Goal: Task Accomplishment & Management: Use online tool/utility

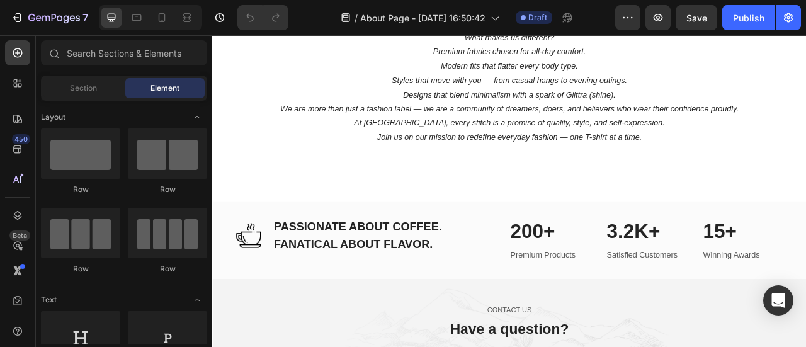
scroll to position [312, 0]
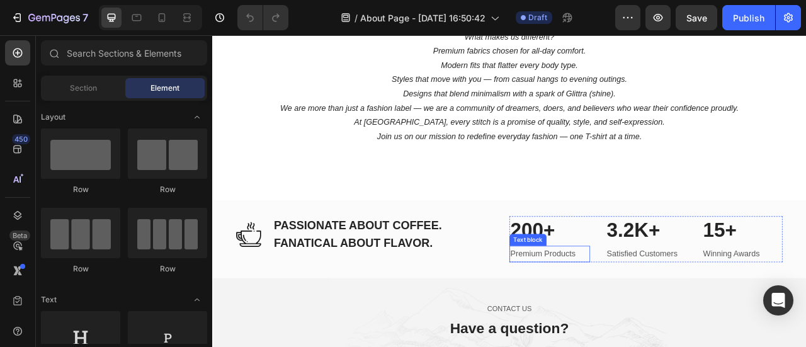
click at [607, 315] on p "Premium Products" at bounding box center [641, 313] width 100 height 18
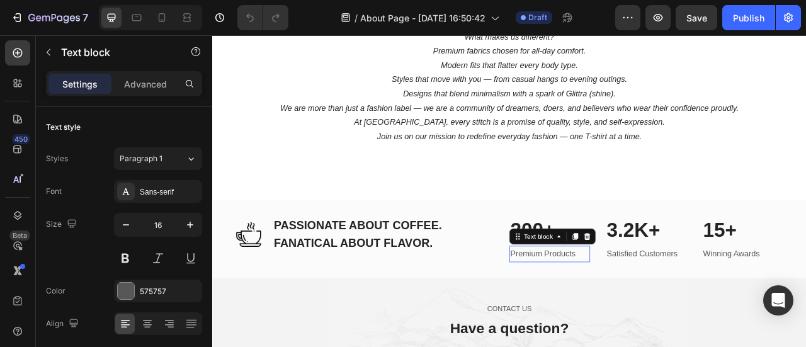
click at [607, 315] on p "Premium Products" at bounding box center [641, 313] width 100 height 18
click at [616, 312] on p "5000+ T-Shirts Sold" at bounding box center [641, 313] width 100 height 18
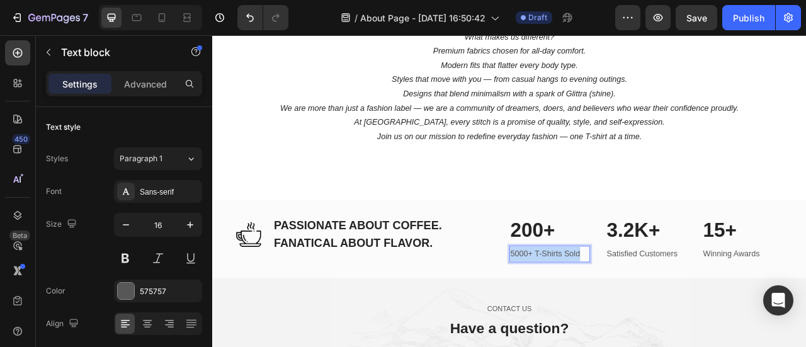
click at [616, 312] on p "5000+ T-Shirts Sold" at bounding box center [641, 313] width 100 height 18
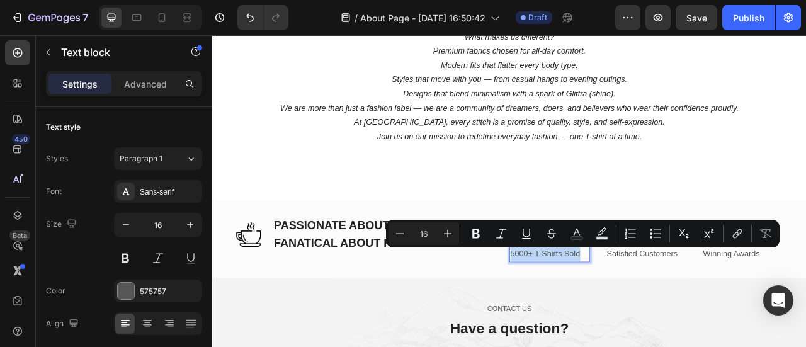
click at [616, 312] on p "5000+ T-Shirts Sold" at bounding box center [641, 313] width 100 height 18
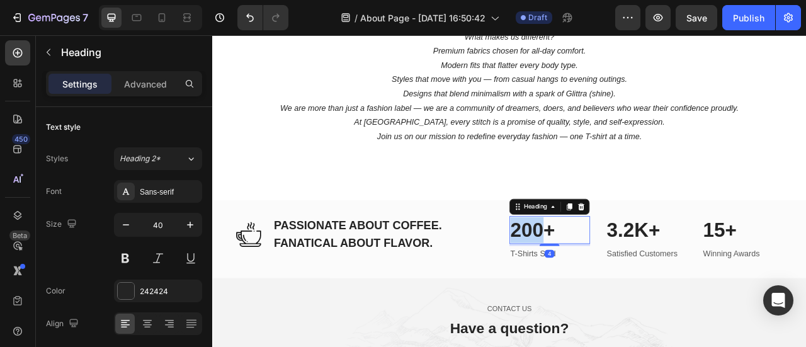
click at [615, 287] on p "200+" at bounding box center [641, 282] width 100 height 33
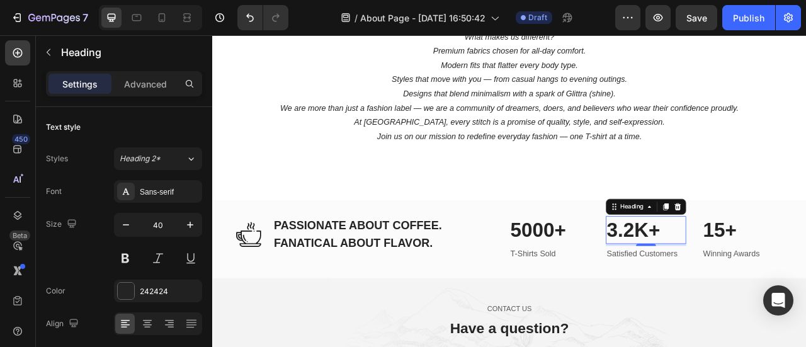
click at [723, 281] on p "3.2K+" at bounding box center [764, 282] width 100 height 33
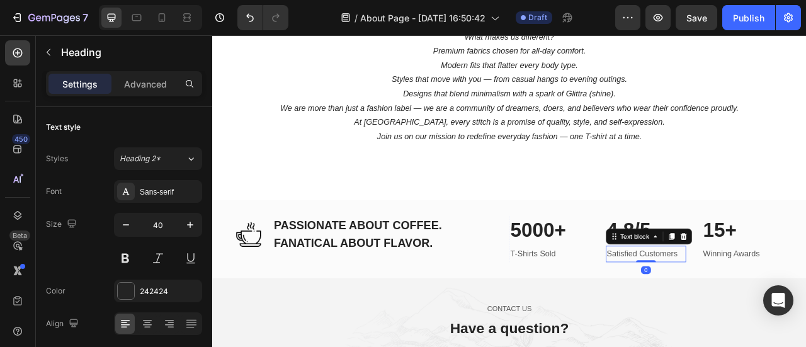
click at [731, 309] on p "Satisfied Customers" at bounding box center [764, 313] width 100 height 18
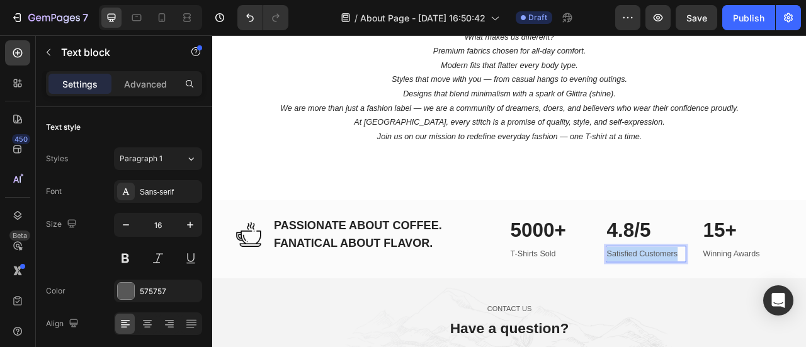
click at [731, 309] on p "Satisfied Customers" at bounding box center [764, 313] width 100 height 18
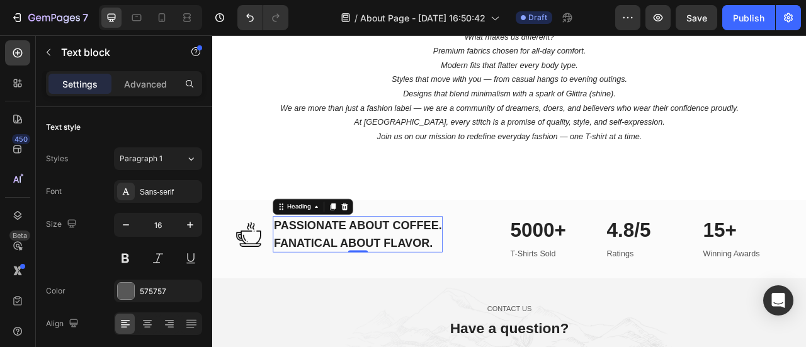
click at [342, 278] on p "PASSIONATE ABOUT COFFEE. FANATICAL ABOUT FLAVOR." at bounding box center [396, 287] width 213 height 43
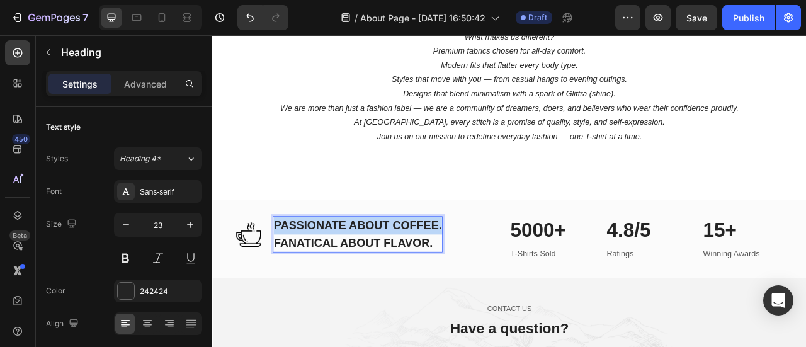
click at [342, 278] on p "PASSIONATE ABOUT COFFEE. FANATICAL ABOUT FLAVOR." at bounding box center [396, 287] width 213 height 43
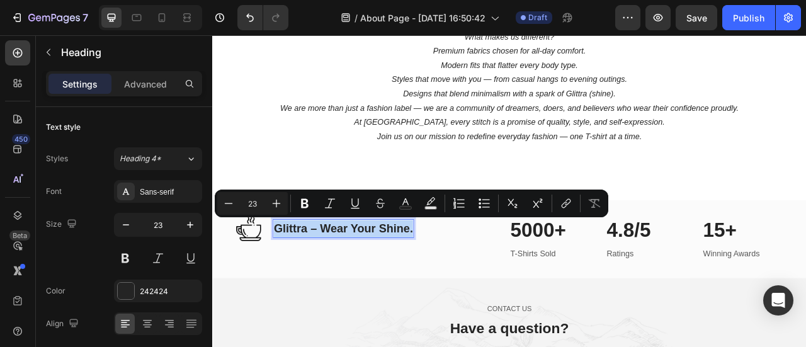
scroll to position [316, 0]
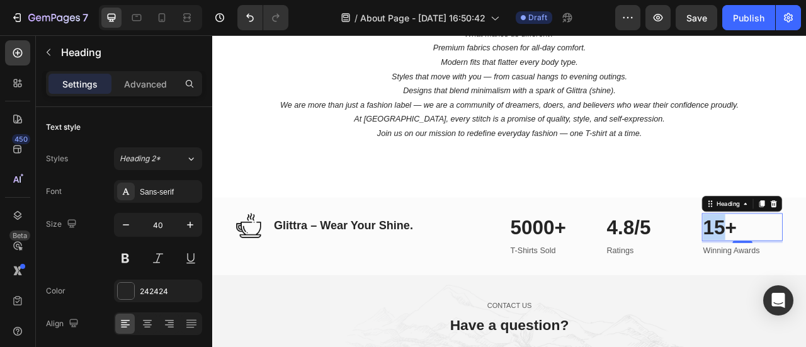
drag, startPoint x: 833, startPoint y: 280, endPoint x: 853, endPoint y: 280, distance: 19.5
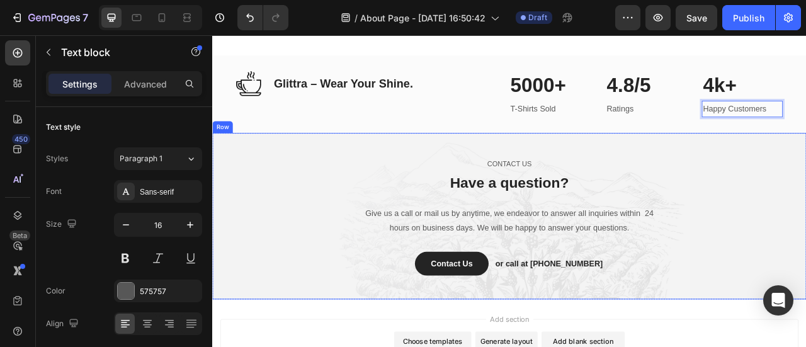
scroll to position [497, 0]
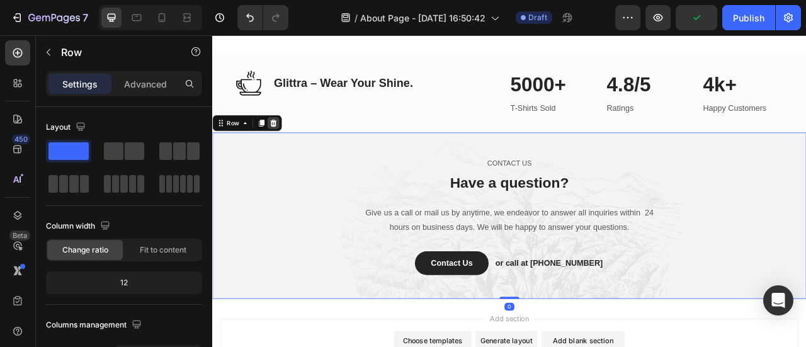
click at [291, 149] on icon at bounding box center [290, 146] width 8 height 9
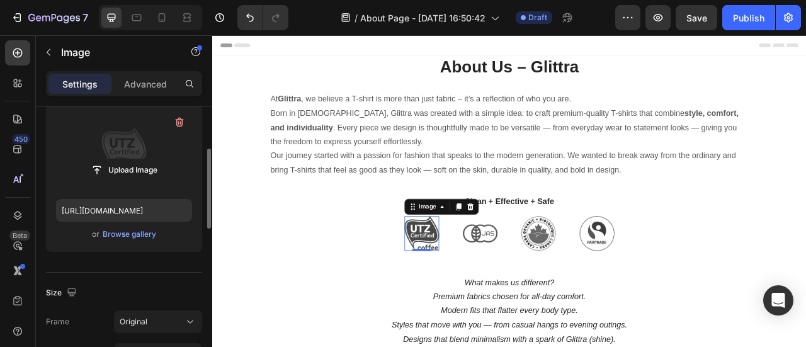
scroll to position [136, 0]
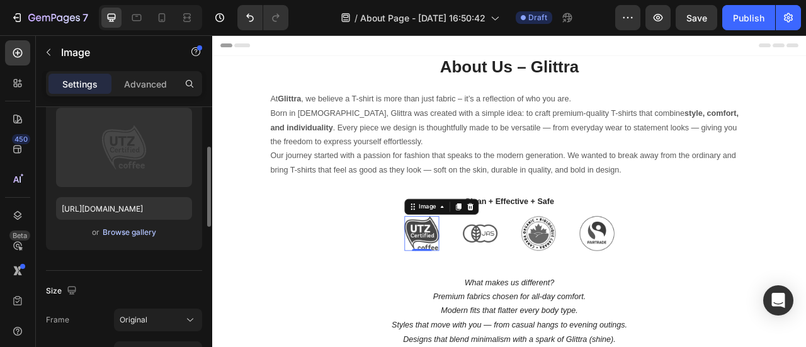
click at [132, 237] on button "Browse gallery" at bounding box center [129, 232] width 55 height 13
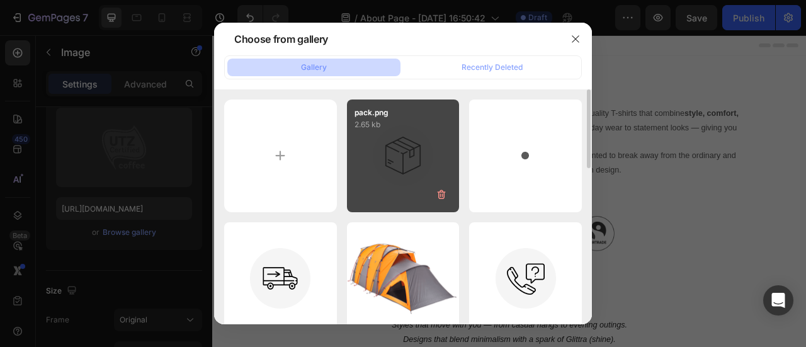
click at [400, 159] on div "pack.png 2.65 kb" at bounding box center [403, 155] width 113 height 113
type input "https://cdn.shopify.com/s/files/1/0772/7713/5068/files/gempages_576402406380667…"
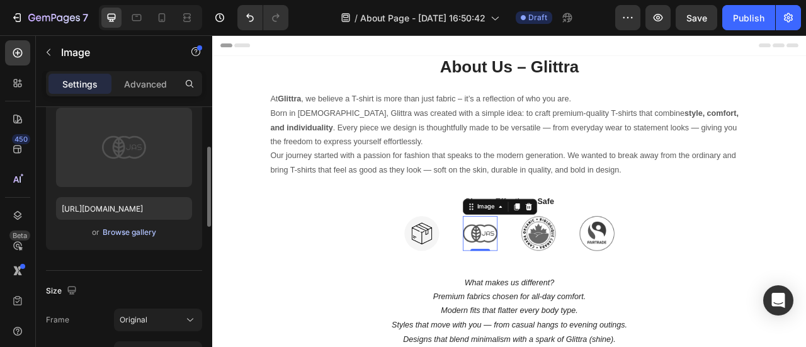
click at [137, 237] on div "Browse gallery" at bounding box center [130, 232] width 54 height 11
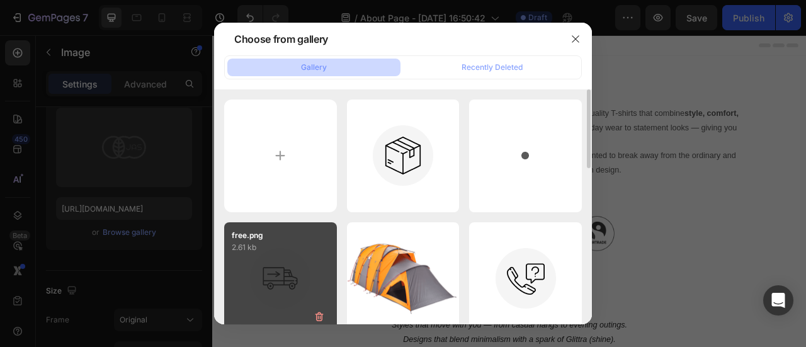
click at [295, 261] on div "free.png 2.61 kb" at bounding box center [280, 278] width 113 height 113
type input "https://cdn.shopify.com/s/files/1/0772/7713/5068/files/gempages_576402406380667…"
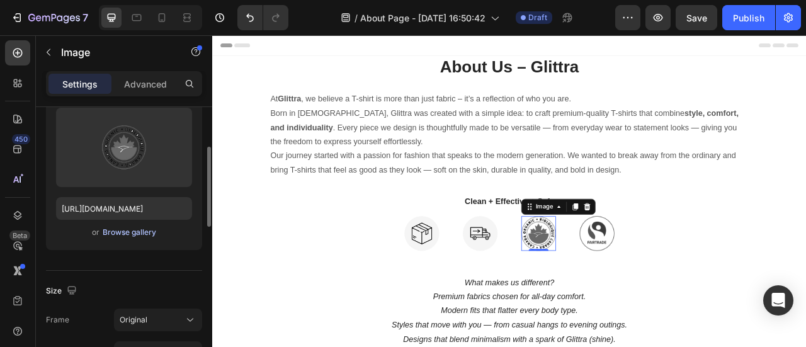
click at [143, 235] on div "Browse gallery" at bounding box center [130, 232] width 54 height 11
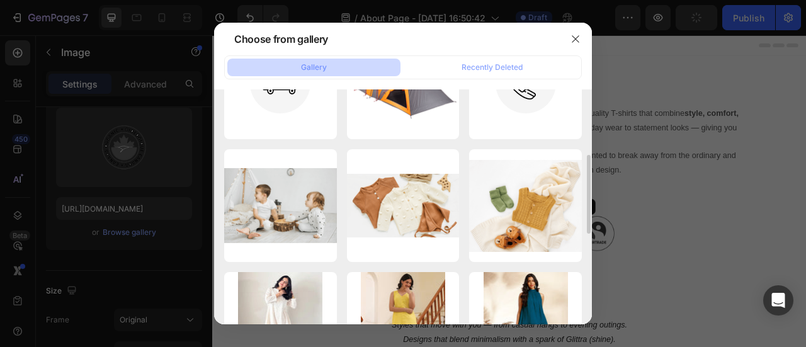
scroll to position [133, 0]
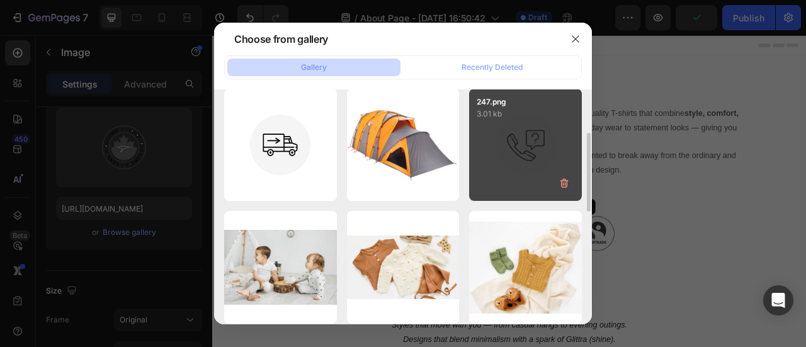
click at [515, 148] on div "247.png 3.01 kb" at bounding box center [525, 145] width 113 height 113
type input "https://cdn.shopify.com/s/files/1/0772/7713/5068/files/gempages_576402406380667…"
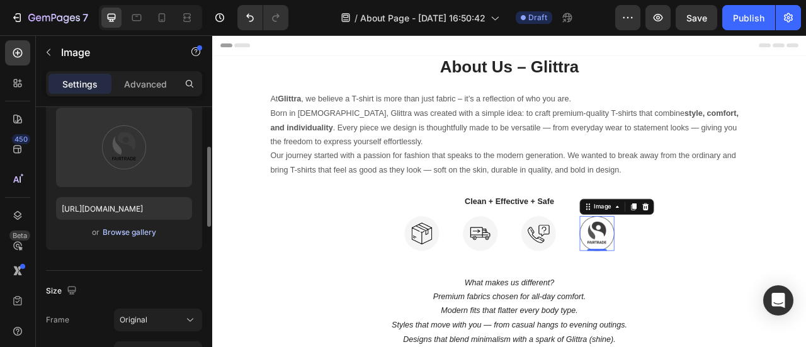
click at [144, 231] on div "Browse gallery" at bounding box center [130, 232] width 54 height 11
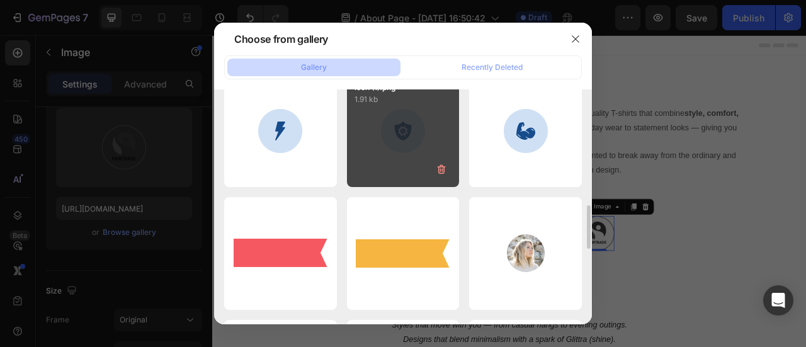
scroll to position [639, 0]
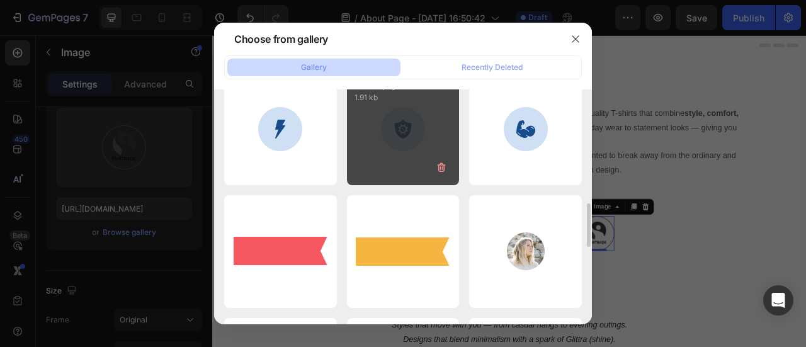
click at [402, 137] on div "icon (1).png 1.91 kb" at bounding box center [403, 128] width 113 height 113
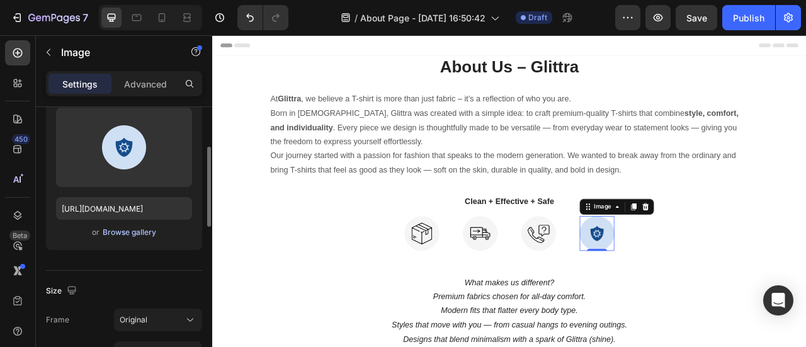
click at [127, 234] on div "Browse gallery" at bounding box center [130, 232] width 54 height 11
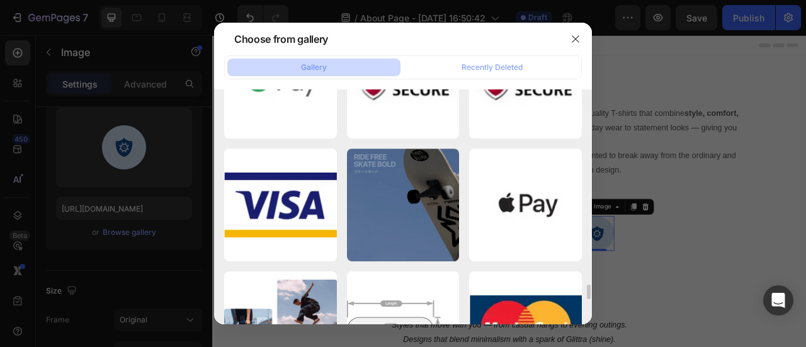
scroll to position [3166, 0]
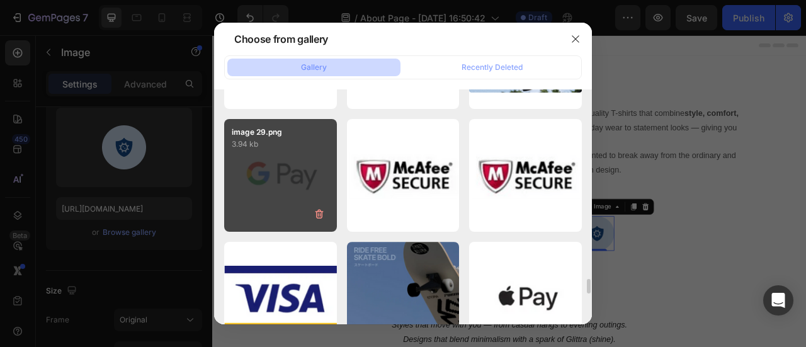
click at [307, 205] on div "image 29.png 3.94 kb" at bounding box center [280, 175] width 113 height 113
type input "https://cdn.shopify.com/s/files/1/0772/7713/5068/files/gempages_576402406380667…"
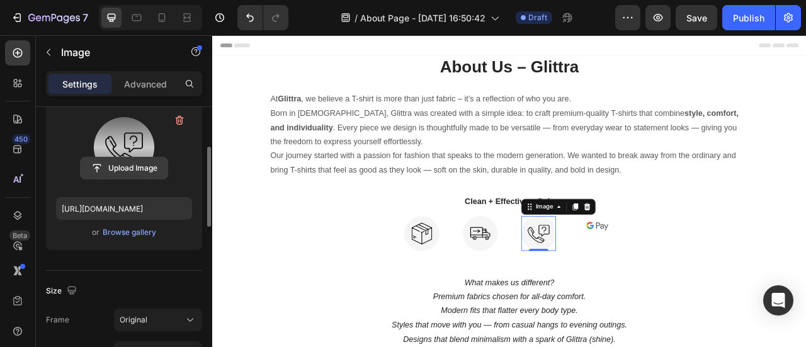
click at [131, 172] on input "file" at bounding box center [124, 167] width 87 height 21
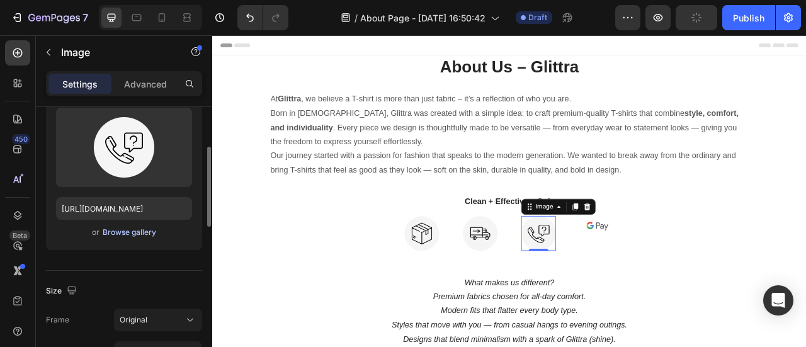
click at [128, 233] on div "Browse gallery" at bounding box center [130, 232] width 54 height 11
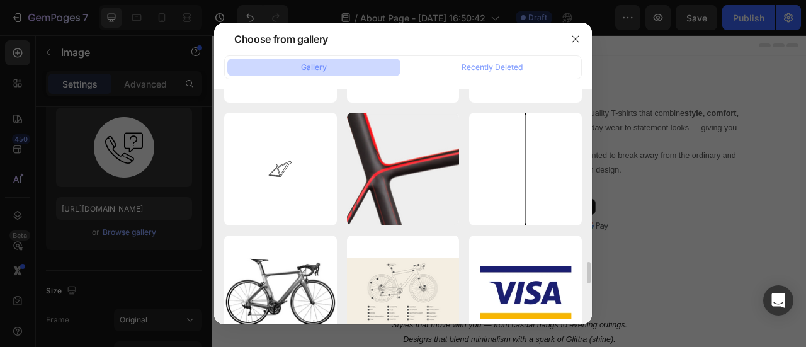
scroll to position [2194, 0]
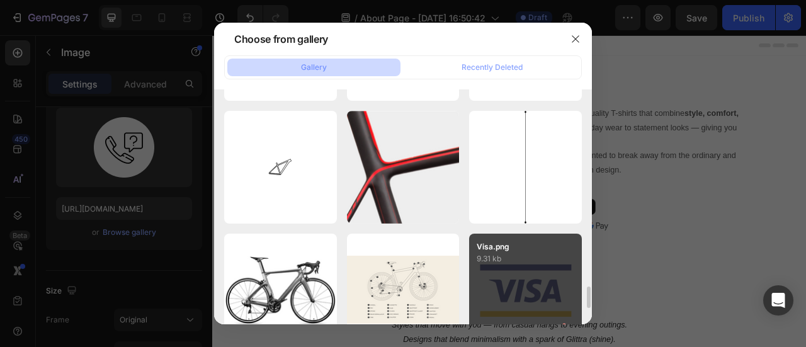
click at [513, 298] on div "Visa.png 9.31 kb" at bounding box center [525, 290] width 113 height 113
type input "https://cdn.shopify.com/s/files/1/0772/7713/5068/files/gempages_576402406380667…"
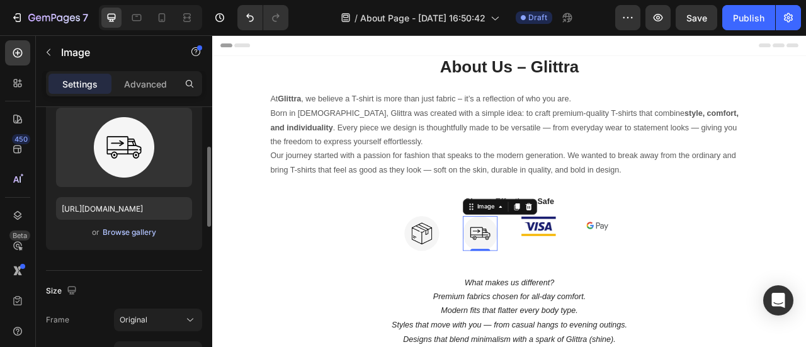
click at [128, 234] on div "Browse gallery" at bounding box center [130, 232] width 54 height 11
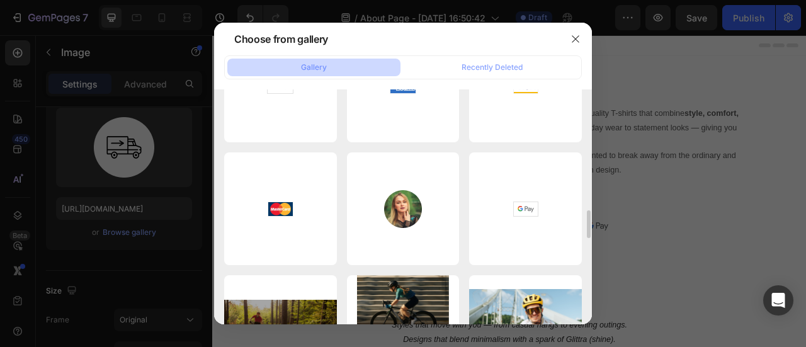
scroll to position [940, 0]
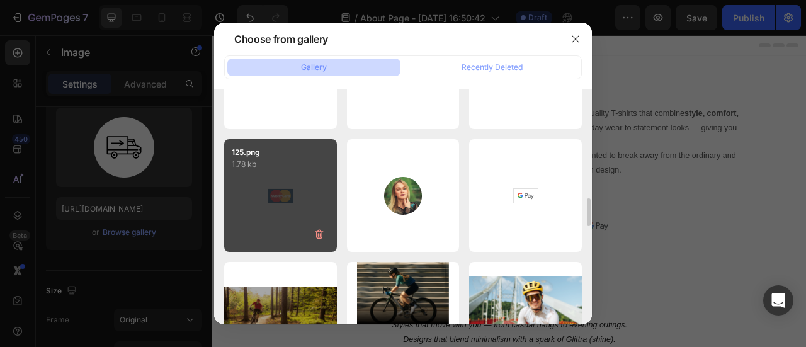
click at [304, 213] on div "125.png 1.78 kb" at bounding box center [280, 195] width 113 height 113
type input "https://cdn.shopify.com/s/files/1/0772/7713/5068/files/gempages_576402406380667…"
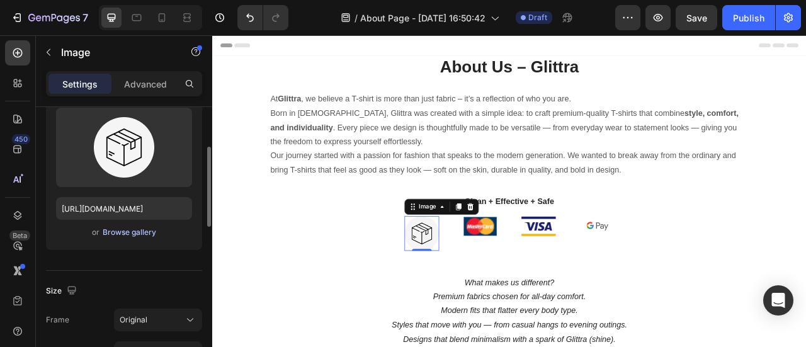
click at [125, 228] on div "Browse gallery" at bounding box center [130, 232] width 54 height 11
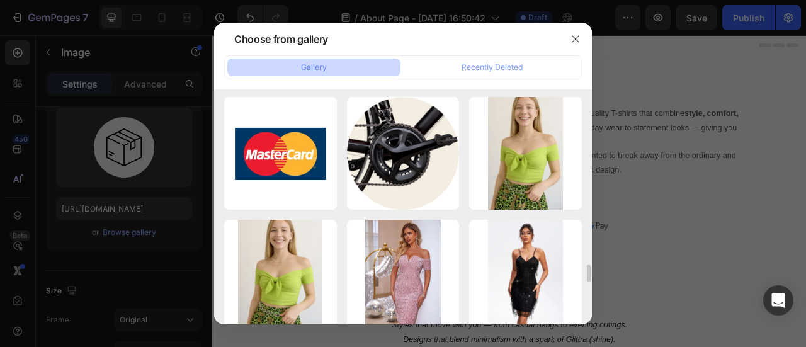
scroll to position [2448, 0]
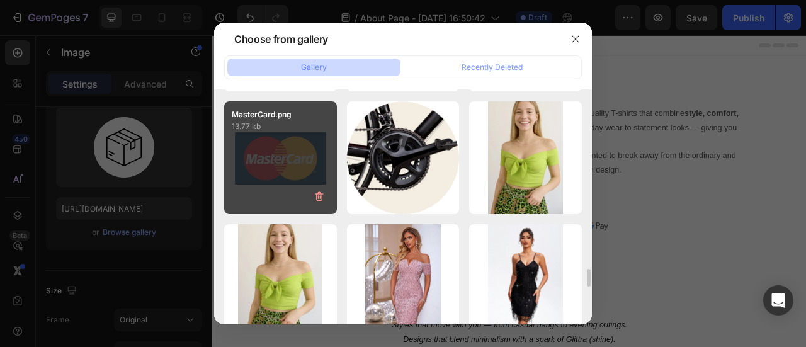
click at [278, 176] on div "MasterCard.png 13.77 kb" at bounding box center [280, 157] width 113 height 113
type input "https://cdn.shopify.com/s/files/1/0772/7713/5068/files/gempages_576402406380667…"
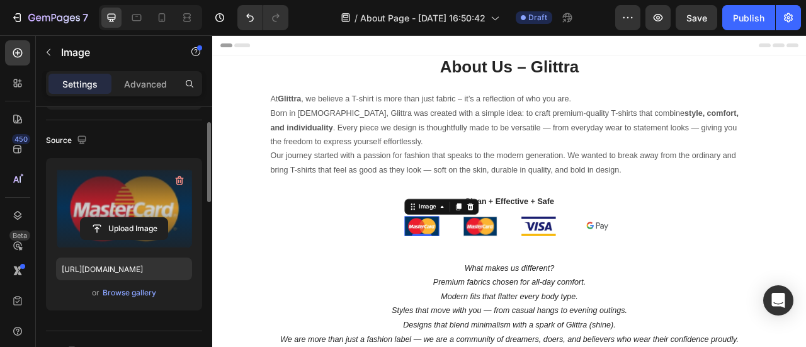
scroll to position [80, 0]
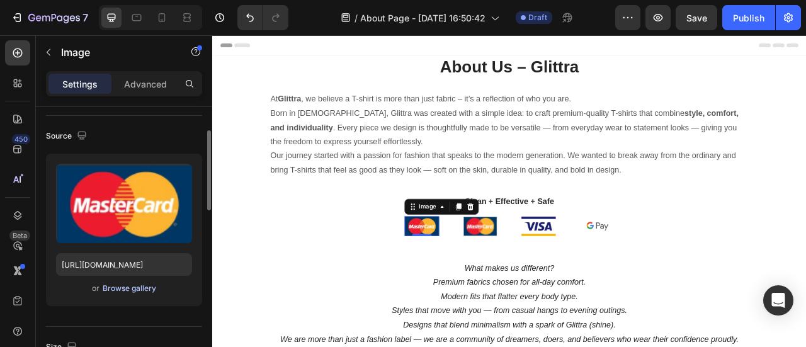
click at [133, 289] on div "Browse gallery" at bounding box center [130, 288] width 54 height 11
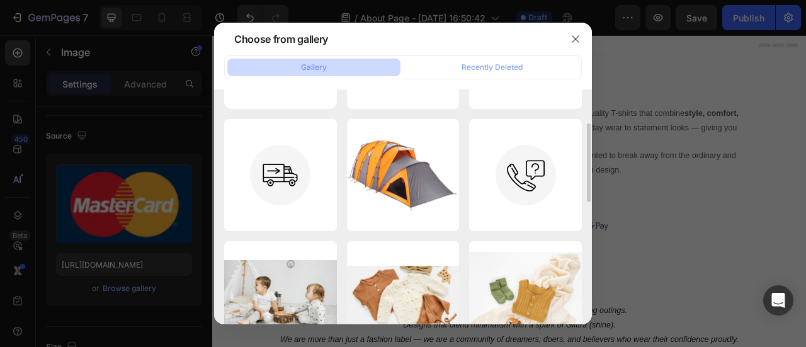
scroll to position [104, 0]
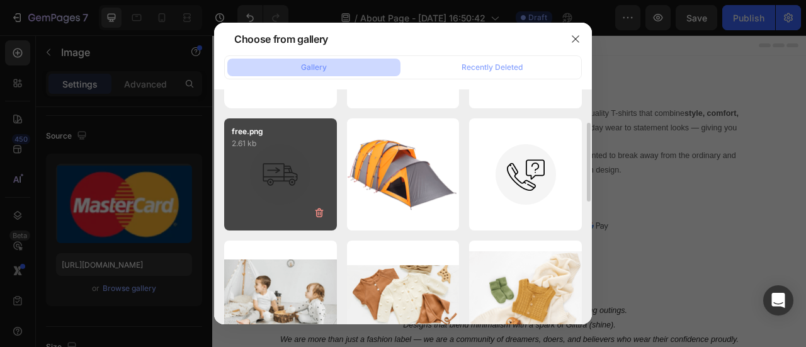
click at [282, 189] on div "free.png 2.61 kb" at bounding box center [280, 174] width 113 height 113
type input "https://cdn.shopify.com/s/files/1/0772/7713/5068/files/gempages_576402406380667…"
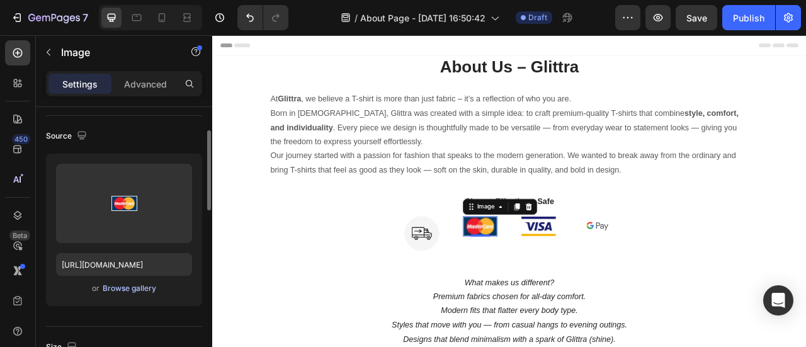
click at [138, 286] on div "Browse gallery" at bounding box center [130, 288] width 54 height 11
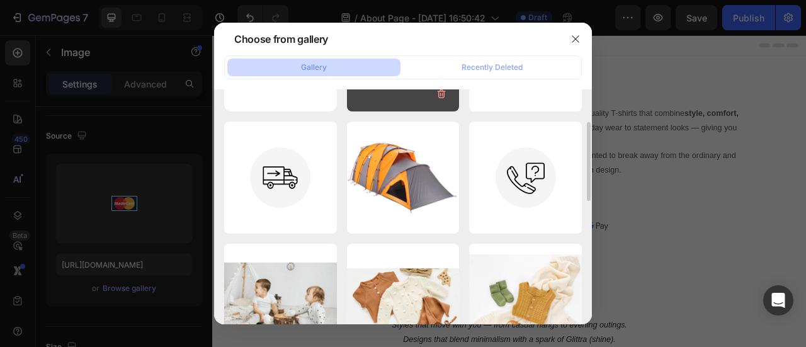
scroll to position [102, 0]
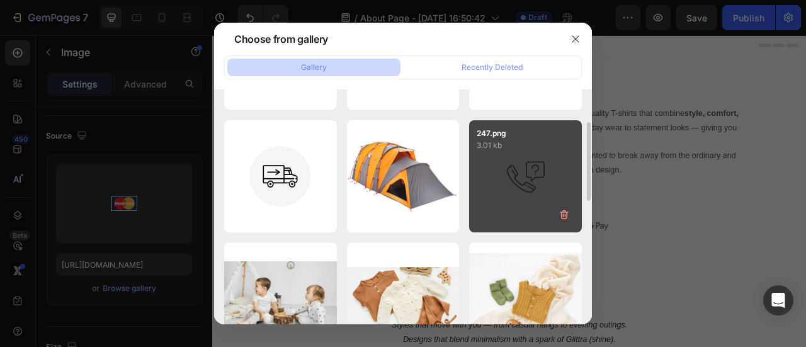
click at [544, 165] on div "247.png 3.01 kb" at bounding box center [525, 176] width 113 height 113
type input "https://cdn.shopify.com/s/files/1/0772/7713/5068/files/gempages_576402406380667…"
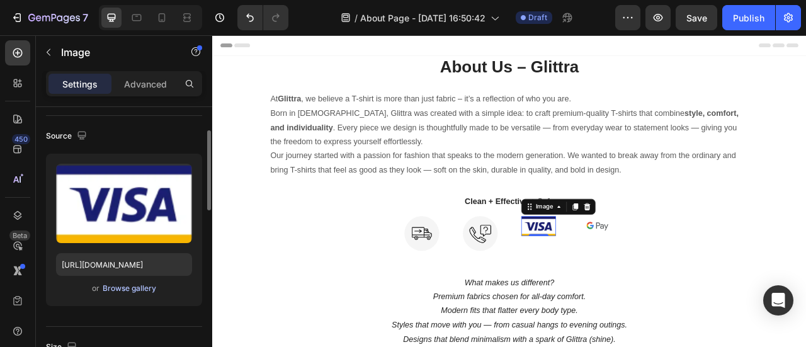
click at [136, 286] on div "Browse gallery" at bounding box center [130, 288] width 54 height 11
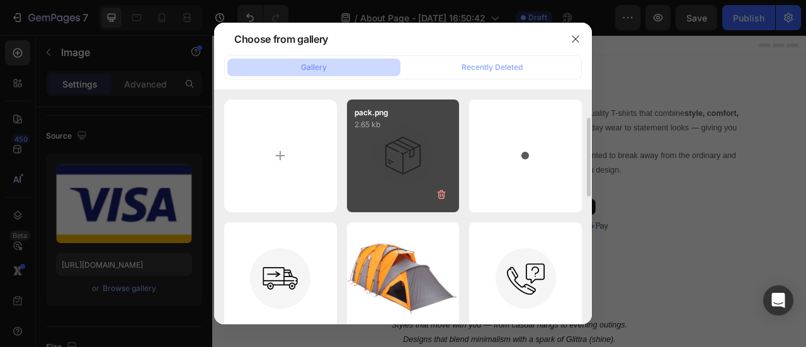
scroll to position [21, 0]
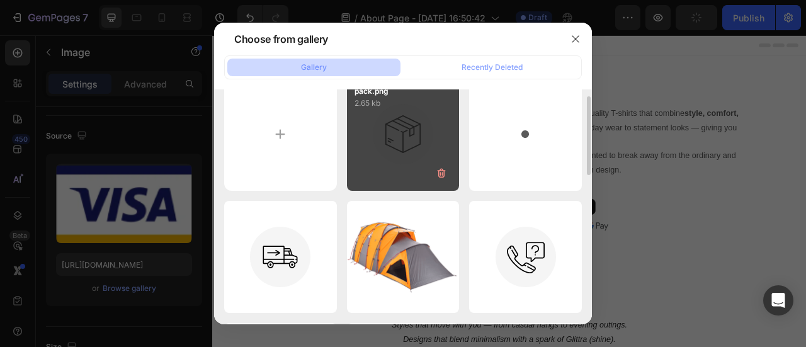
click at [395, 154] on div "pack.png 2.65 kb" at bounding box center [403, 134] width 113 height 113
type input "https://cdn.shopify.com/s/files/1/0772/7713/5068/files/gempages_576402406380667…"
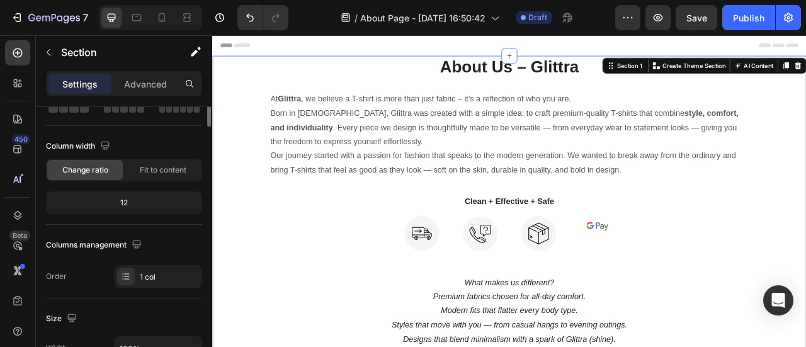
scroll to position [0, 0]
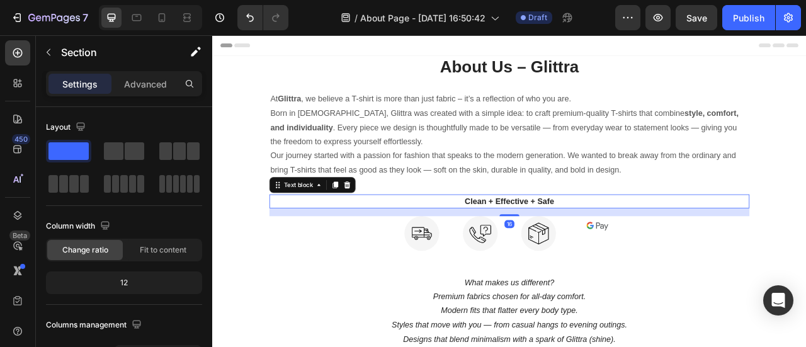
click at [534, 247] on p "Clean + Effective + Safe" at bounding box center [590, 246] width 608 height 15
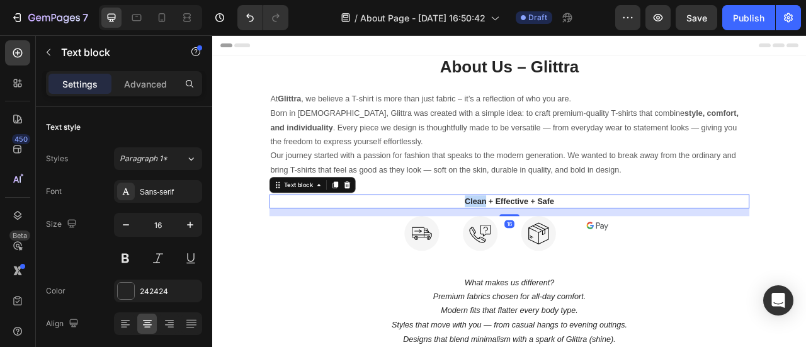
click at [534, 247] on p "Clean + Effective + Safe" at bounding box center [590, 246] width 608 height 15
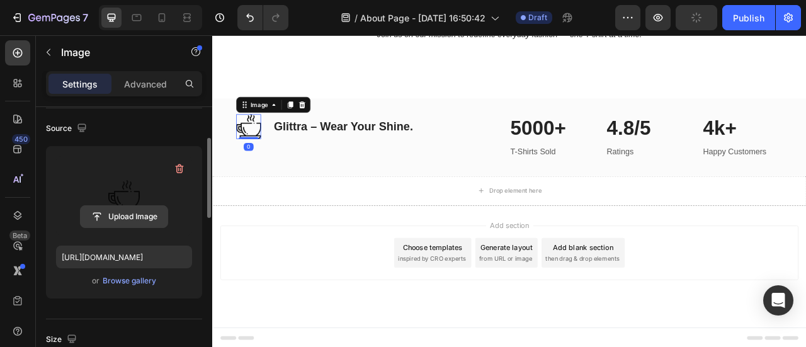
scroll to position [93, 0]
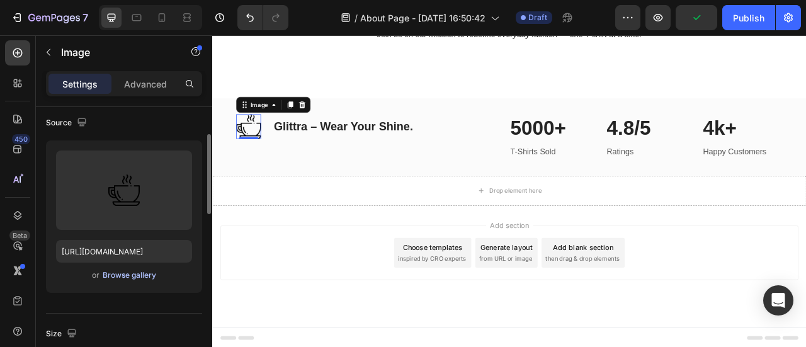
click at [120, 276] on div "Browse gallery" at bounding box center [130, 274] width 54 height 11
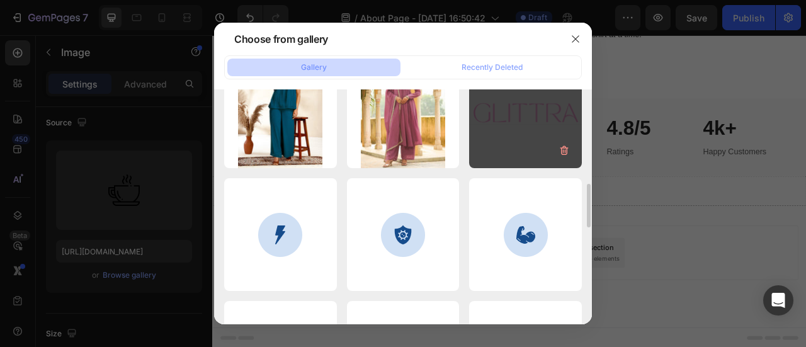
scroll to position [533, 0]
click at [502, 140] on div "GLITTRA.png 16.21 kb" at bounding box center [525, 113] width 113 height 113
type input "https://cdn.shopify.com/s/files/1/0772/7713/5068/files/gempages_576402406380667…"
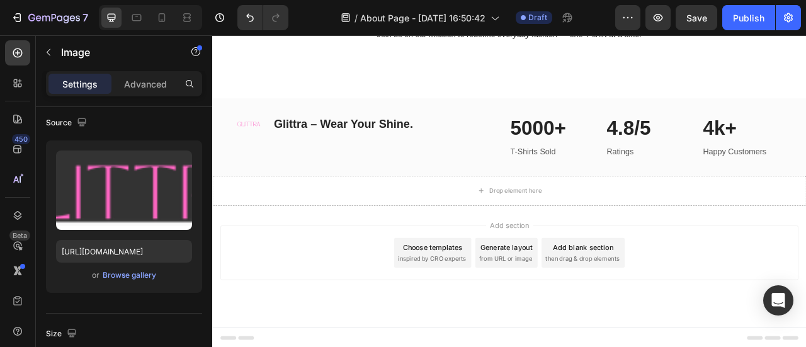
click at [256, 274] on div "Add section Choose templates inspired by CRO experts Generate layout from URL o…" at bounding box center [589, 329] width 755 height 155
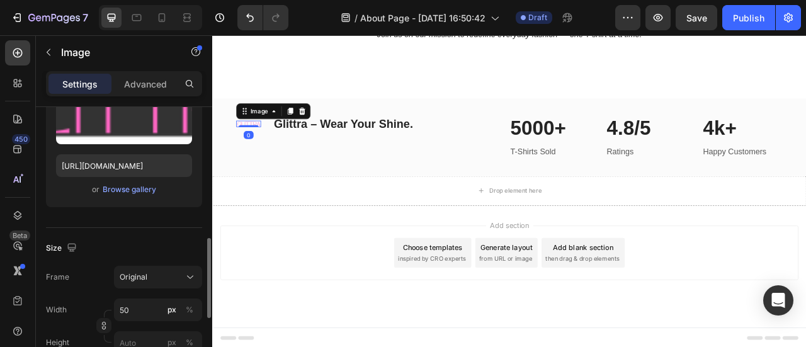
scroll to position [240, 0]
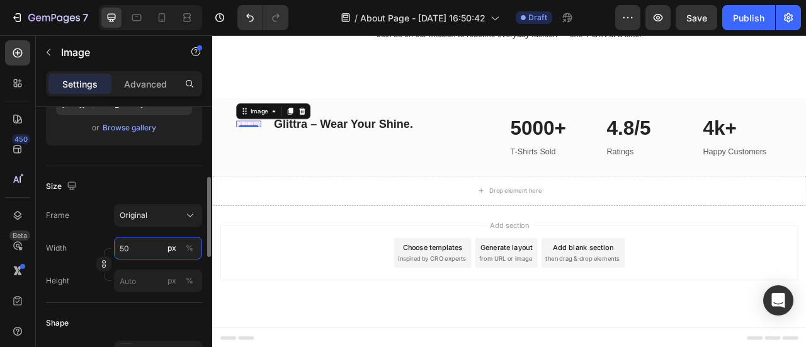
click at [137, 239] on input "50" at bounding box center [158, 248] width 88 height 23
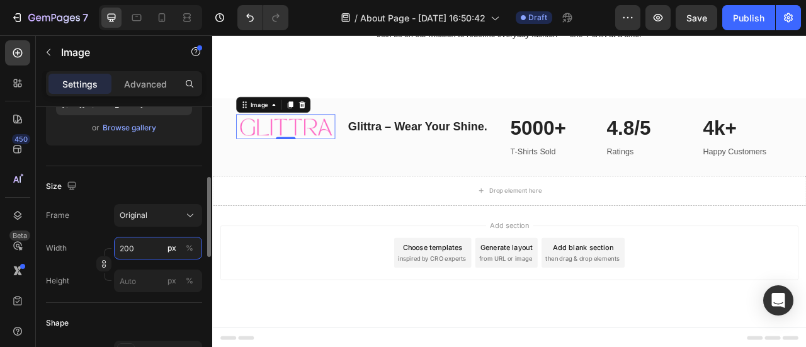
click at [137, 239] on input "200" at bounding box center [158, 248] width 88 height 23
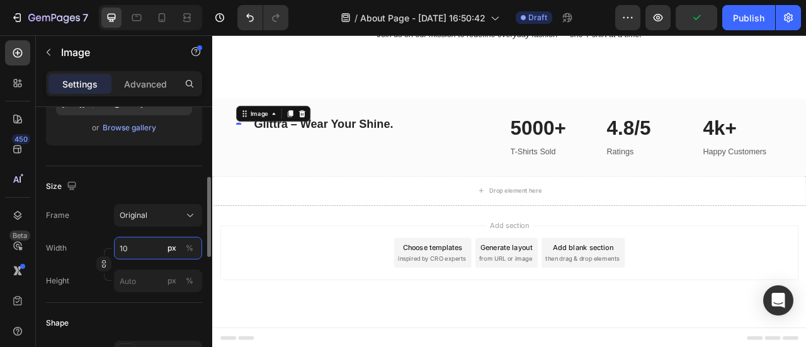
type input "100"
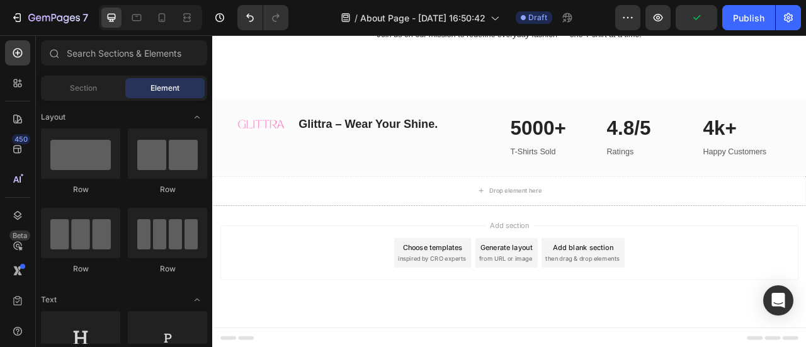
click at [354, 283] on div "Add section Choose templates inspired by CRO experts Generate layout from URL o…" at bounding box center [589, 311] width 735 height 69
click at [375, 145] on h2 "Glittra – Wear Your Shine." at bounding box center [409, 147] width 179 height 25
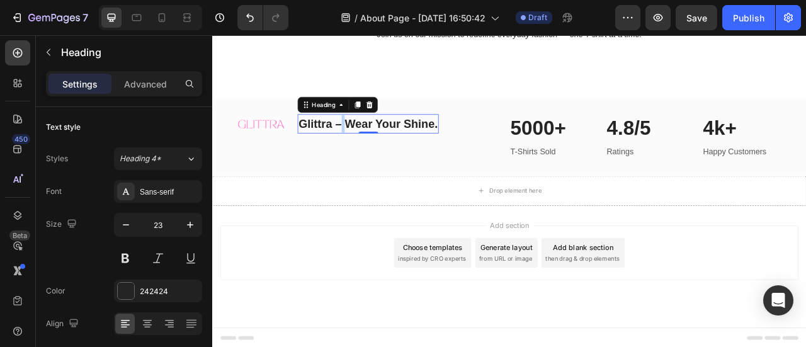
click at [375, 145] on p "Glittra – Wear Your Shine." at bounding box center [410, 148] width 177 height 22
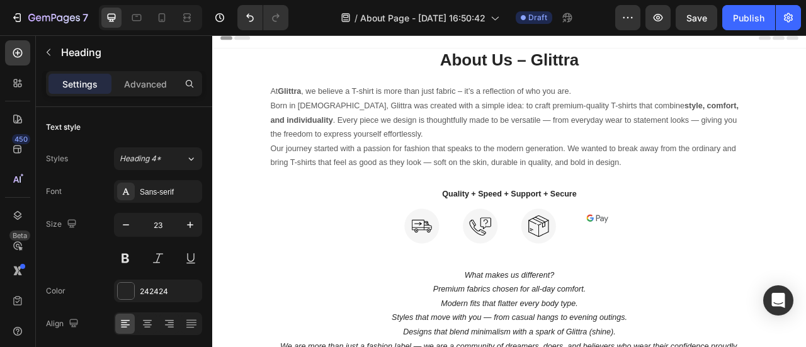
scroll to position [0, 0]
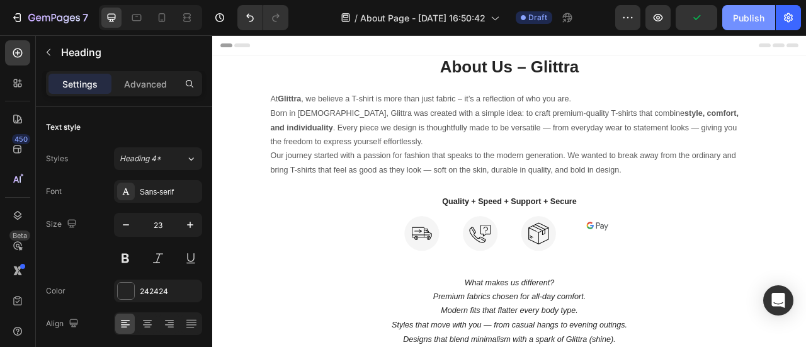
click at [745, 16] on div "Publish" at bounding box center [748, 17] width 31 height 13
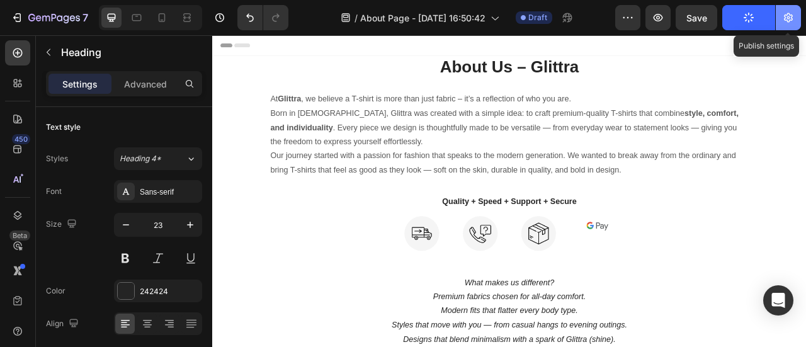
click at [786, 23] on icon "button" at bounding box center [788, 17] width 13 height 13
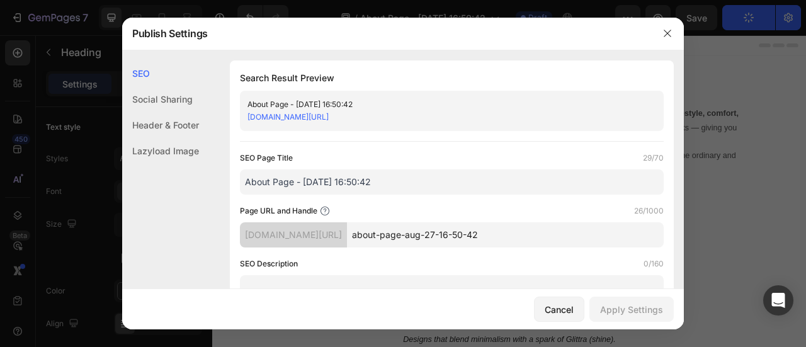
click at [454, 239] on input "about-page-aug-27-16-50-42" at bounding box center [505, 234] width 317 height 25
click at [405, 235] on input "about-page-aug-27-16-50-42" at bounding box center [505, 234] width 317 height 25
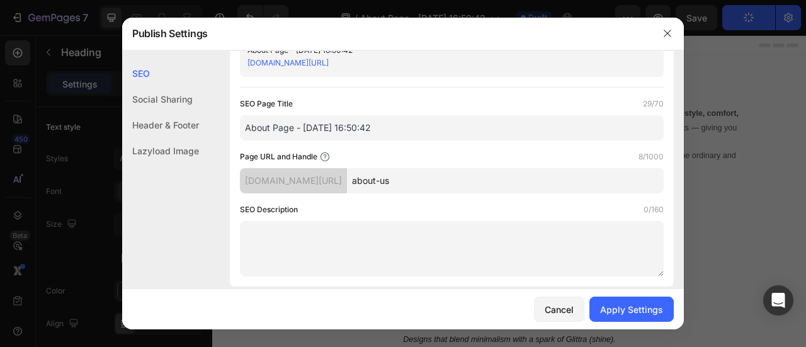
scroll to position [51, 0]
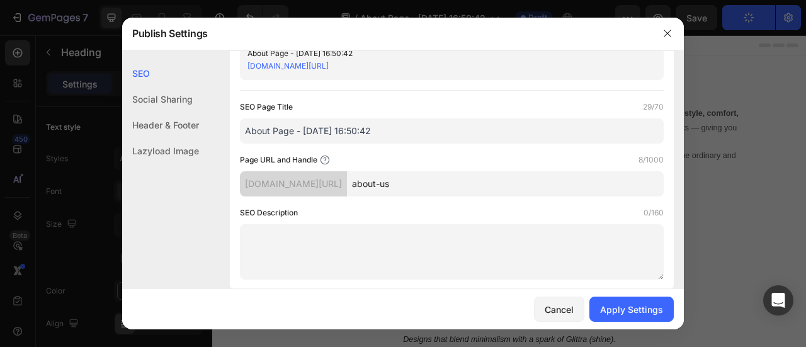
type input "about-us"
drag, startPoint x: 303, startPoint y: 133, endPoint x: 413, endPoint y: 135, distance: 110.2
click at [413, 135] on input "About Page - [DATE] 16:50:42" at bounding box center [452, 130] width 424 height 25
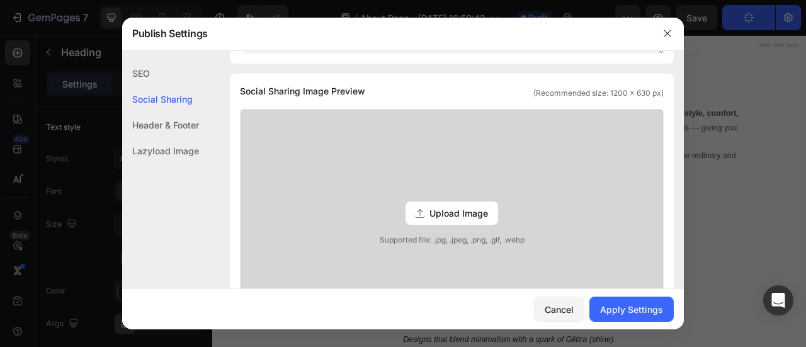
scroll to position [300, 0]
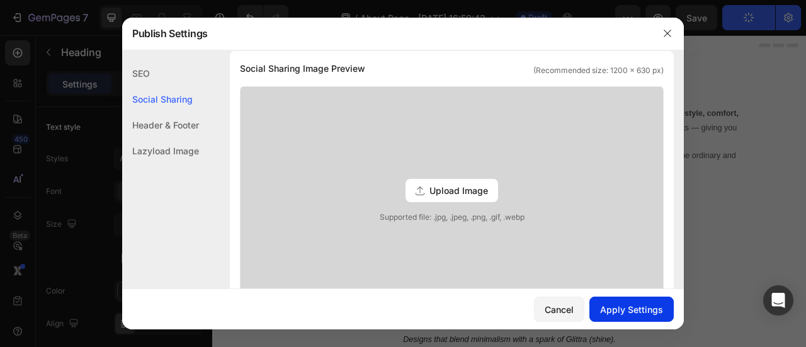
type input "About Page - Glittra"
click at [612, 306] on div "Apply Settings" at bounding box center [631, 309] width 63 height 13
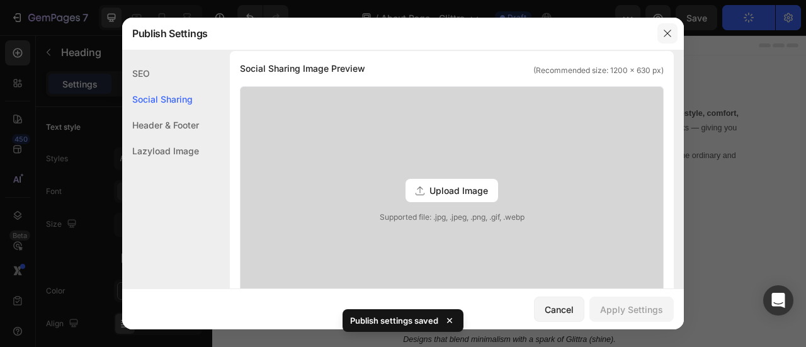
click at [667, 36] on icon "button" at bounding box center [667, 33] width 10 height 10
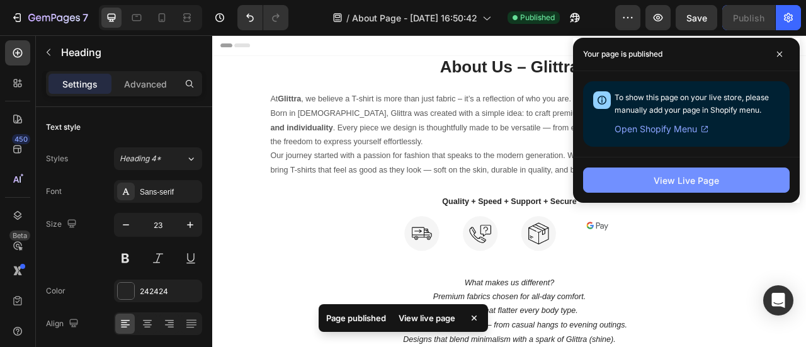
click at [680, 176] on div "View Live Page" at bounding box center [685, 180] width 65 height 13
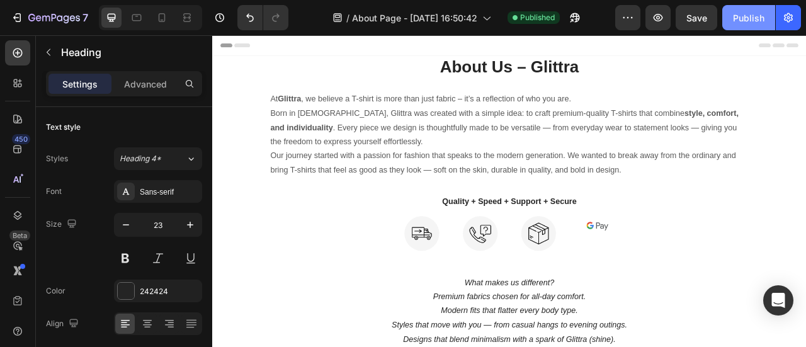
click at [728, 18] on button "Publish" at bounding box center [748, 17] width 53 height 25
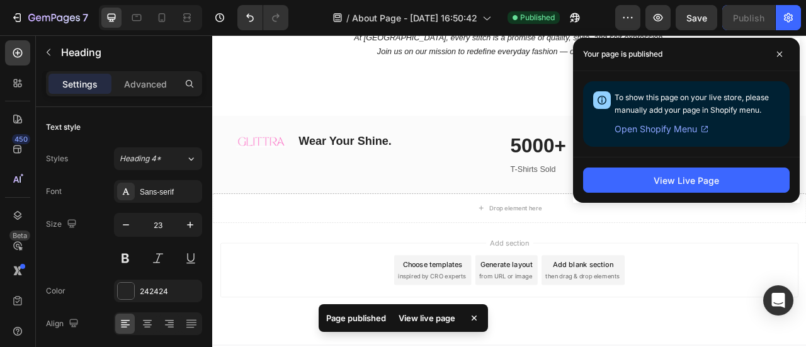
scroll to position [442, 0]
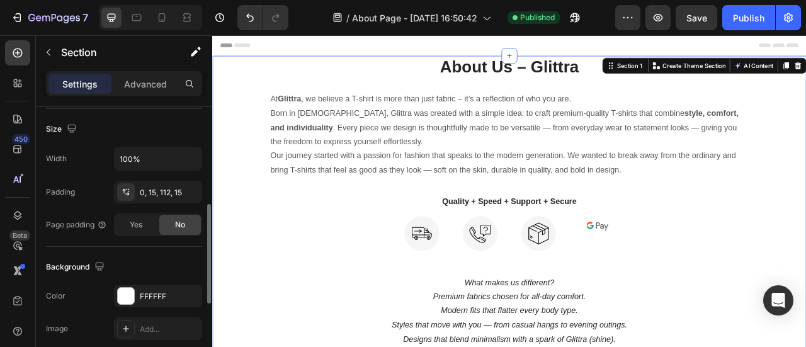
scroll to position [0, 0]
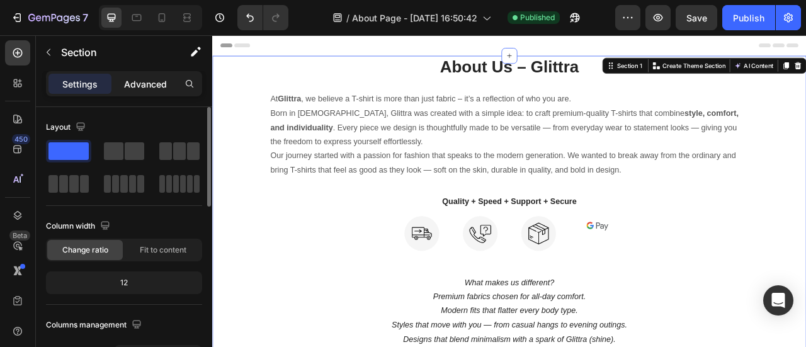
click at [143, 86] on p "Advanced" at bounding box center [145, 83] width 43 height 13
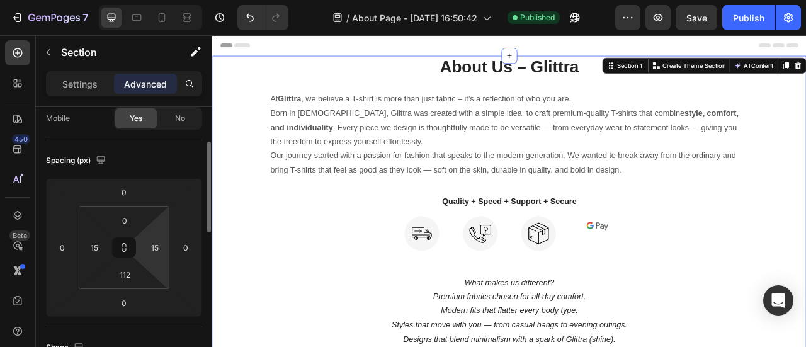
scroll to position [104, 0]
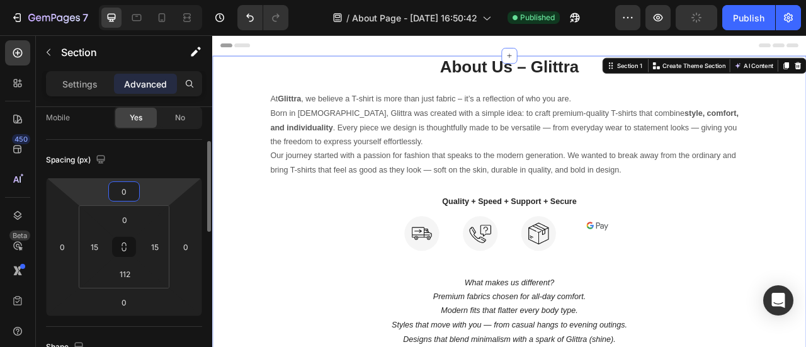
click at [121, 193] on input "0" at bounding box center [123, 191] width 25 height 19
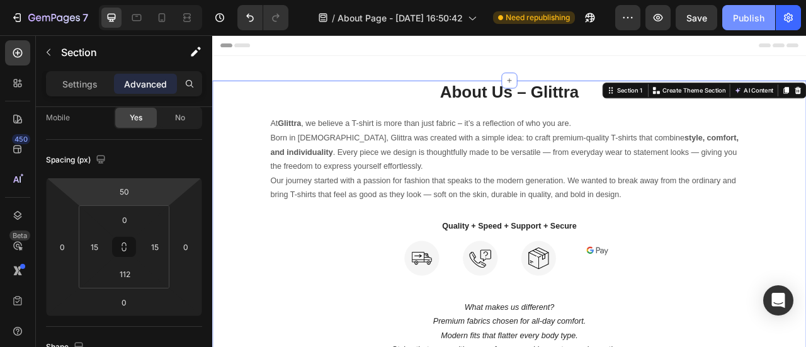
click at [728, 21] on button "Publish" at bounding box center [748, 17] width 53 height 25
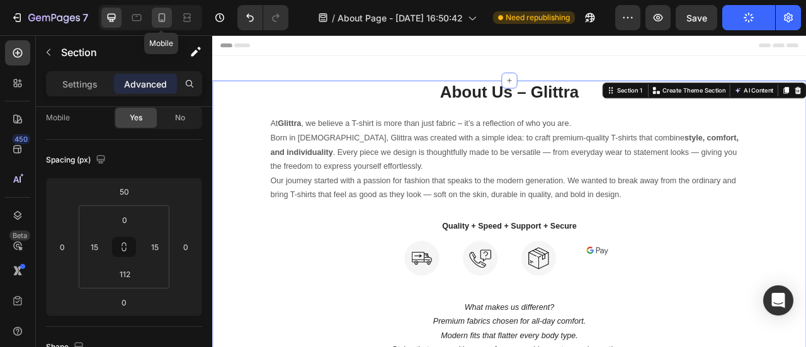
click at [157, 14] on icon at bounding box center [161, 17] width 13 height 13
type input "0"
type input "80"
type input "0"
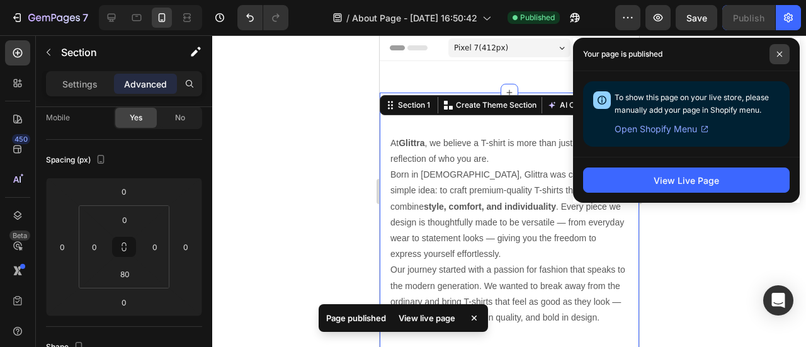
click at [773, 59] on span at bounding box center [779, 54] width 20 height 20
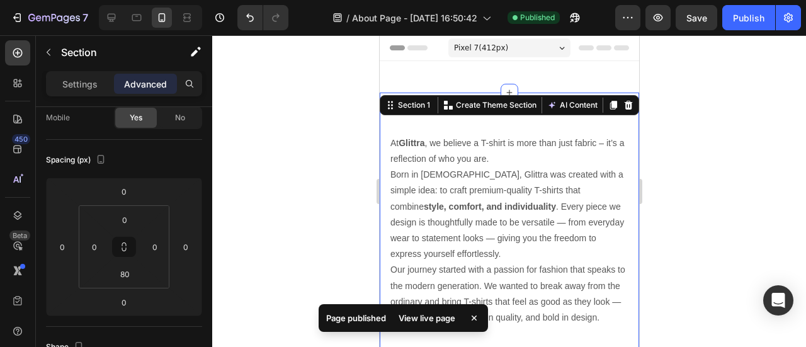
click at [702, 125] on div at bounding box center [509, 191] width 594 height 312
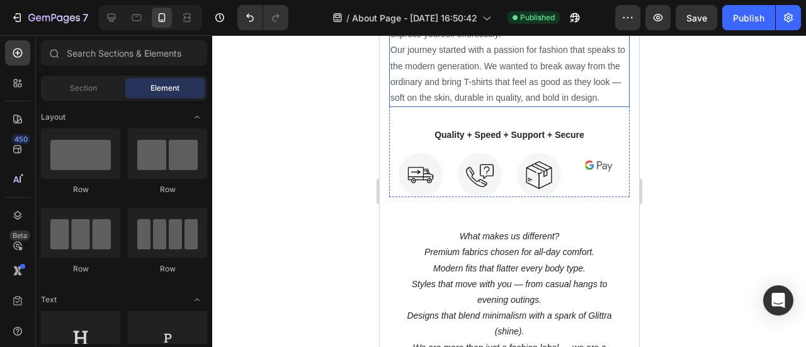
scroll to position [217, 0]
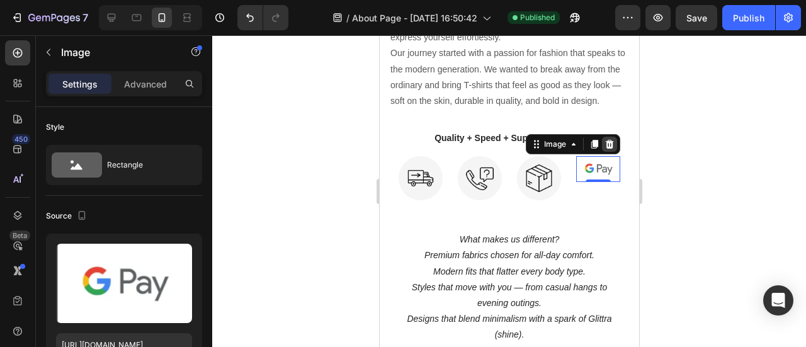
click at [605, 149] on icon at bounding box center [609, 144] width 8 height 9
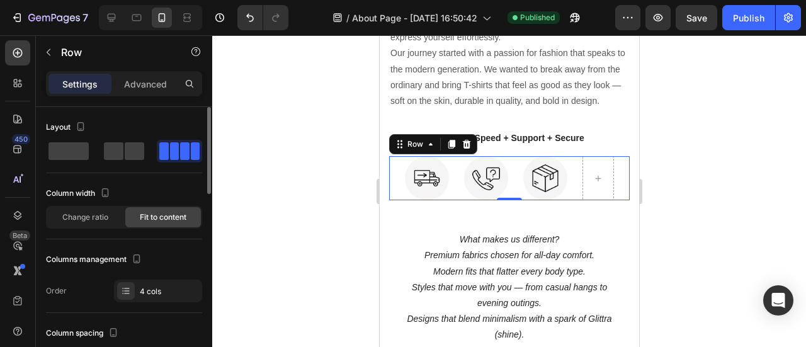
click at [180, 154] on span at bounding box center [184, 151] width 9 height 18
click at [128, 288] on icon at bounding box center [126, 291] width 10 height 10
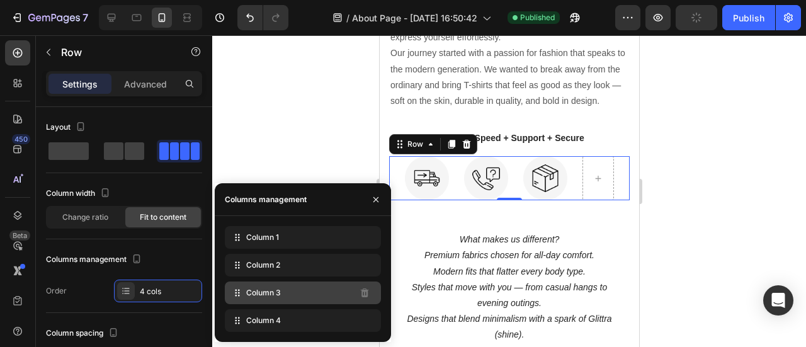
click at [257, 293] on span "Column 3" at bounding box center [263, 292] width 35 height 11
click at [240, 293] on icon at bounding box center [237, 292] width 13 height 13
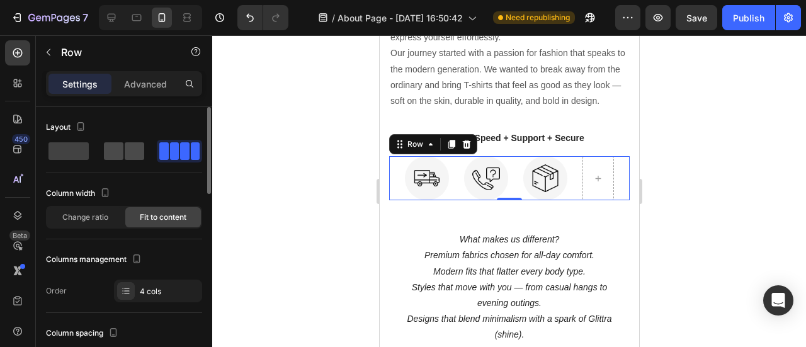
click at [133, 152] on span at bounding box center [135, 151] width 20 height 18
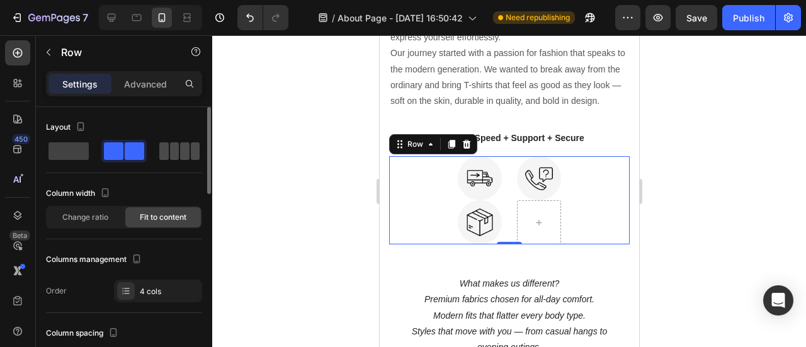
click at [191, 154] on span at bounding box center [195, 151] width 9 height 18
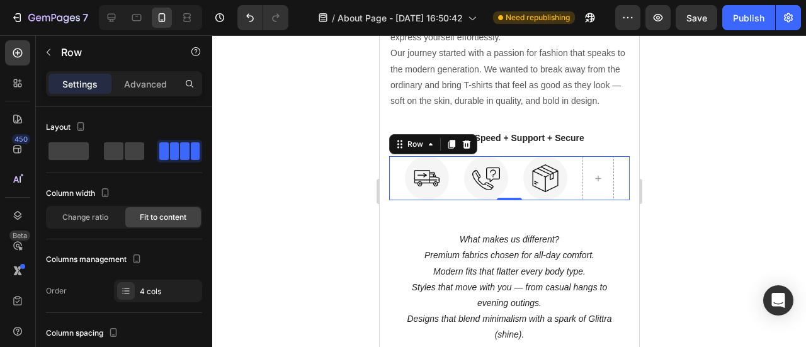
click at [697, 186] on div at bounding box center [509, 191] width 594 height 312
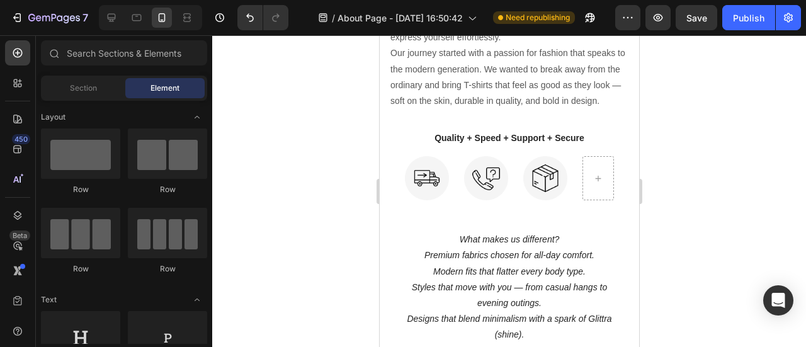
click at [697, 186] on div at bounding box center [509, 191] width 594 height 312
click at [108, 20] on icon at bounding box center [111, 17] width 13 height 13
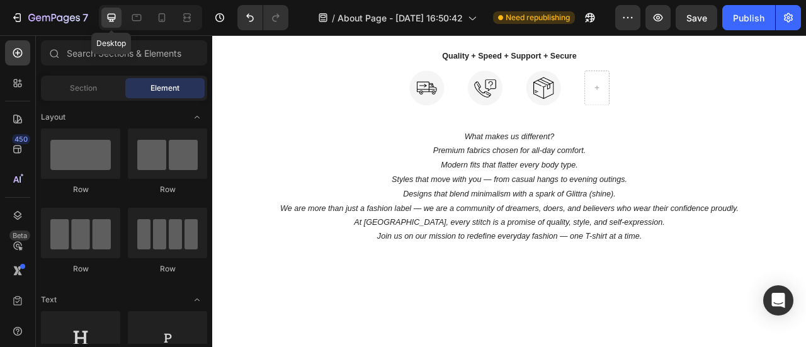
scroll to position [166, 0]
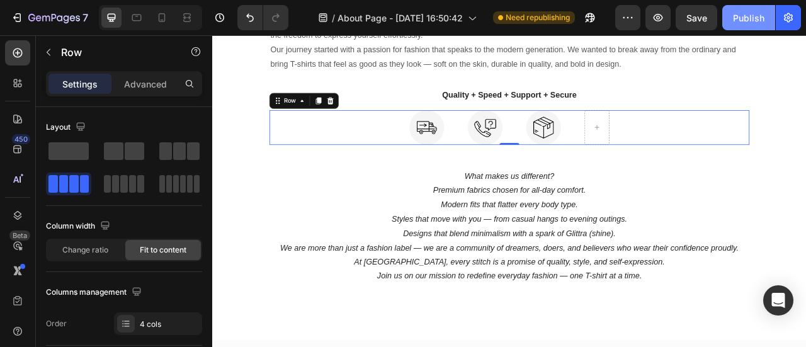
click at [748, 21] on div "Publish" at bounding box center [748, 17] width 31 height 13
click at [363, 114] on icon at bounding box center [362, 118] width 8 height 9
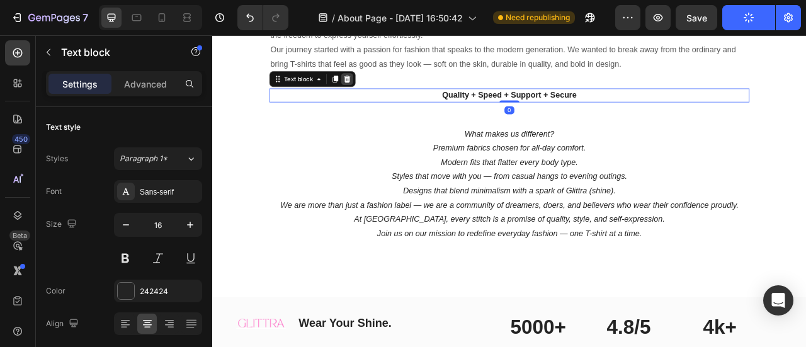
click at [382, 91] on icon at bounding box center [383, 91] width 10 height 10
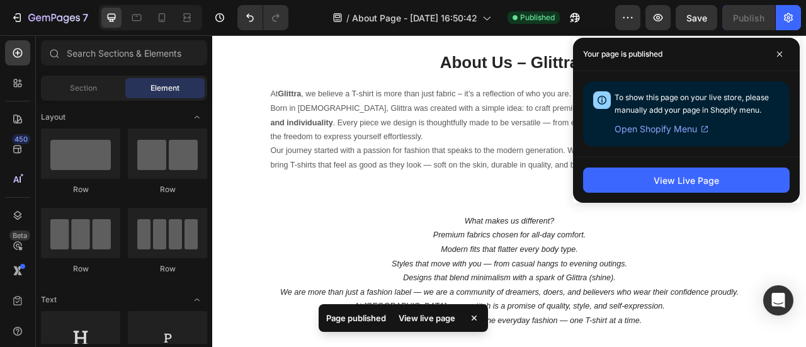
scroll to position [33, 0]
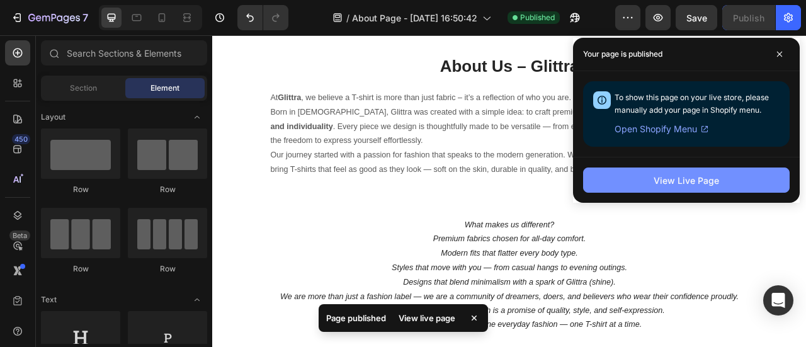
click at [668, 177] on div "View Live Page" at bounding box center [685, 180] width 65 height 13
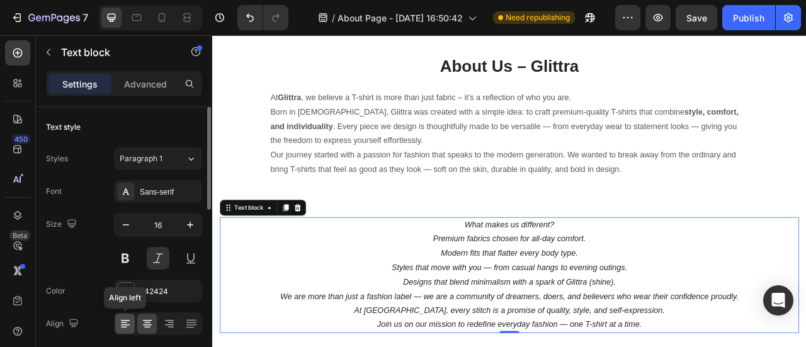
click at [125, 323] on icon at bounding box center [125, 323] width 13 height 13
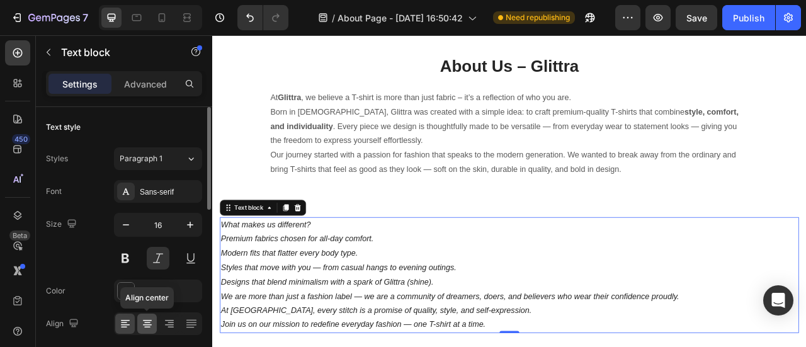
click at [144, 328] on icon at bounding box center [147, 323] width 13 height 13
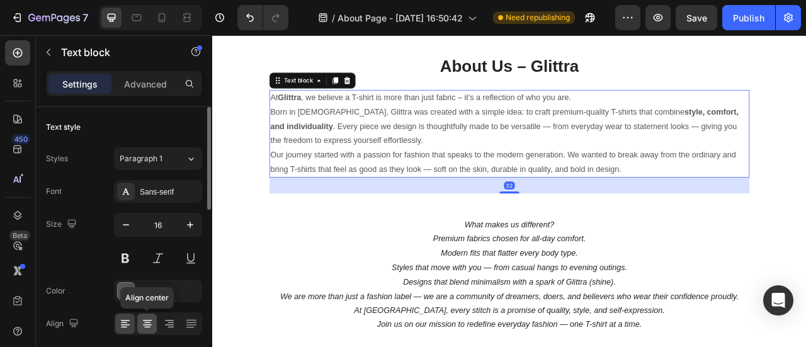
click at [149, 320] on icon at bounding box center [147, 323] width 13 height 13
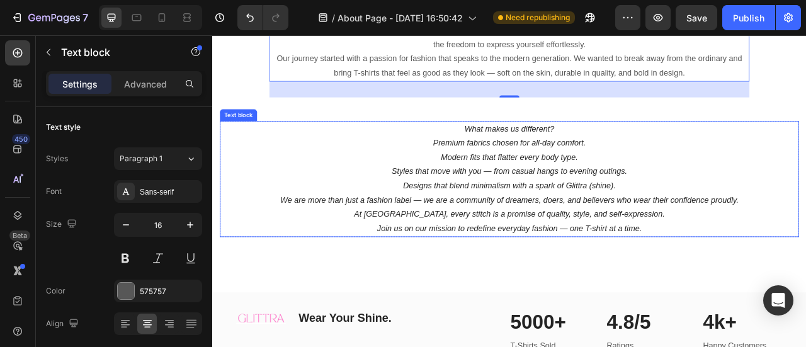
scroll to position [104, 0]
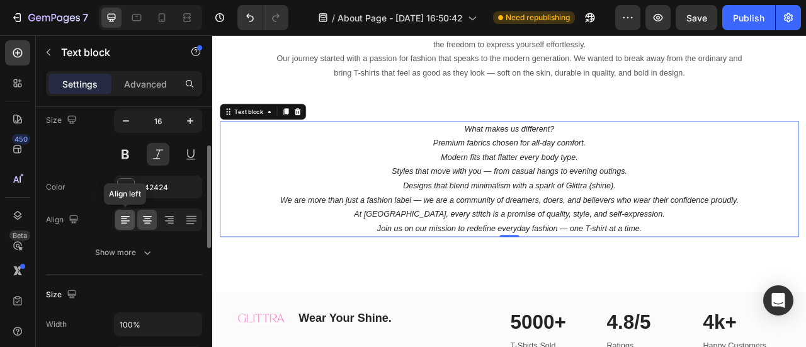
click at [125, 220] on icon at bounding box center [125, 220] width 9 height 1
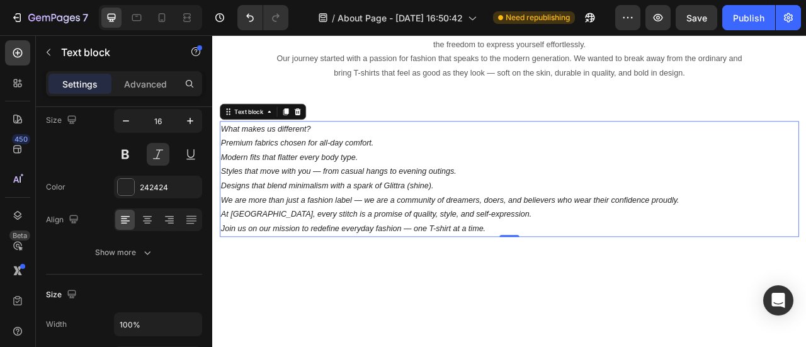
scroll to position [72, 0]
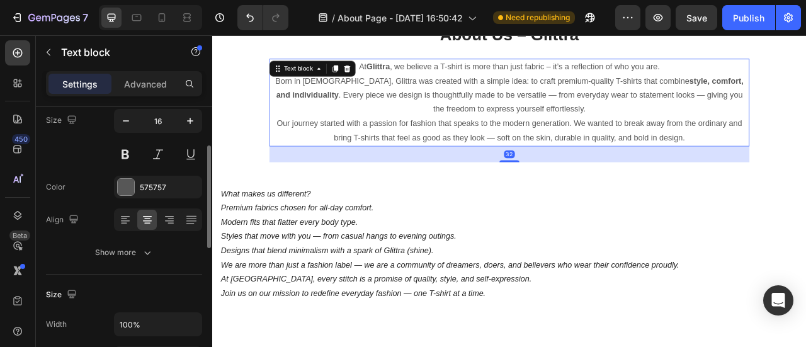
click at [114, 220] on div at bounding box center [158, 219] width 88 height 23
click at [122, 220] on icon at bounding box center [125, 219] width 13 height 13
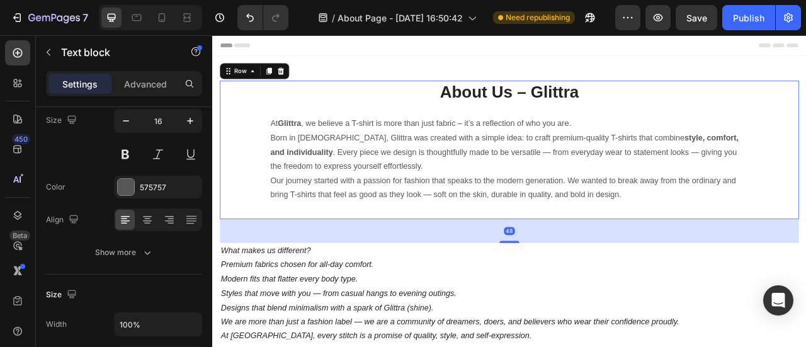
scroll to position [0, 0]
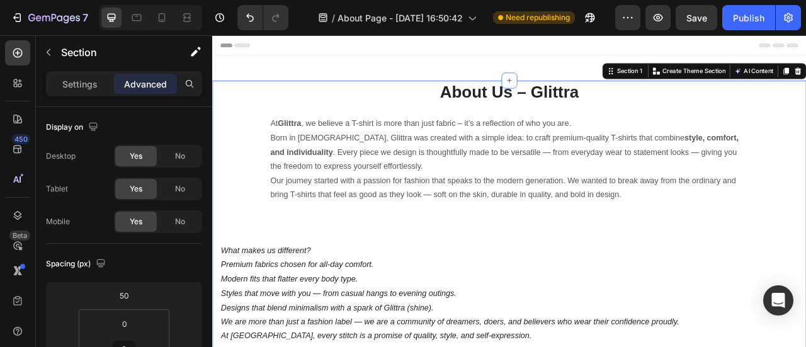
click at [214, 111] on div "About Us – Glittra Heading At Glittra , we believe a T-shirt is more than just …" at bounding box center [589, 305] width 755 height 424
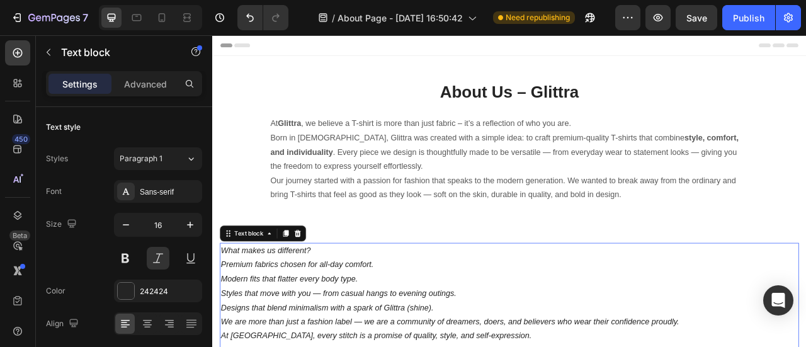
click at [245, 325] on icon "Premium fabrics chosen for all-day comfort." at bounding box center [320, 326] width 194 height 11
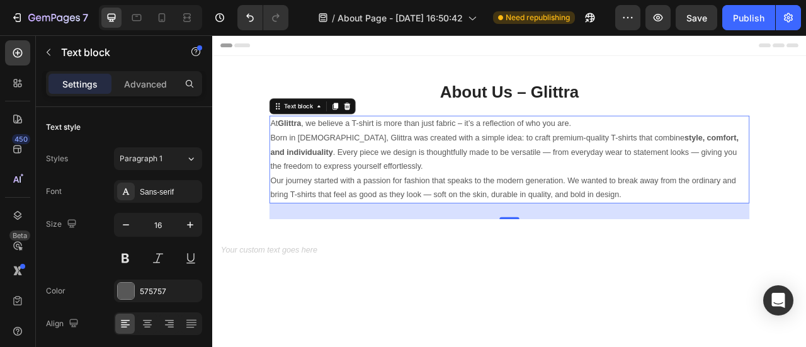
click at [735, 241] on p "Our journey started with a passion for fashion that speaks to the modern genera…" at bounding box center [590, 229] width 608 height 37
click at [366, 123] on icon at bounding box center [368, 125] width 7 height 9
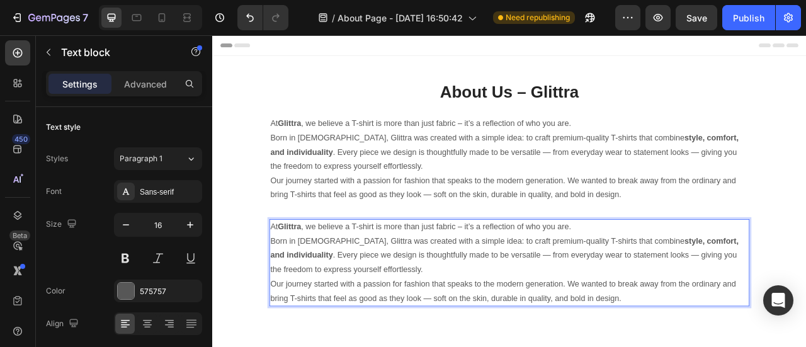
click at [368, 284] on p "At Glittra , we believe a T-shirt is more than just fabric – it’s a reflection …" at bounding box center [590, 279] width 608 height 18
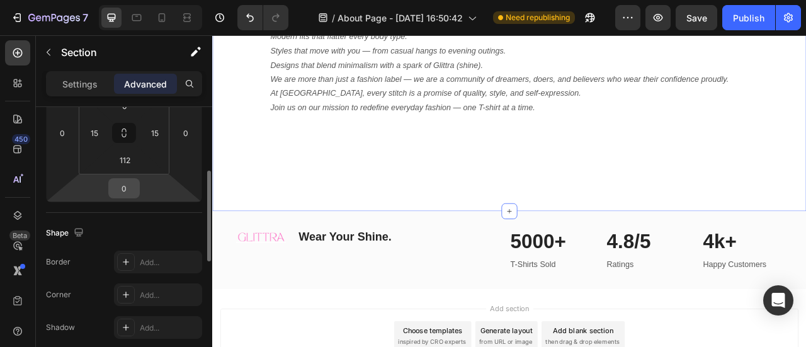
scroll to position [218, 0]
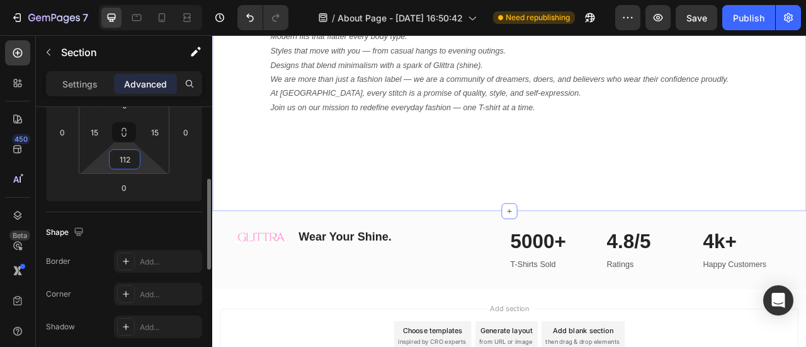
click at [121, 159] on input "112" at bounding box center [124, 159] width 25 height 19
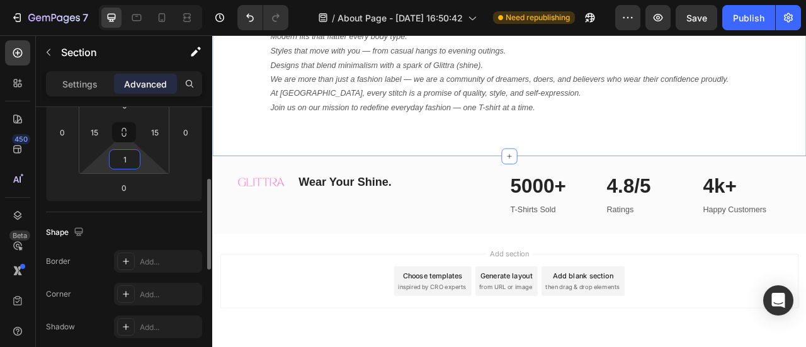
type input "10"
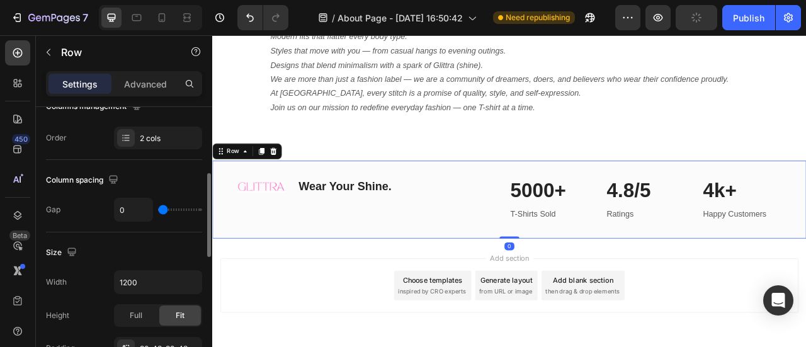
click at [396, 279] on div "Image Wear Your Shine. Heading Row 5000+ Heading T-Shirts Sold Text block 4.8/5…" at bounding box center [589, 243] width 755 height 99
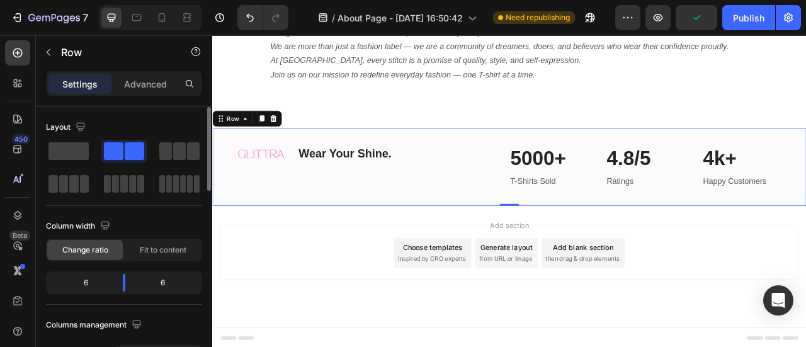
scroll to position [0, 0]
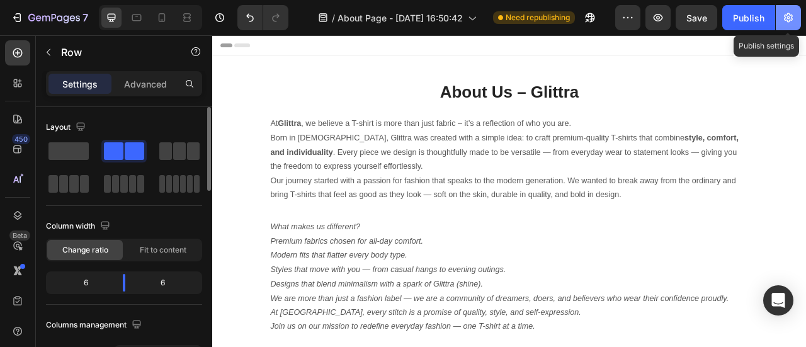
click at [796, 20] on button "button" at bounding box center [787, 17] width 25 height 25
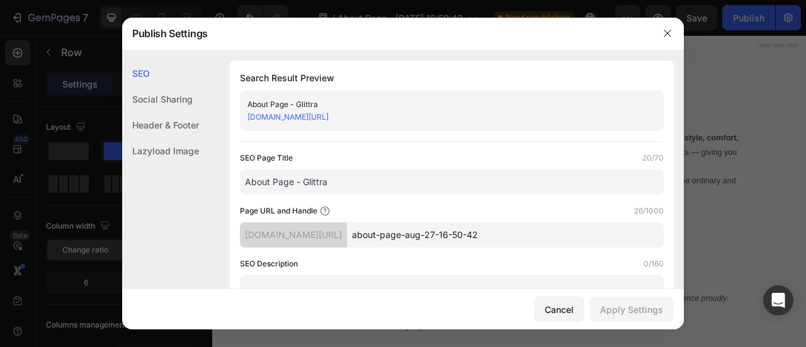
click at [159, 138] on div "Header & Footer" at bounding box center [160, 151] width 77 height 26
click at [680, 33] on div at bounding box center [667, 33] width 33 height 33
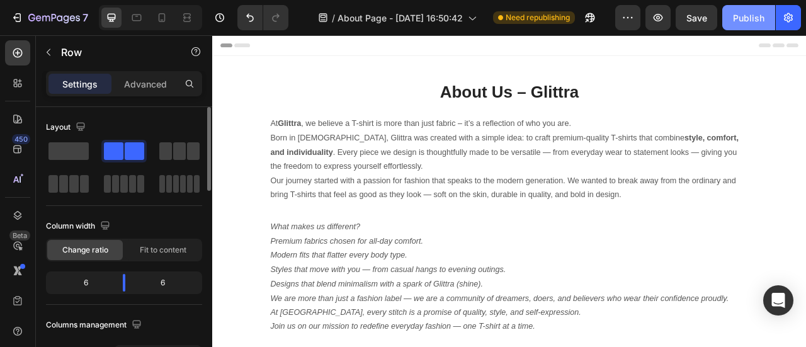
click at [735, 27] on button "Publish" at bounding box center [748, 17] width 53 height 25
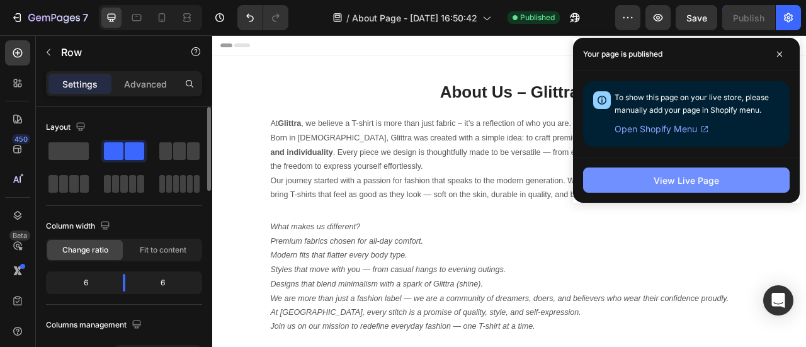
click at [687, 185] on div "View Live Page" at bounding box center [685, 180] width 65 height 13
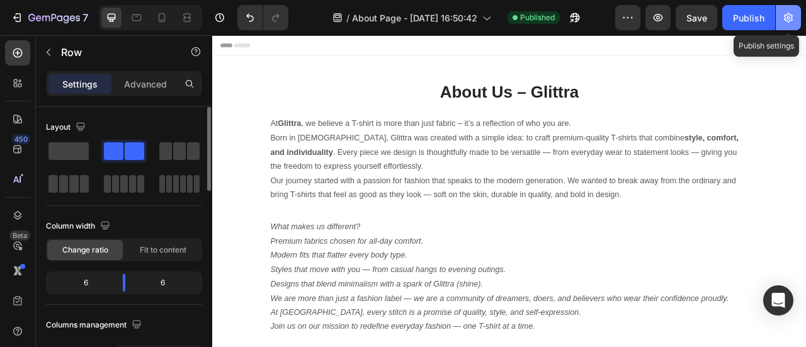
click at [791, 12] on icon "button" at bounding box center [788, 17] width 13 height 13
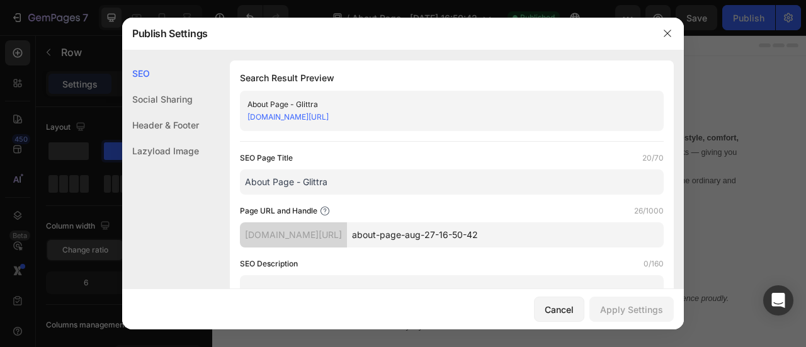
click at [329, 118] on link "d1jxwg-qa.myshopify.com/pages/about-page-aug-27-16-50-42" at bounding box center [287, 116] width 81 height 9
click at [414, 226] on input "about-page-aug-27-16-50-42" at bounding box center [505, 234] width 317 height 25
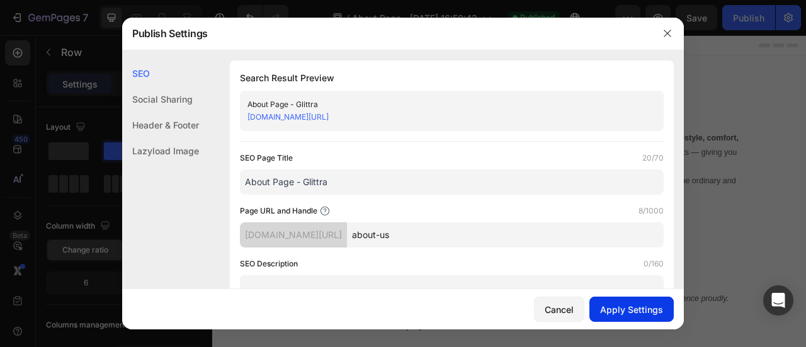
type input "about-us"
click at [641, 305] on div "Apply Settings" at bounding box center [631, 309] width 63 height 13
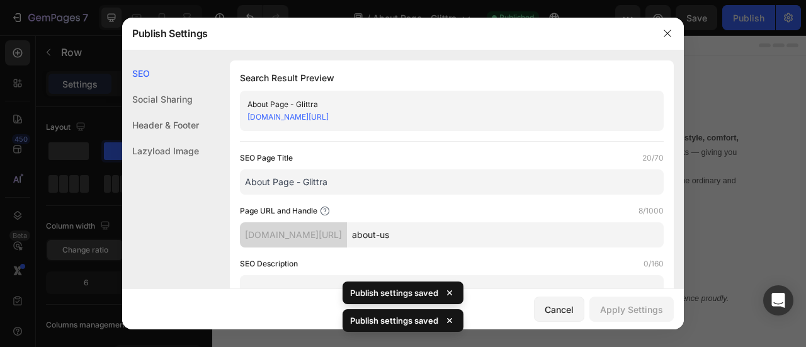
drag, startPoint x: 291, startPoint y: 183, endPoint x: 273, endPoint y: 183, distance: 18.3
click at [273, 183] on input "About Page - Glittra" at bounding box center [452, 181] width 424 height 25
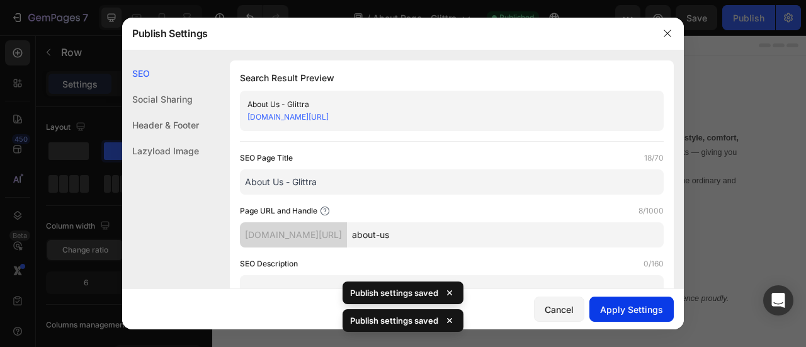
type input "About Us - Glittra"
click at [609, 310] on div "Apply Settings" at bounding box center [631, 309] width 63 height 13
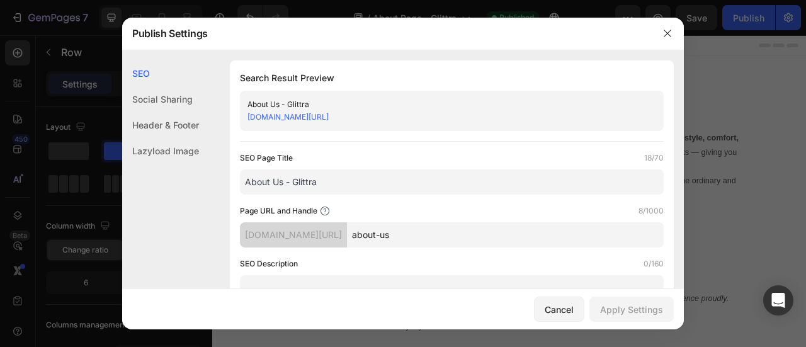
click at [667, 44] on div at bounding box center [667, 33] width 33 height 33
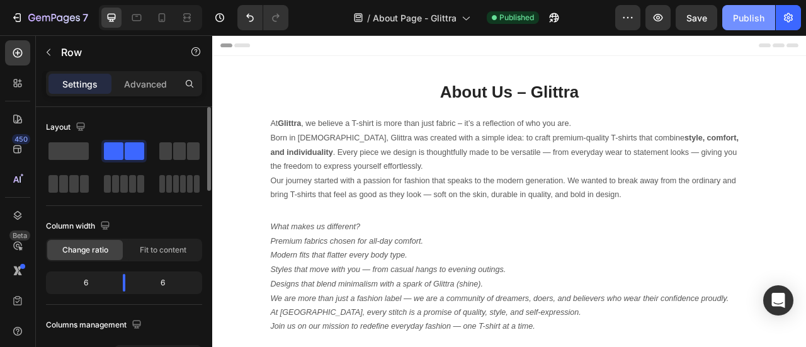
click at [742, 18] on div "Publish" at bounding box center [748, 17] width 31 height 13
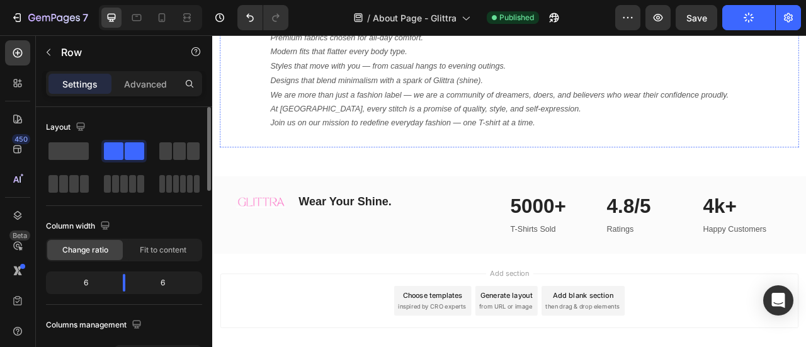
scroll to position [320, 0]
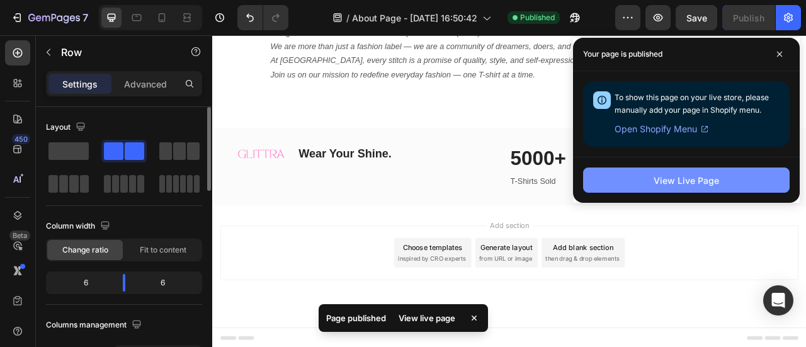
click at [704, 177] on div "View Live Page" at bounding box center [685, 180] width 65 height 13
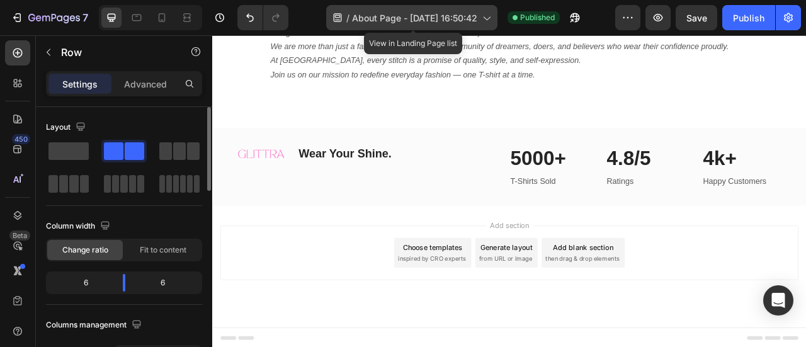
click at [375, 23] on span "About Page - Aug 27, 16:50:42" at bounding box center [414, 17] width 125 height 13
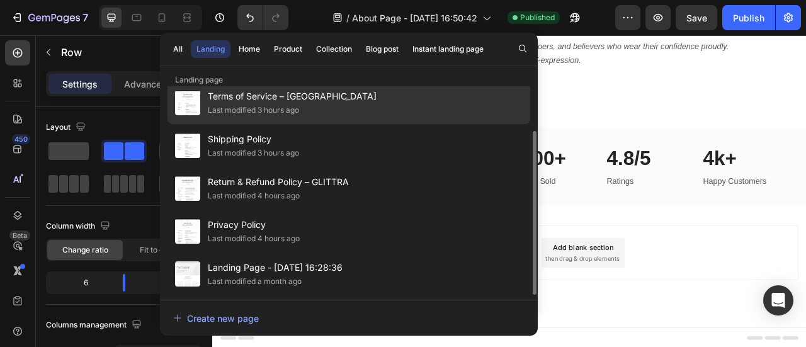
scroll to position [0, 0]
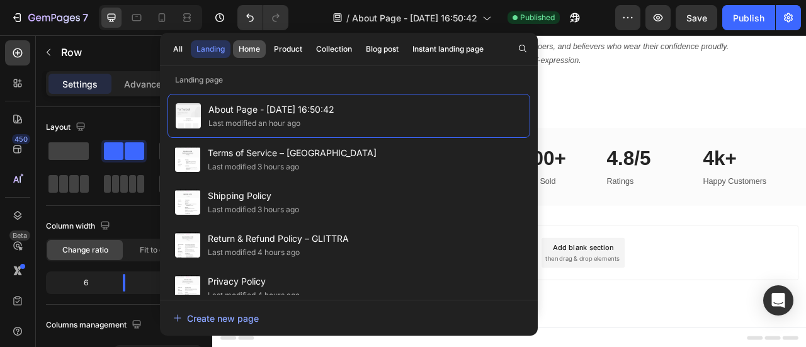
click at [244, 48] on div "Home" at bounding box center [249, 48] width 21 height 11
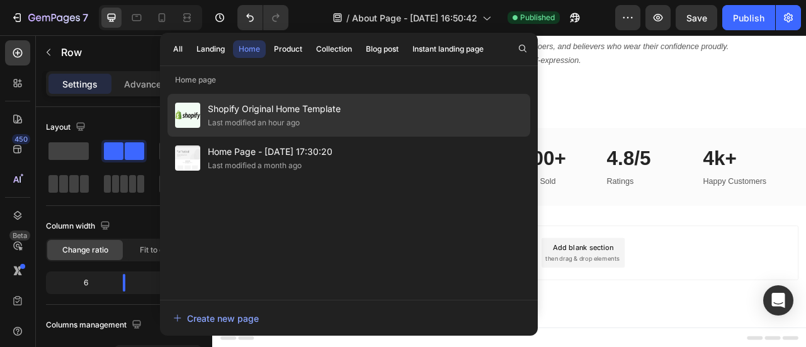
click at [292, 118] on div "Last modified an hour ago" at bounding box center [254, 122] width 92 height 13
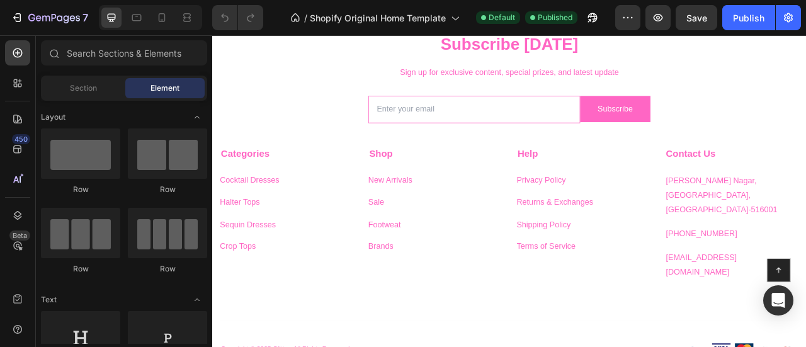
scroll to position [2620, 0]
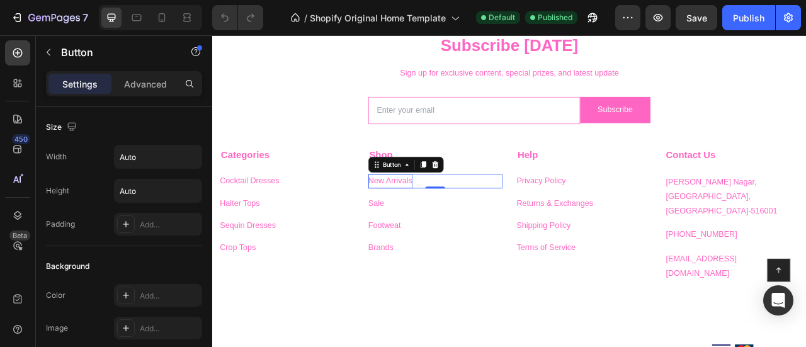
click at [444, 223] on p "New Arrivals" at bounding box center [438, 220] width 56 height 18
click at [462, 227] on div "About Us Button 0" at bounding box center [495, 220] width 171 height 18
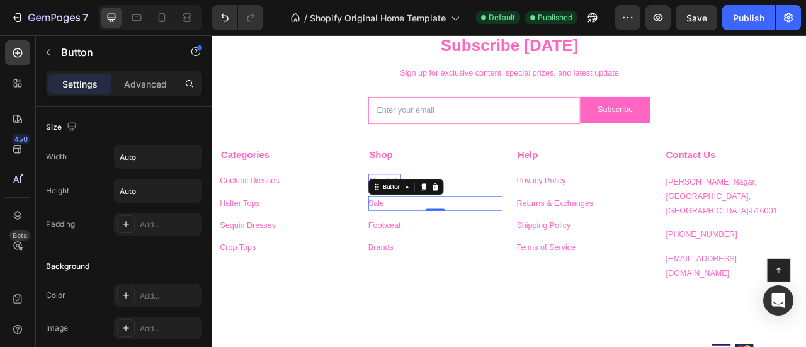
click at [439, 244] on div "Sale Button 0" at bounding box center [495, 249] width 171 height 18
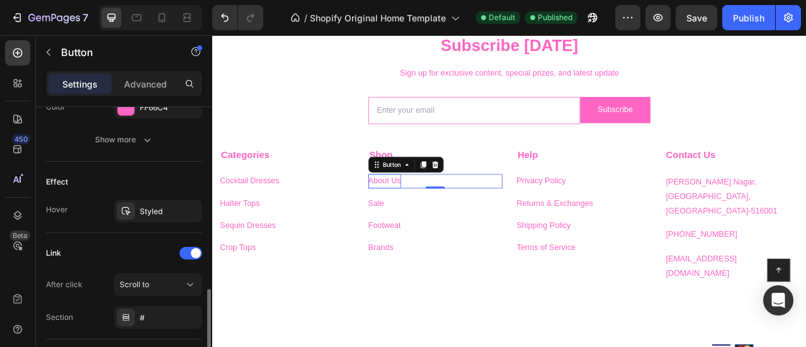
scroll to position [678, 0]
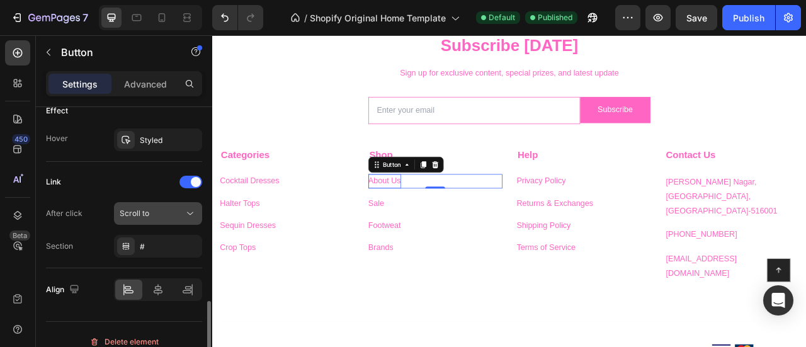
click at [135, 212] on span "Scroll to" at bounding box center [135, 212] width 30 height 9
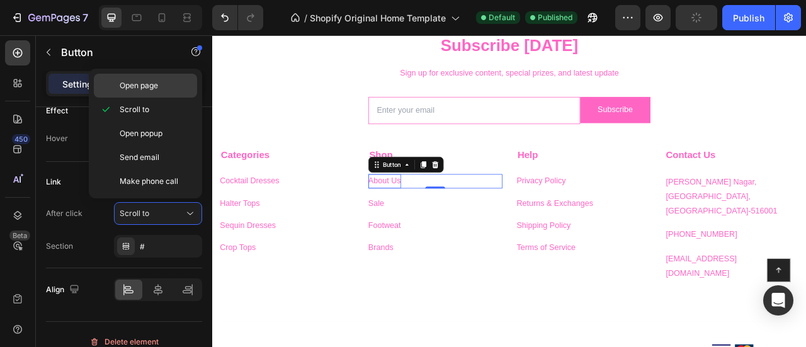
click at [141, 84] on span "Open page" at bounding box center [139, 85] width 38 height 11
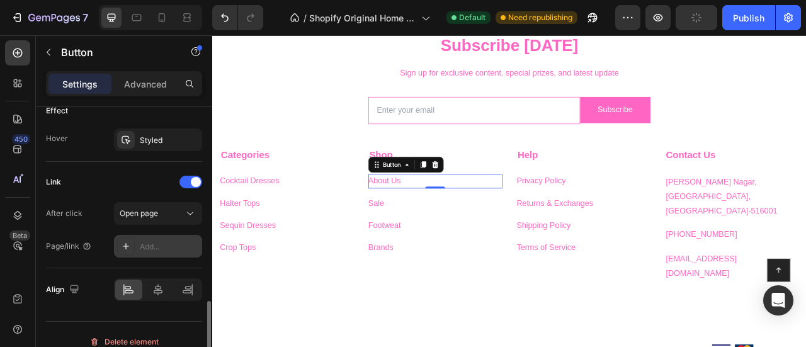
click at [150, 247] on div "Add..." at bounding box center [169, 246] width 59 height 11
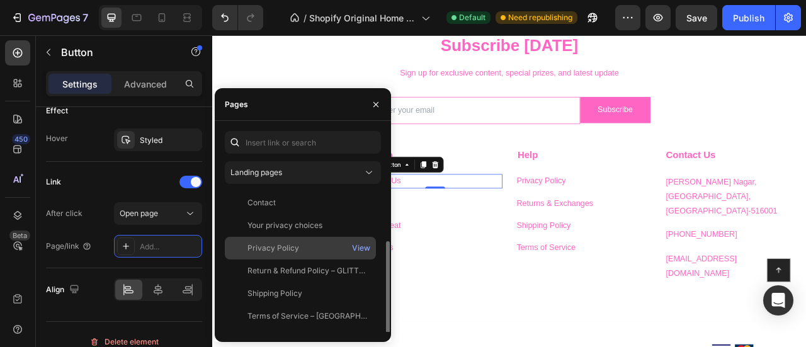
scroll to position [78, 0]
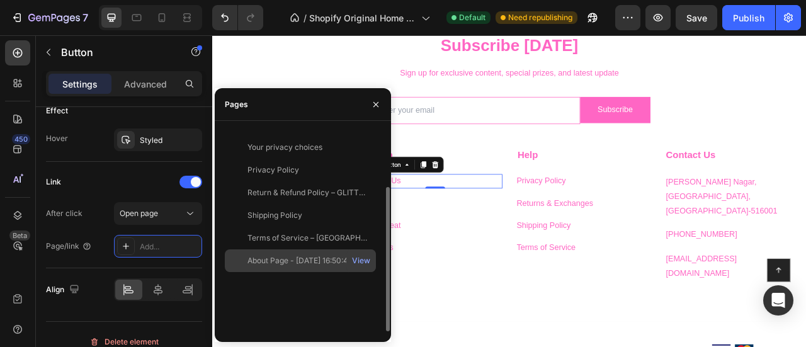
click at [264, 259] on div "About Page - [DATE] 16:50:42" at bounding box center [299, 260] width 105 height 11
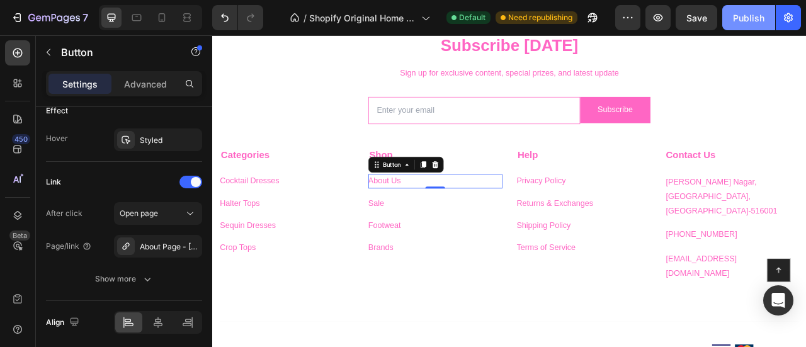
click at [742, 22] on div "Publish" at bounding box center [748, 17] width 31 height 13
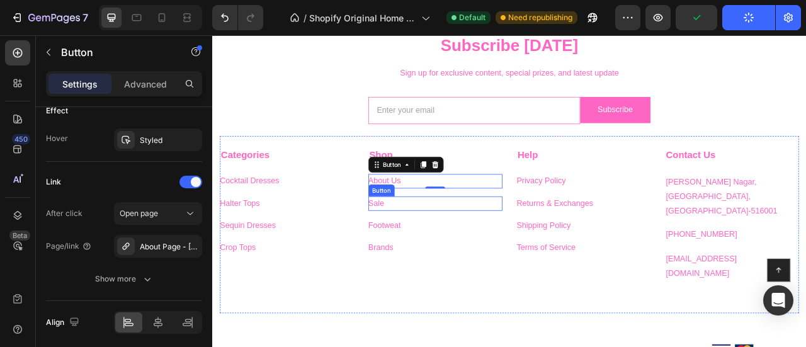
click at [439, 247] on div "Sale Button" at bounding box center [495, 249] width 171 height 18
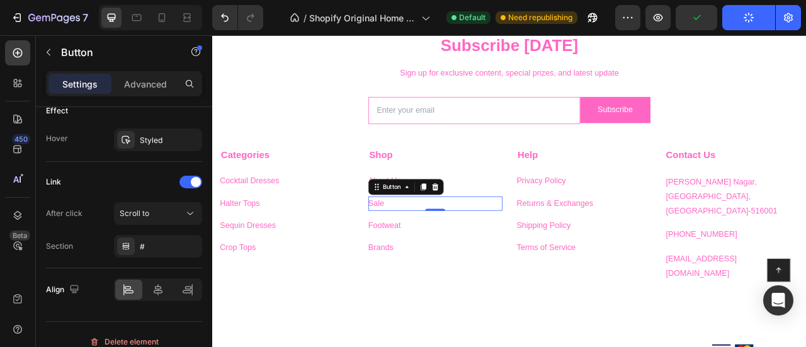
click at [439, 247] on div "Sale Button 0" at bounding box center [495, 249] width 171 height 18
click at [424, 247] on p "Sale" at bounding box center [420, 249] width 20 height 18
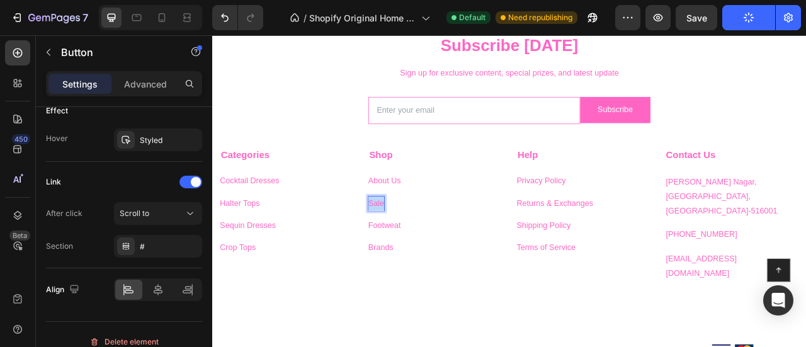
click at [424, 247] on p "Sale" at bounding box center [420, 249] width 20 height 18
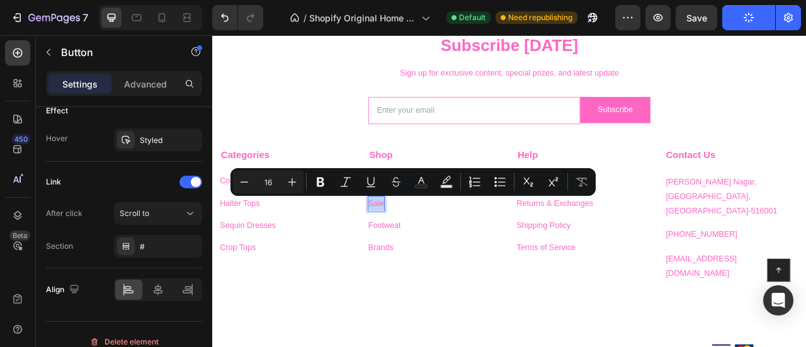
click at [424, 247] on p "Sale" at bounding box center [420, 249] width 20 height 18
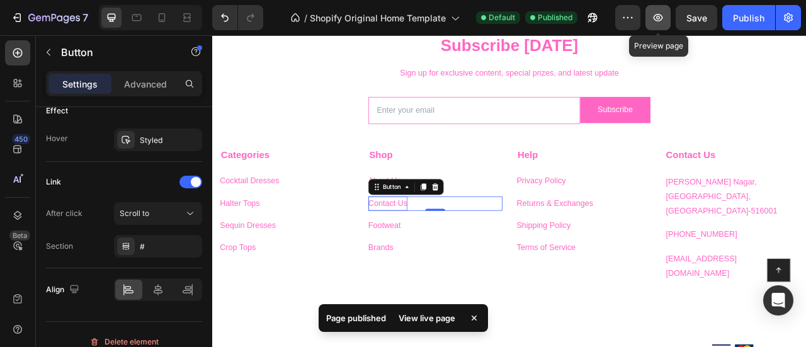
click at [655, 20] on icon "button" at bounding box center [657, 17] width 13 height 13
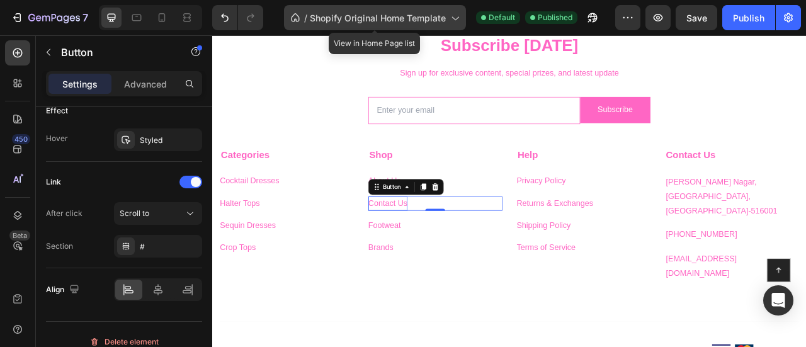
click at [442, 9] on div "/ Shopify Original Home Template" at bounding box center [375, 17] width 182 height 25
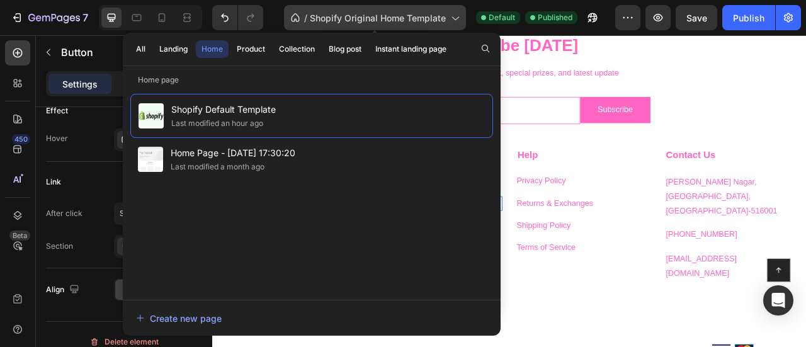
click at [442, 9] on div "/ Shopify Original Home Template" at bounding box center [375, 17] width 182 height 25
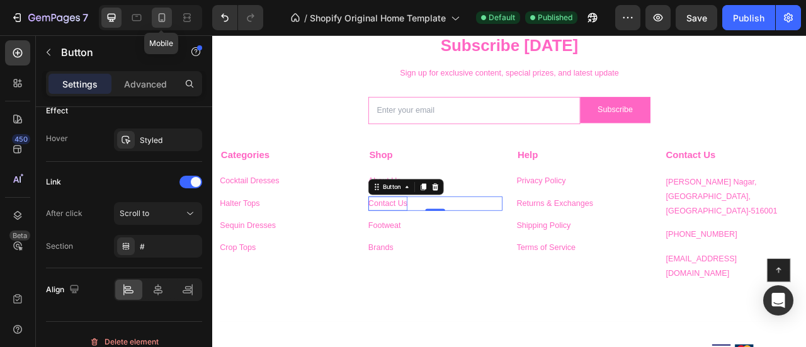
click at [166, 17] on icon at bounding box center [161, 17] width 13 height 13
type input "14"
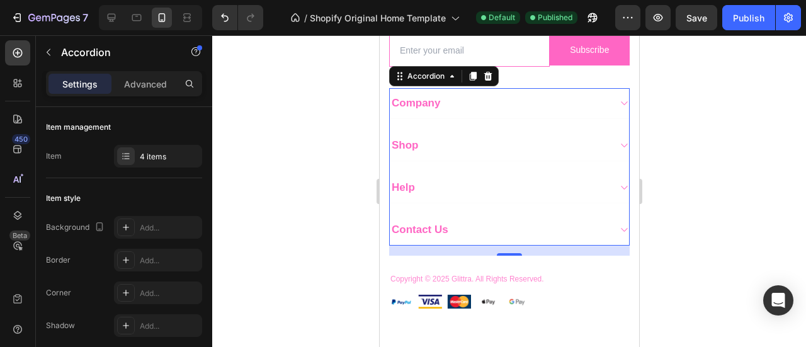
click at [620, 101] on icon at bounding box center [623, 103] width 6 height 4
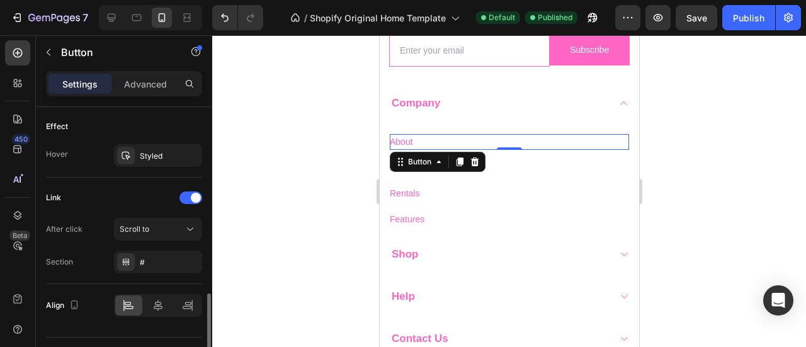
scroll to position [689, 0]
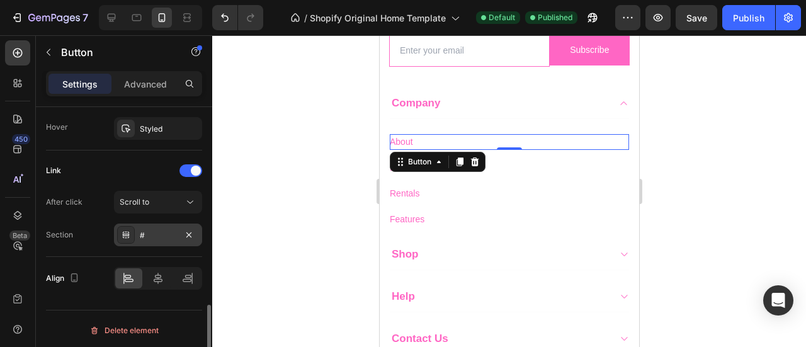
click at [152, 234] on div "#" at bounding box center [158, 235] width 37 height 11
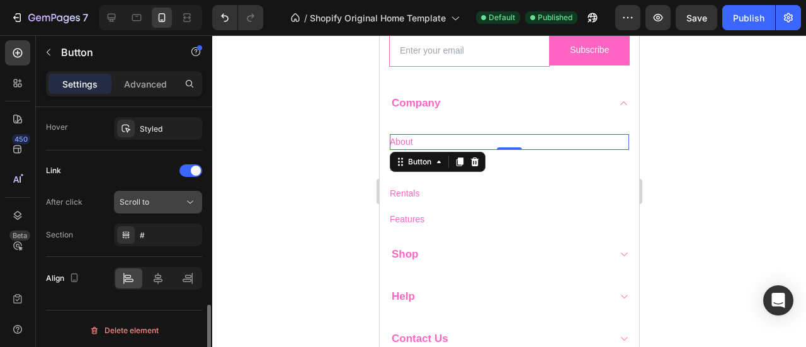
click at [149, 201] on div "Scroll to" at bounding box center [152, 201] width 64 height 11
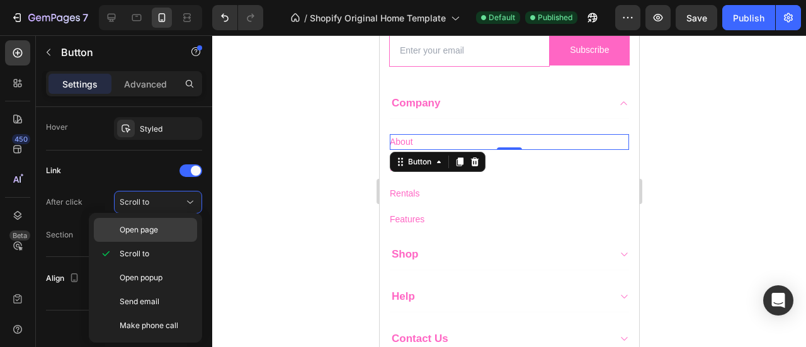
click at [139, 225] on span "Open page" at bounding box center [139, 229] width 38 height 11
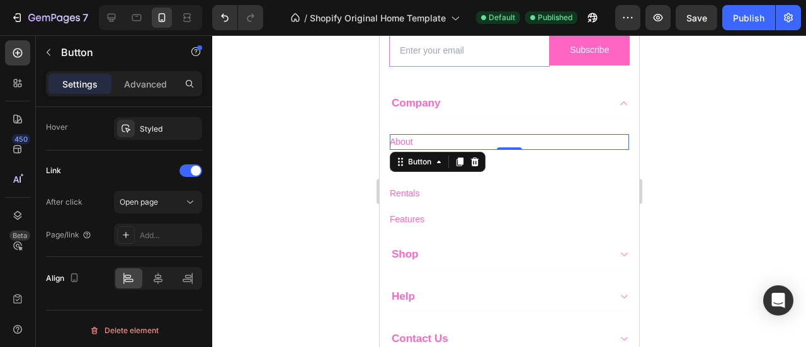
click at [139, 225] on div "Add..." at bounding box center [158, 234] width 88 height 23
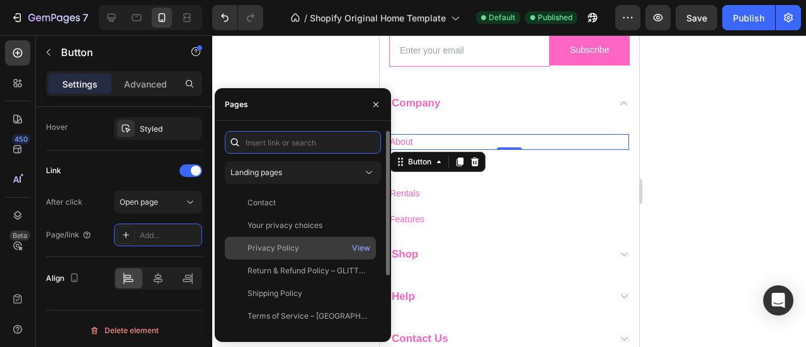
scroll to position [78, 0]
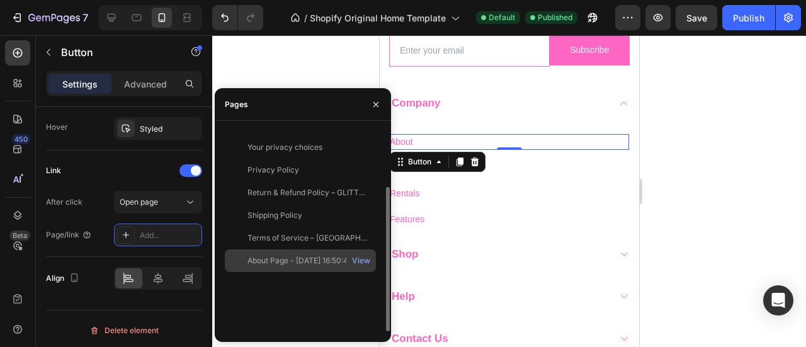
click at [264, 262] on div "About Page - [DATE] 16:50:42" at bounding box center [299, 260] width 105 height 11
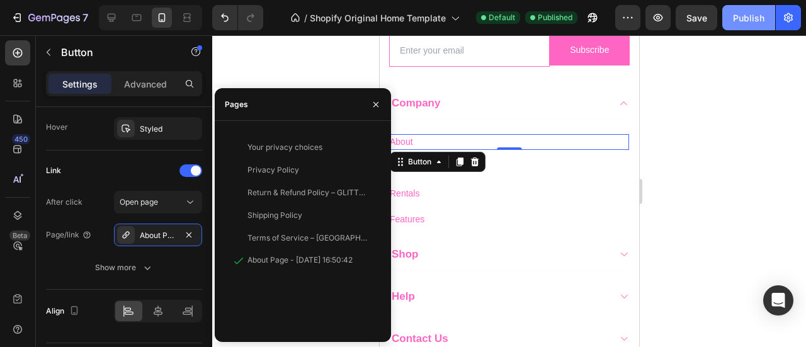
click at [745, 18] on div "Publish" at bounding box center [748, 17] width 31 height 13
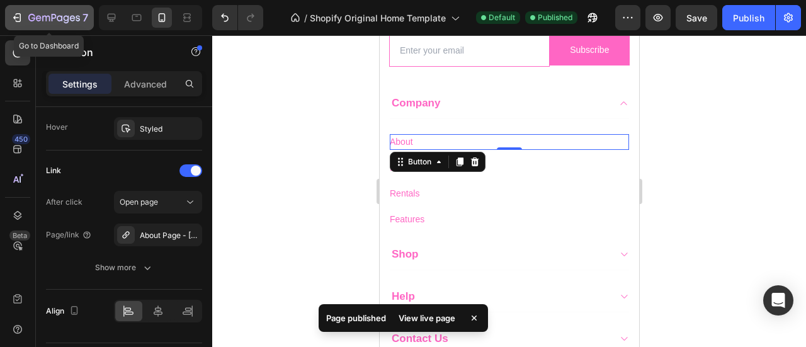
click at [42, 16] on icon "button" at bounding box center [46, 19] width 8 height 6
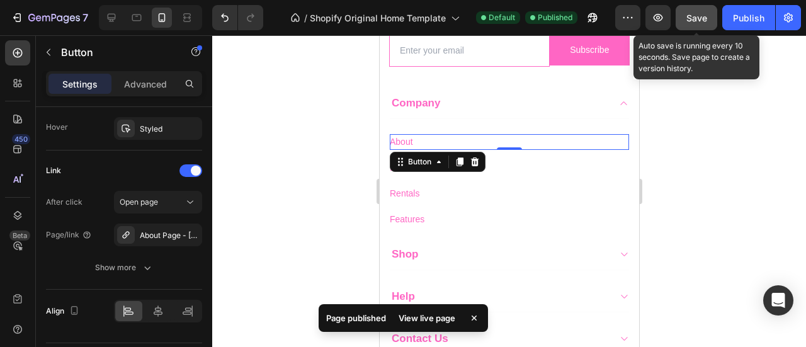
click at [680, 20] on button "Save" at bounding box center [696, 17] width 42 height 25
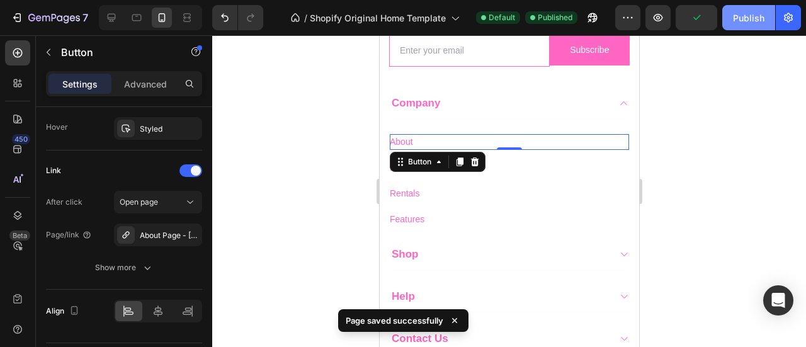
click at [753, 21] on div "Publish" at bounding box center [748, 17] width 31 height 13
click at [110, 14] on icon at bounding box center [111, 17] width 13 height 13
type input "16"
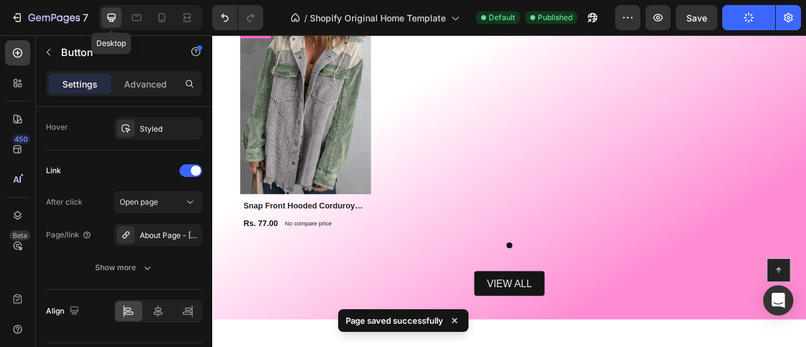
scroll to position [2162, 0]
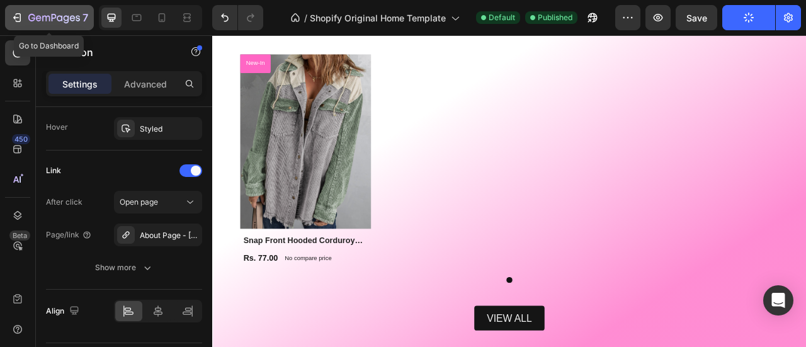
drag, startPoint x: 20, startPoint y: 16, endPoint x: 390, endPoint y: 13, distance: 370.7
click at [20, 16] on icon "button" at bounding box center [19, 17] width 6 height 9
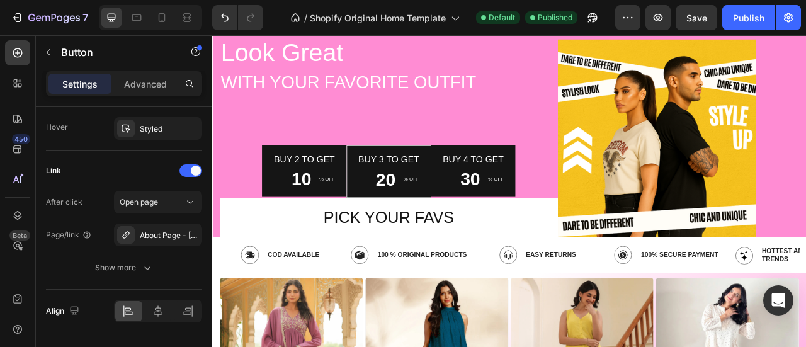
scroll to position [0, 0]
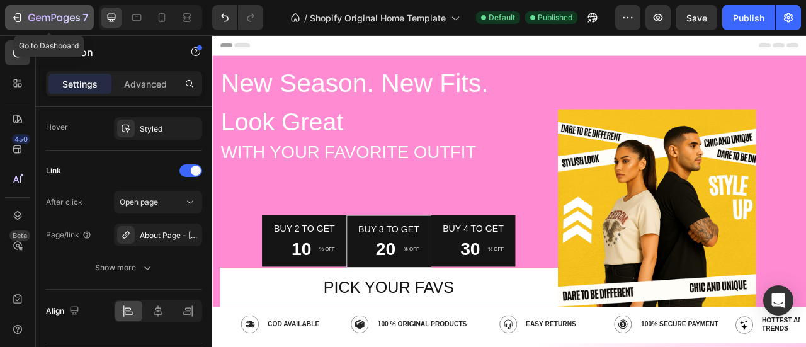
click at [16, 16] on icon "button" at bounding box center [17, 17] width 13 height 13
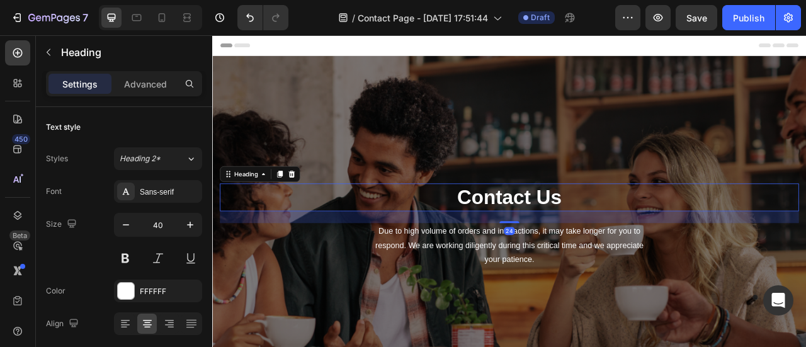
click at [539, 236] on p "Contact Us" at bounding box center [590, 241] width 734 height 33
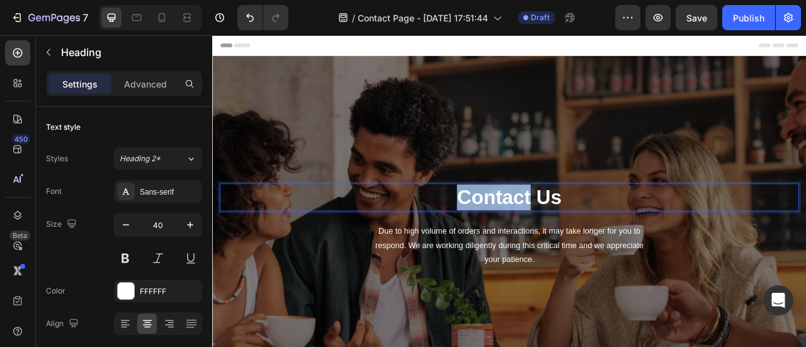
click at [539, 236] on p "Contact Us" at bounding box center [590, 241] width 734 height 33
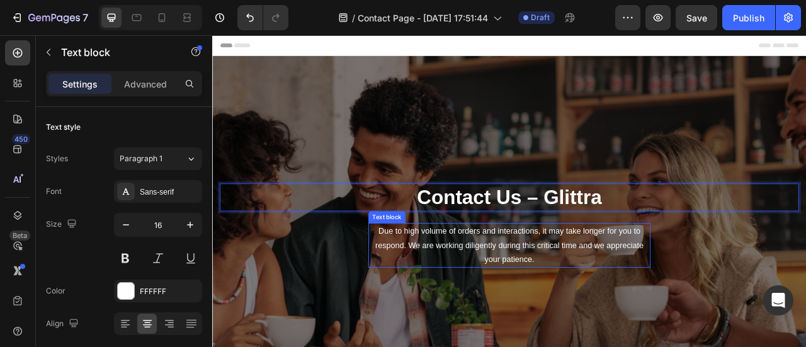
click at [462, 285] on p "Due to high volume of orders and interactions, it may take longer for you to re…" at bounding box center [590, 302] width 356 height 54
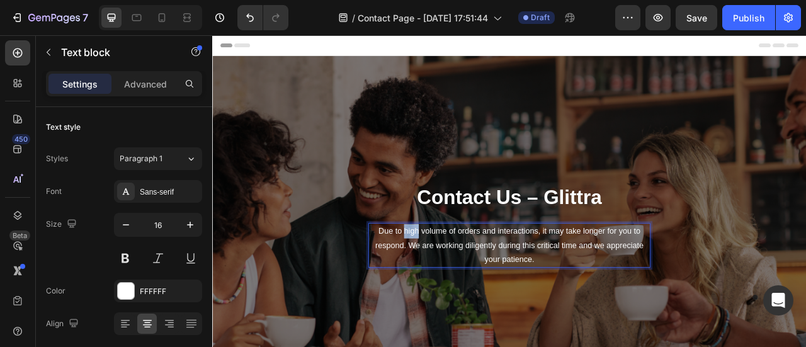
click at [462, 285] on p "Due to high volume of orders and interactions, it may take longer for you to re…" at bounding box center [590, 302] width 356 height 54
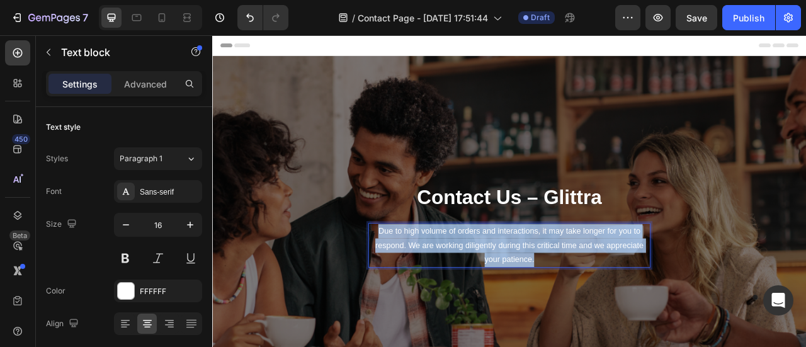
click at [462, 285] on p "Due to high volume of orders and interactions, it may take longer for you to re…" at bounding box center [590, 302] width 356 height 54
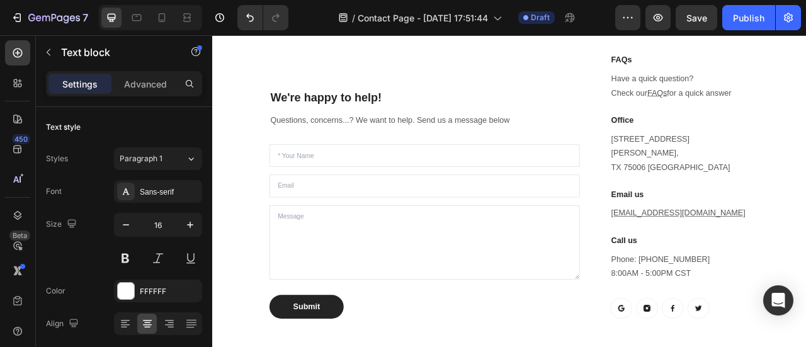
scroll to position [487, 0]
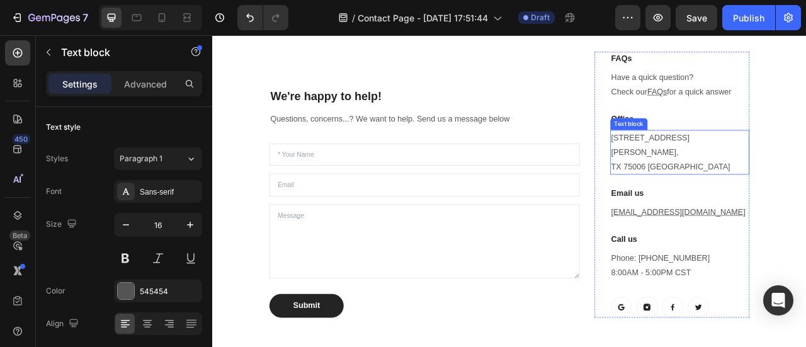
click at [760, 172] on p "1520 Luna Road Carrollton, TX 75006 United States" at bounding box center [806, 184] width 174 height 54
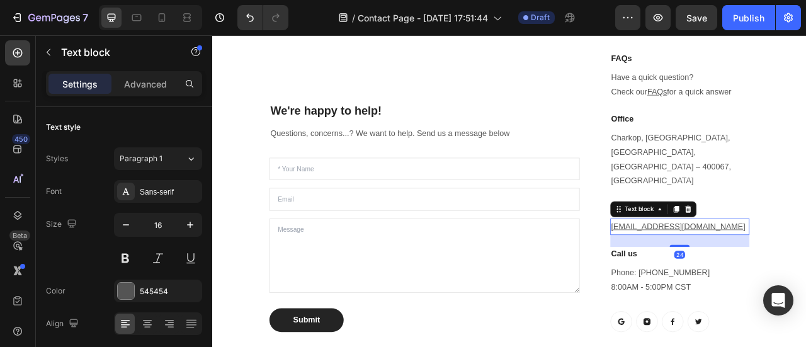
click at [755, 273] on u "help@gempages.com" at bounding box center [804, 278] width 171 height 11
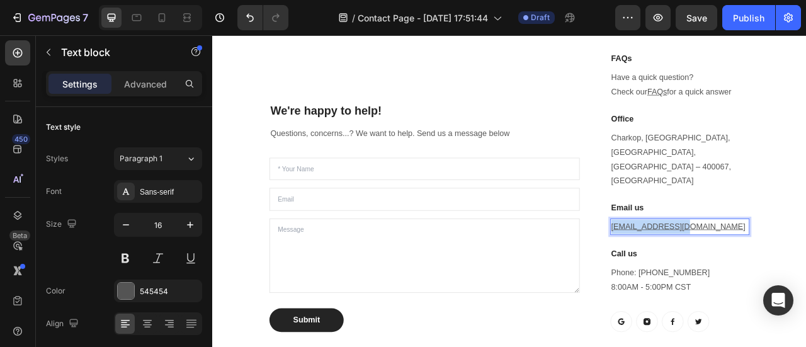
click at [755, 273] on u "help@gempages.com" at bounding box center [804, 278] width 171 height 11
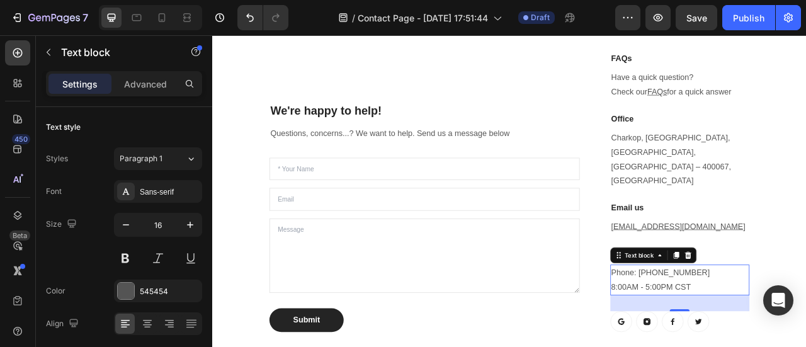
click at [764, 328] on p "Phone: 682-651-7554 8:00AM - 5:00PM CST" at bounding box center [806, 346] width 174 height 37
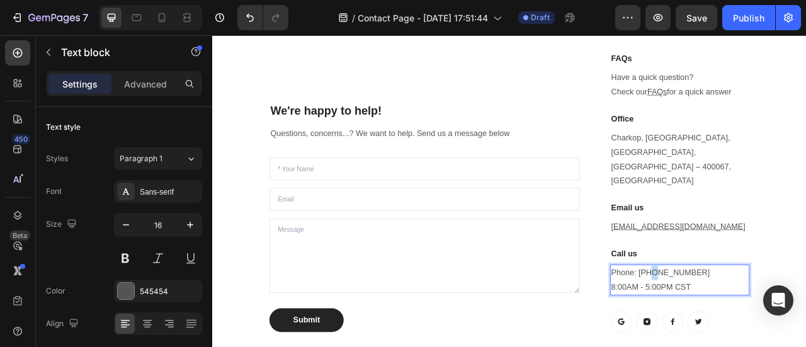
click at [764, 328] on p "Phone: 682-651-7554 8:00AM - 5:00PM CST" at bounding box center [806, 346] width 174 height 37
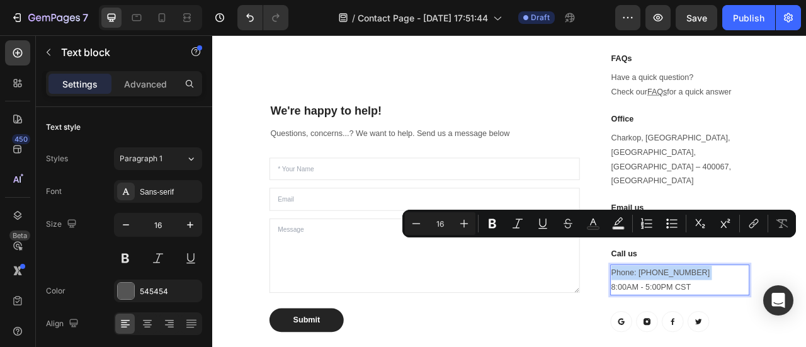
click at [764, 328] on p "Phone: 682-651-7554 8:00AM - 5:00PM CST" at bounding box center [806, 346] width 174 height 37
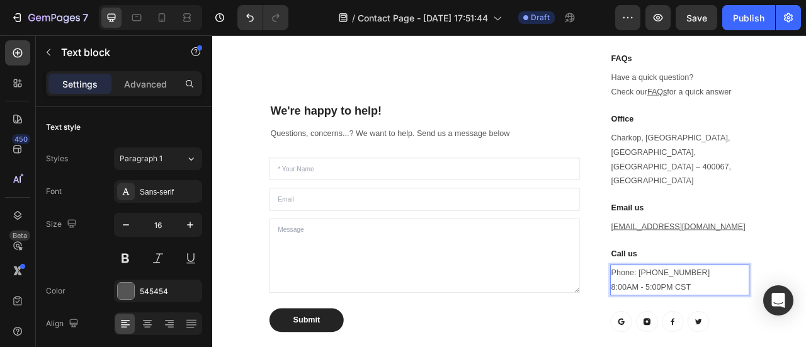
click at [745, 328] on p "Phone: 682-651-7554 8:00AM - 5:00PM CST" at bounding box center [806, 346] width 174 height 37
drag, startPoint x: 749, startPoint y: 301, endPoint x: 813, endPoint y: 303, distance: 63.6
click at [805, 328] on p "Phone: 682-651-7554 8:00AM - 5:00PM CST" at bounding box center [806, 346] width 174 height 37
click at [805, 328] on p "Phone: +91 80743 92582 8:00AM - 5:00PM CST" at bounding box center [806, 346] width 174 height 37
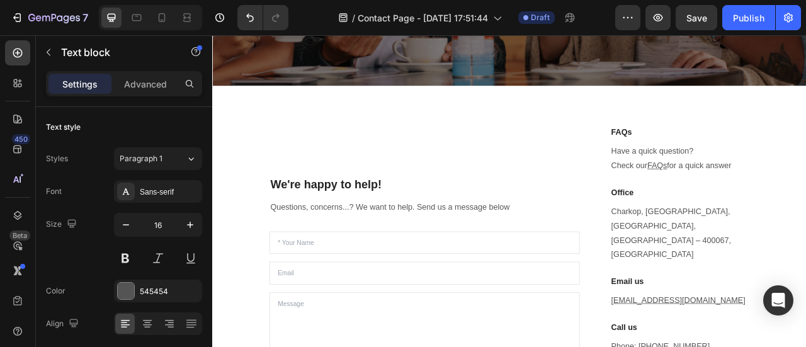
scroll to position [400, 0]
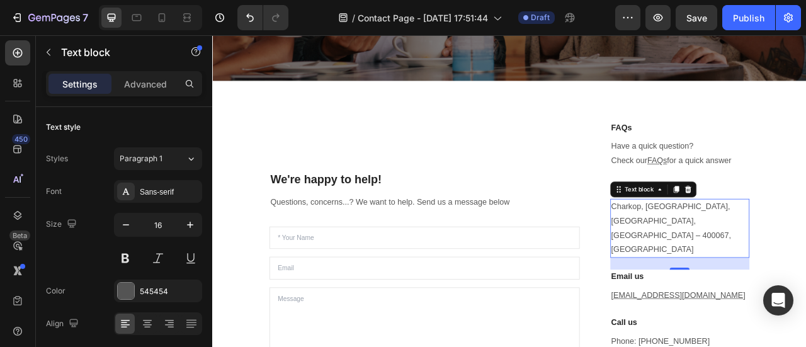
click at [762, 251] on p "Charkop, Kandivali West, Mumbai, Maharashtra – 400067, India" at bounding box center [806, 280] width 174 height 72
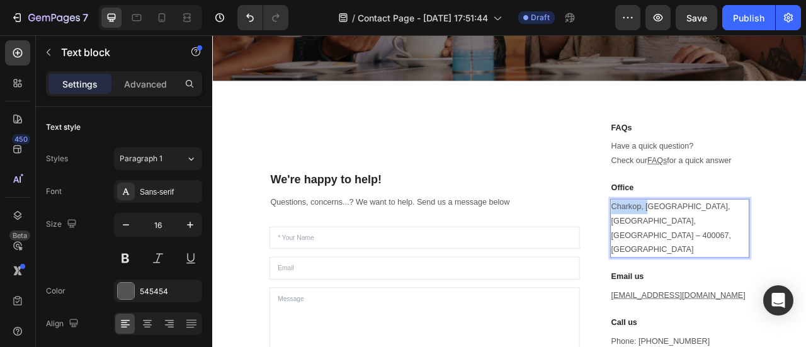
click at [762, 251] on p "Charkop, Kandivali West, Mumbai, Maharashtra – 400067, India" at bounding box center [806, 280] width 174 height 72
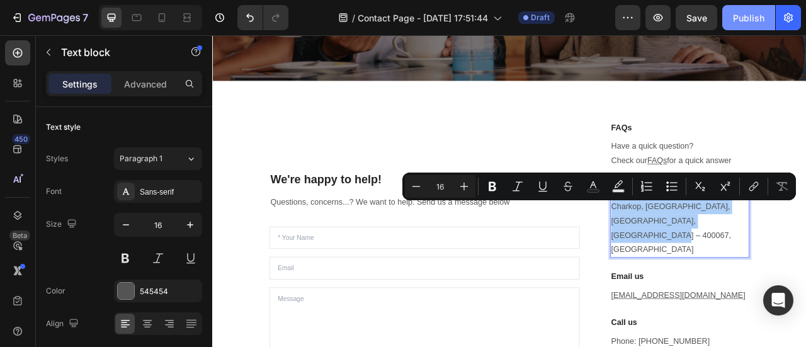
click at [736, 20] on div "Publish" at bounding box center [748, 17] width 31 height 13
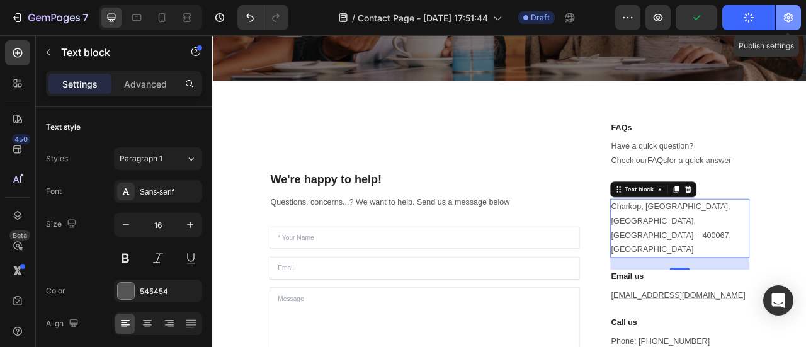
click at [784, 13] on icon "button" at bounding box center [788, 17] width 13 height 13
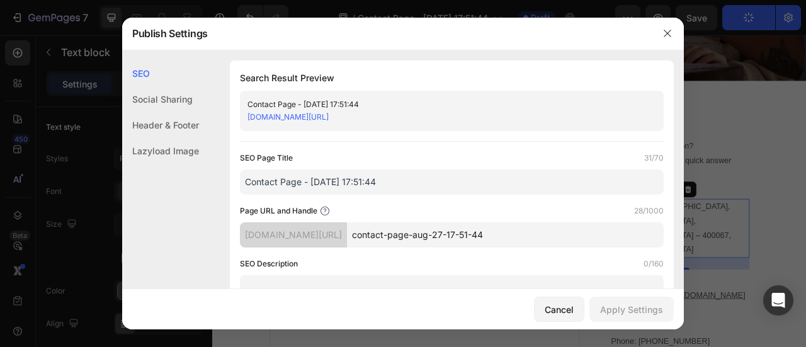
drag, startPoint x: 311, startPoint y: 183, endPoint x: 427, endPoint y: 185, distance: 115.8
click at [427, 185] on input "Contact Page - Aug 27, 17:51:44" at bounding box center [452, 181] width 424 height 25
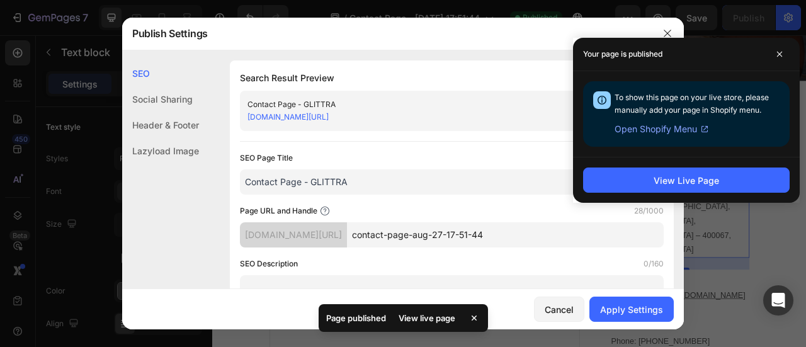
type input "Contact Page - GLITTRA"
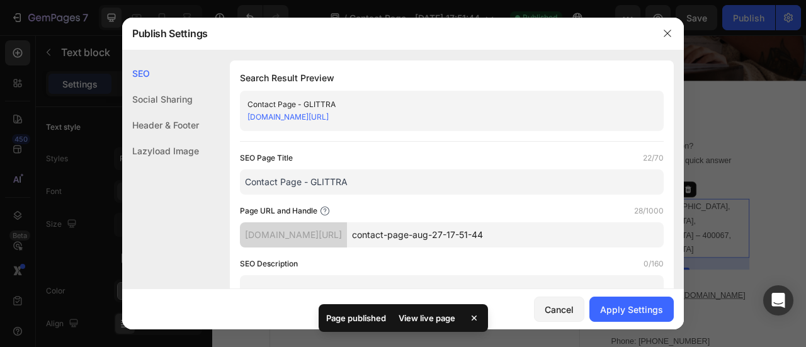
drag, startPoint x: 452, startPoint y: 236, endPoint x: 532, endPoint y: 237, distance: 80.6
click at [532, 237] on input "contact-page-aug-27-17-51-44" at bounding box center [505, 234] width 317 height 25
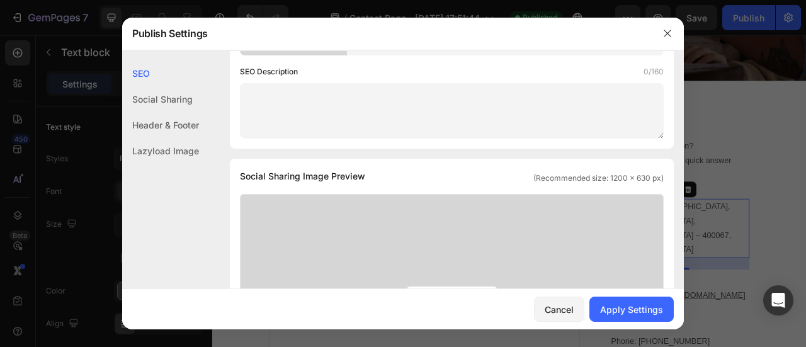
scroll to position [193, 0]
type input "contact-us"
click at [605, 315] on div "Apply Settings" at bounding box center [631, 309] width 63 height 13
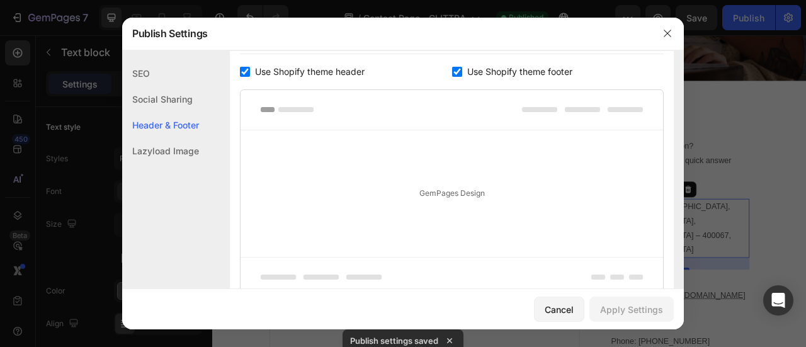
scroll to position [758, 0]
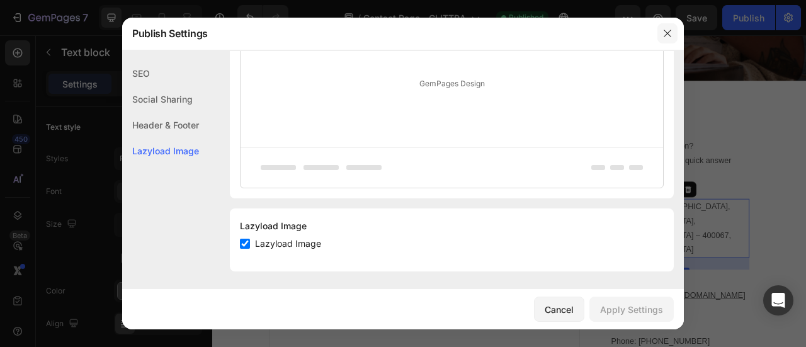
click at [665, 35] on icon "button" at bounding box center [666, 33] width 7 height 7
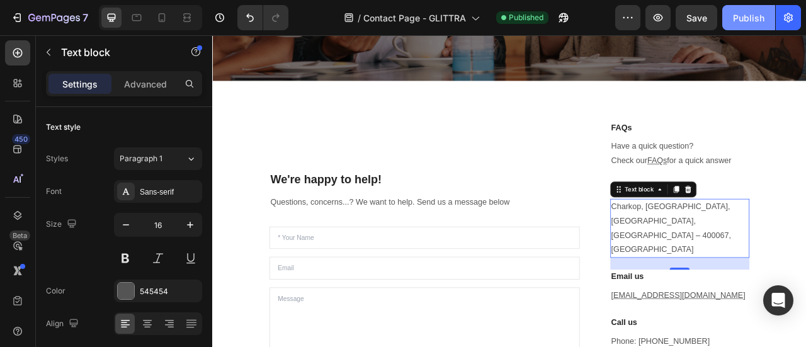
click at [738, 21] on div "Publish" at bounding box center [748, 17] width 31 height 13
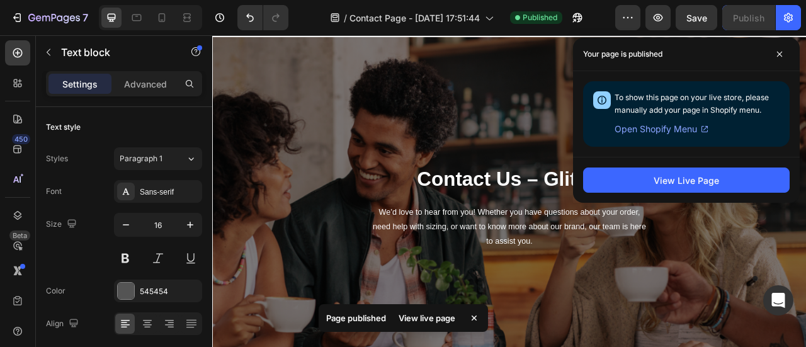
scroll to position [0, 0]
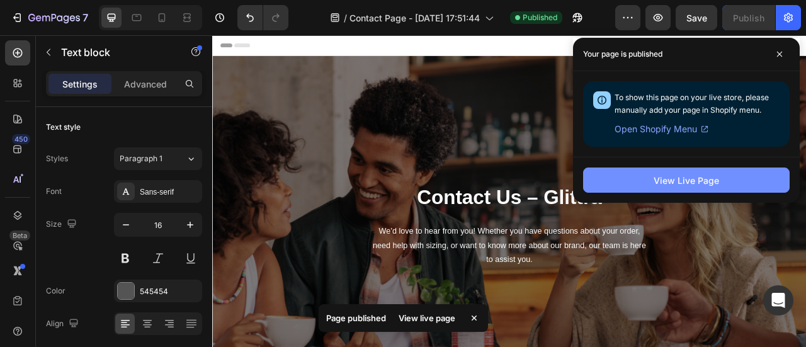
click at [602, 183] on button "View Live Page" at bounding box center [686, 179] width 206 height 25
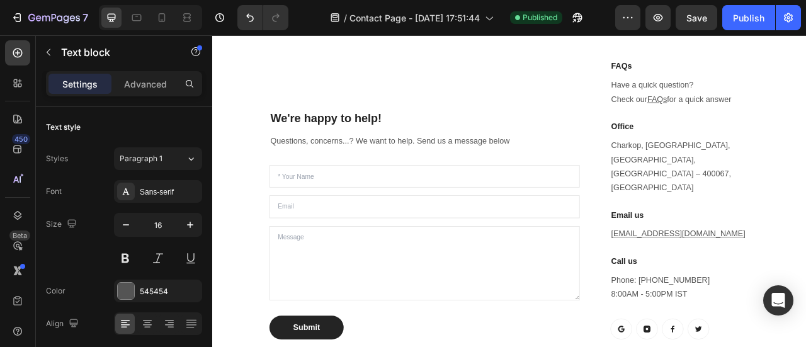
scroll to position [662, 0]
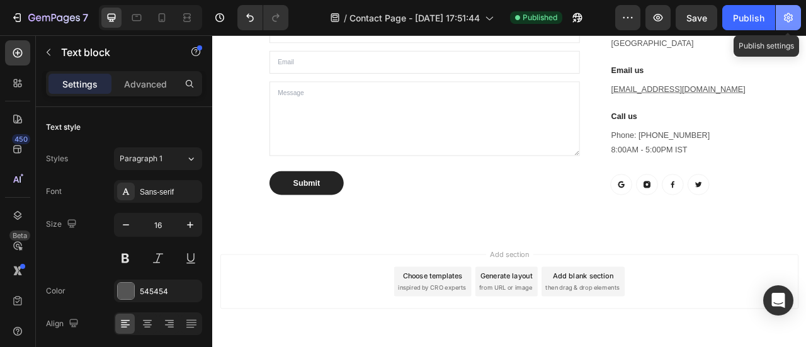
click at [789, 23] on icon "button" at bounding box center [788, 17] width 13 height 13
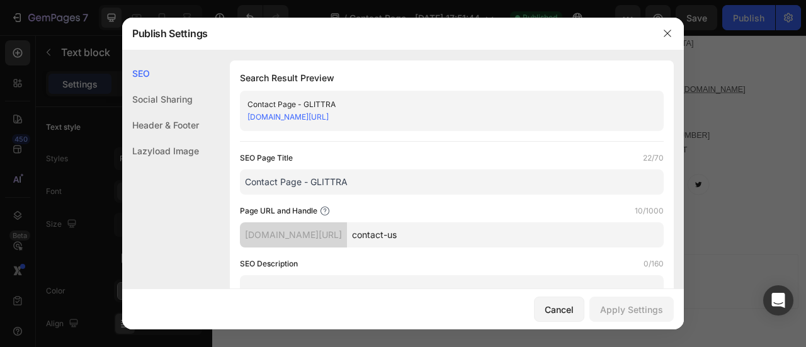
click at [181, 138] on div "Header & Footer" at bounding box center [160, 151] width 77 height 26
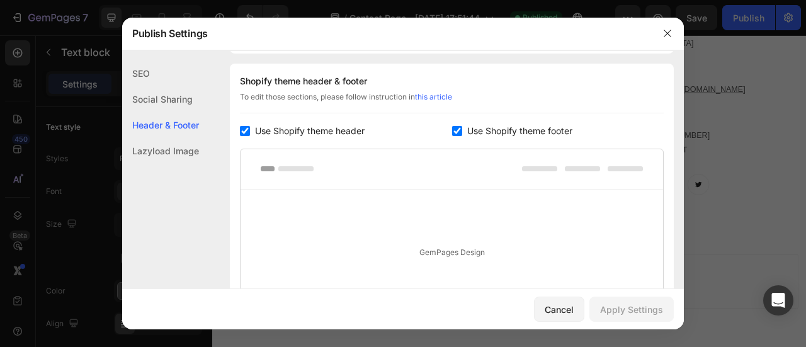
scroll to position [758, 0]
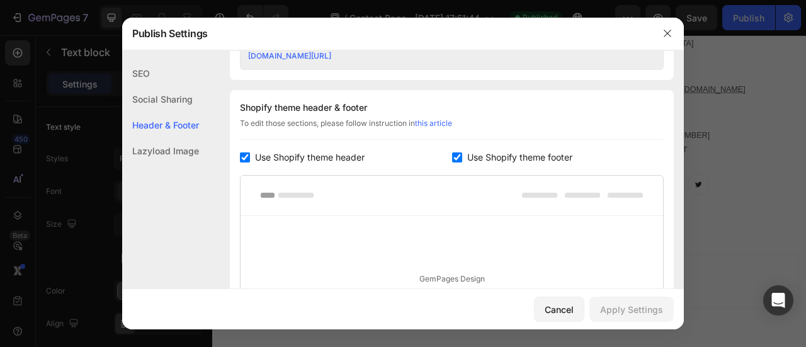
click at [420, 232] on div "GemPages Design" at bounding box center [451, 279] width 422 height 127
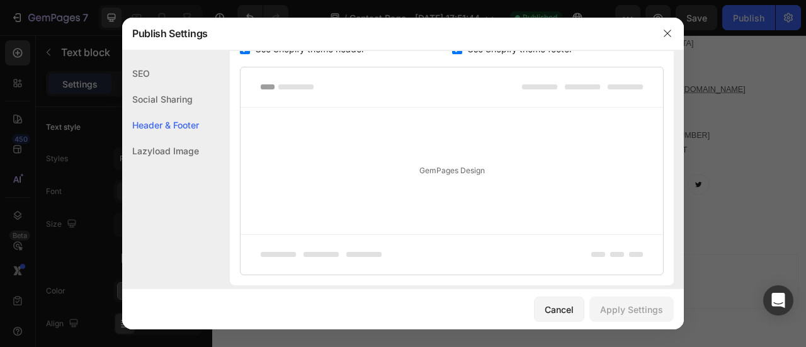
click at [432, 171] on div "GemPages Design" at bounding box center [451, 171] width 422 height 127
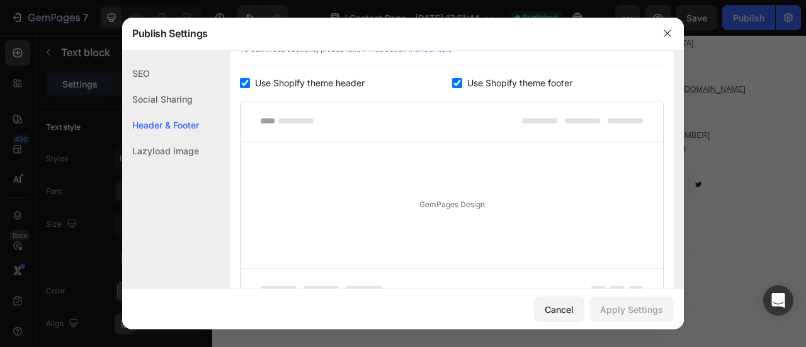
click at [452, 82] on input "checkbox" at bounding box center [457, 83] width 10 height 10
checkbox input "false"
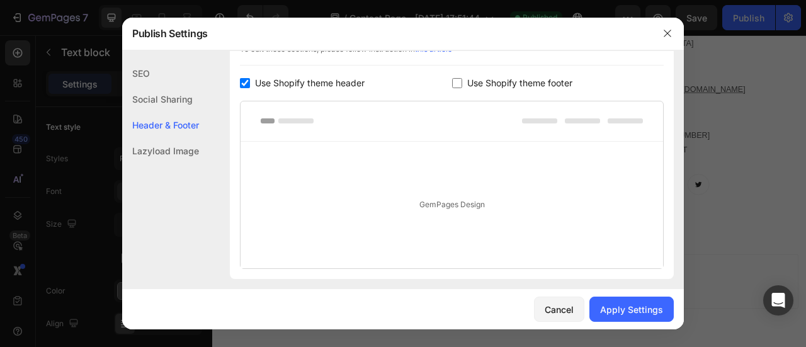
click at [243, 81] on input "checkbox" at bounding box center [245, 83] width 10 height 10
checkbox input "false"
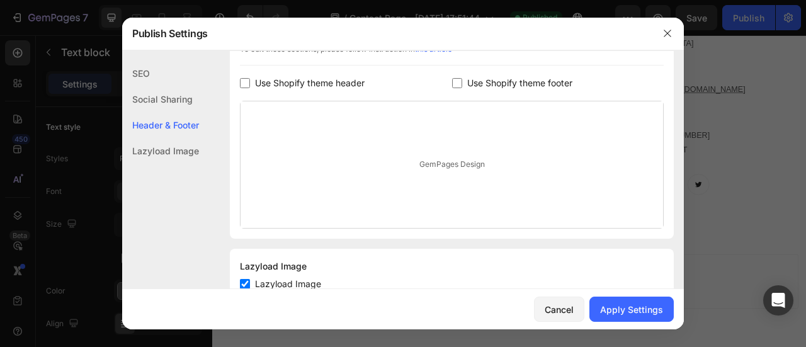
scroll to position [677, 0]
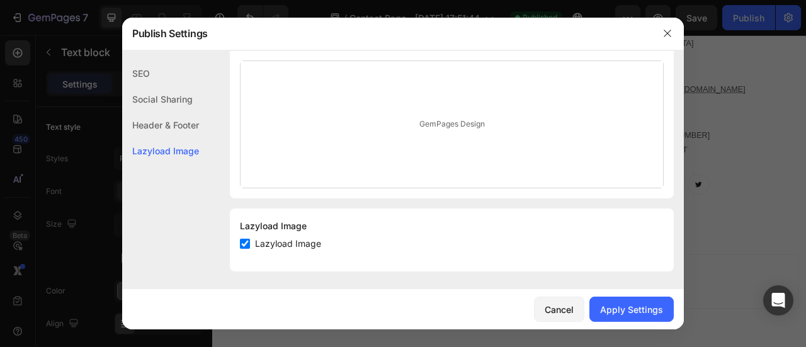
click at [419, 137] on div "GemPages Design" at bounding box center [451, 124] width 422 height 127
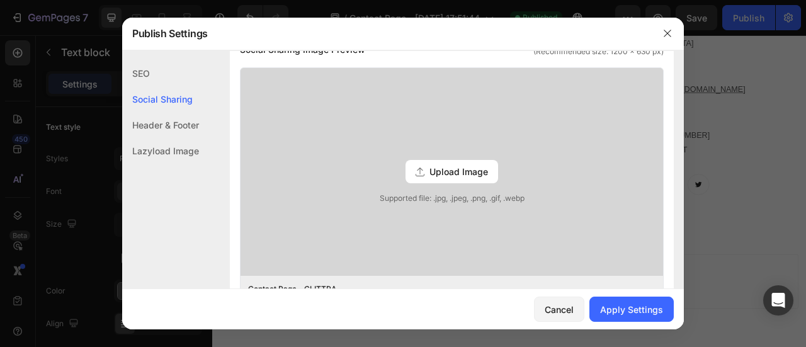
scroll to position [318, 0]
click at [605, 312] on div "Apply Settings" at bounding box center [631, 309] width 63 height 13
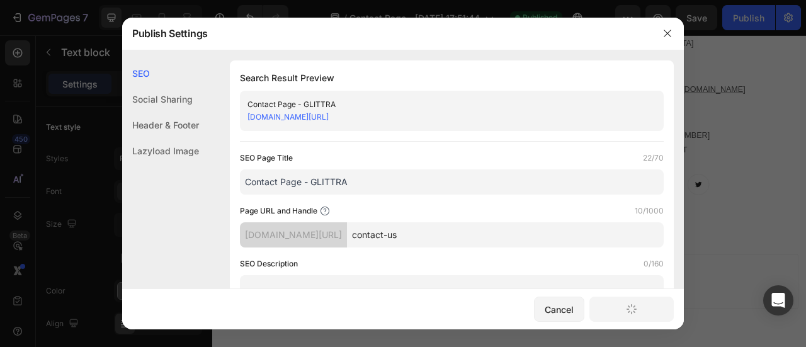
scroll to position [631, 0]
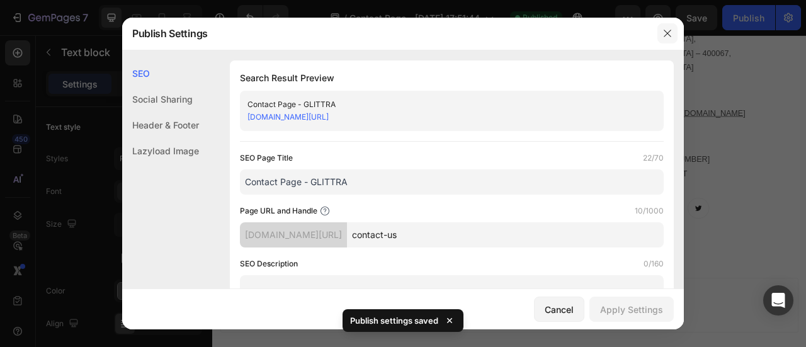
click at [667, 35] on icon "button" at bounding box center [667, 33] width 10 height 10
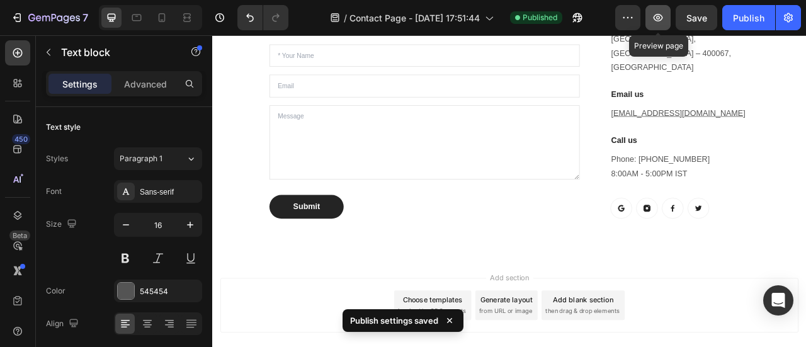
click at [659, 16] on icon "button" at bounding box center [657, 18] width 9 height 8
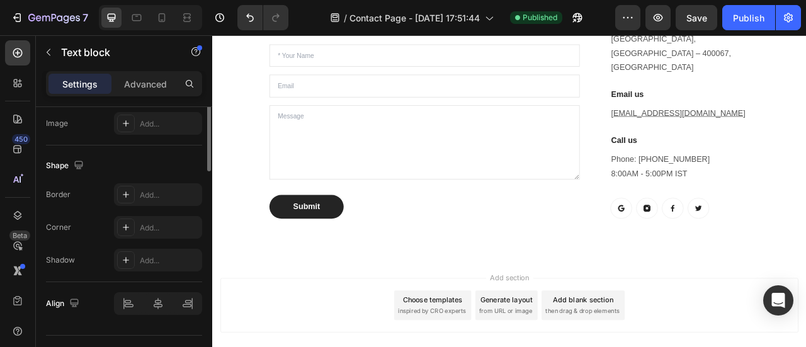
scroll to position [468, 0]
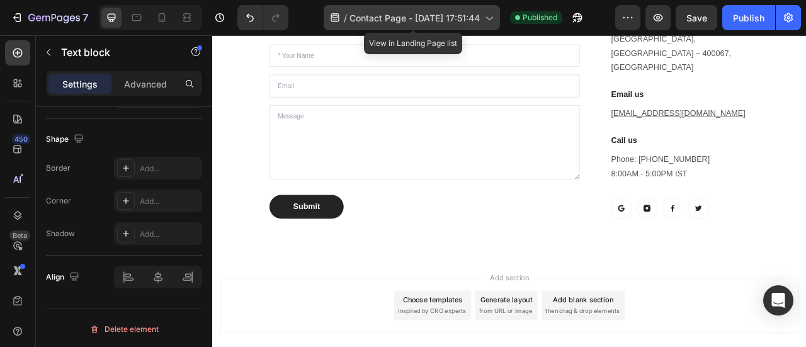
click at [431, 18] on span "Contact Page - [DATE] 17:51:44" at bounding box center [414, 17] width 130 height 13
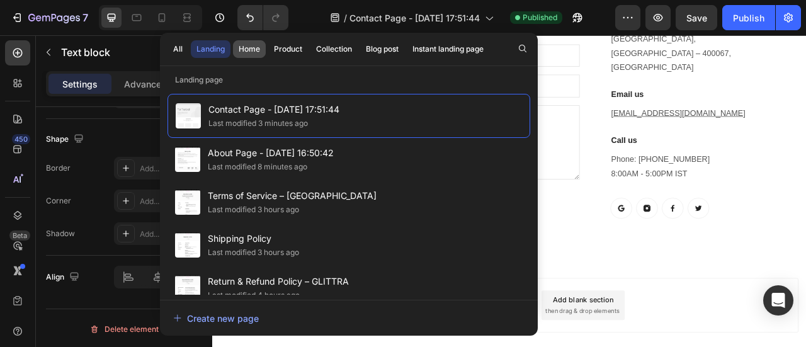
click at [244, 48] on div "Home" at bounding box center [249, 48] width 21 height 11
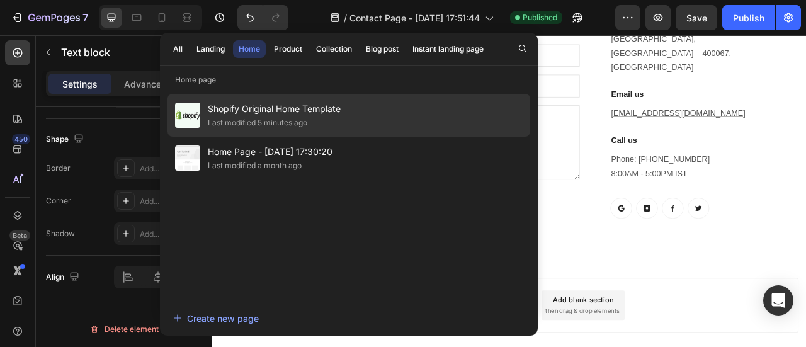
click at [307, 115] on span "Shopify Original Home Template" at bounding box center [274, 108] width 133 height 15
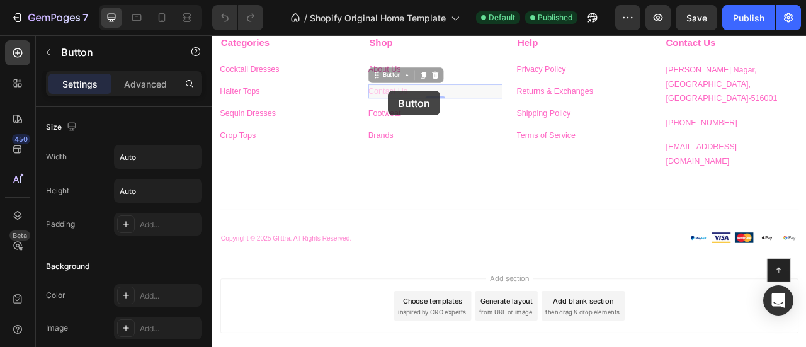
drag, startPoint x: 436, startPoint y: 106, endPoint x: 313, endPoint y: 155, distance: 131.8
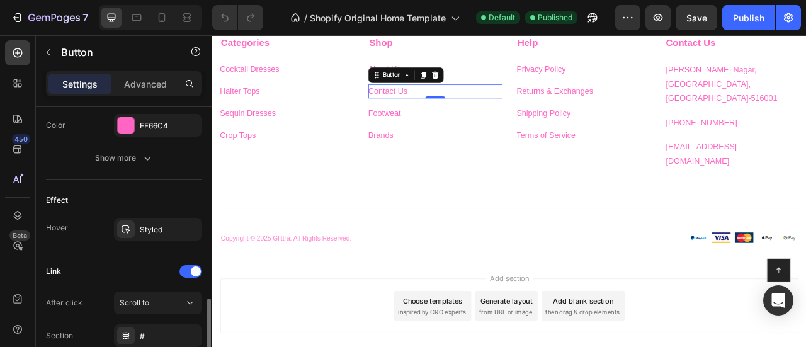
scroll to position [689, 0]
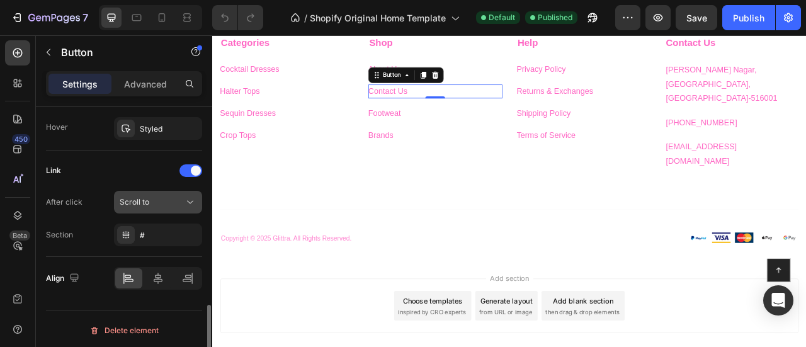
click at [149, 196] on div "Scroll to" at bounding box center [152, 201] width 64 height 11
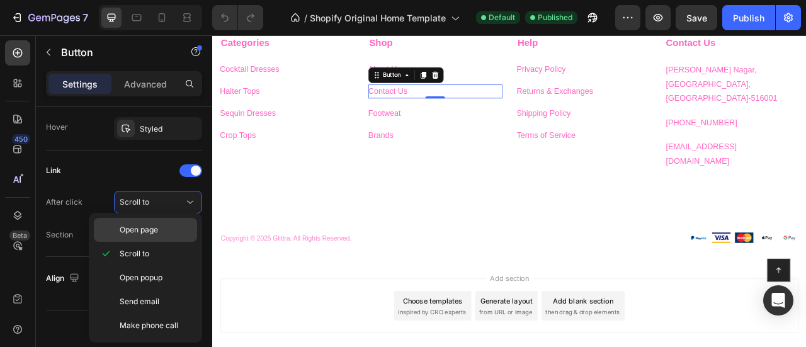
click at [141, 226] on span "Open page" at bounding box center [139, 229] width 38 height 11
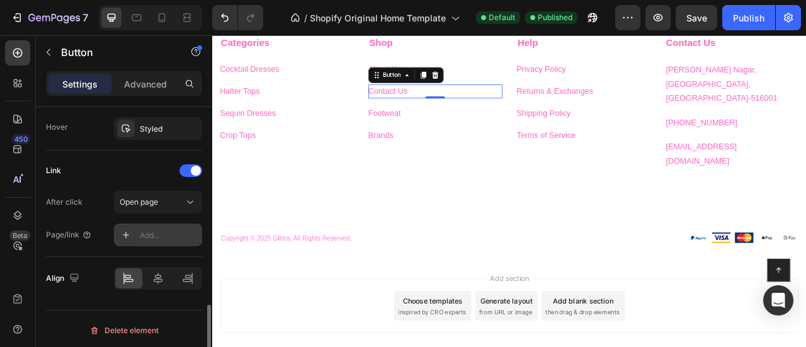
click at [144, 232] on div "Add..." at bounding box center [169, 235] width 59 height 11
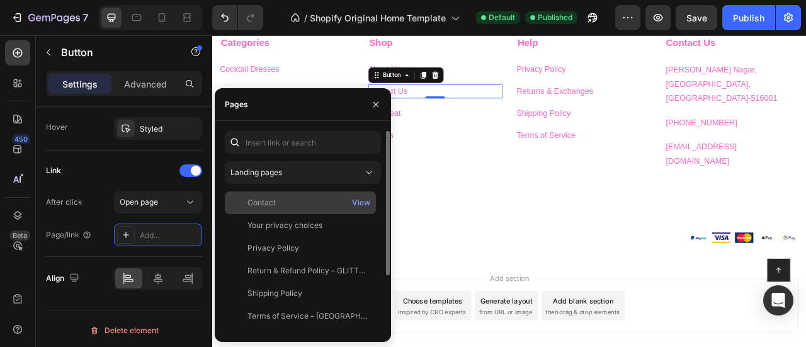
click at [255, 198] on div "Contact" at bounding box center [261, 202] width 28 height 11
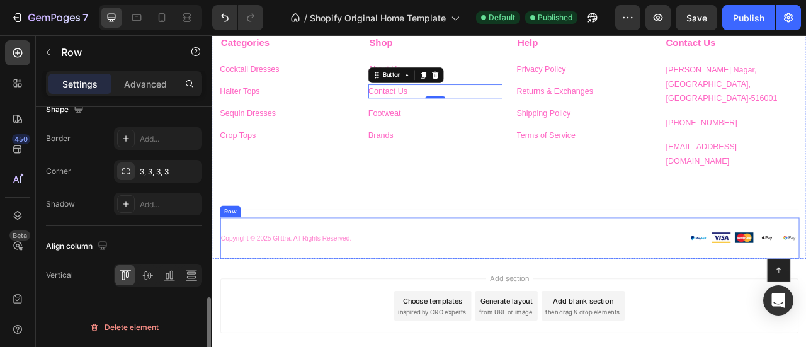
scroll to position [0, 0]
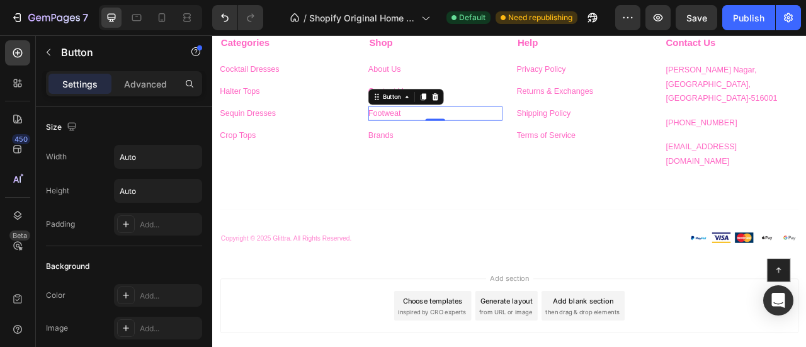
click at [454, 135] on div "Footweat Button 0" at bounding box center [495, 134] width 171 height 18
click at [433, 132] on div "Footweat" at bounding box center [431, 134] width 42 height 18
click at [433, 132] on p "Footweat" at bounding box center [431, 134] width 42 height 18
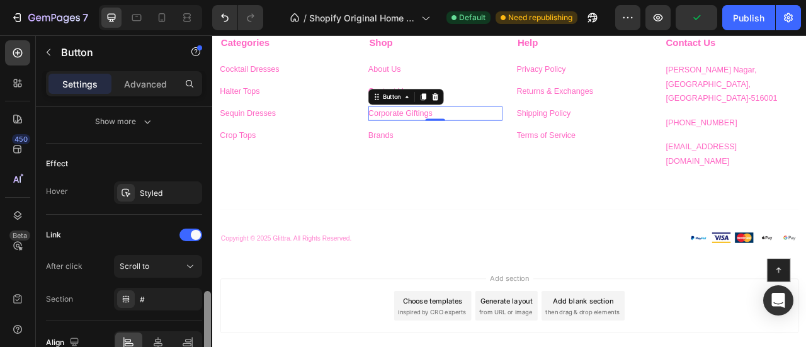
scroll to position [689, 0]
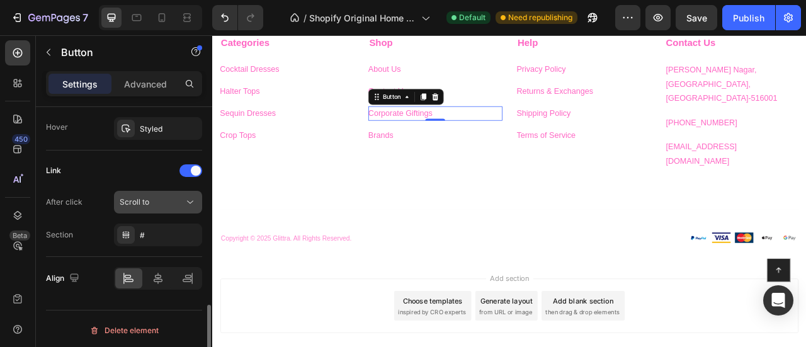
click at [166, 201] on div "Scroll to" at bounding box center [152, 201] width 64 height 11
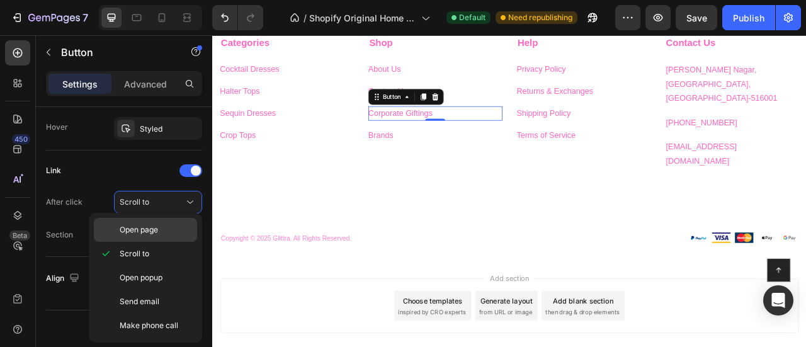
click at [145, 225] on span "Open page" at bounding box center [139, 229] width 38 height 11
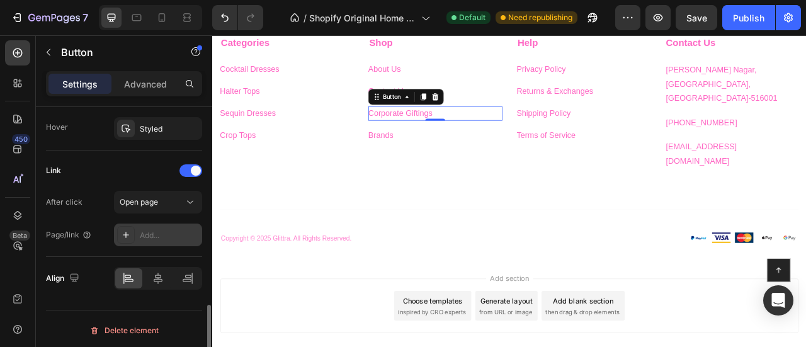
click at [146, 240] on div "Add..." at bounding box center [158, 234] width 88 height 23
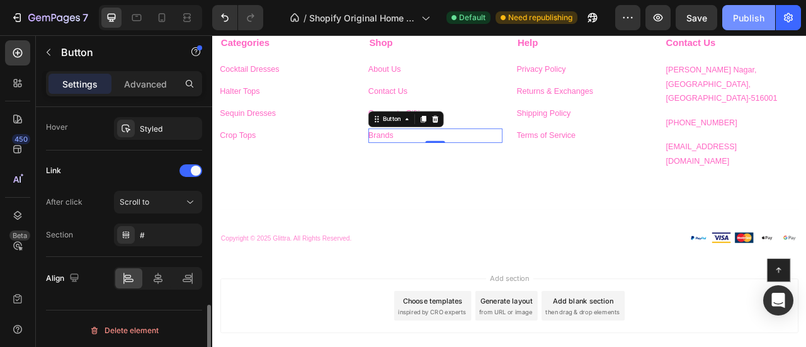
click at [752, 23] on div "Publish" at bounding box center [748, 17] width 31 height 13
click at [414, 160] on div "Brands" at bounding box center [426, 163] width 32 height 18
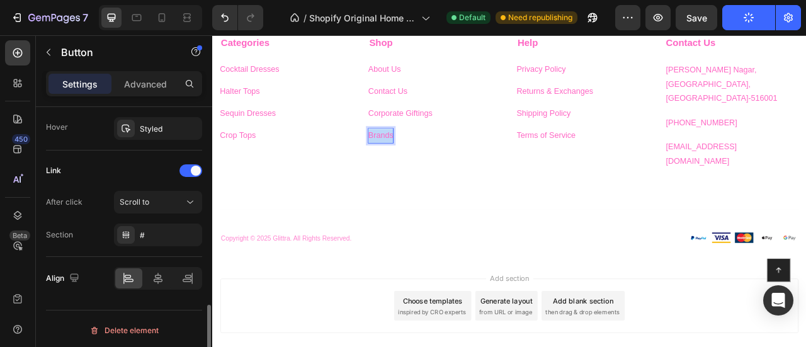
click at [414, 160] on p "Brands" at bounding box center [426, 163] width 32 height 18
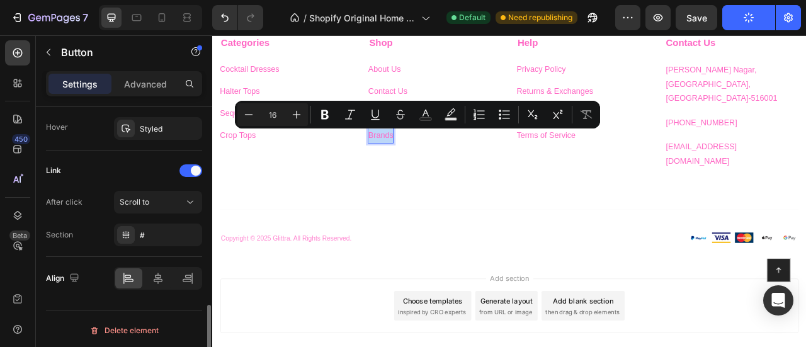
click at [414, 160] on p "Brands" at bounding box center [426, 163] width 32 height 18
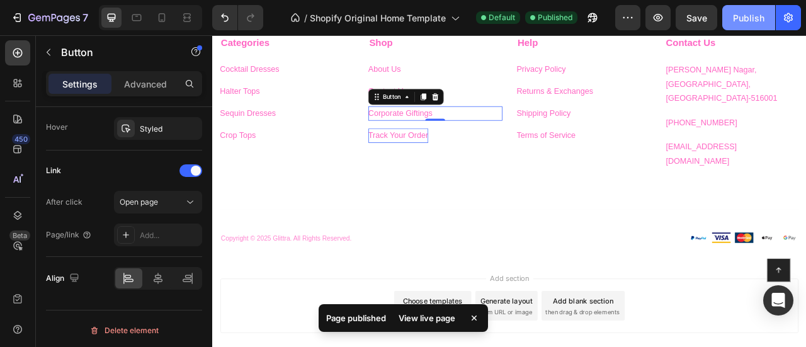
click at [742, 12] on div "Publish" at bounding box center [748, 17] width 31 height 13
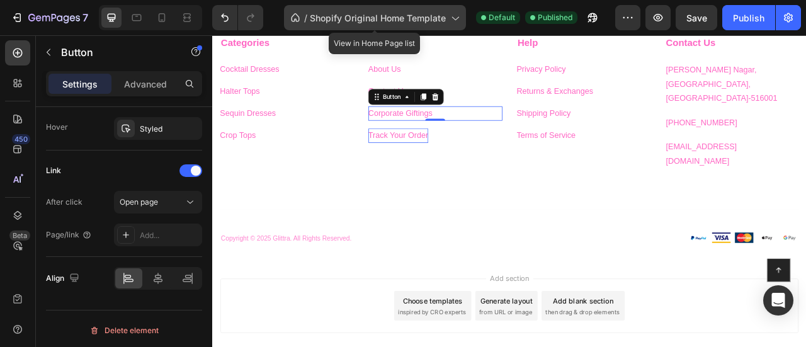
click at [394, 23] on span "Shopify Original Home Template" at bounding box center [378, 17] width 136 height 13
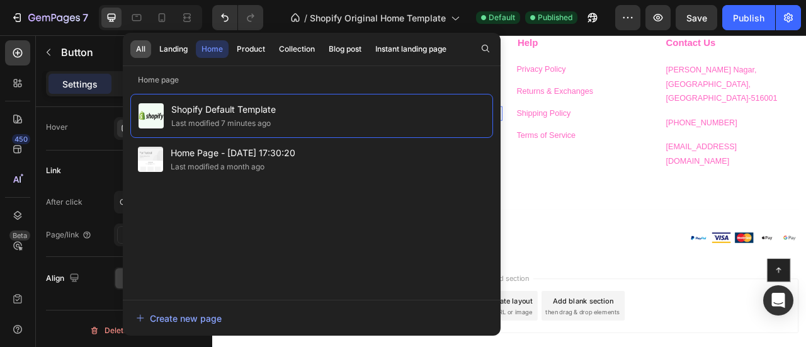
click at [137, 51] on div "All" at bounding box center [140, 48] width 9 height 11
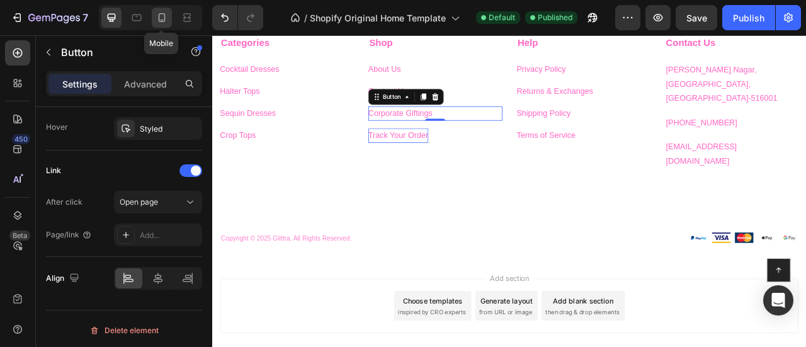
click at [159, 16] on icon at bounding box center [161, 17] width 13 height 13
type input "14"
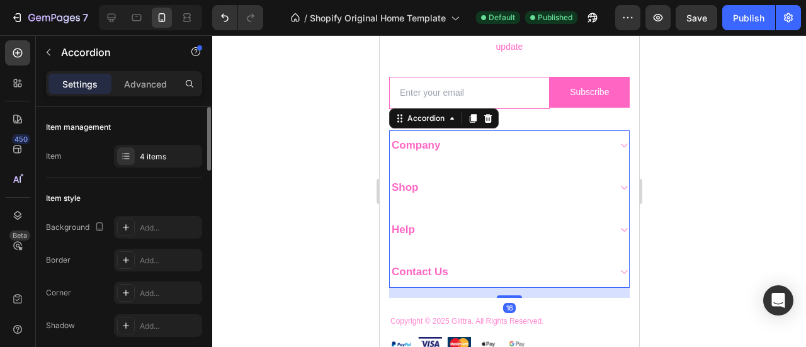
click at [618, 142] on icon at bounding box center [622, 145] width 9 height 10
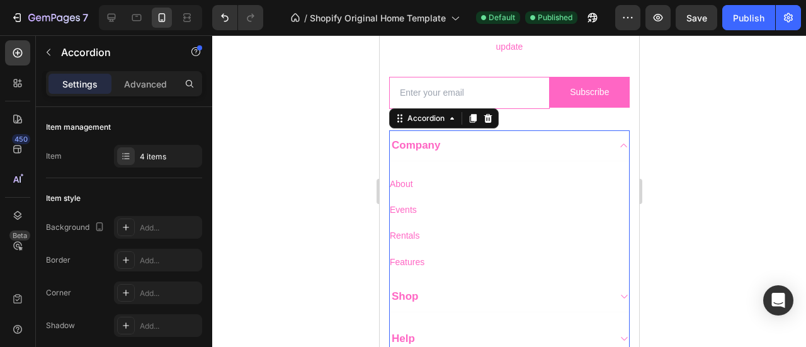
click at [618, 144] on icon at bounding box center [622, 145] width 9 height 10
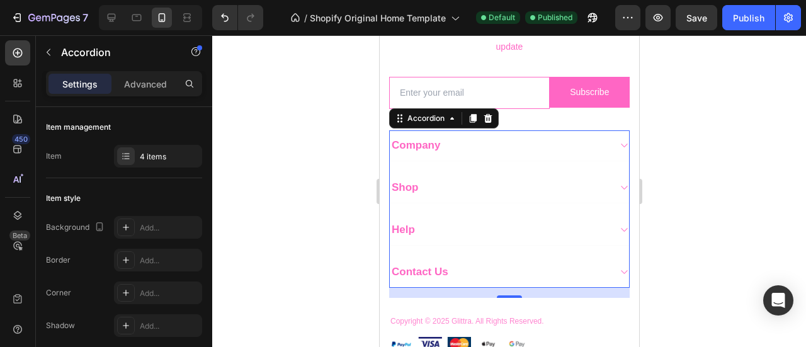
click at [618, 183] on icon at bounding box center [622, 188] width 9 height 10
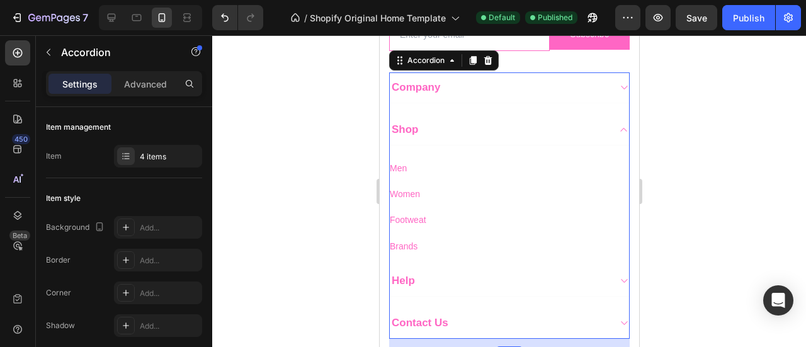
scroll to position [1495, 0]
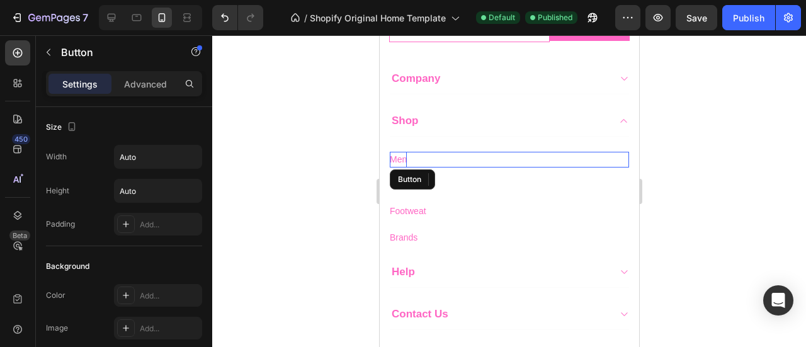
click at [405, 154] on span "Men" at bounding box center [397, 159] width 17 height 10
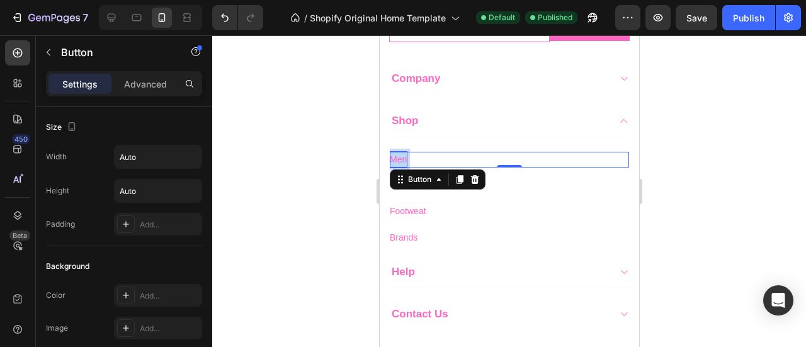
click at [405, 154] on span "Men" at bounding box center [397, 159] width 17 height 10
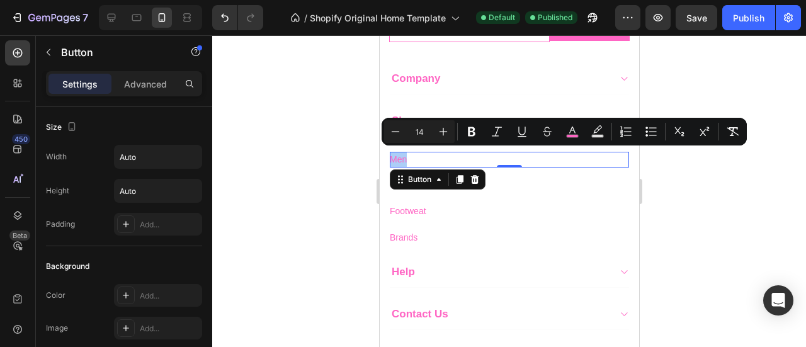
click at [714, 172] on div at bounding box center [509, 191] width 594 height 312
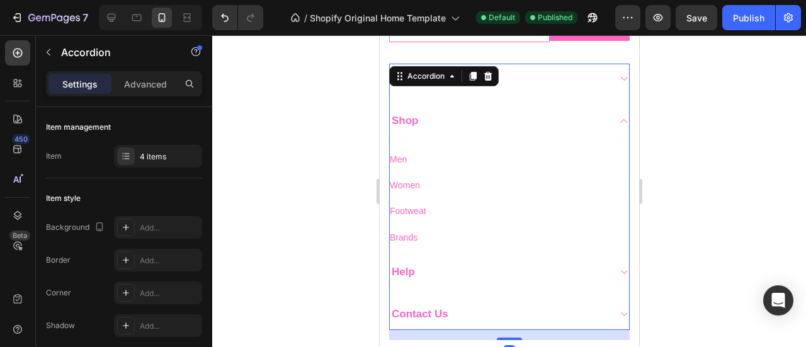
click at [618, 267] on icon at bounding box center [622, 272] width 9 height 10
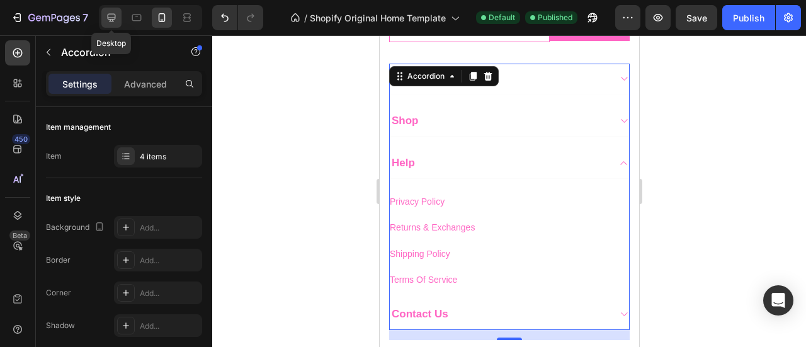
click at [106, 17] on icon at bounding box center [111, 17] width 13 height 13
type input "0"
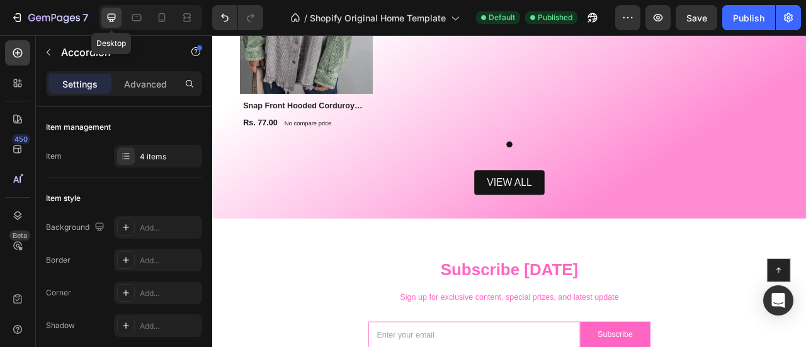
scroll to position [1435, 0]
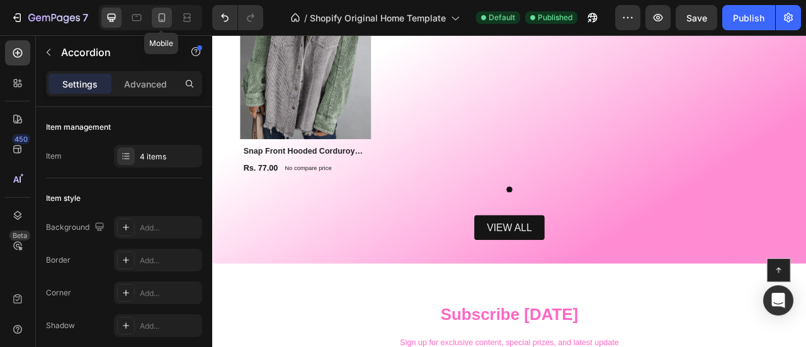
click at [162, 23] on icon at bounding box center [161, 17] width 13 height 13
type input "18"
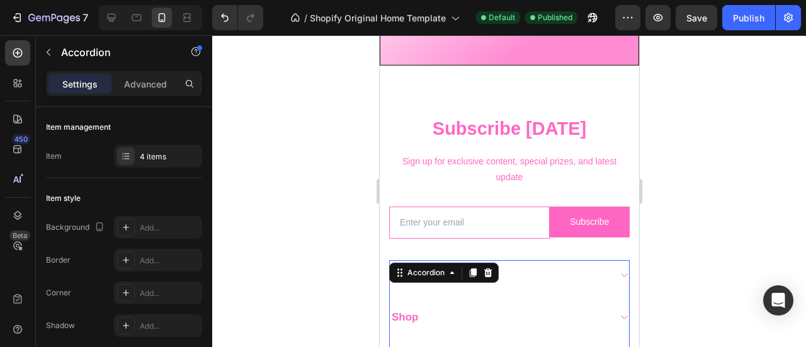
scroll to position [1617, 0]
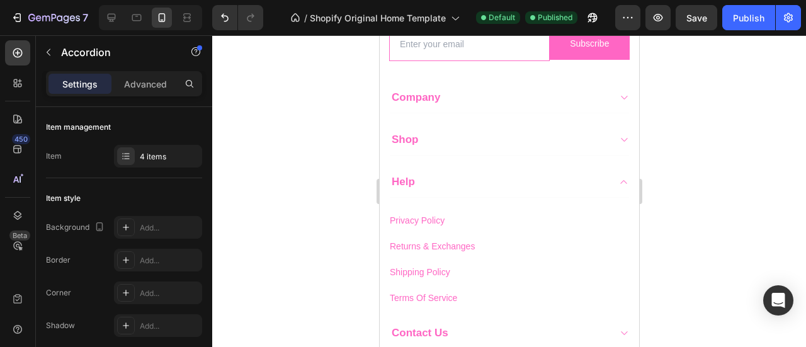
click at [604, 138] on div "Shop" at bounding box center [508, 140] width 239 height 31
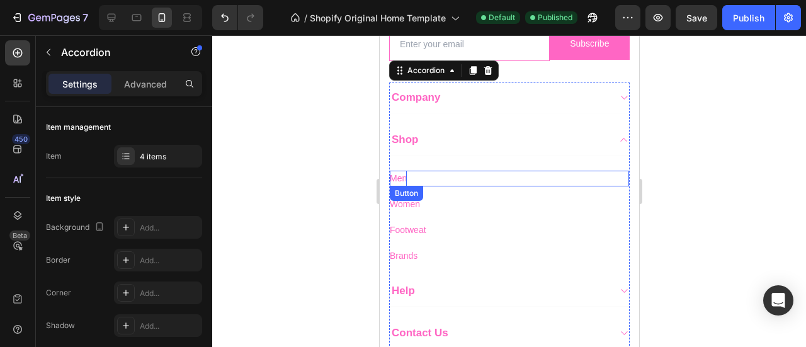
click at [399, 177] on span "Men" at bounding box center [397, 178] width 17 height 10
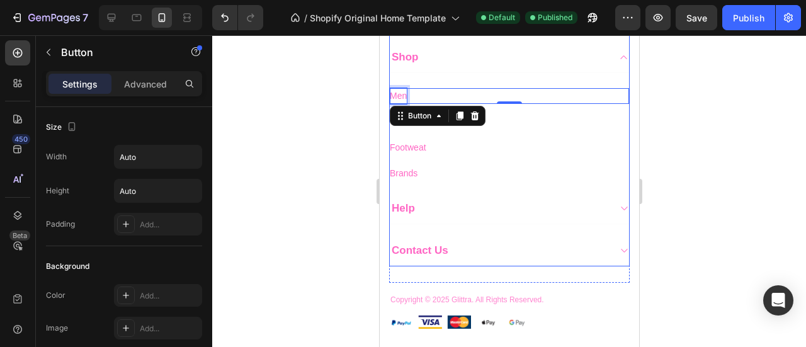
scroll to position [1700, 0]
click at [618, 204] on icon at bounding box center [622, 208] width 9 height 10
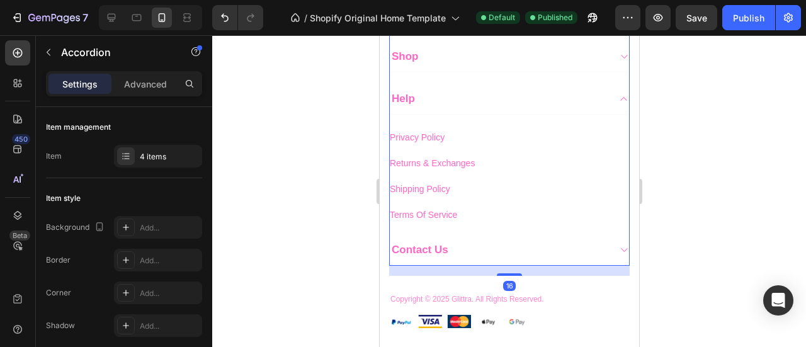
scroll to position [1694, 0]
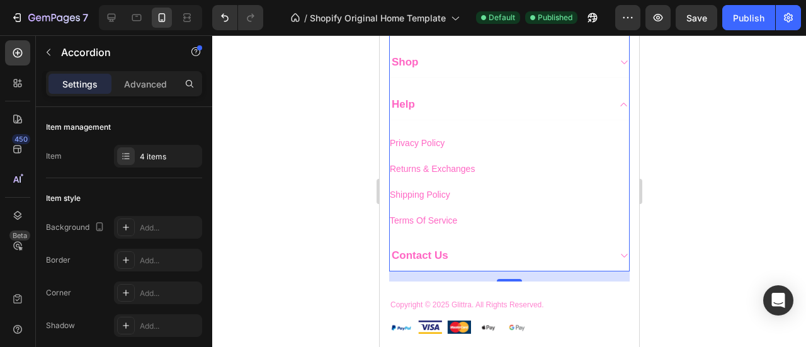
click at [620, 254] on icon at bounding box center [623, 256] width 6 height 4
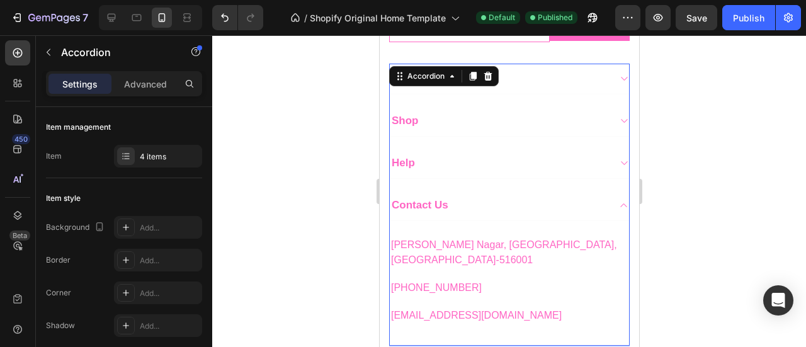
scroll to position [1635, 0]
click at [116, 19] on icon at bounding box center [111, 17] width 13 height 13
type input "0"
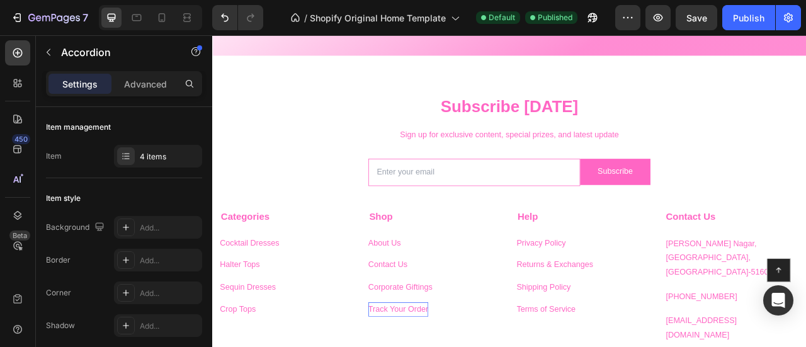
scroll to position [1699, 0]
click at [161, 14] on icon at bounding box center [161, 17] width 13 height 13
type input "18"
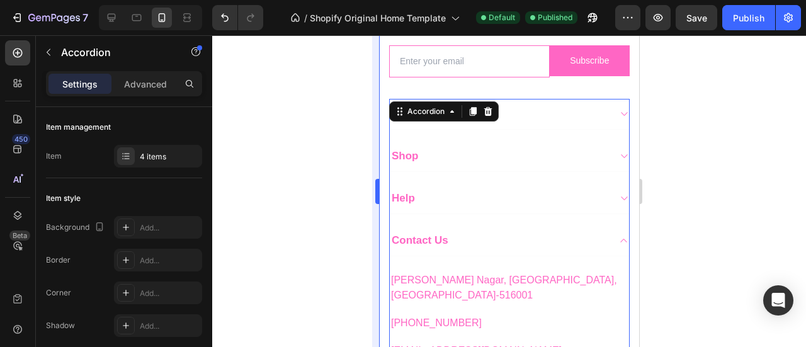
scroll to position [1732, 0]
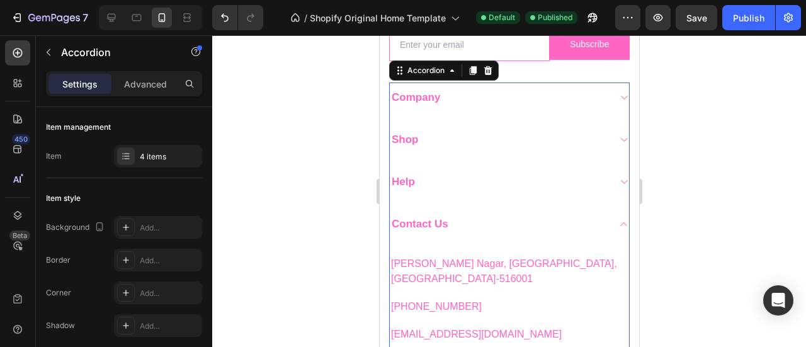
click at [618, 138] on icon at bounding box center [622, 140] width 9 height 10
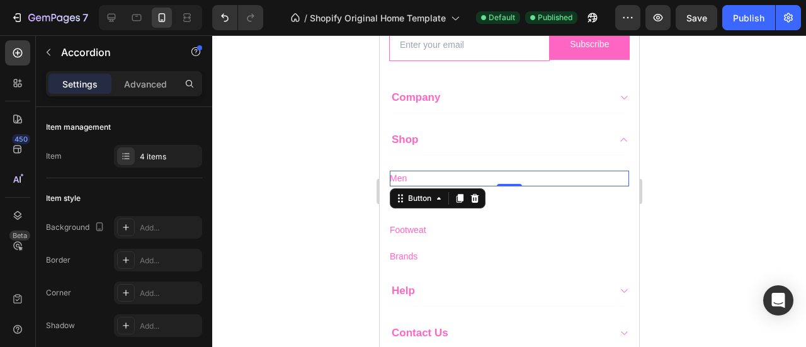
click at [413, 177] on div "Men Button 0" at bounding box center [508, 179] width 239 height 16
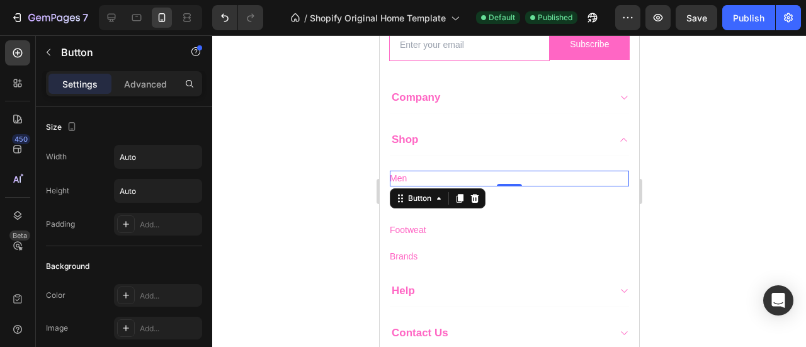
click at [413, 177] on div "Men Button 0" at bounding box center [508, 179] width 239 height 16
click at [395, 174] on span "Men" at bounding box center [397, 178] width 17 height 10
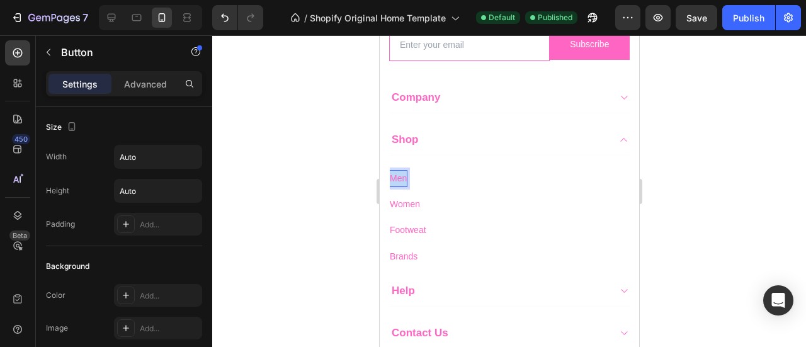
click at [395, 174] on span "Men" at bounding box center [397, 178] width 17 height 10
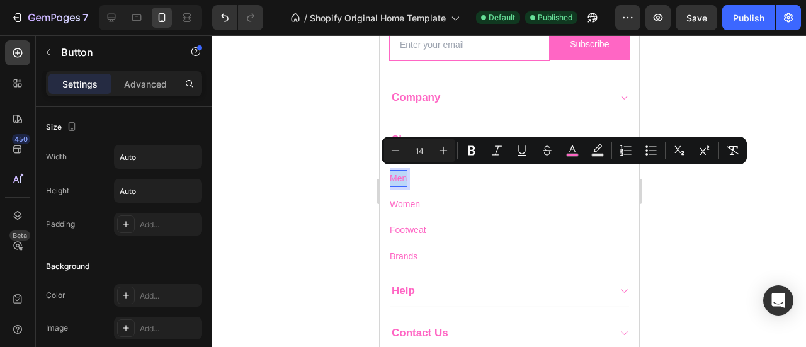
click at [395, 174] on span "Men" at bounding box center [397, 178] width 17 height 10
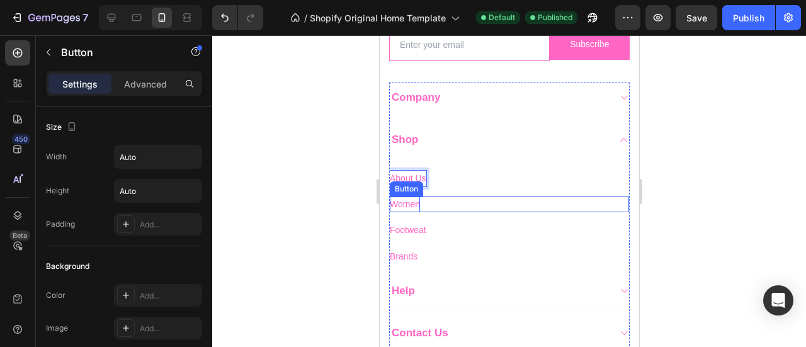
click at [400, 199] on span "Women" at bounding box center [404, 204] width 30 height 10
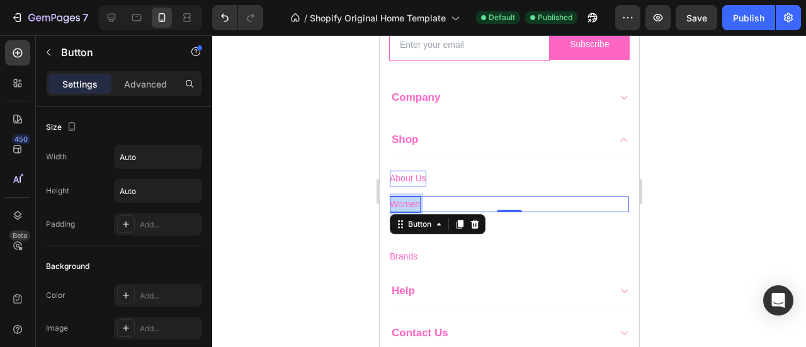
click at [400, 199] on span "Women" at bounding box center [404, 204] width 30 height 10
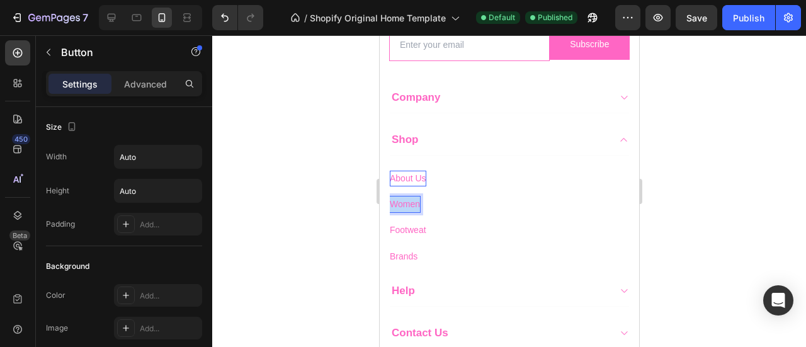
click at [400, 199] on span "Women" at bounding box center [404, 204] width 30 height 10
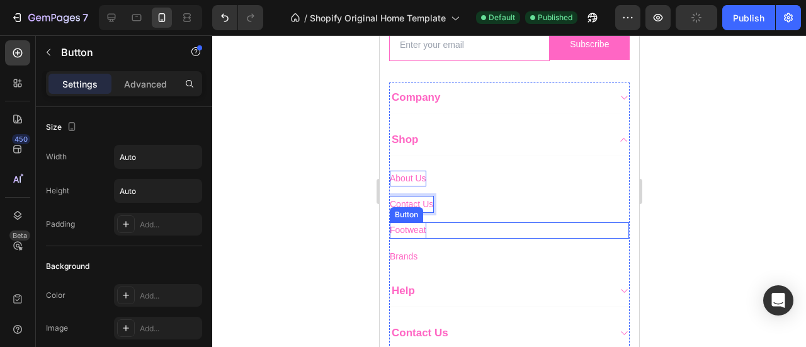
click at [410, 228] on span "Footweat" at bounding box center [407, 230] width 37 height 10
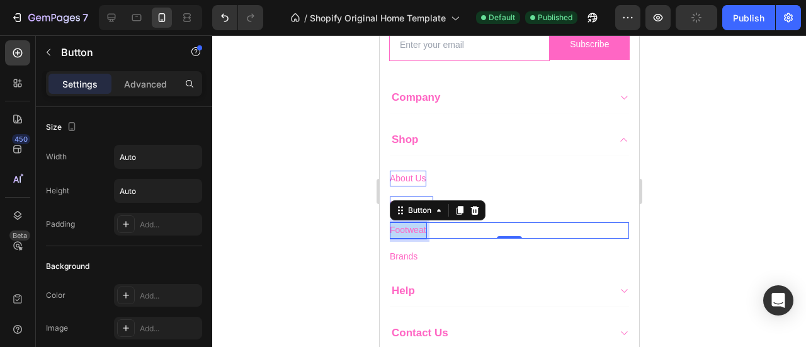
click at [410, 228] on span "Footweat" at bounding box center [407, 230] width 37 height 10
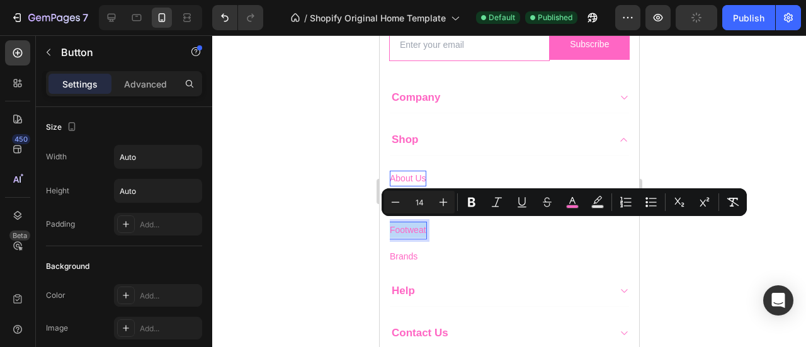
click at [410, 228] on span "Footweat" at bounding box center [407, 230] width 37 height 10
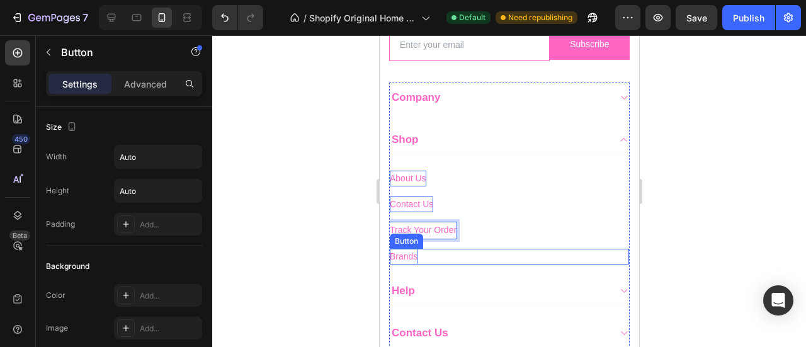
click at [403, 251] on span "Brands" at bounding box center [403, 256] width 28 height 10
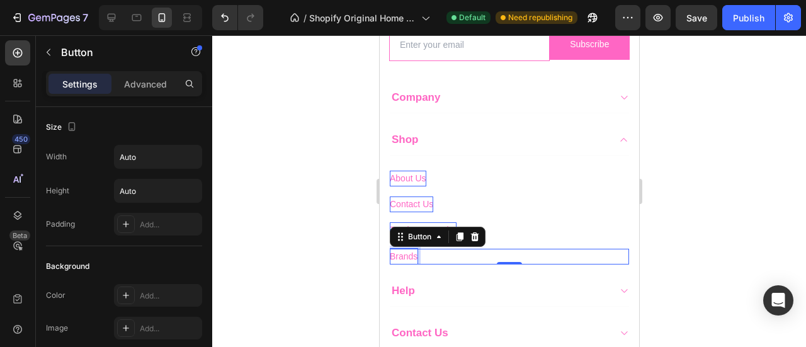
click at [403, 251] on span "Brands" at bounding box center [403, 256] width 28 height 10
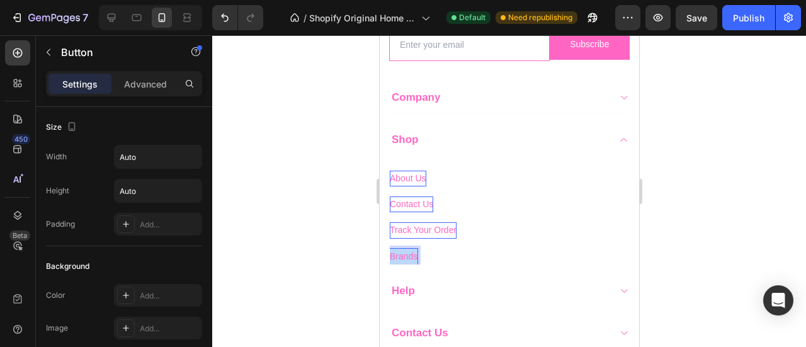
click at [403, 251] on span "Brands" at bounding box center [403, 256] width 28 height 10
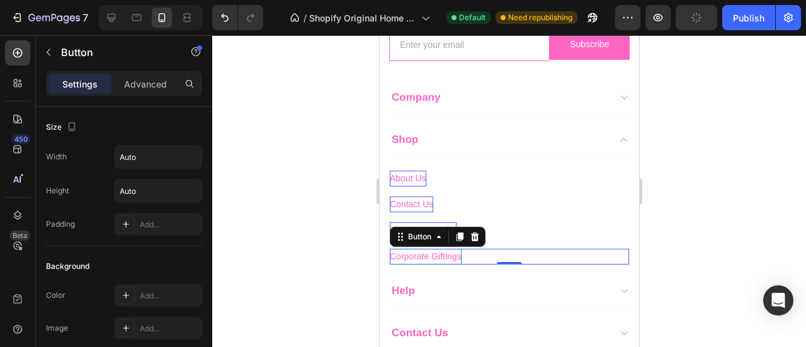
click at [646, 227] on div at bounding box center [509, 191] width 594 height 312
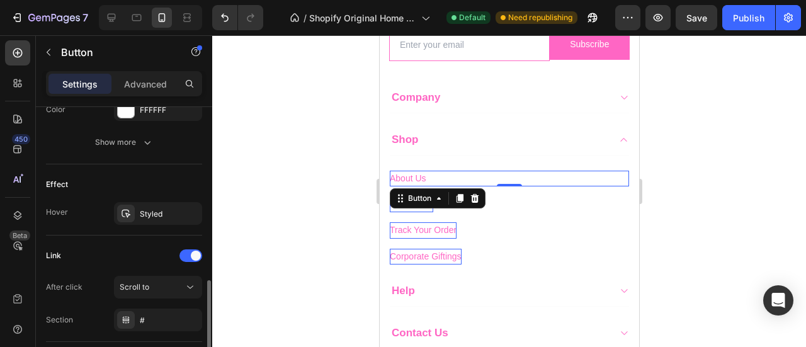
scroll to position [689, 0]
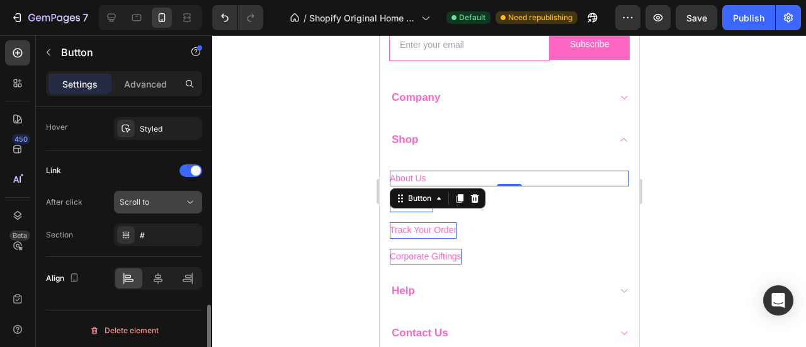
click at [156, 197] on div "Scroll to" at bounding box center [152, 201] width 64 height 11
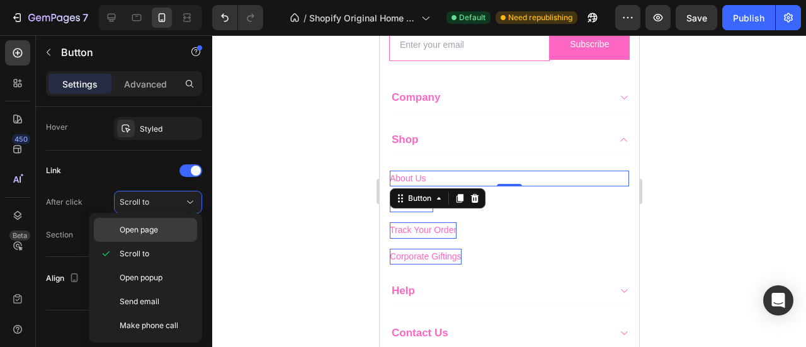
click at [140, 222] on div "Open page" at bounding box center [145, 230] width 103 height 24
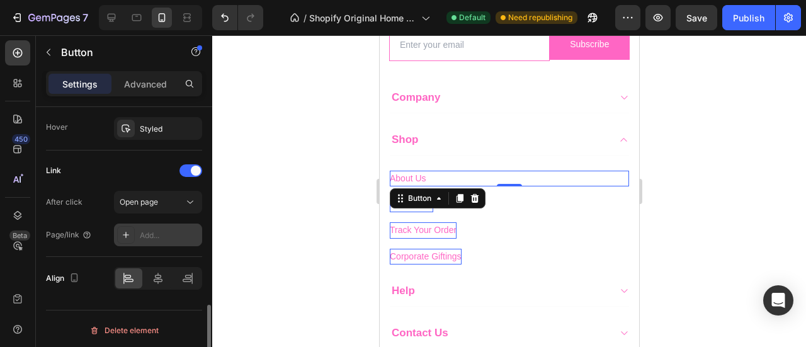
click at [148, 239] on div "Add..." at bounding box center [158, 234] width 88 height 23
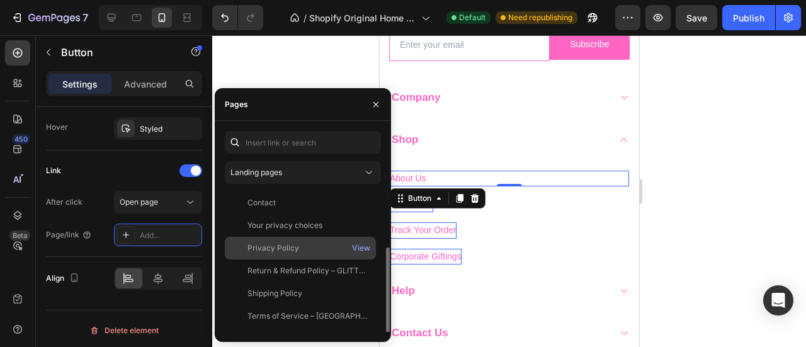
scroll to position [78, 0]
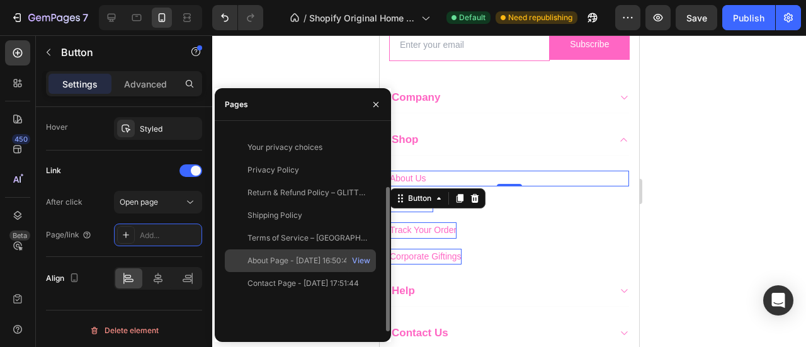
click at [258, 257] on div "About Page - [DATE] 16:50:42" at bounding box center [299, 260] width 105 height 11
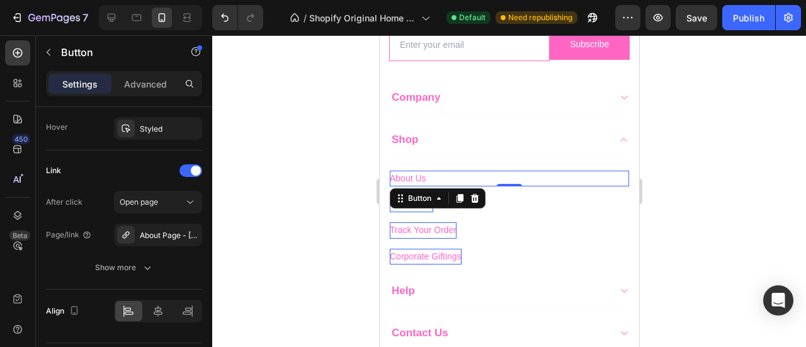
click at [674, 203] on div at bounding box center [509, 191] width 594 height 312
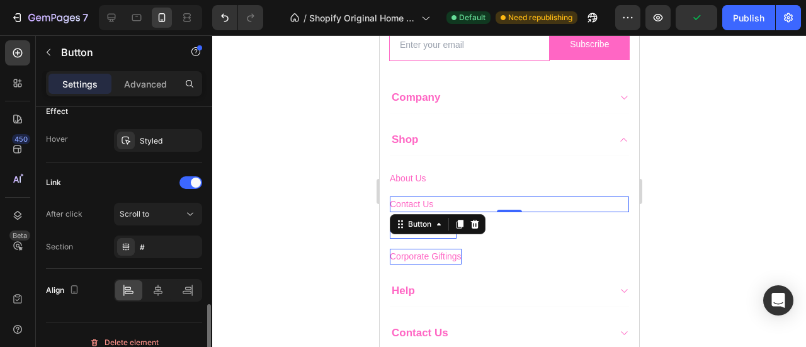
scroll to position [689, 0]
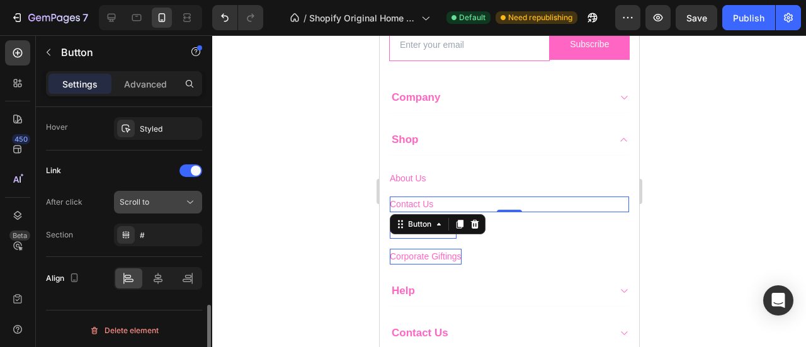
click at [162, 191] on button "Scroll to" at bounding box center [158, 202] width 88 height 23
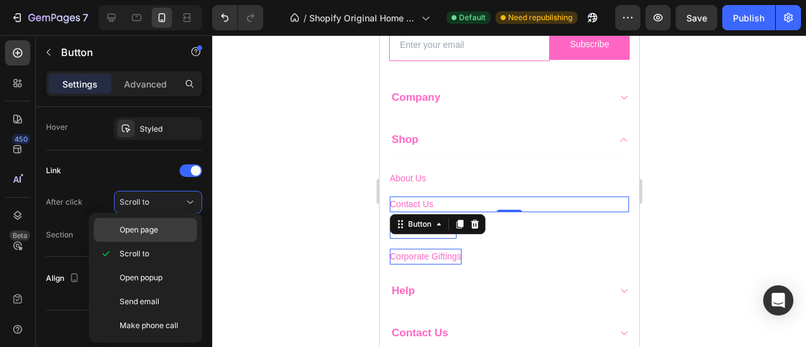
click at [152, 227] on span "Open page" at bounding box center [139, 229] width 38 height 11
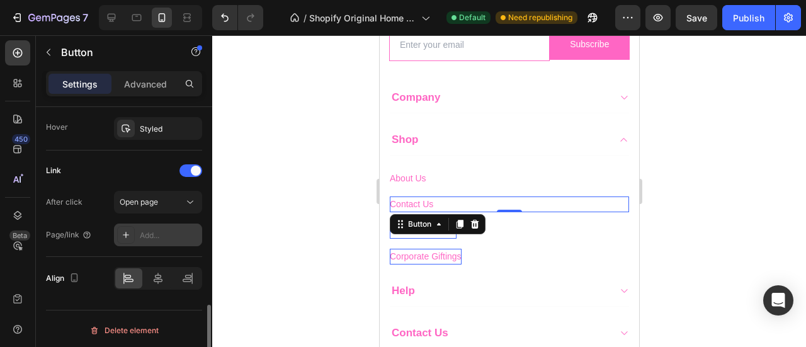
click at [151, 235] on div "Add..." at bounding box center [169, 235] width 59 height 11
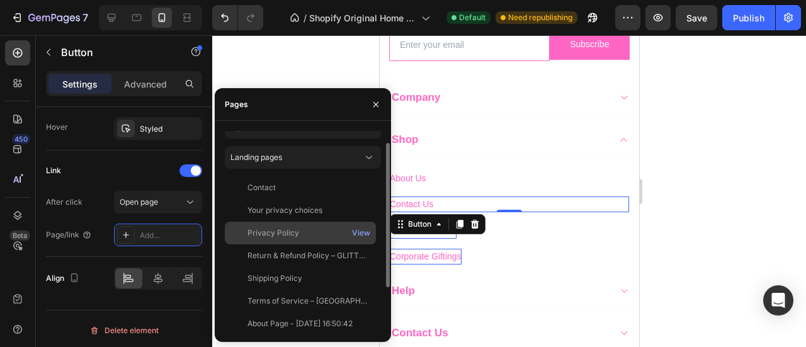
scroll to position [14, 0]
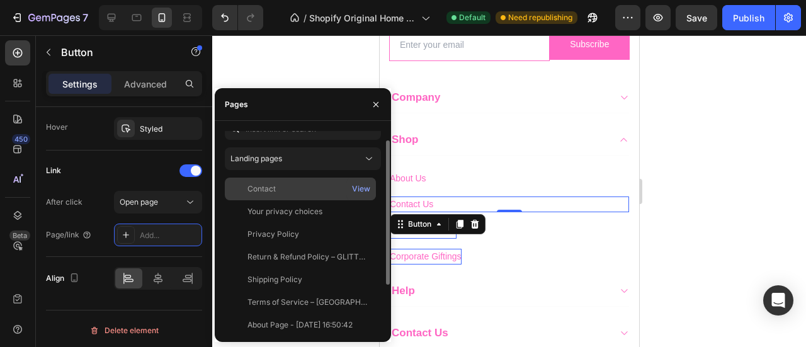
click at [260, 191] on div "Contact" at bounding box center [261, 188] width 28 height 11
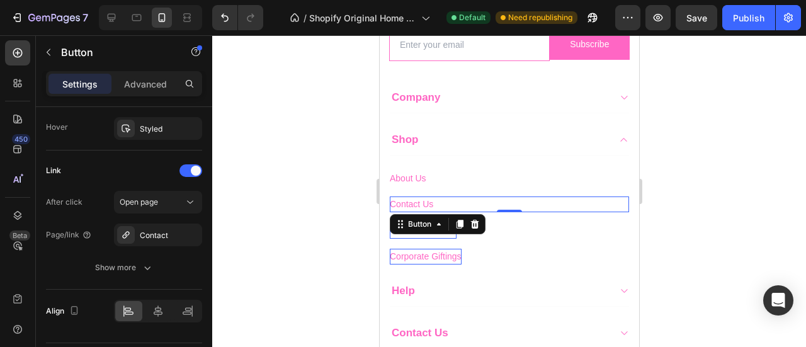
click at [653, 198] on div at bounding box center [509, 191] width 594 height 312
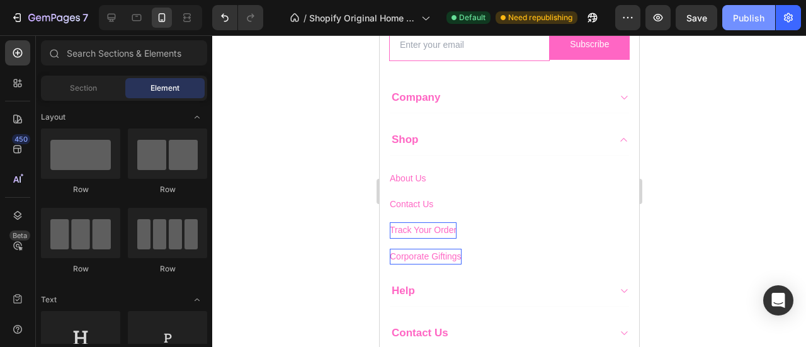
click at [733, 22] on button "Publish" at bounding box center [748, 17] width 53 height 25
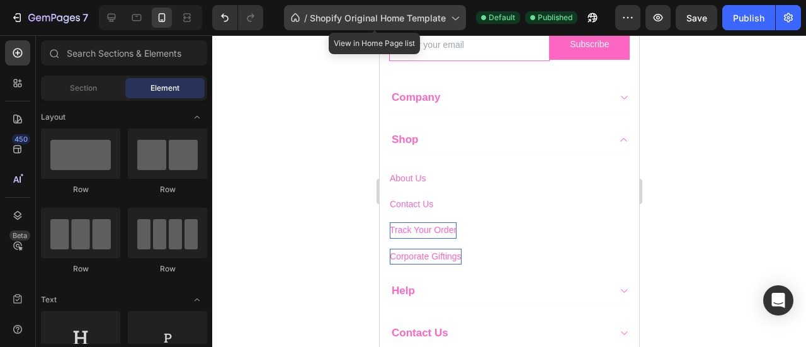
click at [394, 29] on div "/ Shopify Original Home Template" at bounding box center [375, 17] width 182 height 25
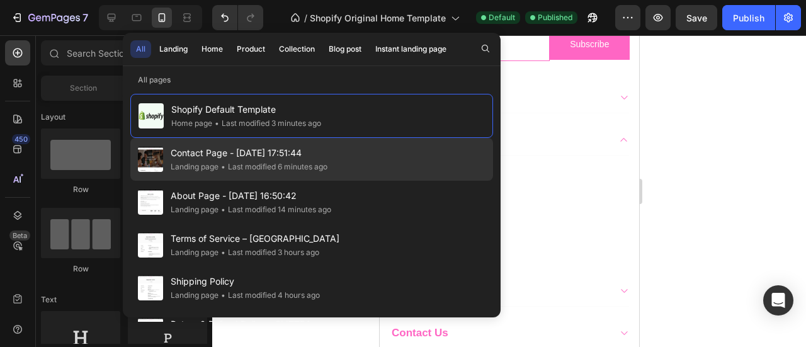
click at [227, 149] on span "Contact Page - [DATE] 17:51:44" at bounding box center [249, 152] width 157 height 15
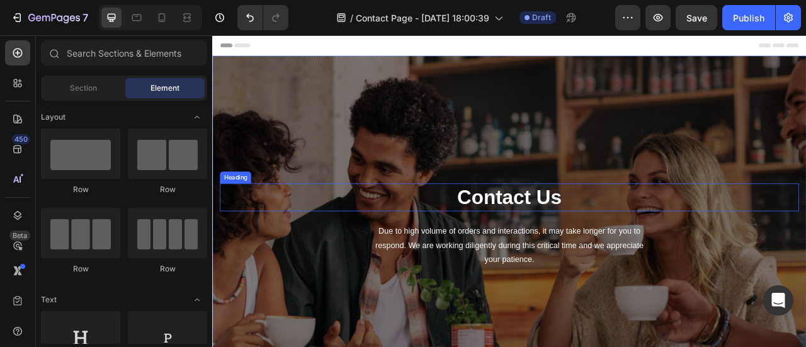
click at [581, 245] on p "Contact Us" at bounding box center [590, 241] width 734 height 33
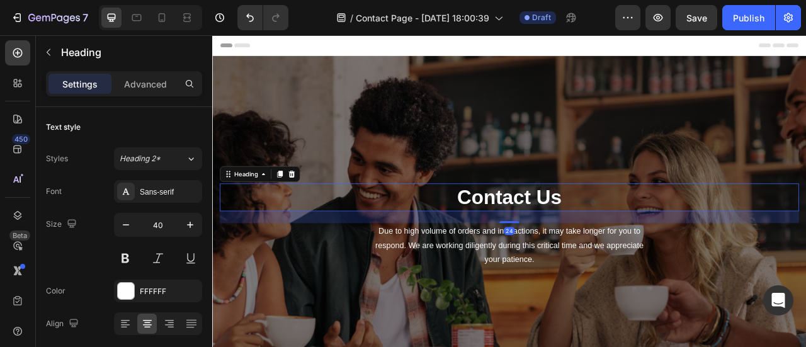
click at [581, 245] on p "Contact Us" at bounding box center [590, 241] width 734 height 33
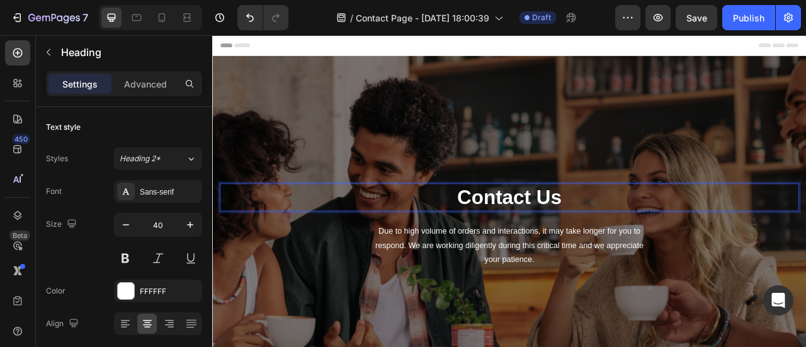
click at [581, 245] on p "Contact Us" at bounding box center [590, 241] width 734 height 33
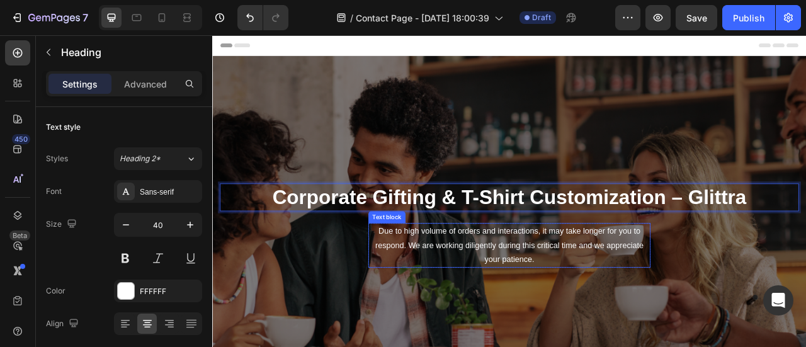
click at [434, 297] on p "Due to high volume of orders and interactions, it may take longer for you to re…" at bounding box center [590, 302] width 356 height 54
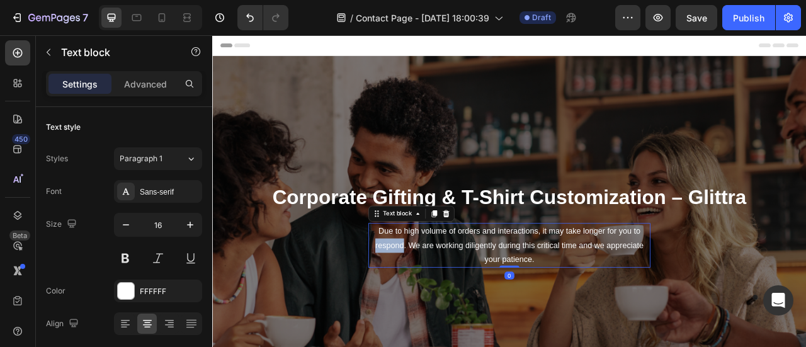
click at [434, 297] on p "Due to high volume of orders and interactions, it may take longer for you to re…" at bounding box center [590, 302] width 356 height 54
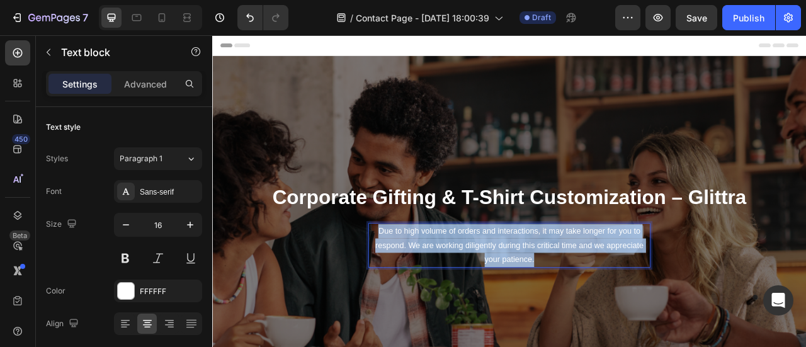
click at [434, 297] on p "Due to high volume of orders and interactions, it may take longer for you to re…" at bounding box center [590, 302] width 356 height 54
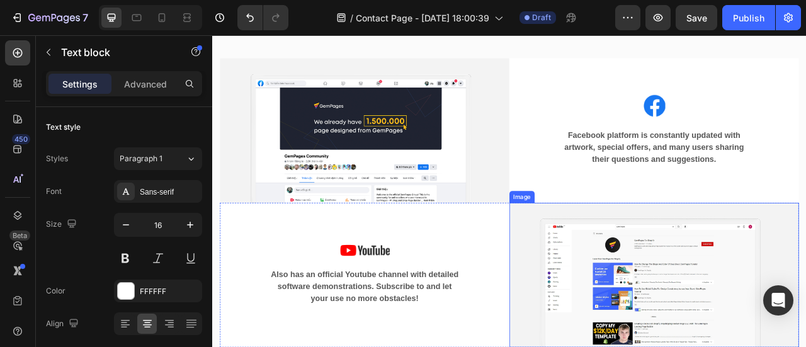
scroll to position [897, 0]
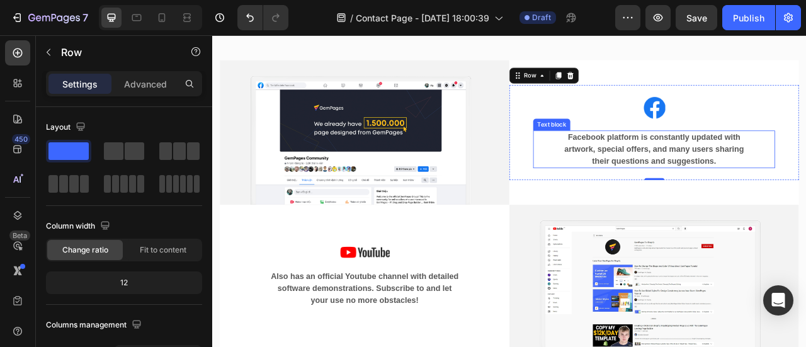
click at [740, 162] on p "Facebook platform is constantly updated with artwork, special offers, and many …" at bounding box center [773, 179] width 245 height 45
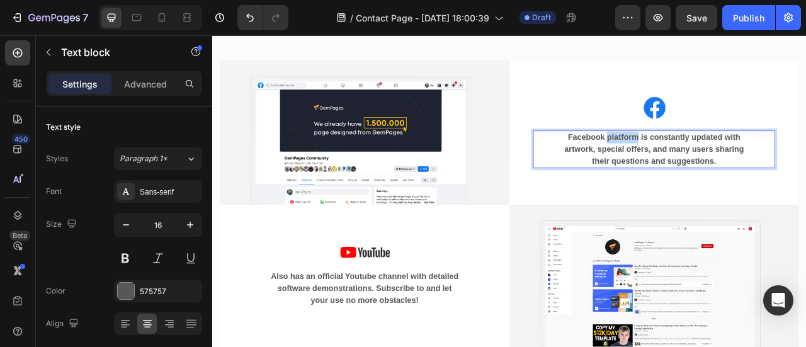
click at [740, 162] on div "Image Facebook platform is constantly updated with artwork, special offers, and…" at bounding box center [774, 158] width 308 height 91
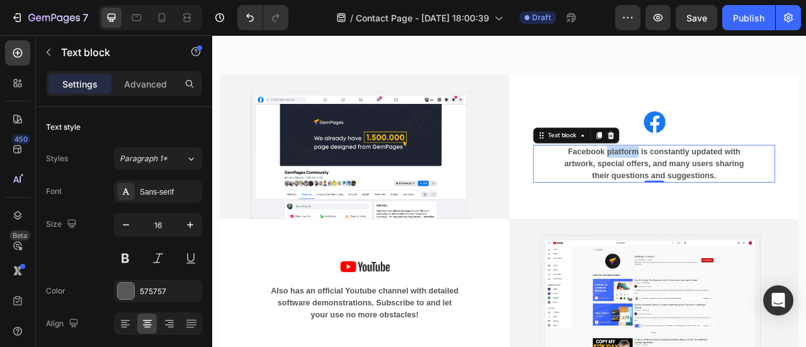
scroll to position [873, 0]
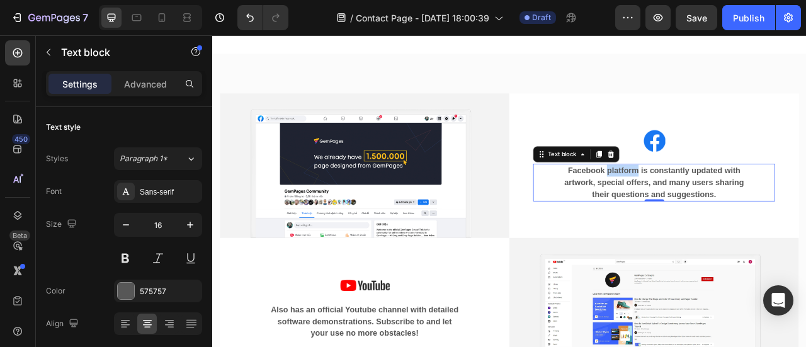
click at [734, 200] on p "Facebook platform is constantly updated with artwork, special offers, and many …" at bounding box center [773, 222] width 245 height 45
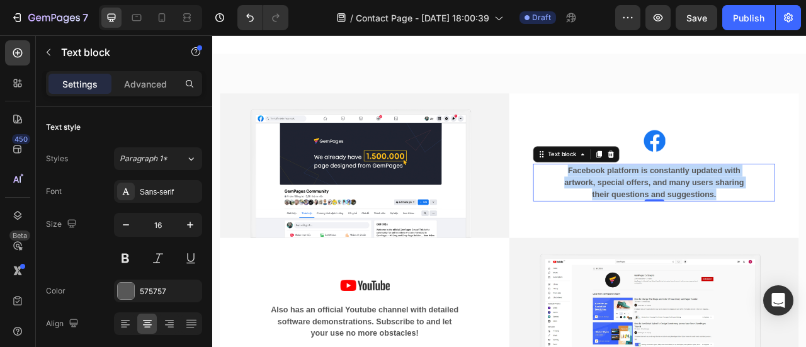
click at [734, 200] on p "Facebook platform is constantly updated with artwork, special offers, and many …" at bounding box center [773, 222] width 245 height 45
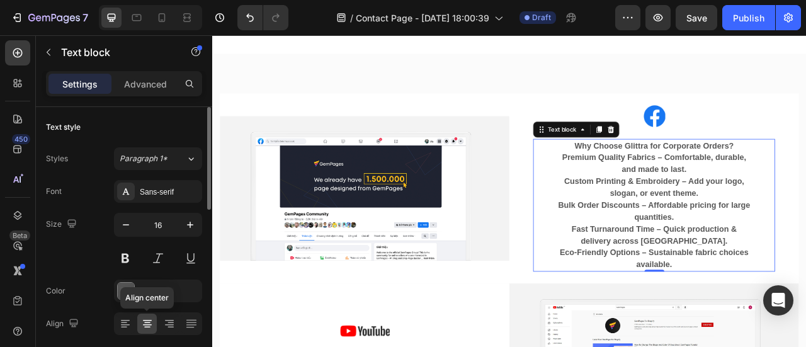
click at [138, 325] on div at bounding box center [147, 323] width 20 height 20
click at [121, 323] on icon at bounding box center [125, 323] width 13 height 13
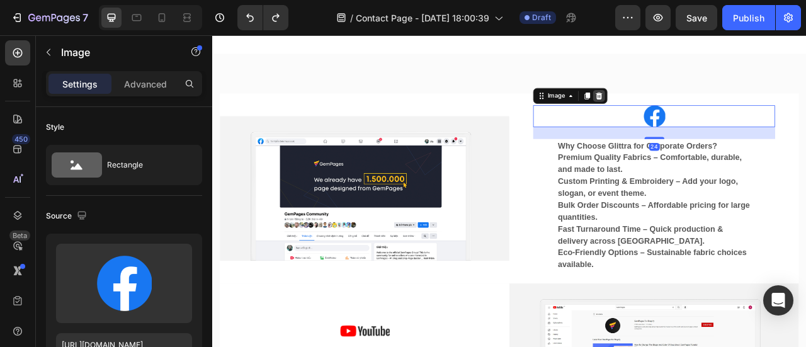
click at [702, 108] on icon at bounding box center [704, 112] width 8 height 9
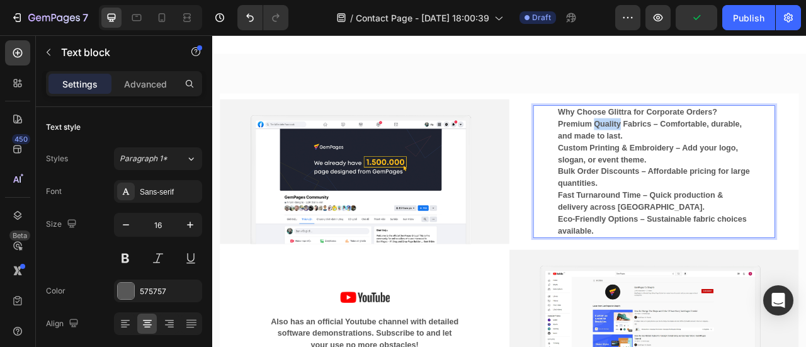
click at [695, 140] on p "Premium Quality Fabrics – Comfortable, durable, and made to last." at bounding box center [773, 155] width 245 height 30
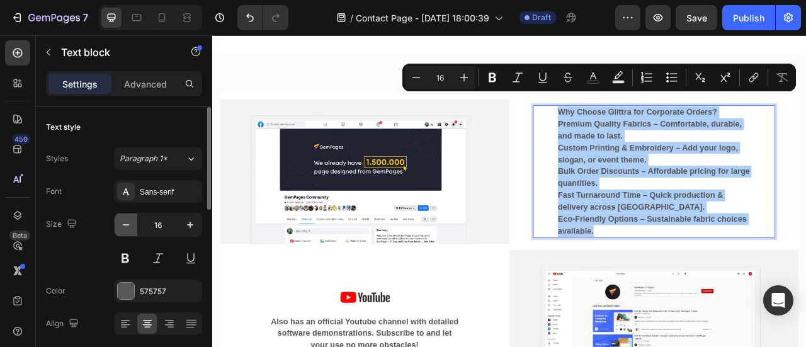
click at [118, 228] on button "button" at bounding box center [126, 224] width 23 height 23
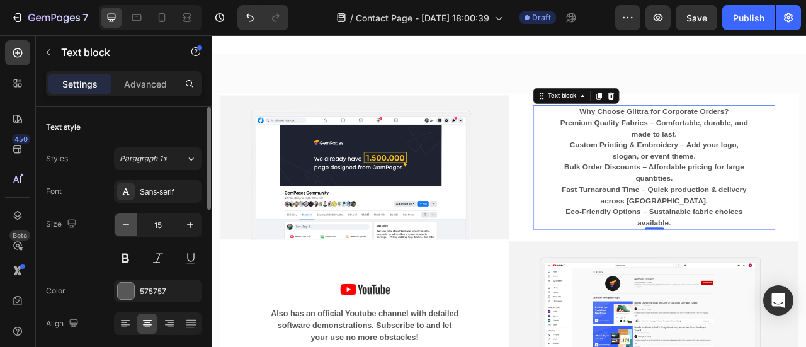
click at [118, 228] on button "button" at bounding box center [126, 224] width 23 height 23
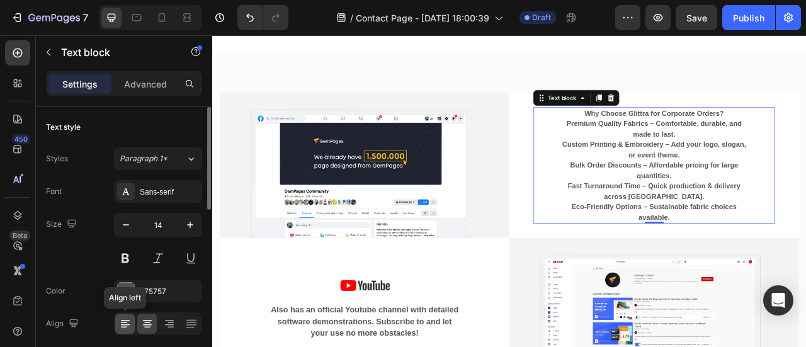
click at [119, 318] on icon at bounding box center [125, 323] width 13 height 13
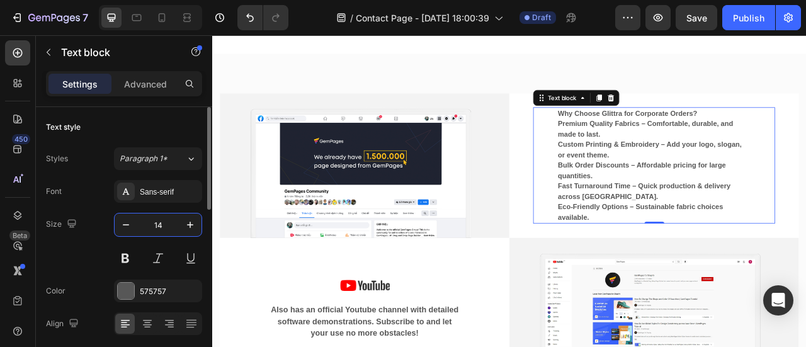
click at [150, 223] on input "14" at bounding box center [158, 224] width 42 height 23
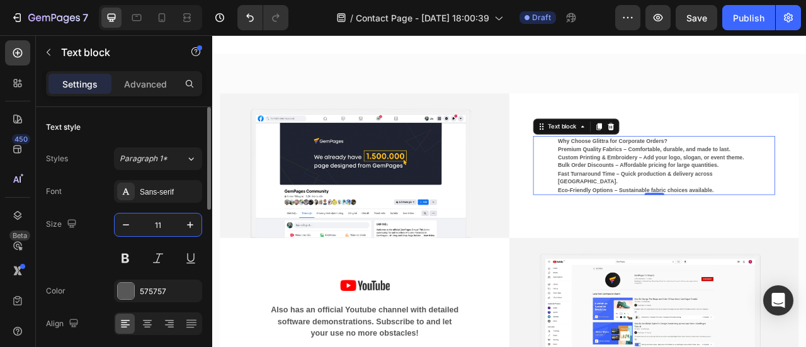
click at [150, 223] on input "11" at bounding box center [158, 224] width 42 height 23
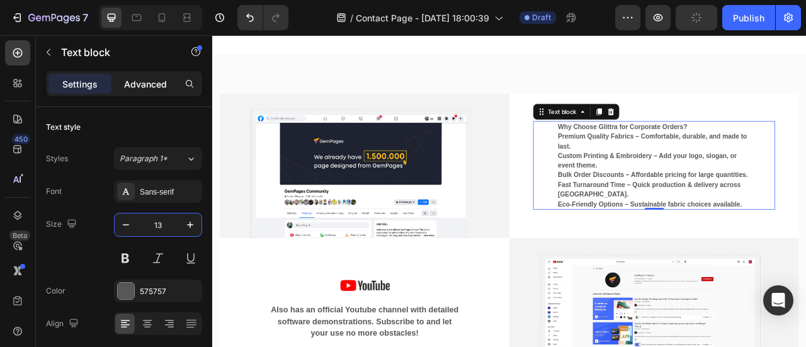
type input "13"
click at [152, 89] on p "Advanced" at bounding box center [145, 83] width 43 height 13
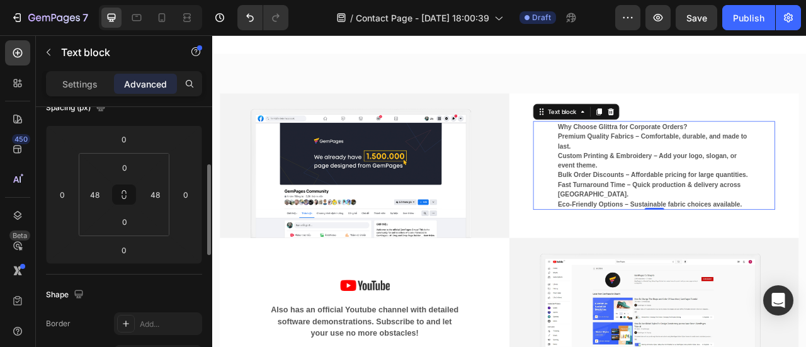
scroll to position [161, 0]
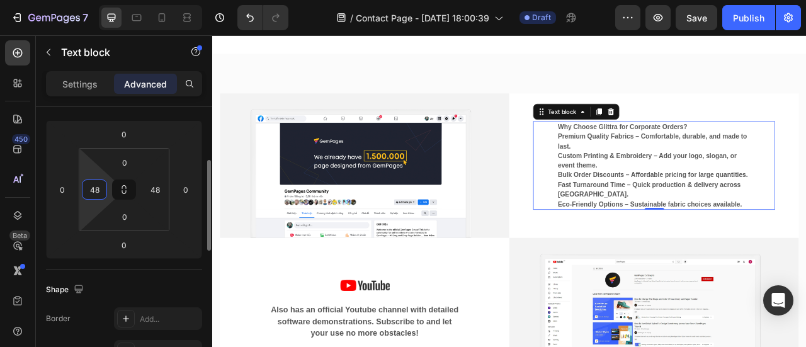
click at [97, 195] on input "48" at bounding box center [94, 189] width 19 height 19
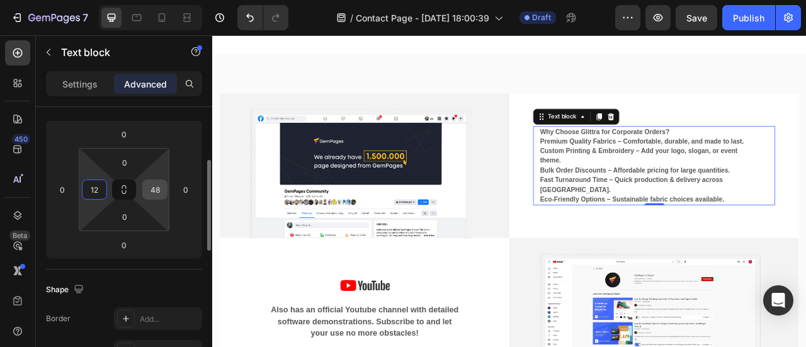
type input "12"
click at [147, 191] on input "48" at bounding box center [154, 189] width 19 height 19
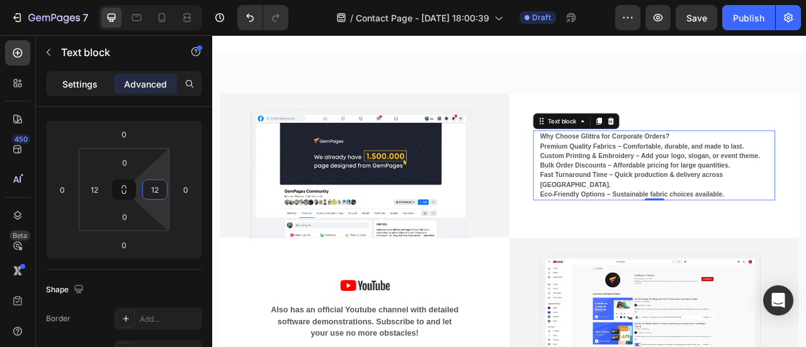
type input "12"
click at [83, 80] on p "Settings" at bounding box center [79, 83] width 35 height 13
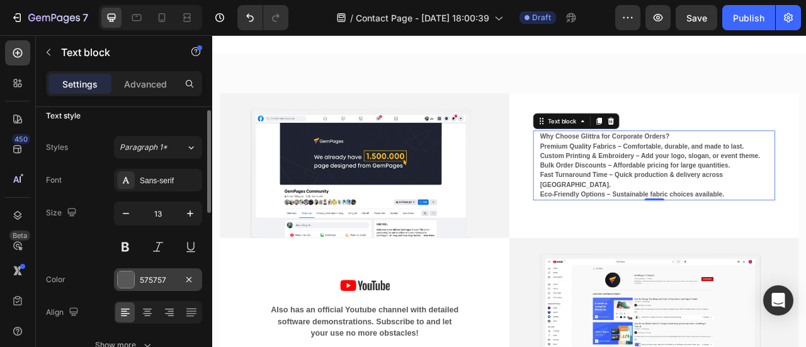
scroll to position [11, 0]
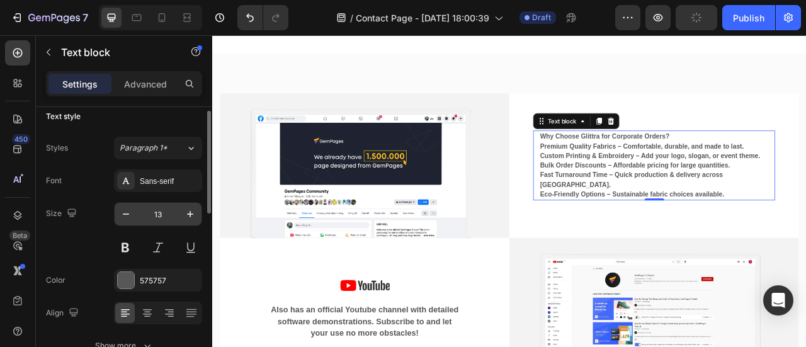
click at [150, 217] on input "13" at bounding box center [158, 214] width 42 height 23
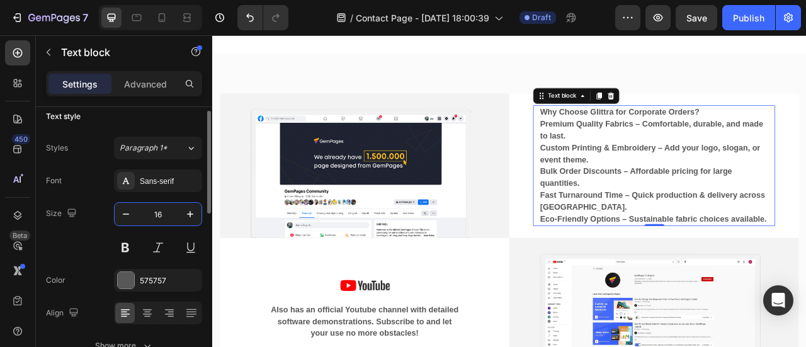
click at [150, 217] on input "16" at bounding box center [158, 214] width 42 height 23
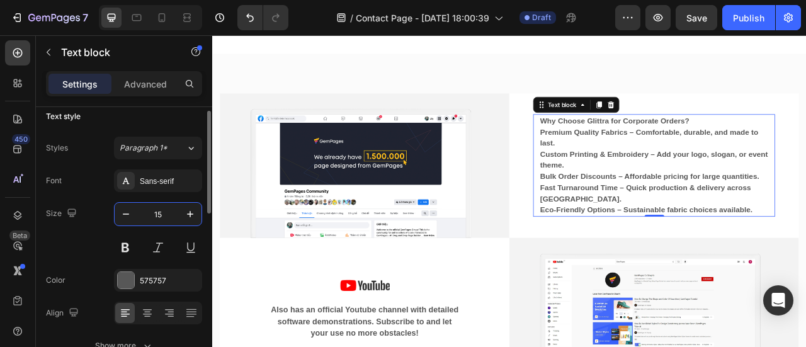
click at [150, 217] on input "15" at bounding box center [158, 214] width 42 height 23
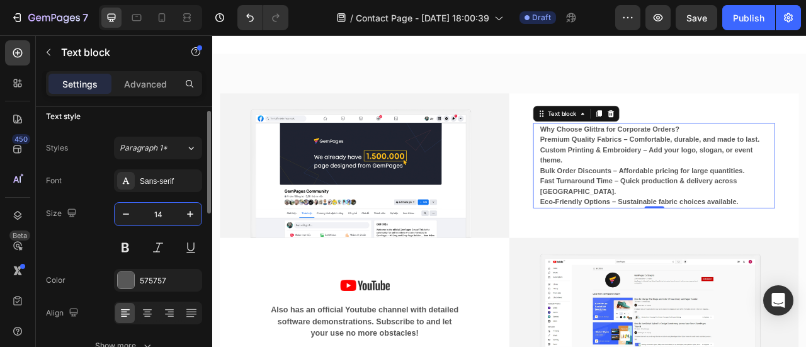
click at [150, 217] on input "14" at bounding box center [158, 214] width 42 height 23
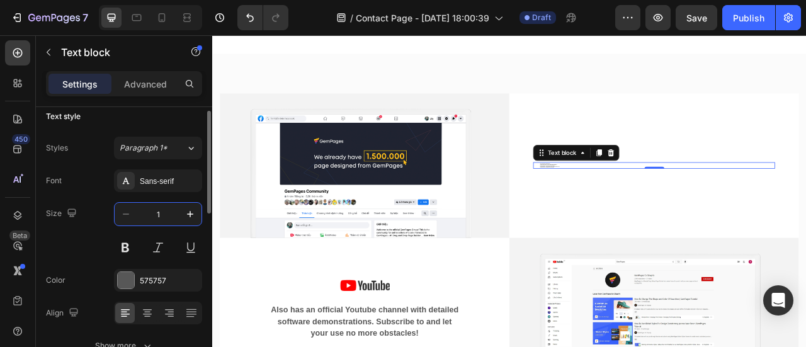
type input "14"
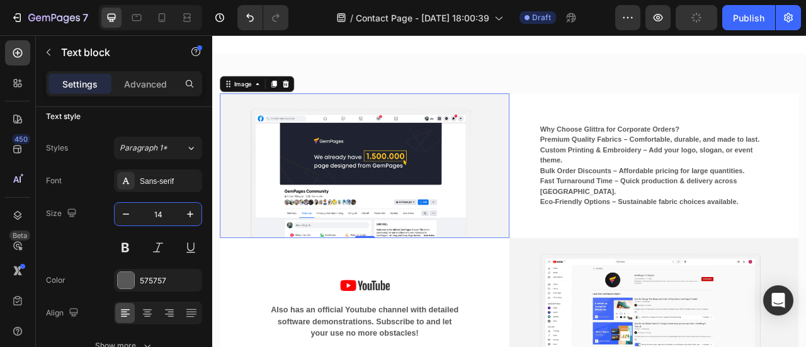
click at [342, 183] on img at bounding box center [406, 201] width 368 height 184
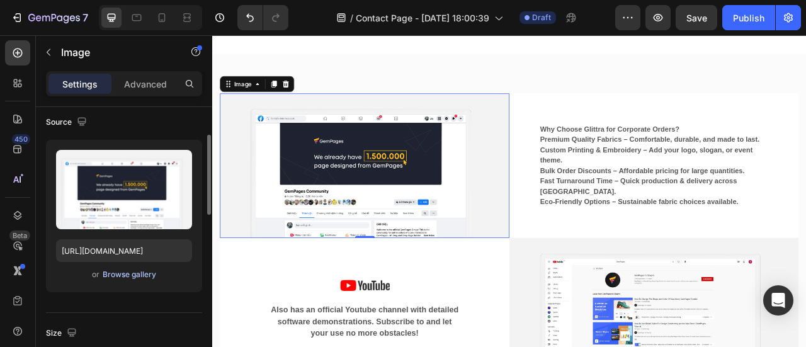
scroll to position [94, 0]
click at [117, 274] on div "Browse gallery" at bounding box center [130, 273] width 54 height 11
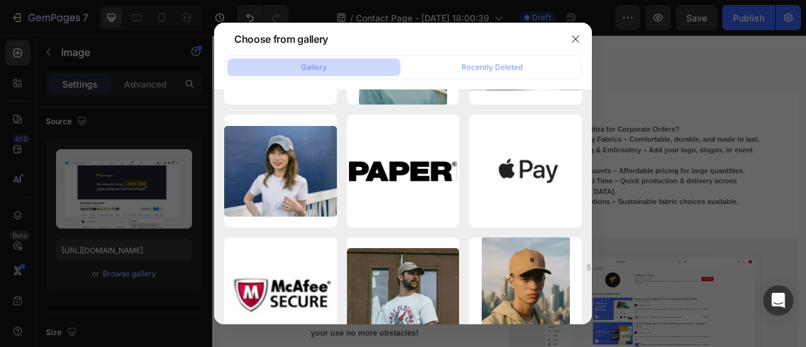
scroll to position [5522, 0]
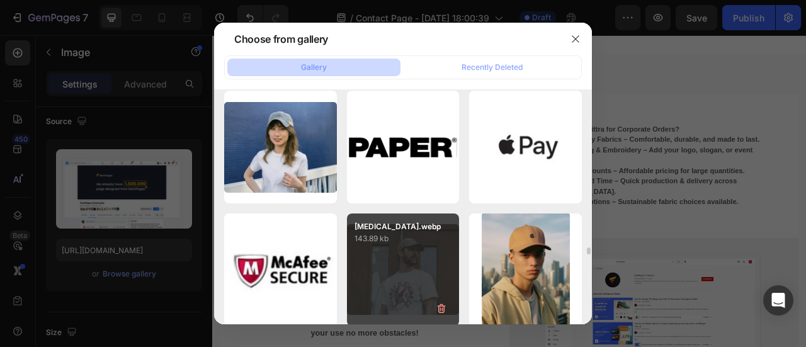
click at [428, 279] on div "t3.webp 143.89 kb" at bounding box center [403, 269] width 113 height 113
type input "https://cdn.shopify.com/s/files/1/0772/7713/5068/files/gempages_576402406380667…"
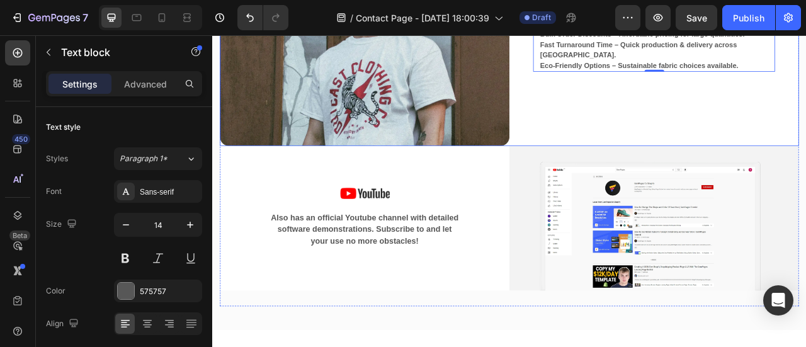
scroll to position [1100, 0]
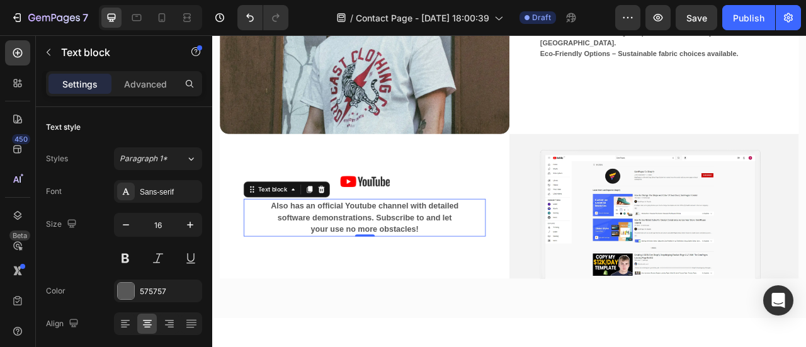
click at [375, 244] on p "Also has an official Youtube channel with detailed software demonstrations. Sub…" at bounding box center [405, 266] width 245 height 45
click at [375, 244] on div "Image Also has an official Youtube channel with detailed software demonstration…" at bounding box center [406, 251] width 308 height 77
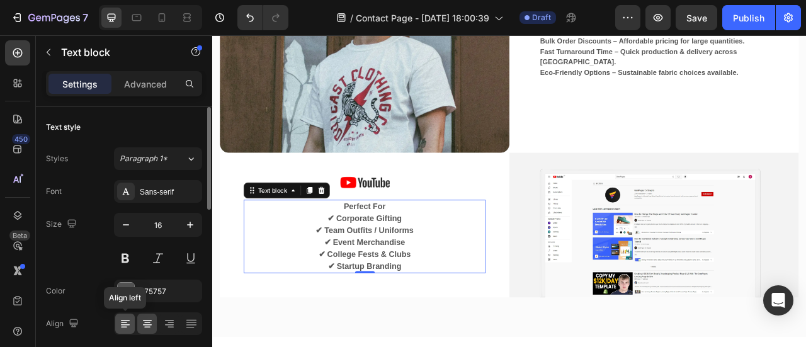
click at [126, 318] on icon at bounding box center [125, 323] width 13 height 13
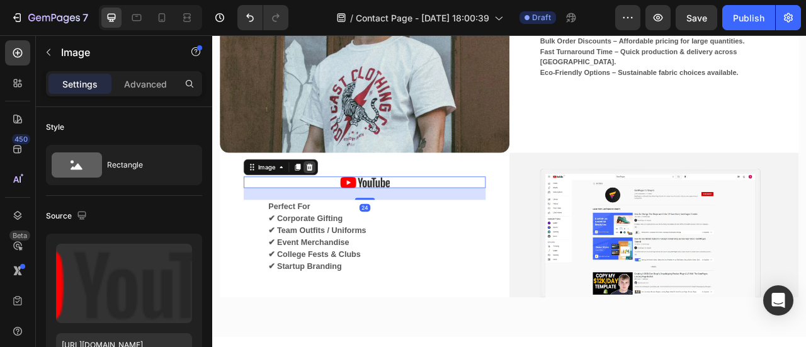
click at [334, 198] on icon at bounding box center [336, 202] width 8 height 9
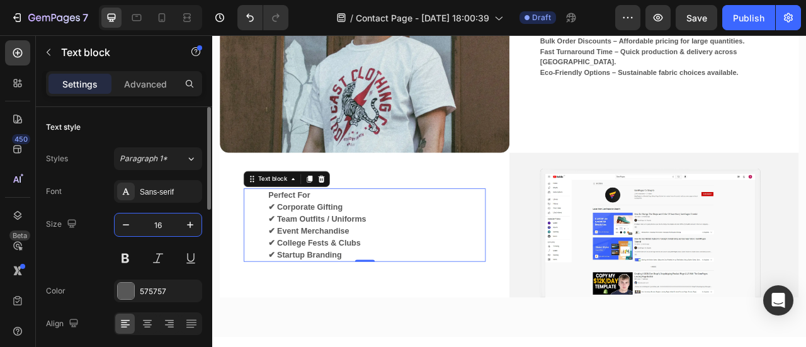
click at [150, 231] on input "16" at bounding box center [158, 224] width 42 height 23
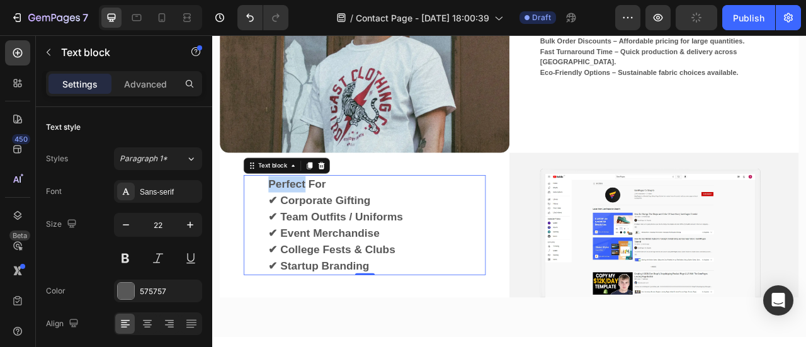
click at [306, 217] on p "Perfect For" at bounding box center [405, 224] width 245 height 21
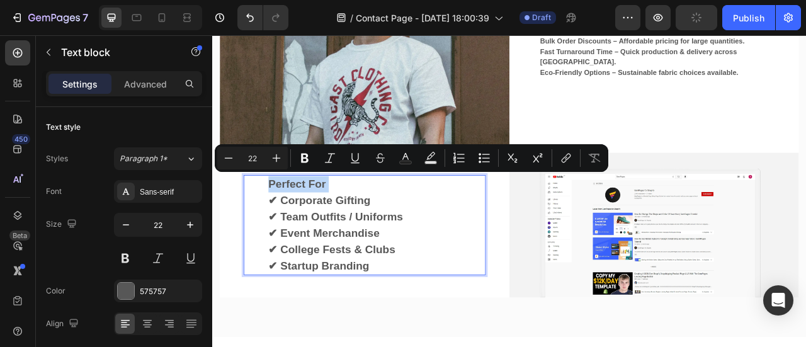
click at [306, 217] on p "Perfect For" at bounding box center [405, 224] width 245 height 21
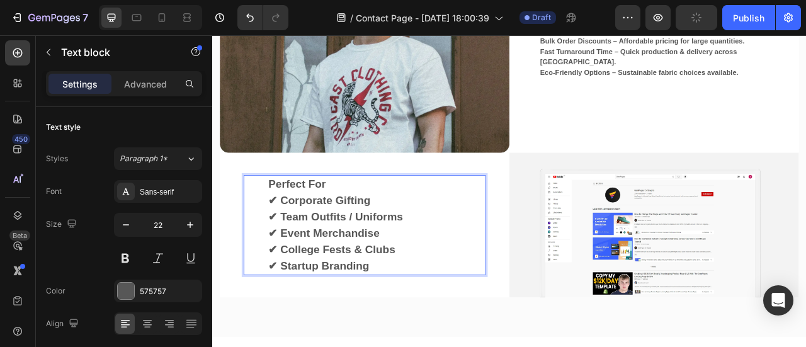
click at [306, 217] on p "Perfect For" at bounding box center [405, 224] width 245 height 21
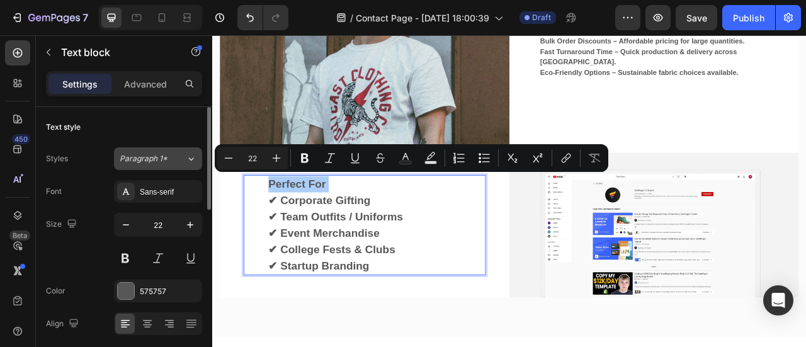
click at [172, 162] on div "Paragraph 1*" at bounding box center [153, 158] width 66 height 11
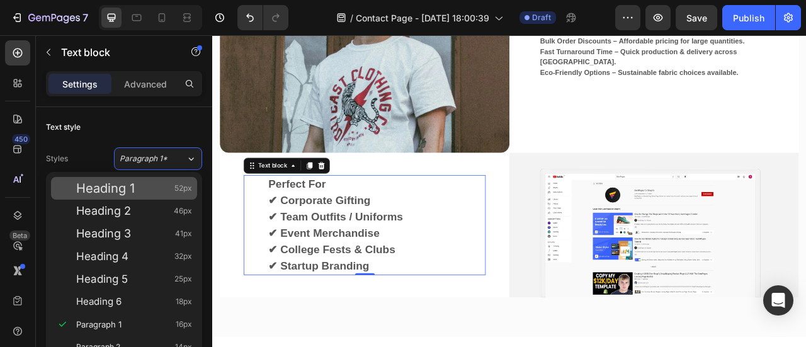
click at [132, 188] on span "Heading 1" at bounding box center [105, 188] width 59 height 13
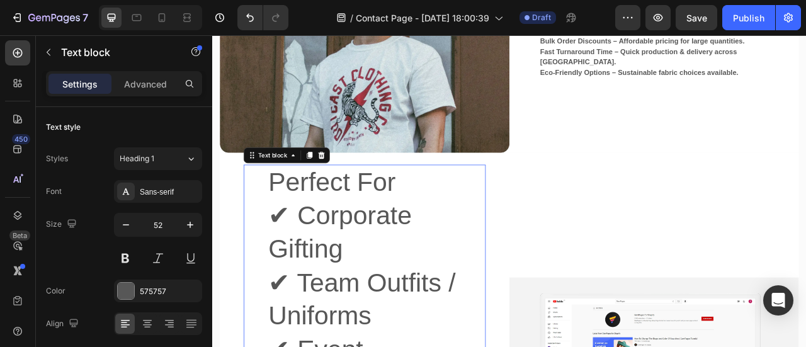
type input "22"
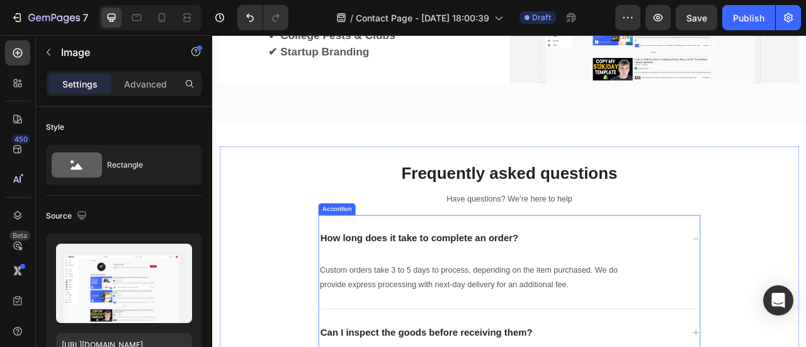
scroll to position [1348, 0]
click at [494, 284] on div "How long does it take to complete an order?" at bounding box center [475, 294] width 256 height 20
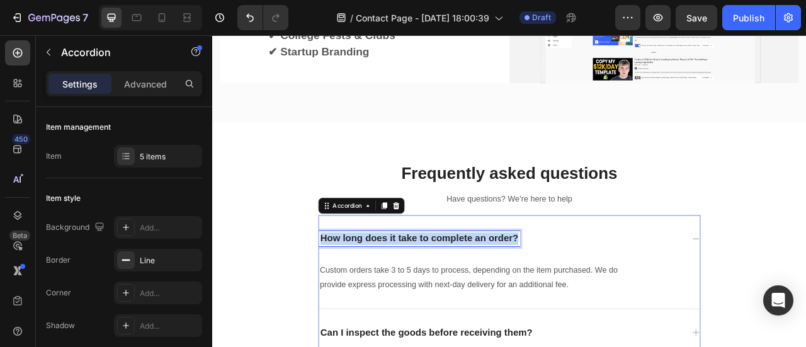
click at [494, 286] on p "How long does it take to complete an order?" at bounding box center [475, 294] width 252 height 16
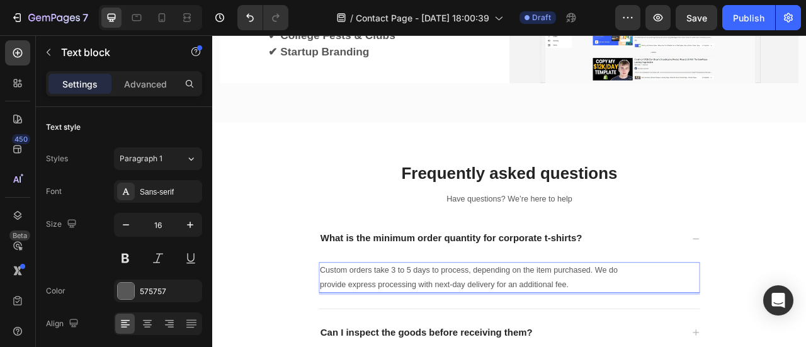
click at [495, 330] on p "Custom orders take 3 to 5 days to process, depending on the item purchased. We …" at bounding box center [555, 343] width 412 height 37
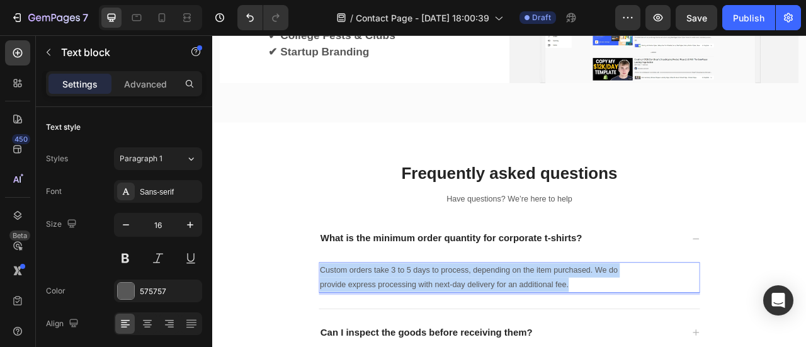
click at [495, 330] on p "Custom orders take 3 to 5 days to process, depending on the item purchased. We …" at bounding box center [555, 343] width 412 height 37
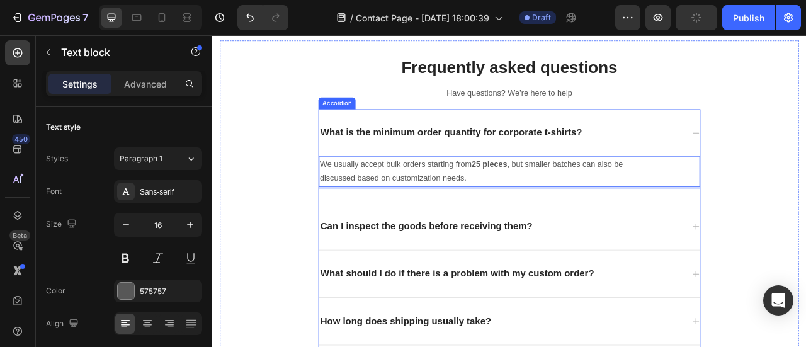
scroll to position [1482, 0]
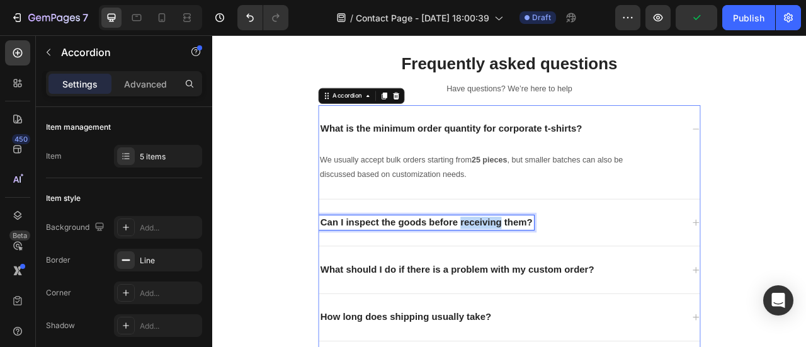
click at [562, 272] on p "Can I inspect the goods before receiving them?" at bounding box center [484, 274] width 270 height 16
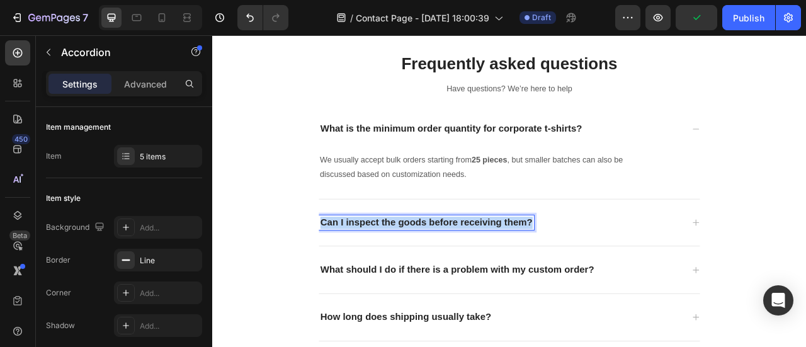
click at [562, 272] on p "Can I inspect the goods before receiving them?" at bounding box center [484, 274] width 270 height 16
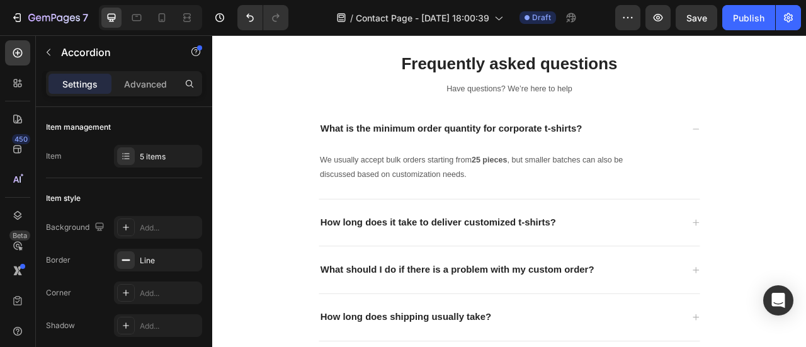
click at [723, 278] on div "How long does it take to deliver customized t-shirts?" at bounding box center [579, 274] width 465 height 20
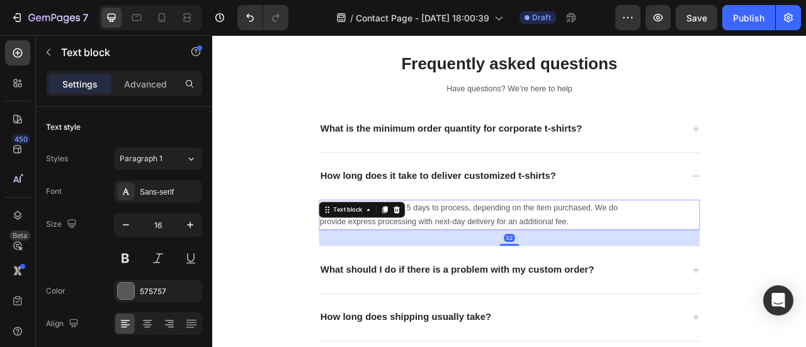
click at [373, 256] on div "Text block" at bounding box center [402, 257] width 110 height 20
click at [373, 256] on div "Text block" at bounding box center [384, 256] width 42 height 11
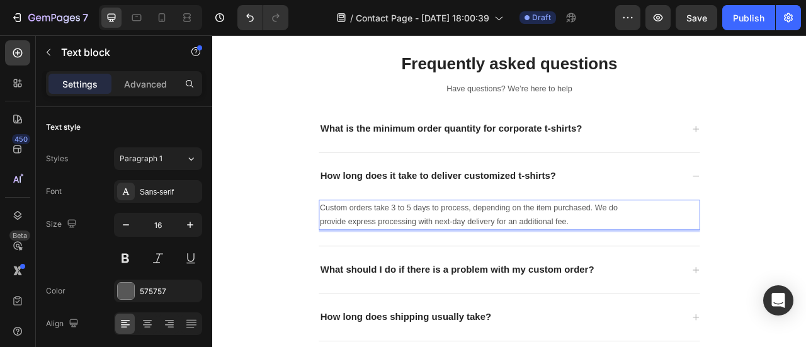
click at [554, 254] on p "Custom orders take 3 to 5 days to process, depending on the item purchased. We …" at bounding box center [555, 263] width 412 height 37
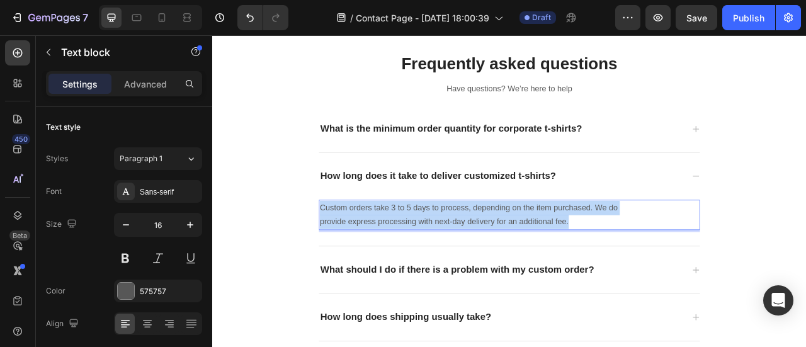
click at [554, 254] on p "Custom orders take 3 to 5 days to process, depending on the item purchased. We …" at bounding box center [555, 263] width 412 height 37
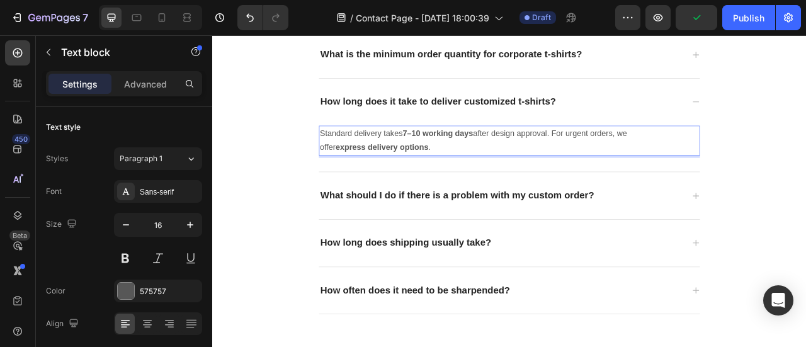
scroll to position [1580, 0]
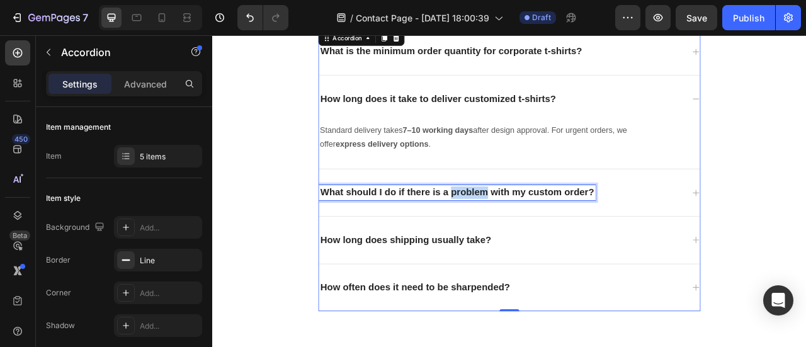
click at [519, 230] on p "What should I do if there is a problem with my custom order?" at bounding box center [523, 235] width 348 height 16
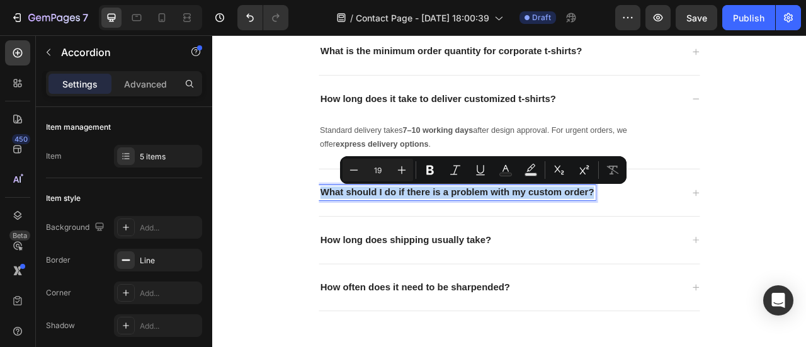
click at [519, 230] on p "What should I do if there is a problem with my custom order?" at bounding box center [523, 235] width 348 height 16
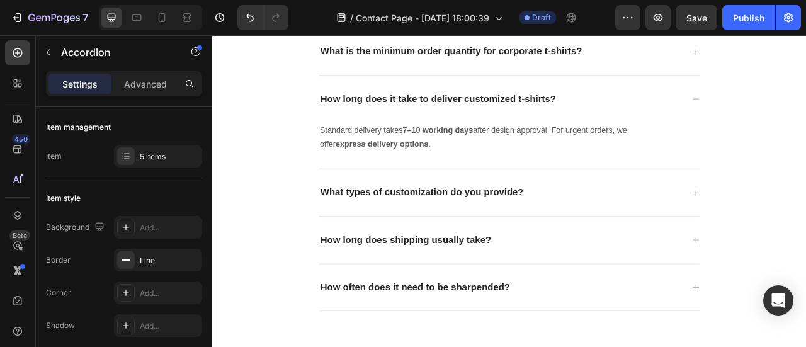
click at [707, 234] on div "What types of customization do you provide?" at bounding box center [579, 235] width 465 height 20
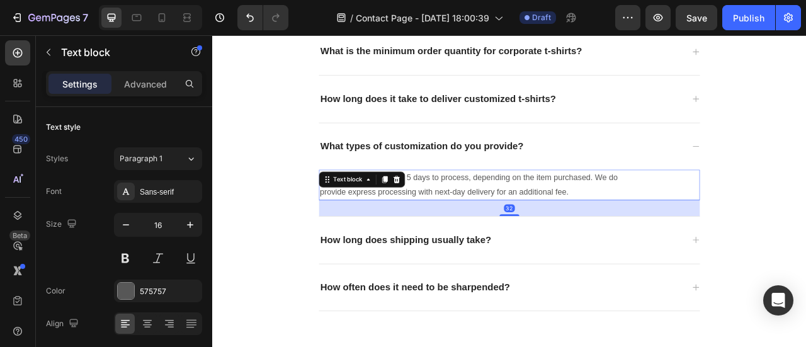
click at [565, 235] on p "Custom orders take 3 to 5 days to process, depending on the item purchased. We …" at bounding box center [555, 225] width 412 height 37
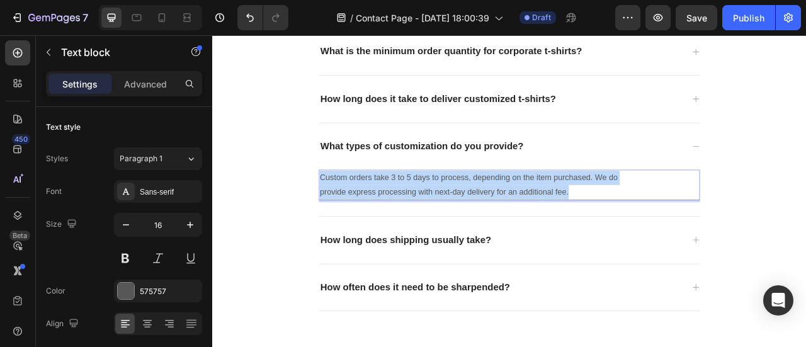
click at [565, 235] on p "Custom orders take 3 to 5 days to process, depending on the item purchased. We …" at bounding box center [555, 225] width 412 height 37
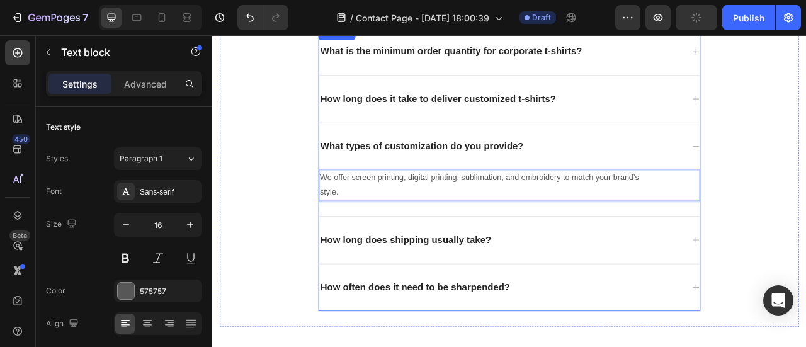
click at [519, 290] on p "How long does shipping usually take?" at bounding box center [457, 296] width 217 height 16
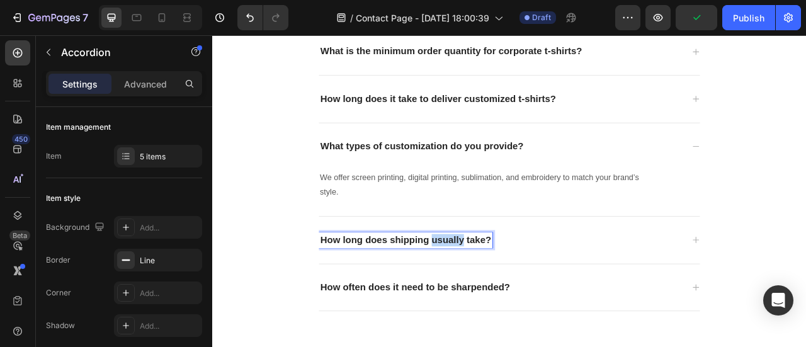
click at [519, 290] on p "How long does shipping usually take?" at bounding box center [457, 296] width 217 height 16
click at [731, 274] on div "Do you provide samples before bulk orders?" at bounding box center [589, 296] width 485 height 60
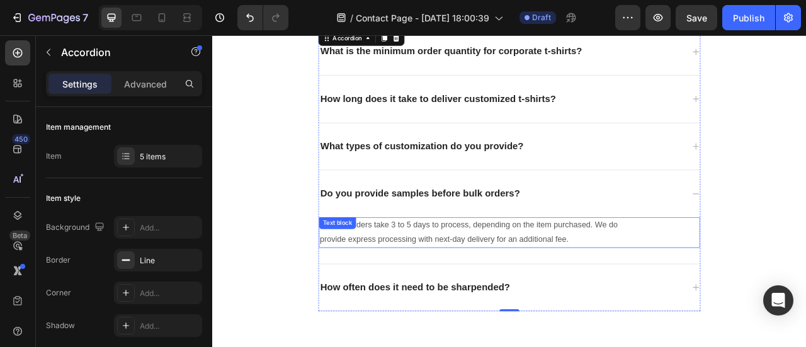
click at [497, 276] on p "Custom orders take 3 to 5 days to process, depending on the item purchased. We …" at bounding box center [555, 286] width 412 height 37
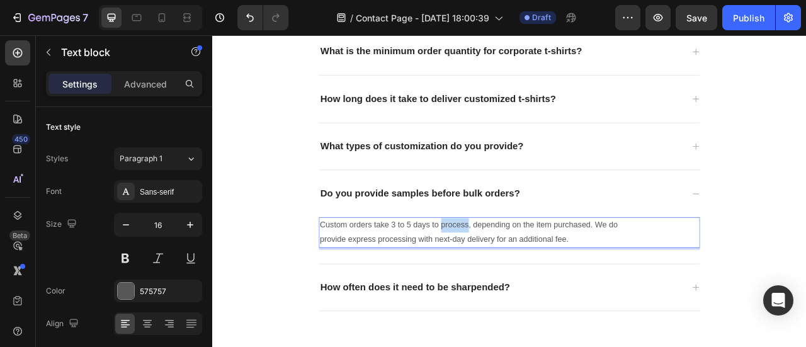
click at [497, 276] on p "Custom orders take 3 to 5 days to process, depending on the item purchased. We …" at bounding box center [555, 286] width 412 height 37
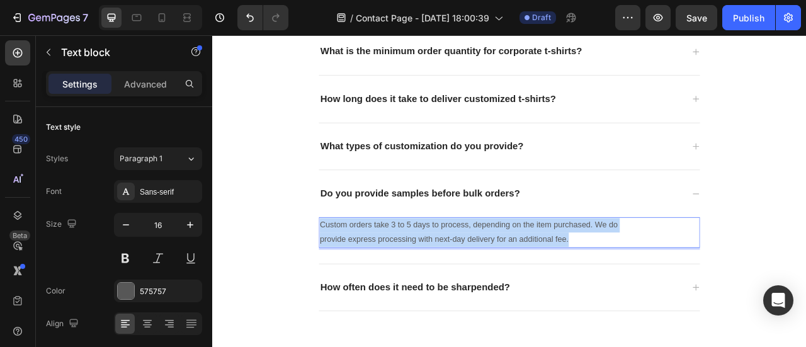
click at [497, 276] on p "Custom orders take 3 to 5 days to process, depending on the item purchased. We …" at bounding box center [555, 286] width 412 height 37
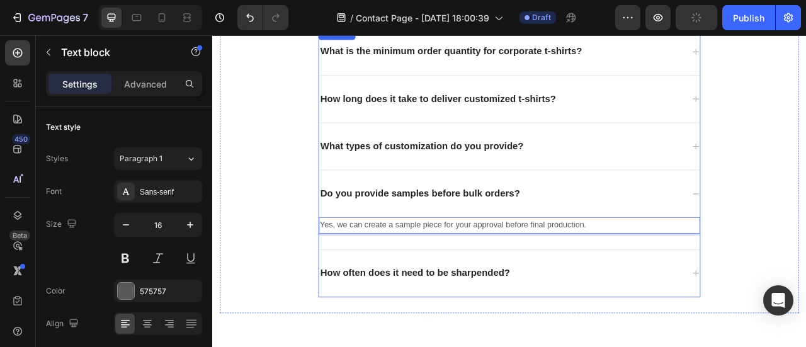
click at [527, 336] on p "How often does it need to be sharpended?" at bounding box center [469, 338] width 241 height 16
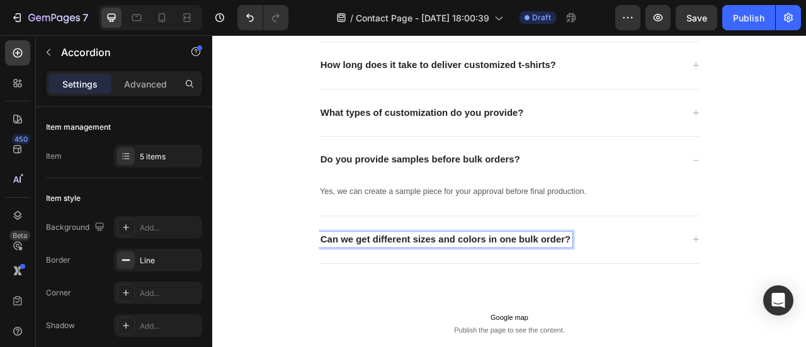
scroll to position [1624, 0]
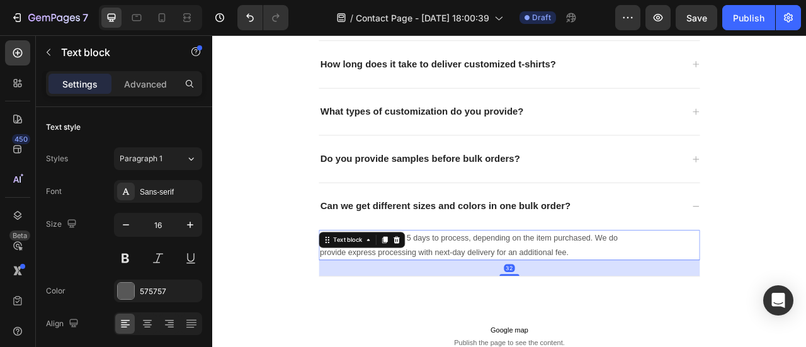
click at [597, 303] on p "Custom orders take 3 to 5 days to process, depending on the item purchased. We …" at bounding box center [555, 302] width 412 height 37
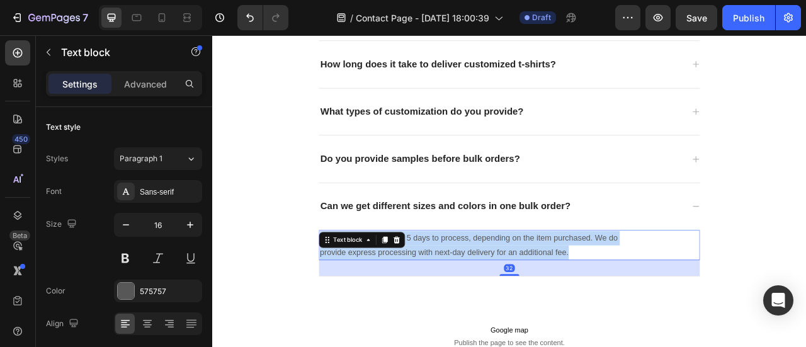
click at [597, 303] on p "Custom orders take 3 to 5 days to process, depending on the item purchased. We …" at bounding box center [555, 302] width 412 height 37
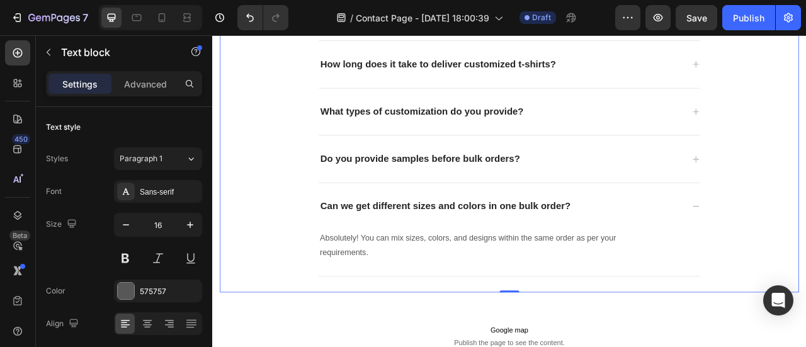
click at [805, 258] on div "Frequently asked questions Heading Have questions? We’re here to help Text bloc…" at bounding box center [590, 128] width 736 height 428
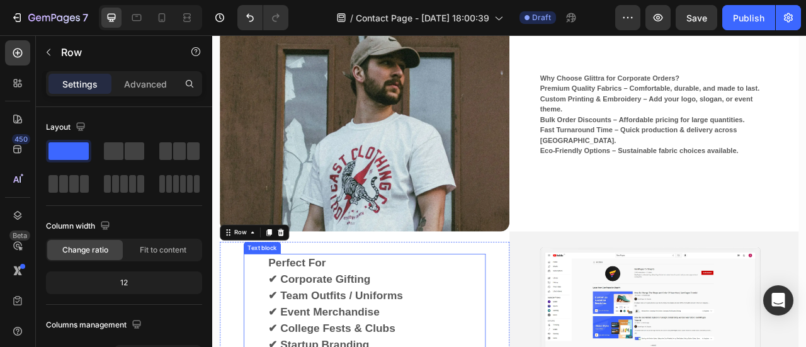
scroll to position [976, 0]
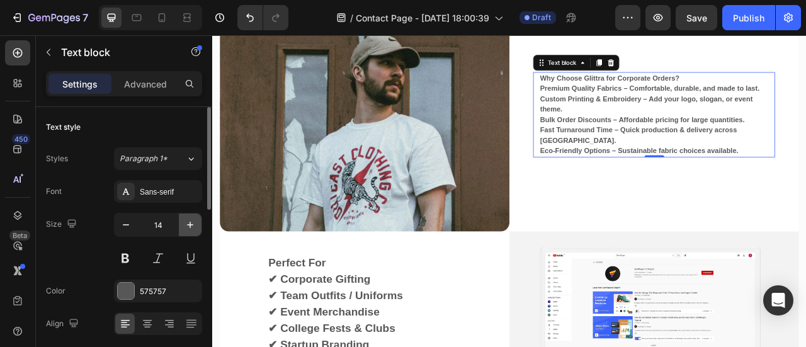
click at [188, 228] on icon "button" at bounding box center [190, 224] width 13 height 13
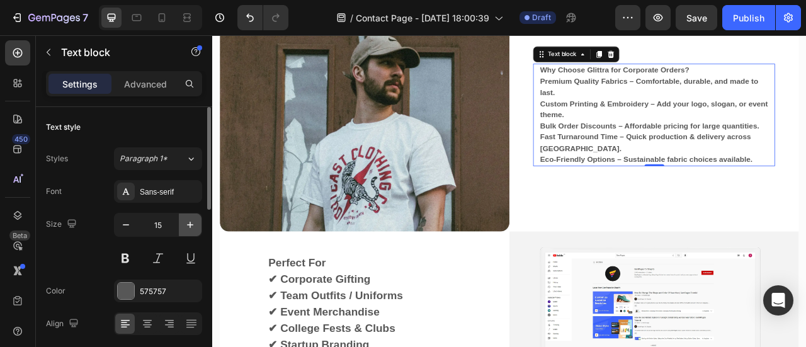
click at [188, 228] on icon "button" at bounding box center [190, 224] width 13 height 13
type input "16"
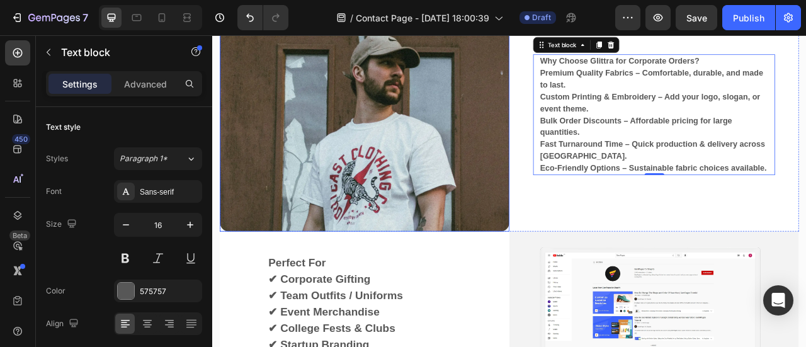
scroll to position [865, 0]
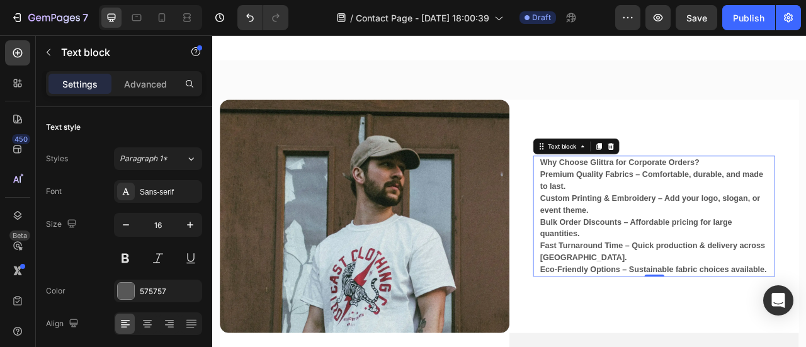
click at [754, 205] on p "Premium Quality Fabrics – Comfortable, durable, and made to last." at bounding box center [774, 220] width 290 height 30
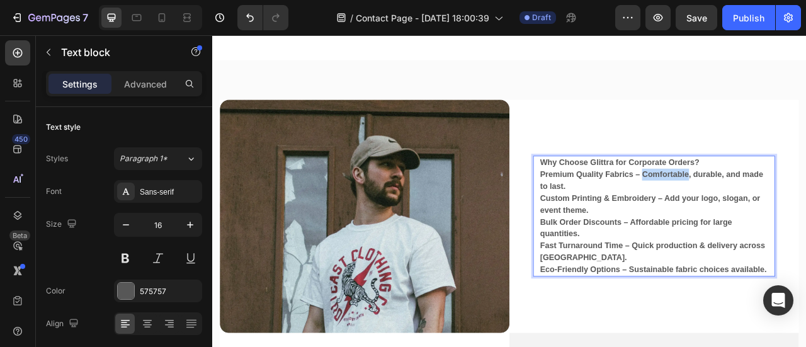
click at [754, 205] on p "Premium Quality Fabrics – Comfortable, durable, and made to last." at bounding box center [774, 220] width 290 height 30
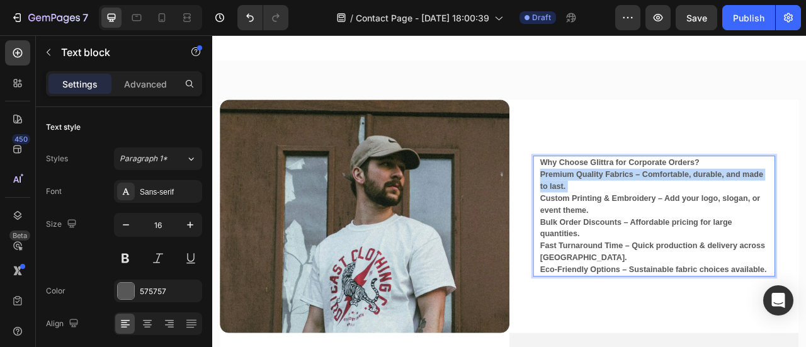
click at [754, 205] on p "Premium Quality Fabrics – Comfortable, durable, and made to last." at bounding box center [774, 220] width 290 height 30
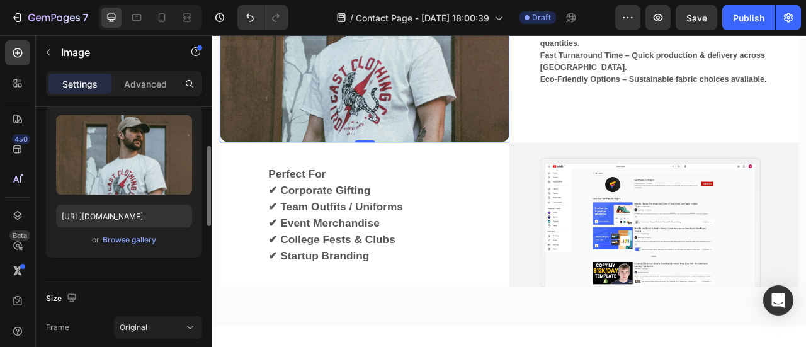
scroll to position [131, 0]
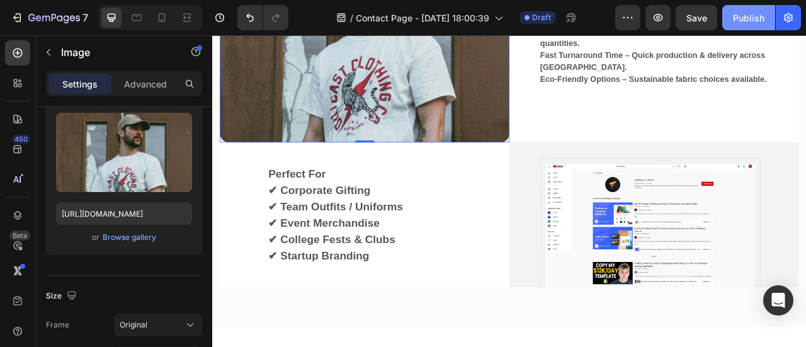
click at [734, 23] on div "Publish" at bounding box center [748, 17] width 31 height 13
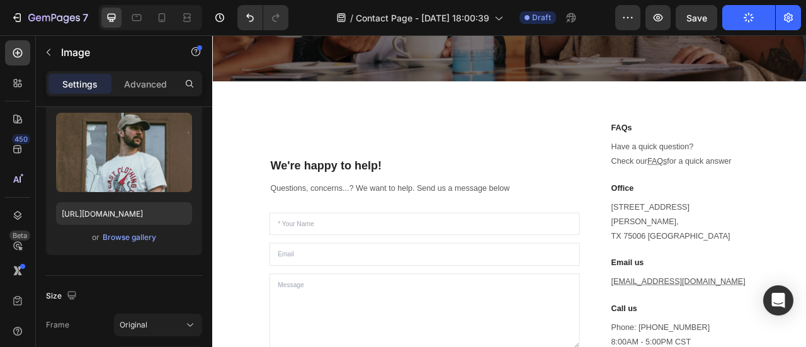
scroll to position [399, 0]
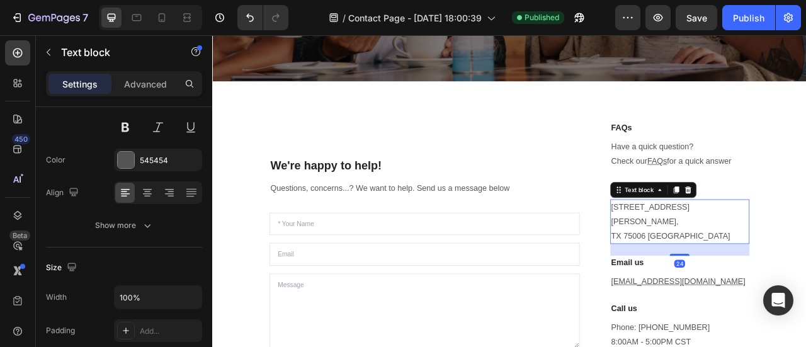
click at [736, 259] on p "1520 Luna Road Carrollton, TX 75006 United States" at bounding box center [806, 272] width 174 height 54
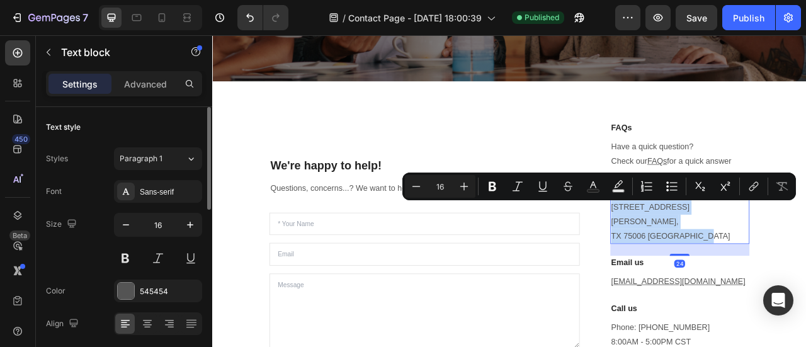
click at [736, 259] on p "1520 Luna Road Carrollton, TX 75006 United States" at bounding box center [806, 272] width 174 height 54
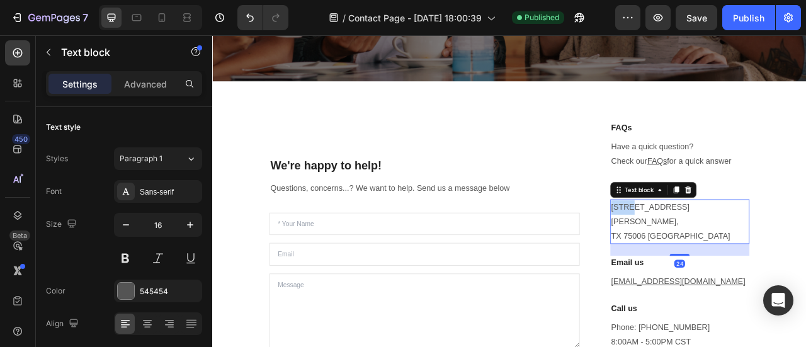
click at [736, 259] on p "1520 Luna Road Carrollton, TX 75006 United States" at bounding box center [806, 272] width 174 height 54
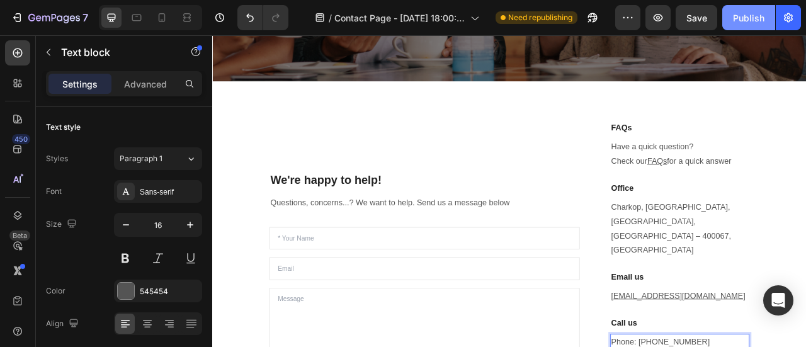
click at [735, 28] on button "Publish" at bounding box center [748, 17] width 53 height 25
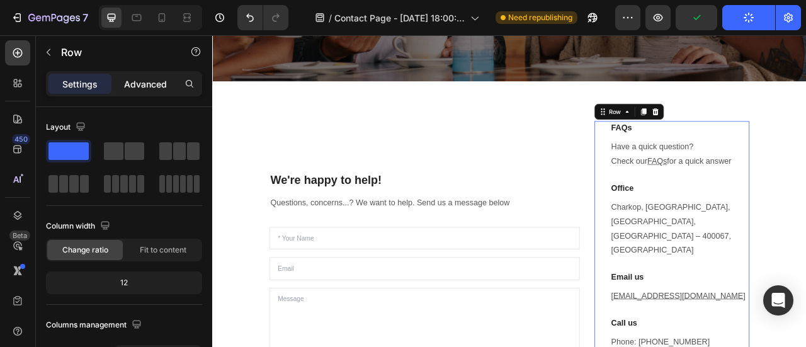
click at [150, 87] on p "Advanced" at bounding box center [145, 83] width 43 height 13
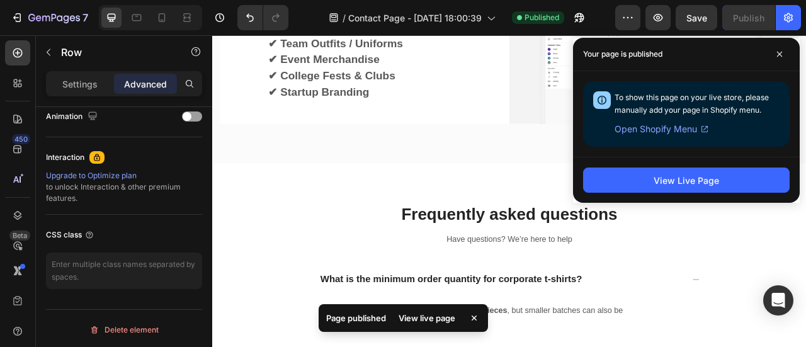
scroll to position [1297, 0]
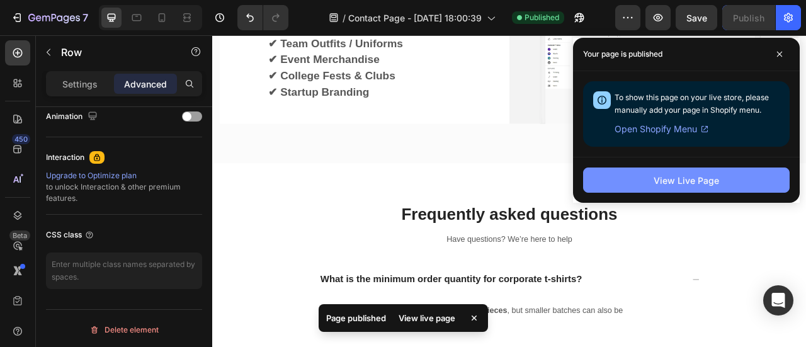
click at [621, 188] on button "View Live Page" at bounding box center [686, 179] width 206 height 25
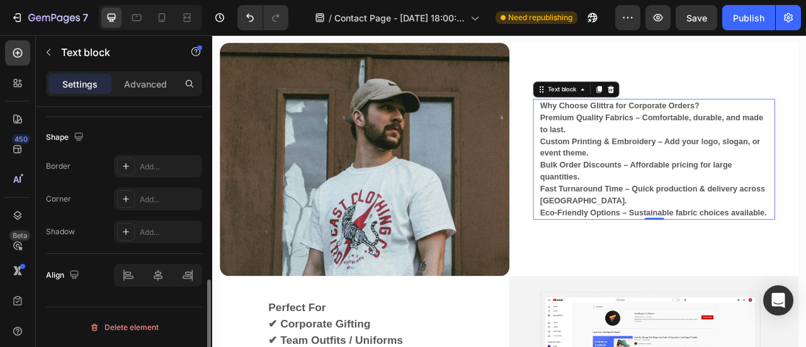
scroll to position [0, 0]
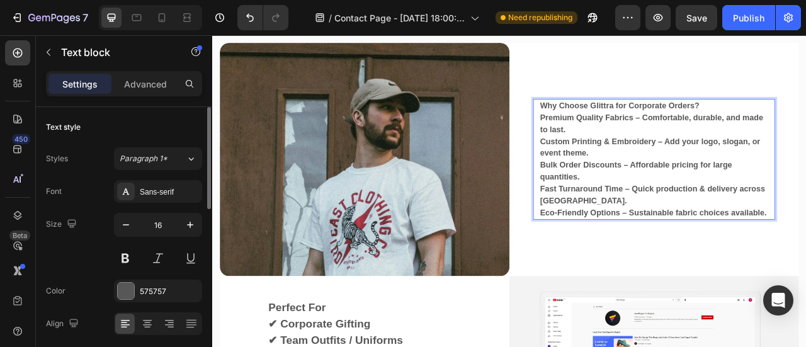
click at [728, 140] on div "Why Choose Glittra for Corporate Orders? Premium Quality Fabrics – Comfortable,…" at bounding box center [774, 193] width 368 height 184
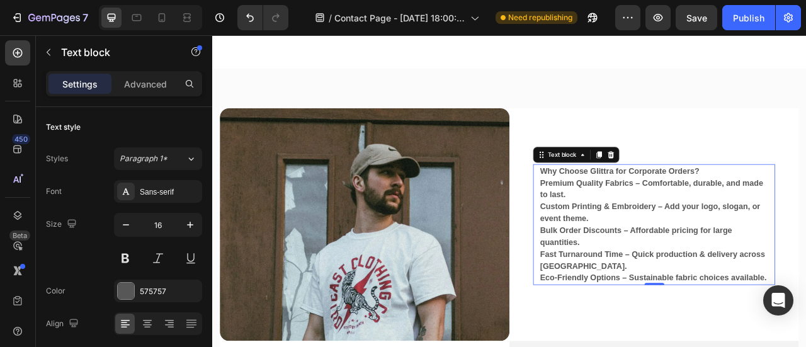
click at [709, 215] on p "Premium Quality Fabrics – Comfortable, durable, and made to last." at bounding box center [774, 230] width 290 height 30
click at [656, 215] on p "Premium Quality Fabrics – Comfortable, durable, and made to last." at bounding box center [774, 230] width 290 height 30
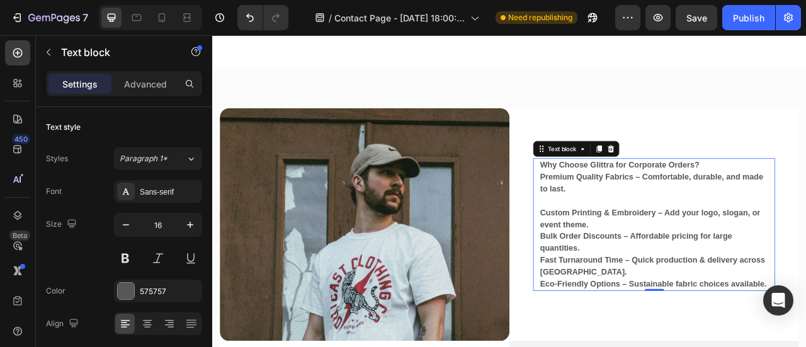
click at [694, 253] on p "Custom Printing & Embroidery – Add your logo, slogan, or event theme." at bounding box center [774, 268] width 290 height 30
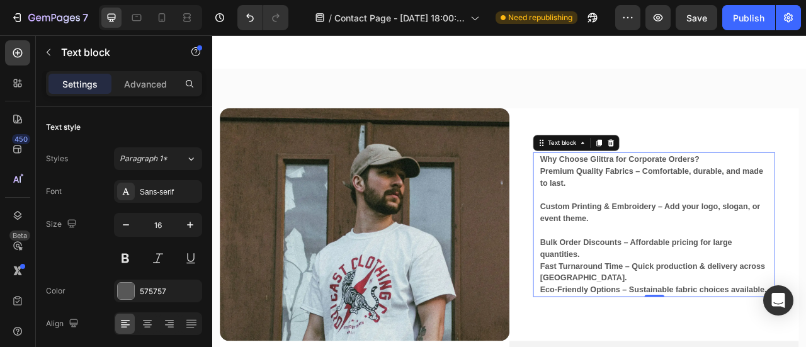
click at [685, 291] on p "Bulk Order Discounts – Affordable pricing for large quantities." at bounding box center [774, 306] width 290 height 30
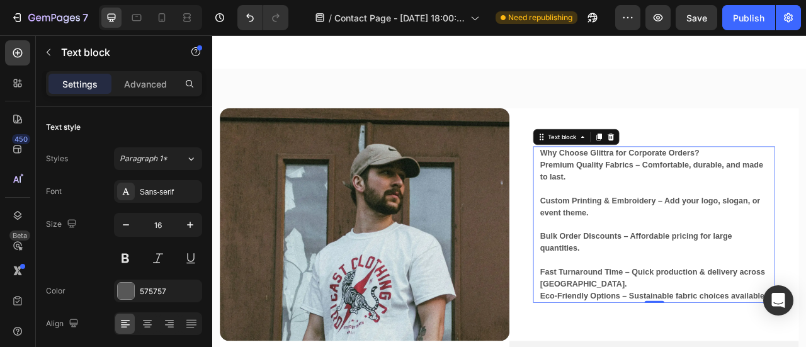
click at [694, 329] on p "Fast Turnaround Time – Quick production & delivery across India." at bounding box center [774, 344] width 290 height 30
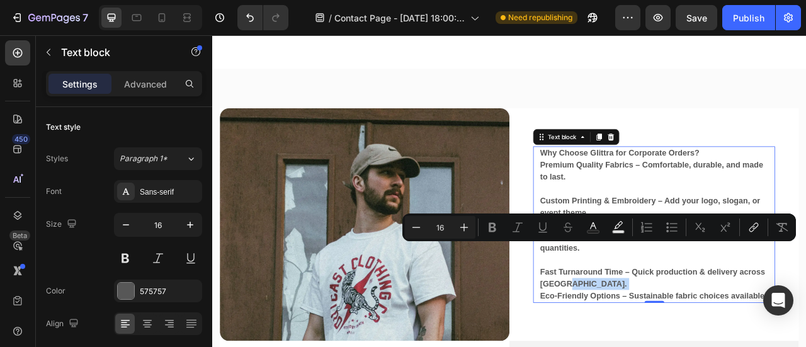
click at [694, 329] on p "Fast Turnaround Time – Quick production & delivery across India." at bounding box center [774, 344] width 290 height 30
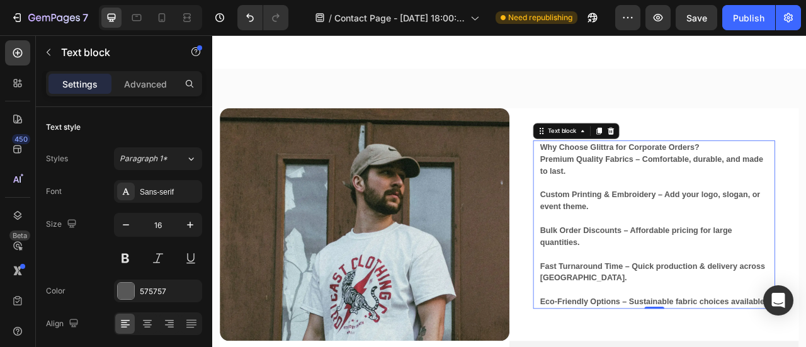
click at [620, 169] on div "Why Choose Glittra for Corporate Orders? Premium Quality Fabrics – Comfortable,…" at bounding box center [774, 276] width 308 height 214
drag, startPoint x: 620, startPoint y: 145, endPoint x: 634, endPoint y: 167, distance: 26.9
click at [634, 169] on div "Why Choose Glittra for Corporate Orders? Premium Quality Fabrics – Comfortable,…" at bounding box center [774, 276] width 308 height 214
click at [634, 185] on p "Premium Quality Fabrics – Comfortable, durable, and made to last." at bounding box center [774, 200] width 290 height 30
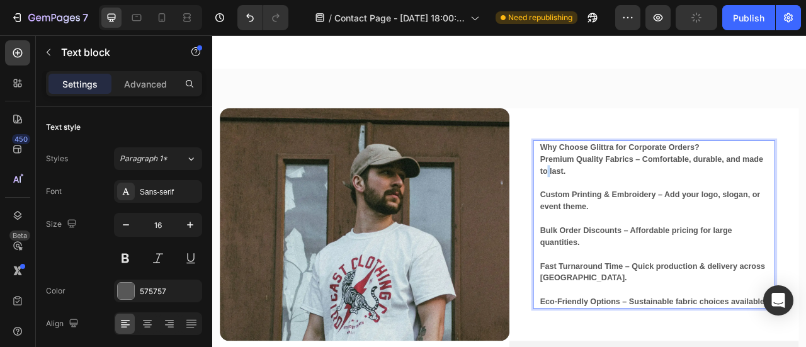
click at [634, 185] on p "Premium Quality Fabrics – Comfortable, durable, and made to last." at bounding box center [774, 200] width 290 height 30
click at [629, 185] on p "Premium Quality Fabrics – Comfortable, durable, and made to last." at bounding box center [774, 200] width 290 height 30
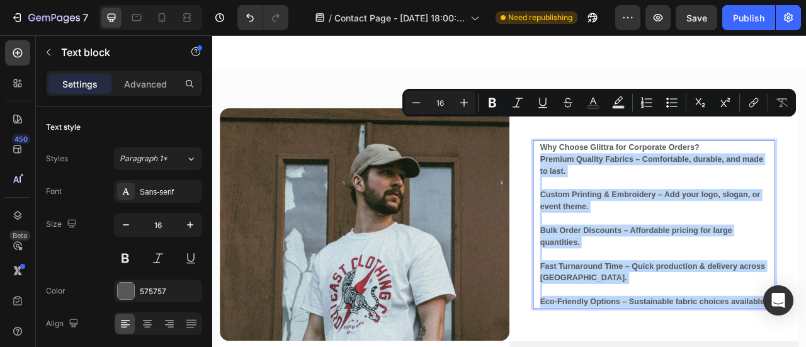
drag, startPoint x: 624, startPoint y: 145, endPoint x: 668, endPoint y: 343, distance: 202.5
click at [668, 343] on div "Why Choose Glittra for Corporate Orders? Premium Quality Fabrics – Comfortable,…" at bounding box center [774, 276] width 293 height 214
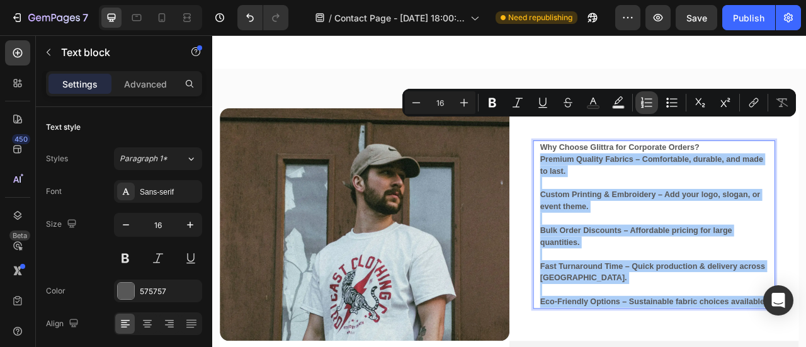
click at [643, 108] on icon "Editor contextual toolbar" at bounding box center [642, 105] width 3 height 3
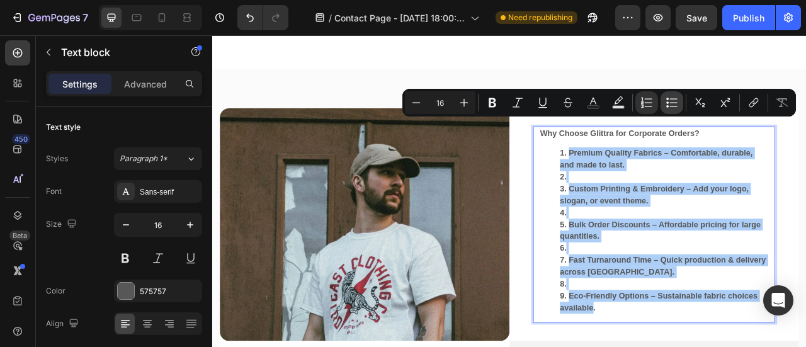
click at [667, 104] on icon "Editor contextual toolbar" at bounding box center [671, 102] width 13 height 13
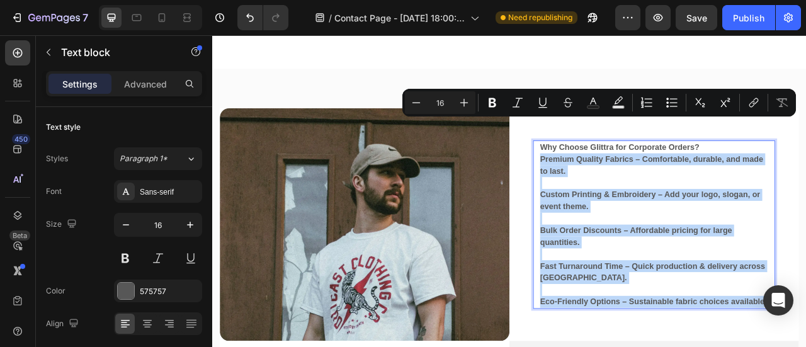
click at [673, 215] on p "Rich Text Editor. Editing area: main" at bounding box center [774, 222] width 290 height 15
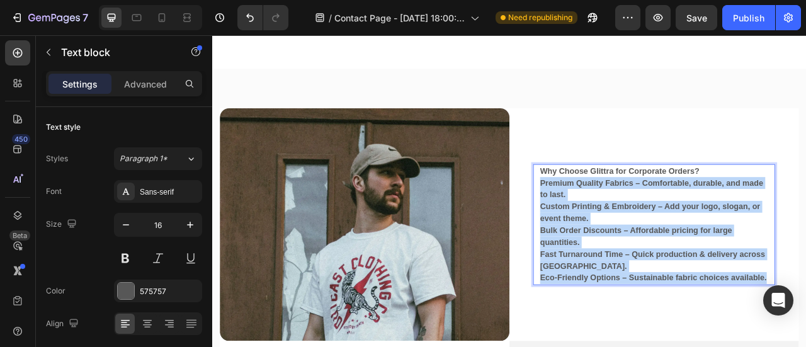
drag, startPoint x: 625, startPoint y: 173, endPoint x: 689, endPoint y: 309, distance: 150.1
click at [689, 309] on div "Why Choose Glittra for Corporate Orders? Premium Quality Fabrics – Comfortable,…" at bounding box center [774, 276] width 293 height 154
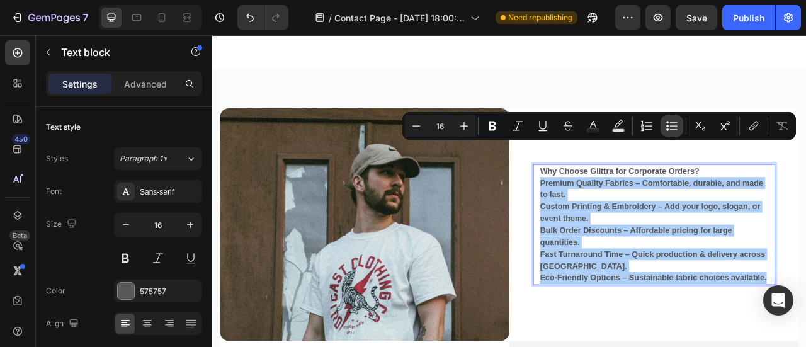
click at [671, 129] on icon "Editor contextual toolbar" at bounding box center [674, 129] width 8 height 1
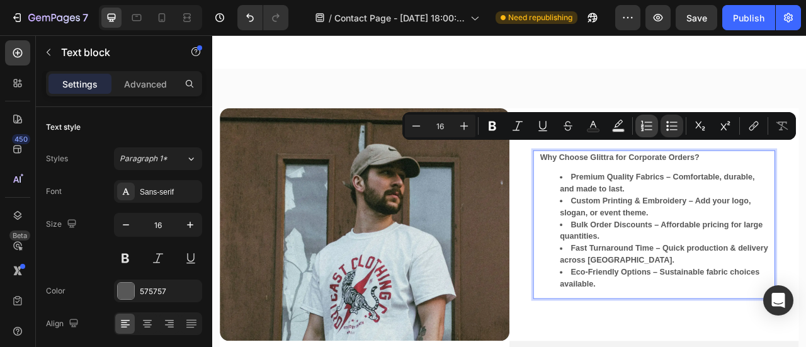
click at [649, 130] on icon "Editor contextual toolbar" at bounding box center [649, 129] width 8 height 1
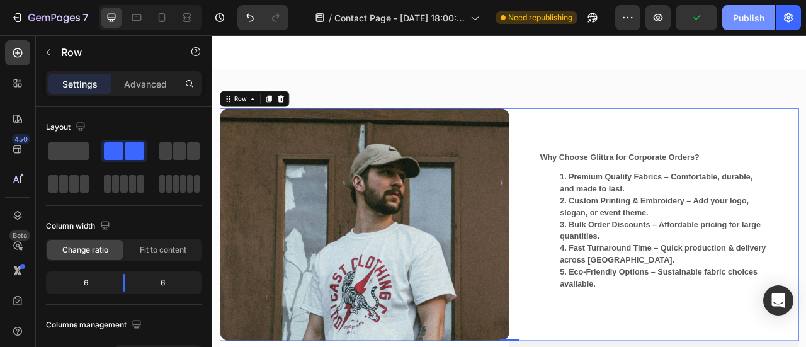
click at [734, 24] on div "Publish" at bounding box center [748, 17] width 31 height 13
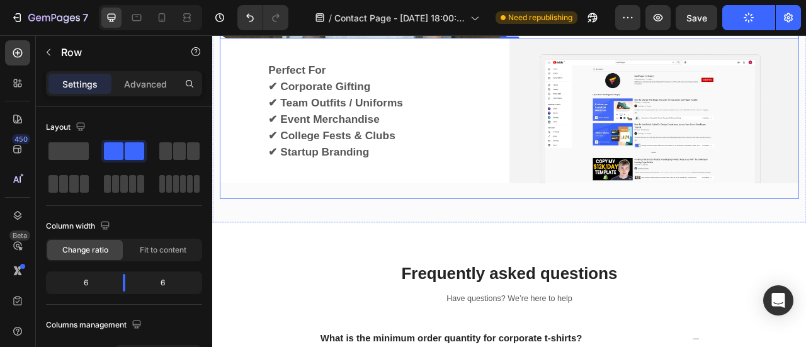
scroll to position [1222, 0]
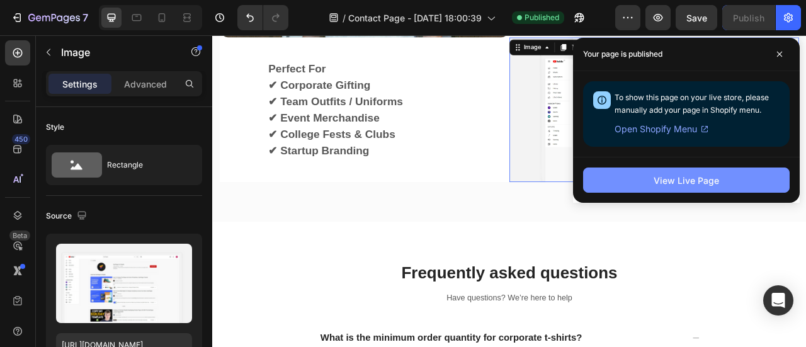
click at [627, 177] on button "View Live Page" at bounding box center [686, 179] width 206 height 25
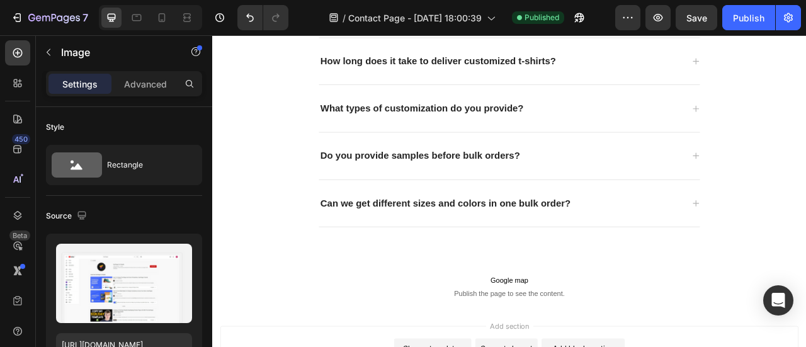
scroll to position [1811, 0]
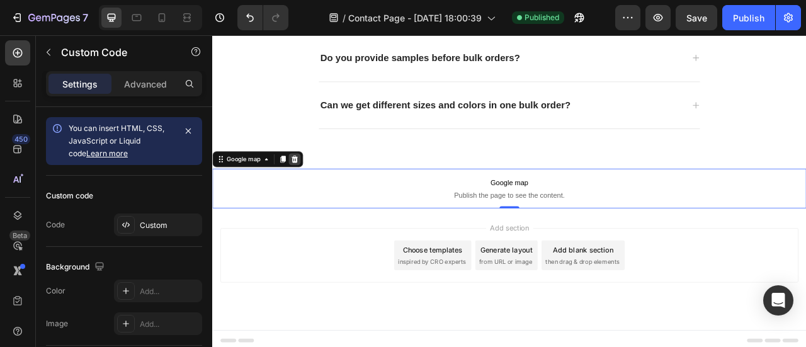
click at [318, 190] on icon at bounding box center [317, 192] width 8 height 9
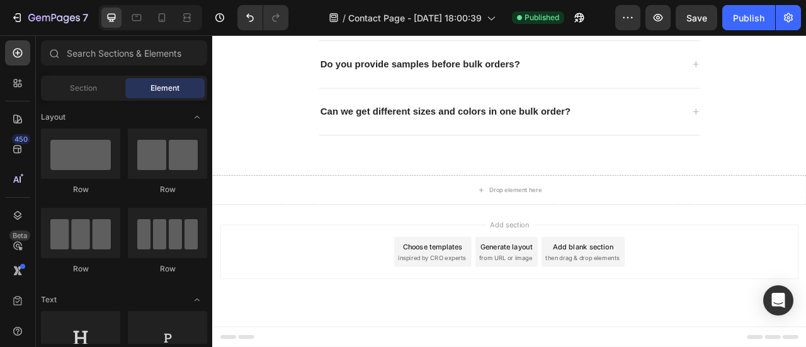
scroll to position [1799, 0]
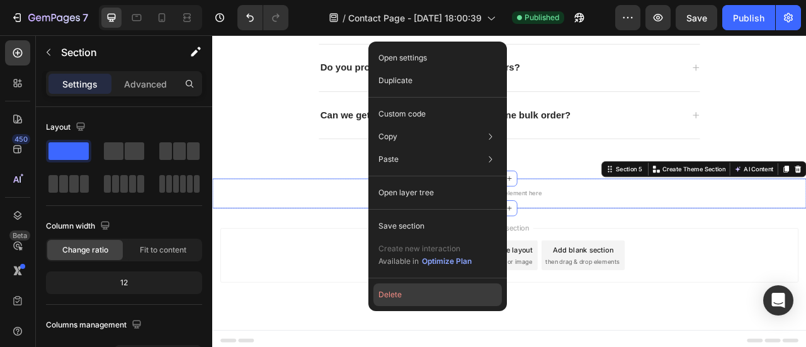
click at [389, 296] on button "Delete" at bounding box center [437, 294] width 128 height 23
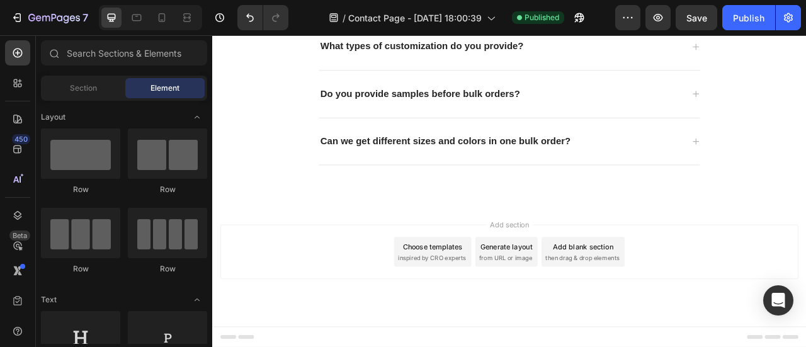
scroll to position [1761, 0]
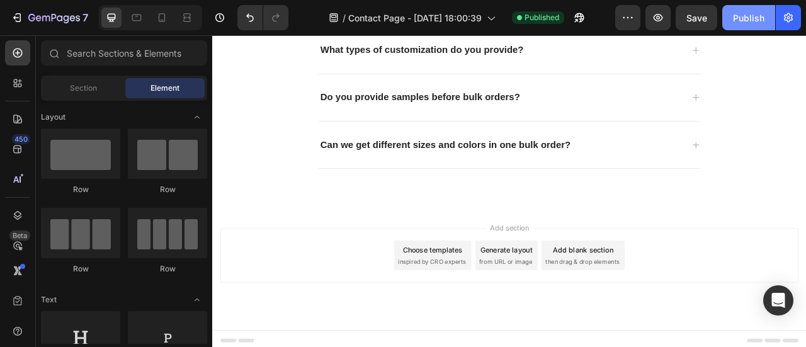
click at [738, 18] on div "Publish" at bounding box center [748, 17] width 31 height 13
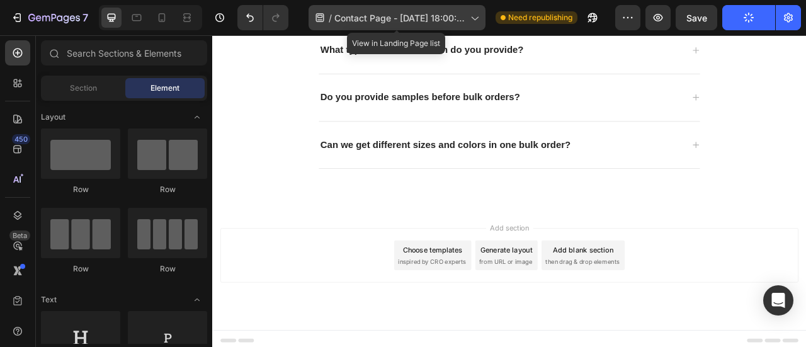
click at [391, 16] on span "Contact Page - Aug 27, 18:00:39" at bounding box center [399, 17] width 131 height 13
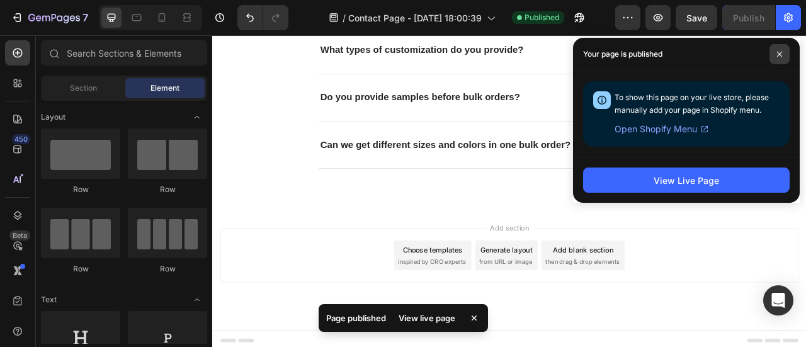
click at [780, 56] on icon at bounding box center [779, 54] width 6 height 6
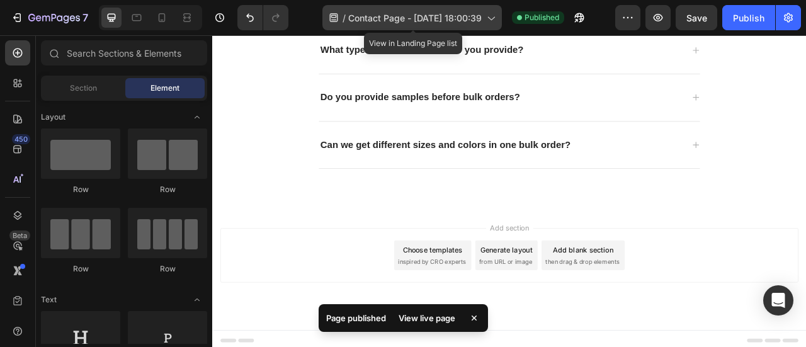
click at [496, 21] on icon at bounding box center [490, 17] width 13 height 13
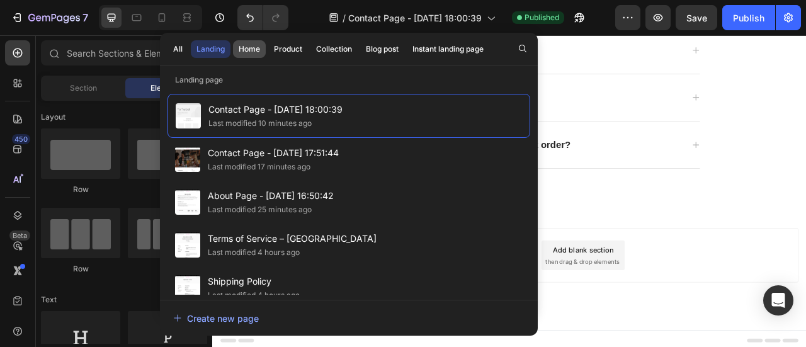
click at [253, 52] on div "Home" at bounding box center [249, 48] width 21 height 11
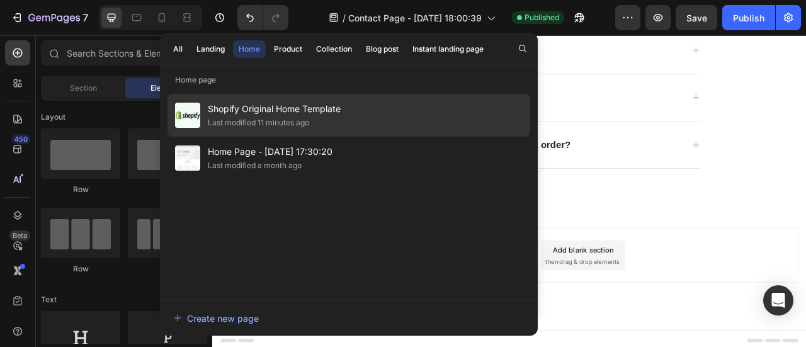
click at [233, 115] on span "Shopify Original Home Template" at bounding box center [274, 108] width 133 height 15
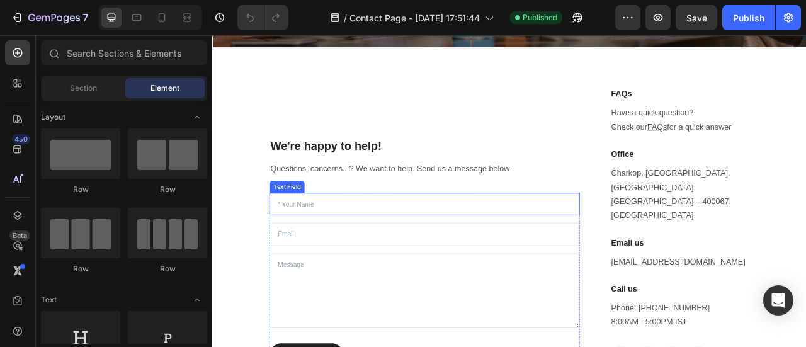
scroll to position [442, 0]
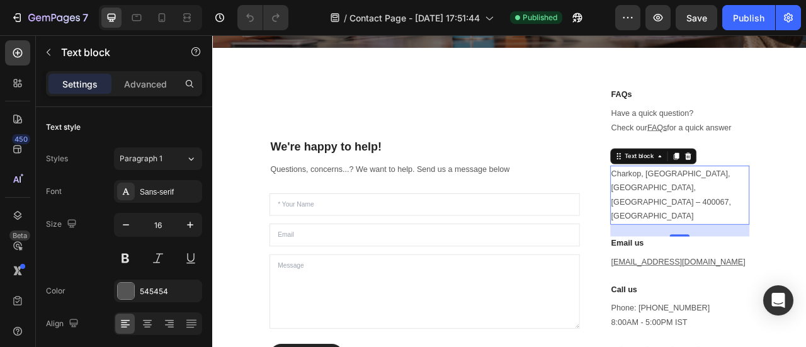
click at [719, 216] on p "Charkop, [GEOGRAPHIC_DATA], [GEOGRAPHIC_DATA], [GEOGRAPHIC_DATA] – 400067, [GEO…" at bounding box center [806, 238] width 174 height 72
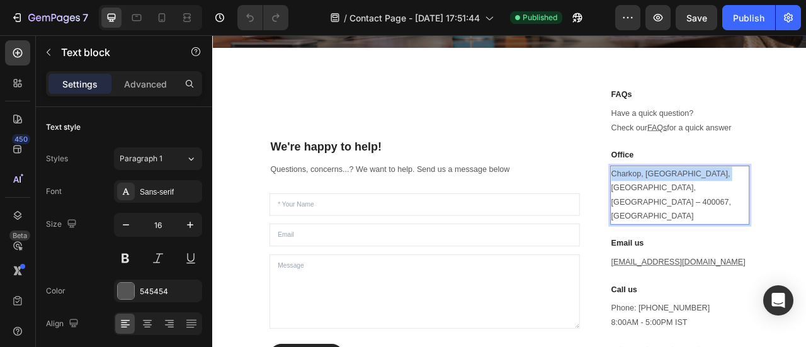
click at [719, 216] on p "Charkop, [GEOGRAPHIC_DATA], [GEOGRAPHIC_DATA], [GEOGRAPHIC_DATA] – 400067, [GEO…" at bounding box center [806, 238] width 174 height 72
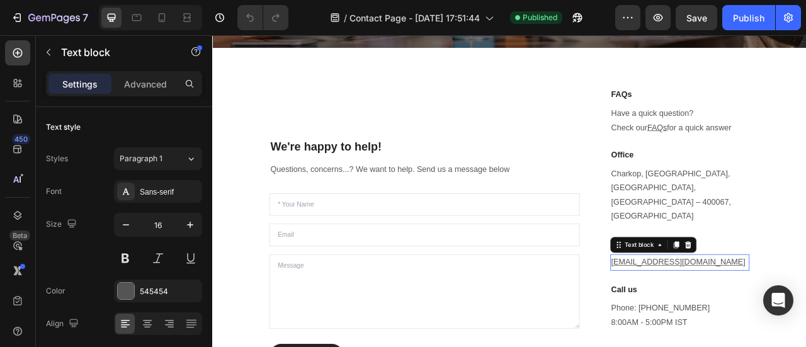
click at [805, 315] on p "[EMAIL_ADDRESS][DOMAIN_NAME]" at bounding box center [806, 324] width 174 height 18
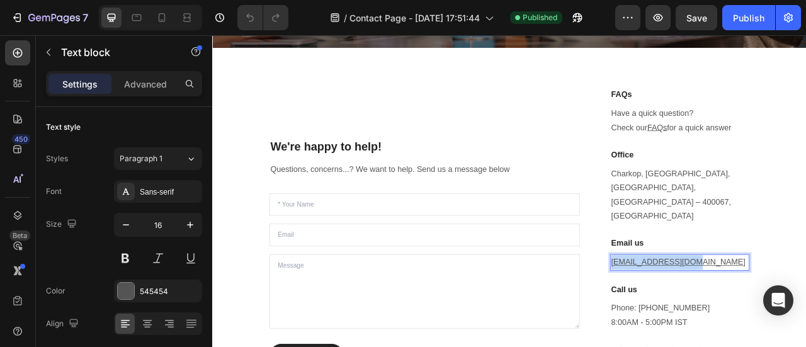
click at [805, 315] on p "[EMAIL_ADDRESS][DOMAIN_NAME]" at bounding box center [806, 324] width 174 height 18
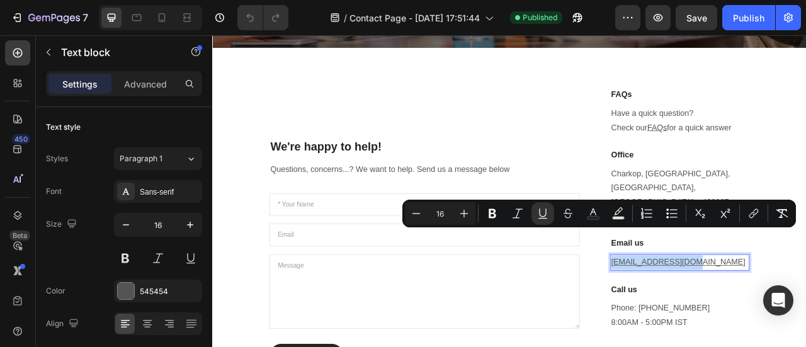
copy u "[EMAIL_ADDRESS][DOMAIN_NAME]"
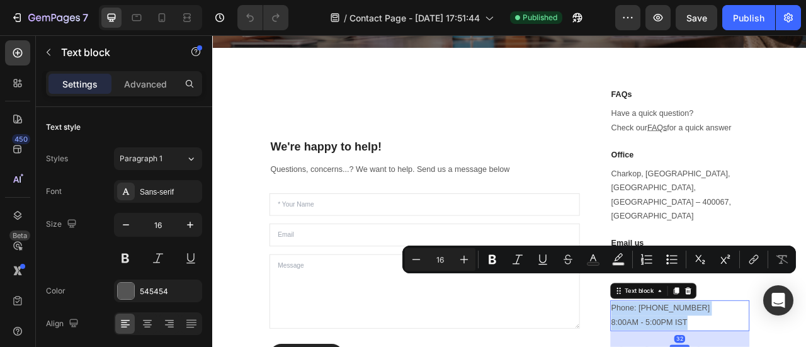
copy p "Phone: +91 80743 92582 8:00AM - 5:00PM IST"
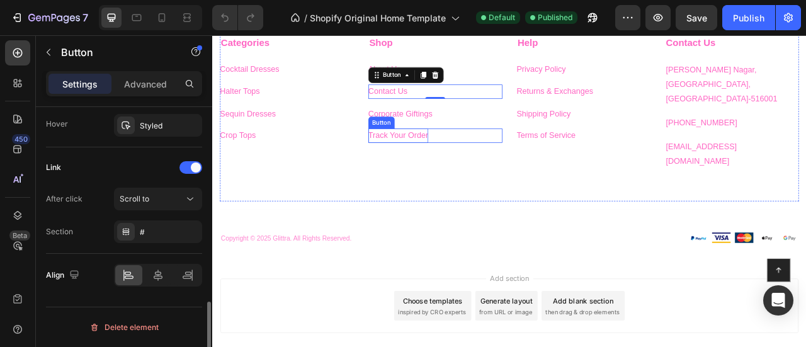
scroll to position [689, 0]
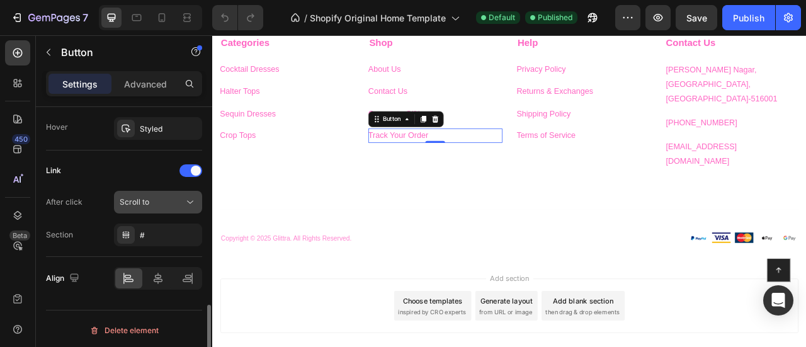
click at [172, 200] on div "Scroll to" at bounding box center [152, 201] width 64 height 11
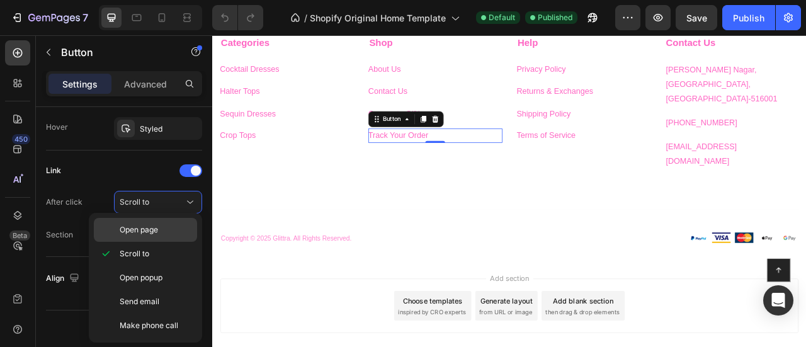
click at [149, 225] on span "Open page" at bounding box center [139, 229] width 38 height 11
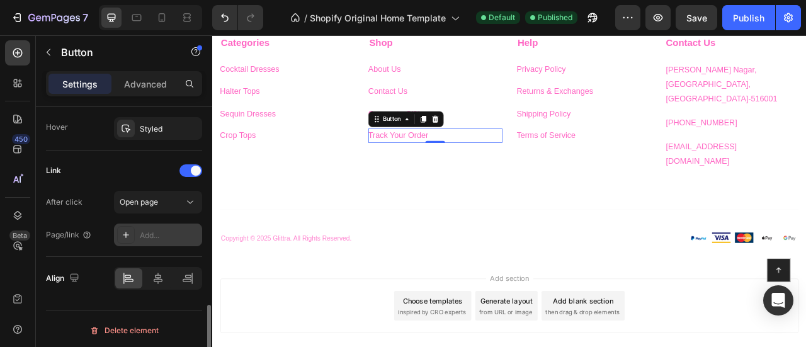
click at [157, 239] on div "Add..." at bounding box center [158, 234] width 88 height 23
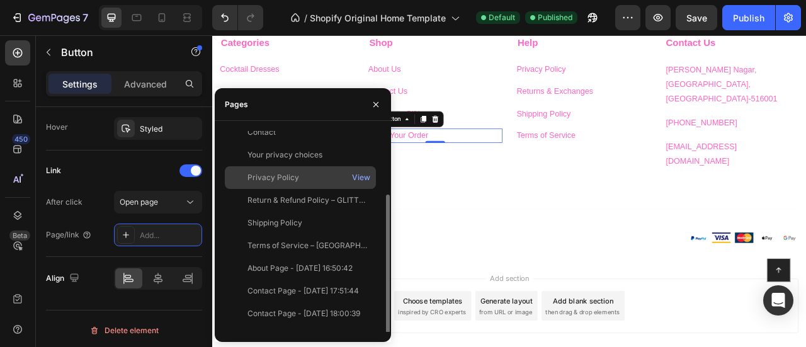
scroll to position [78, 0]
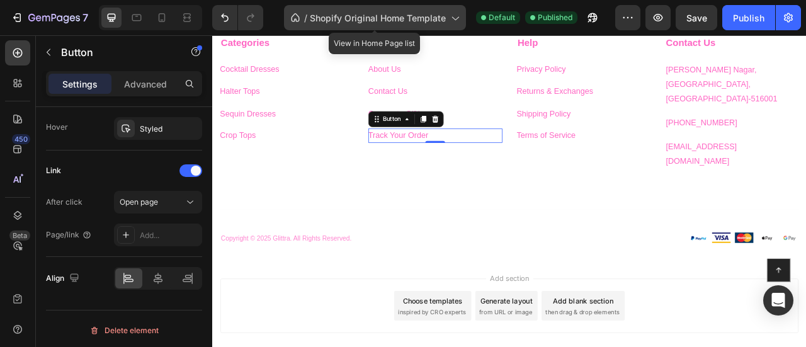
click at [381, 17] on span "Shopify Original Home Template" at bounding box center [378, 17] width 136 height 13
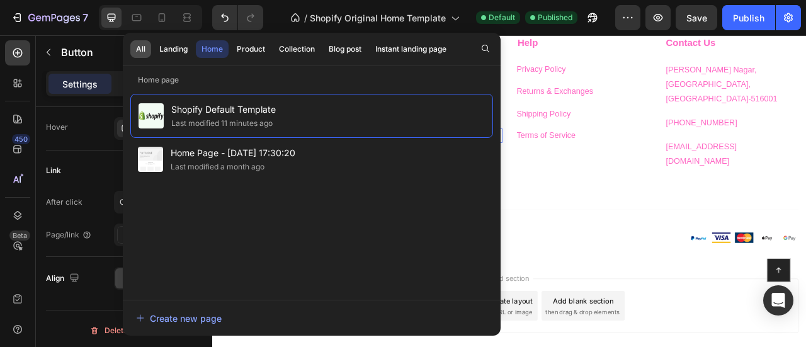
click at [138, 52] on div "All" at bounding box center [140, 48] width 9 height 11
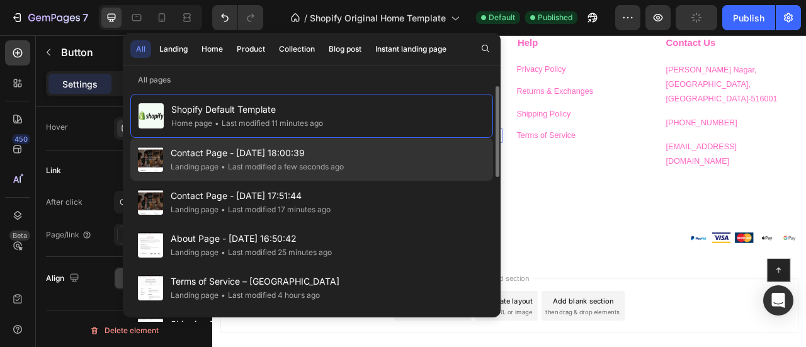
click at [204, 171] on div "Landing page" at bounding box center [195, 167] width 48 height 13
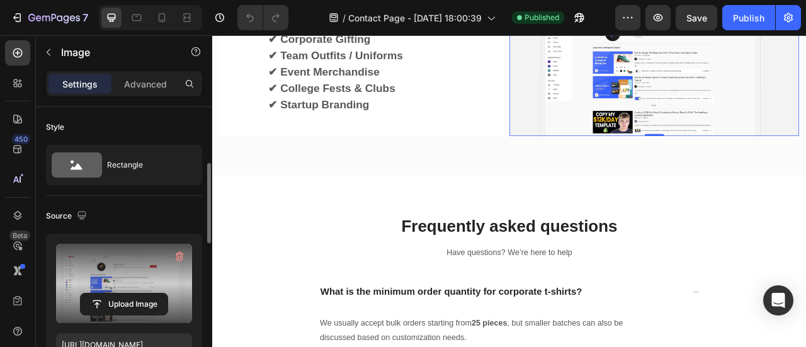
scroll to position [48, 0]
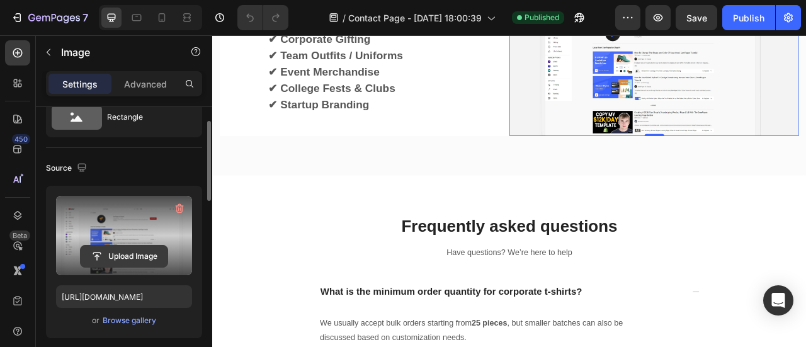
click at [127, 252] on input "file" at bounding box center [124, 255] width 87 height 21
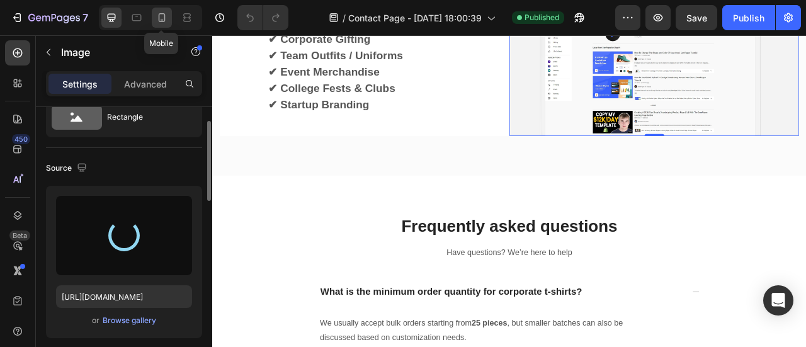
type input "[URL][DOMAIN_NAME]"
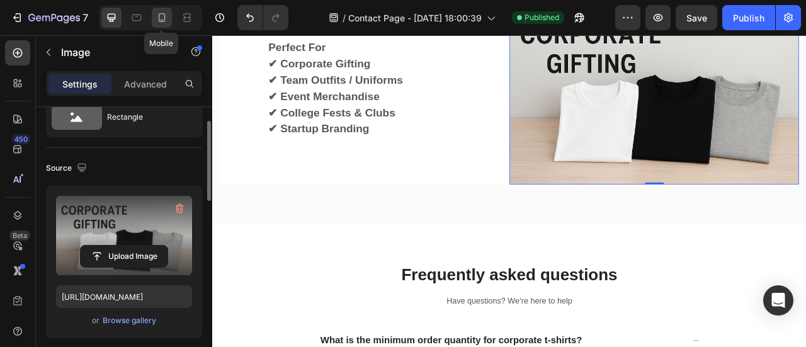
click at [162, 17] on icon at bounding box center [161, 17] width 13 height 13
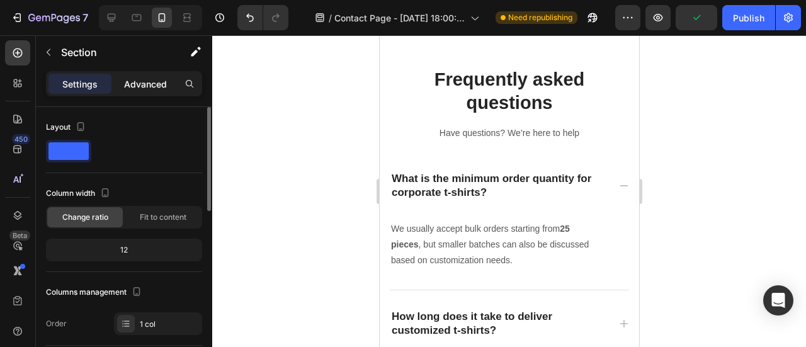
click at [150, 84] on p "Advanced" at bounding box center [145, 83] width 43 height 13
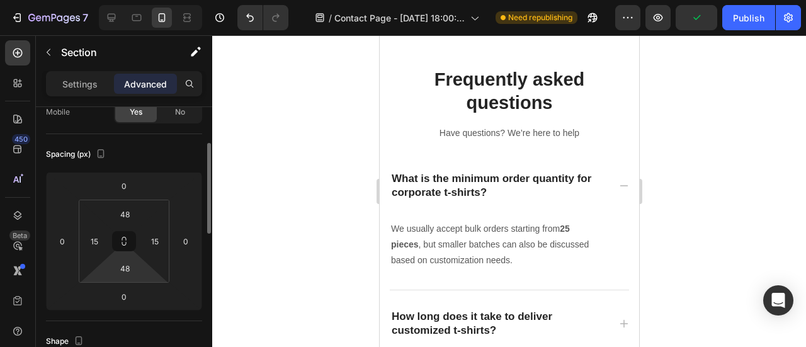
scroll to position [111, 0]
click at [127, 268] on input "48" at bounding box center [124, 266] width 25 height 19
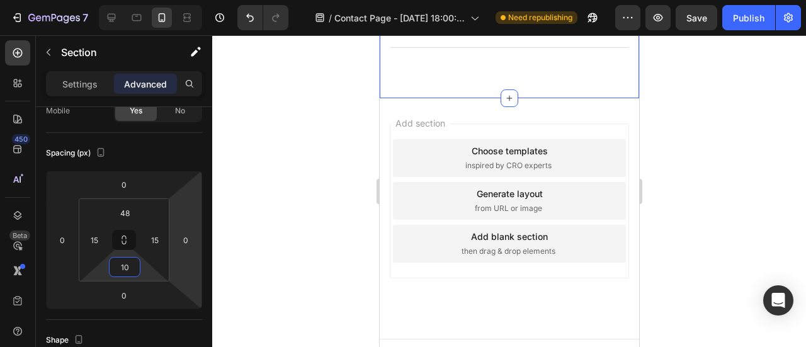
scroll to position [2234, 0]
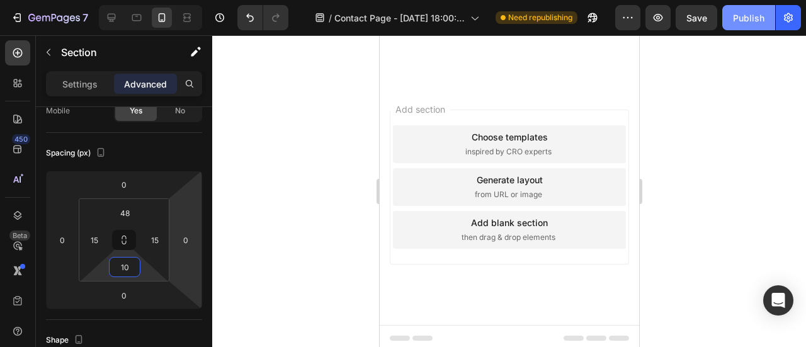
type input "10"
click at [728, 20] on button "Publish" at bounding box center [748, 17] width 53 height 25
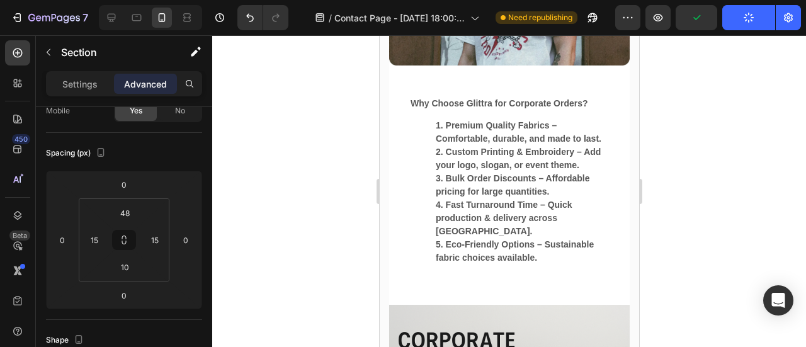
scroll to position [1093, 0]
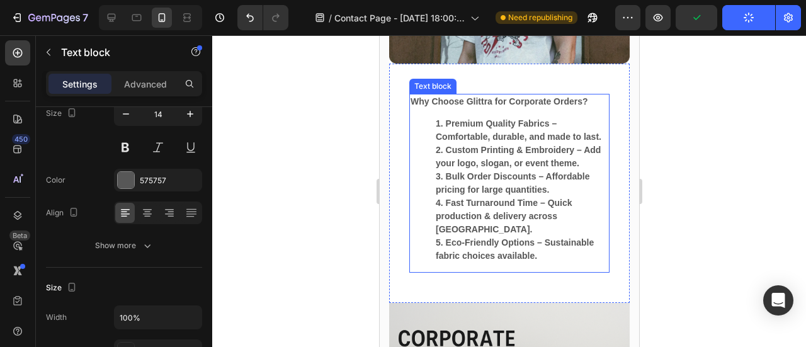
click at [485, 118] on li "Premium Quality Fabrics – Comfortable, durable, and made to last." at bounding box center [521, 130] width 172 height 26
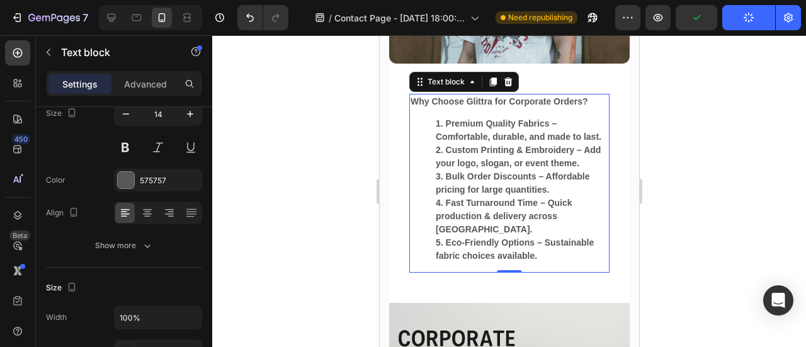
scroll to position [0, 0]
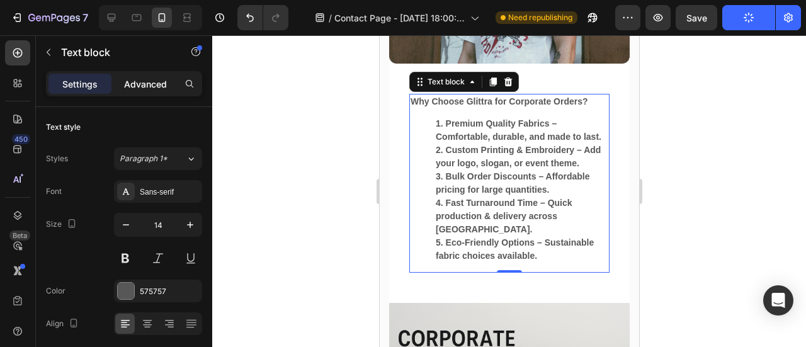
click at [157, 81] on p "Advanced" at bounding box center [145, 83] width 43 height 13
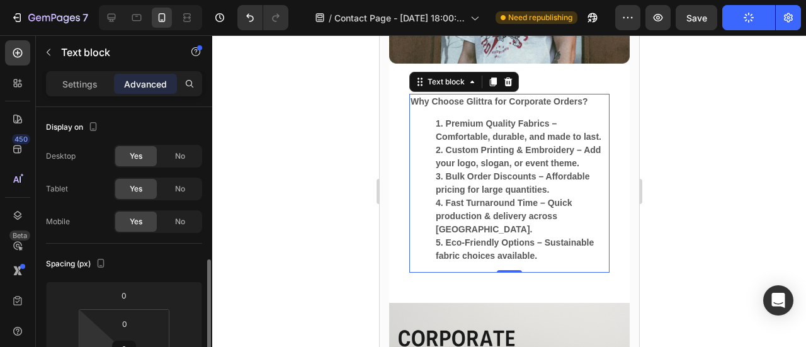
scroll to position [117, 0]
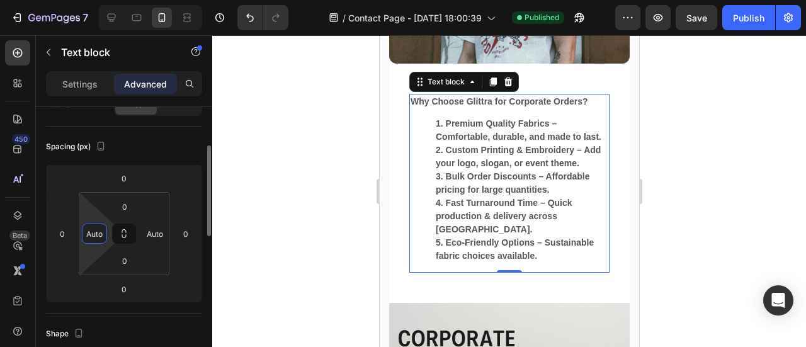
click at [91, 232] on input "Auto" at bounding box center [94, 233] width 19 height 19
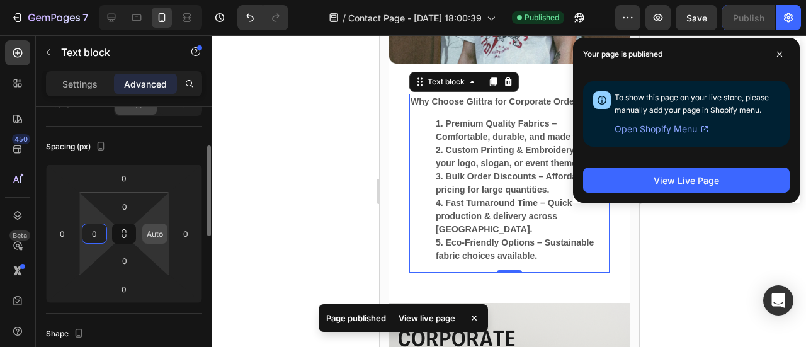
type input "0"
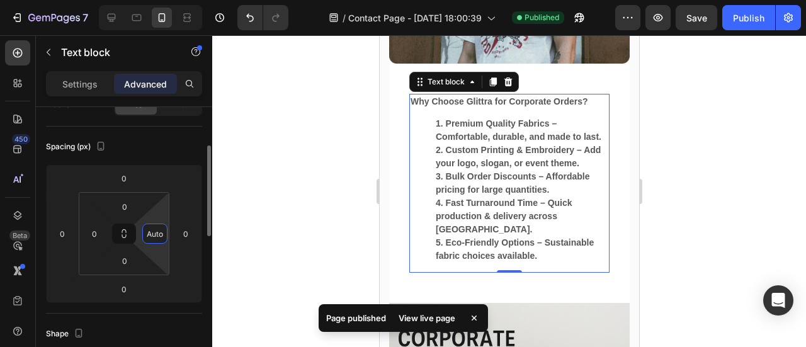
click at [156, 232] on input "Auto" at bounding box center [154, 233] width 19 height 19
click at [646, 174] on div at bounding box center [509, 191] width 594 height 312
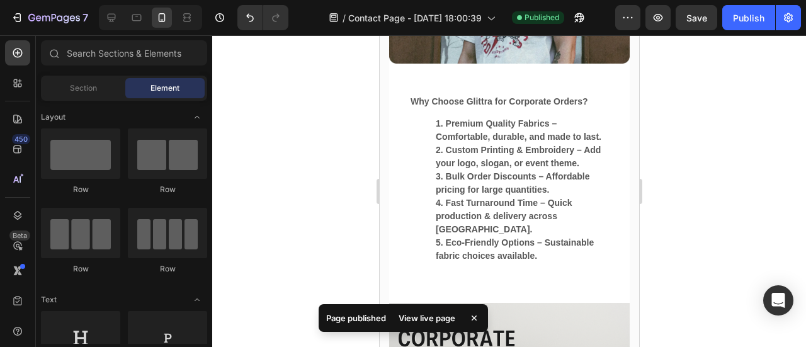
drag, startPoint x: 252, startPoint y: 142, endPoint x: 646, endPoint y: 174, distance: 395.3
click at [646, 174] on div at bounding box center [509, 191] width 594 height 312
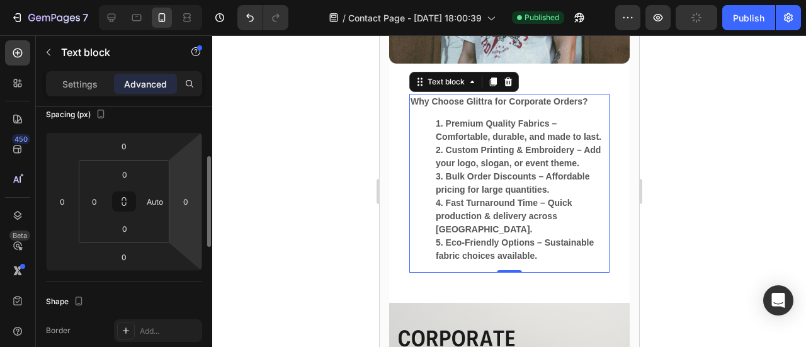
scroll to position [146, 0]
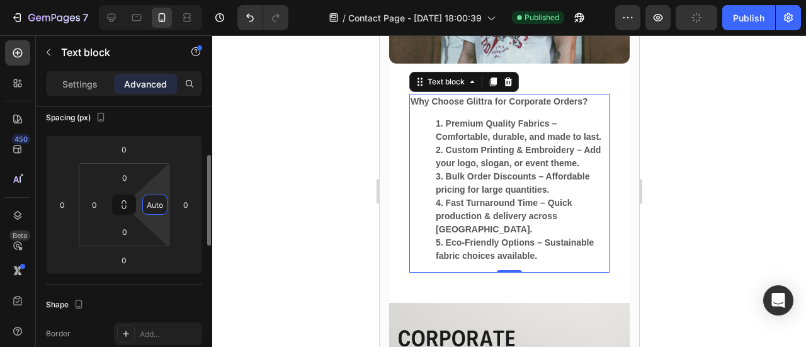
click at [152, 204] on input "Auto" at bounding box center [154, 204] width 19 height 19
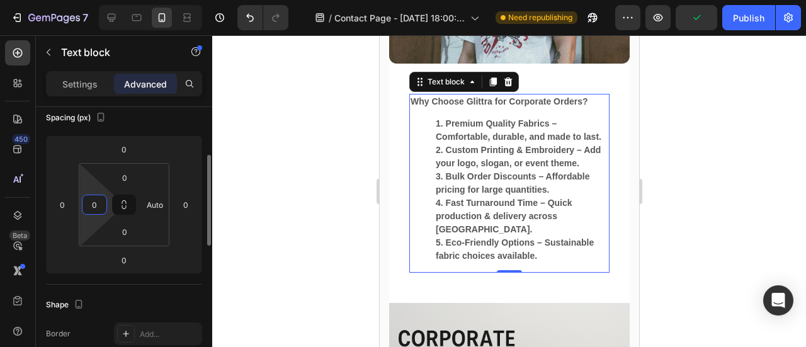
click at [101, 210] on input "0" at bounding box center [94, 204] width 19 height 19
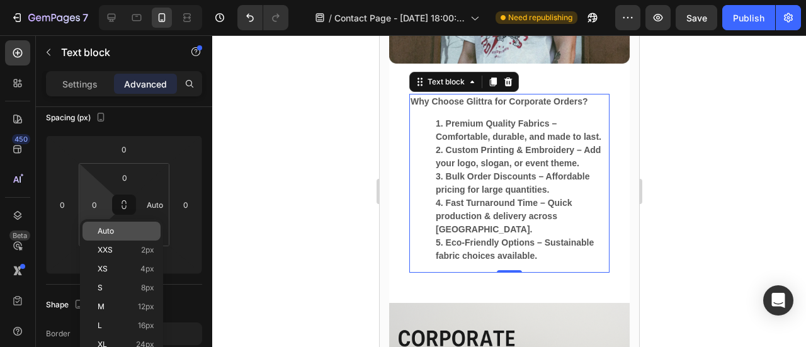
click at [106, 227] on span "Auto" at bounding box center [106, 231] width 16 height 9
type input "Auto"
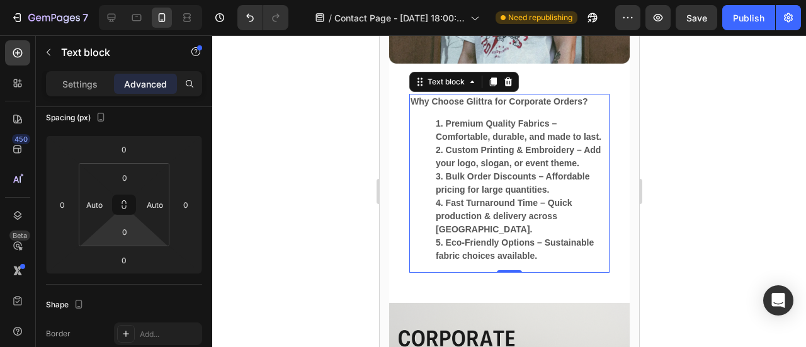
scroll to position [0, 0]
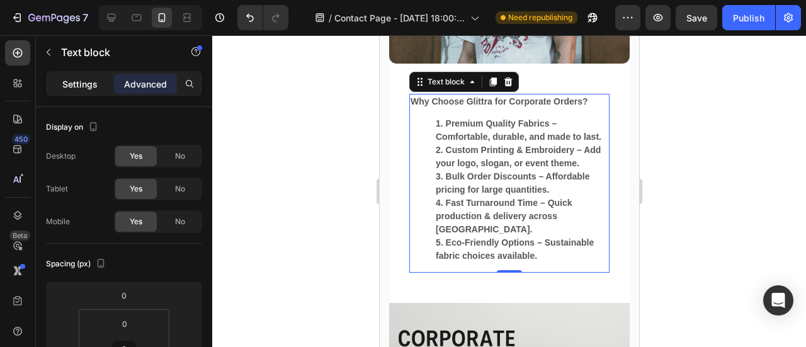
click at [79, 87] on p "Settings" at bounding box center [79, 83] width 35 height 13
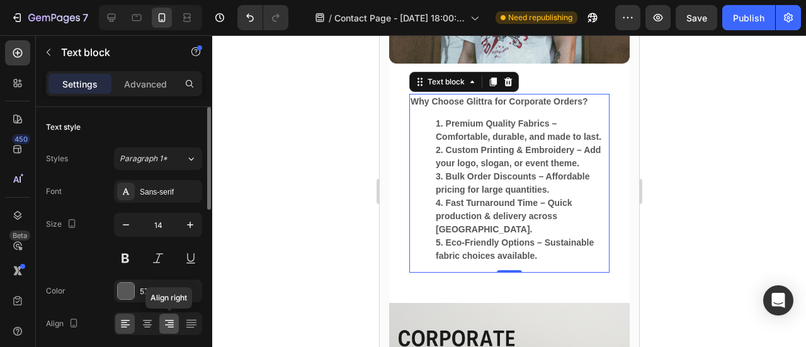
click at [167, 325] on icon at bounding box center [169, 323] width 13 height 13
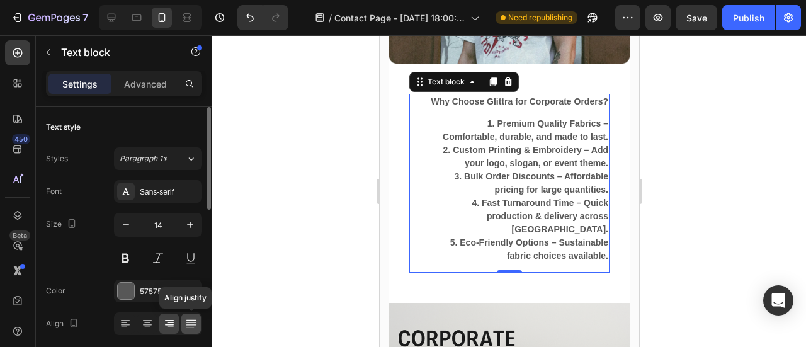
click at [190, 325] on icon at bounding box center [191, 323] width 13 height 13
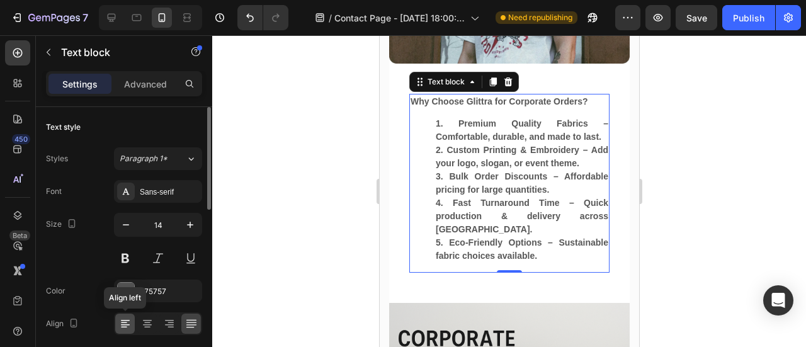
click at [128, 320] on icon at bounding box center [125, 323] width 13 height 13
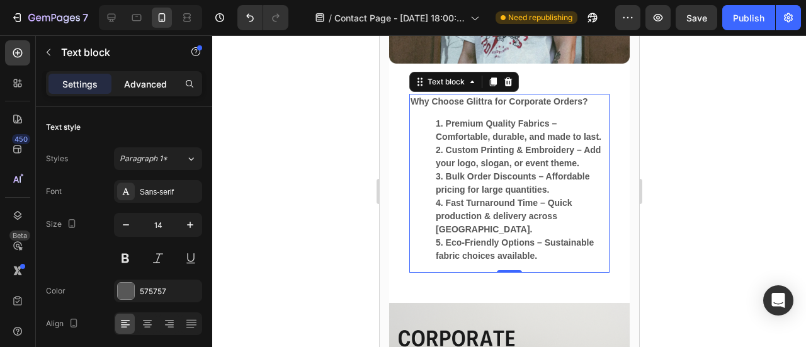
click at [143, 85] on p "Advanced" at bounding box center [145, 83] width 43 height 13
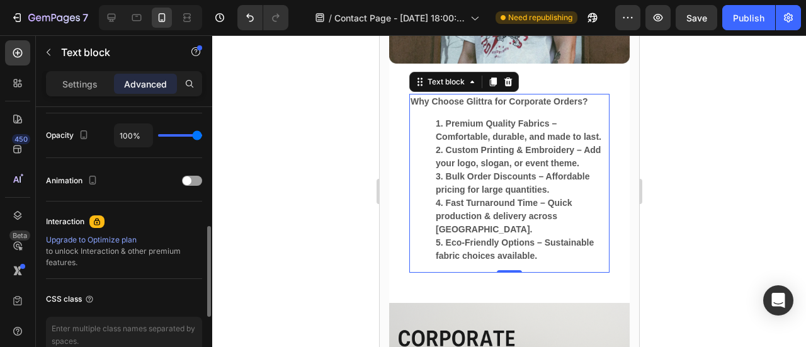
scroll to position [462, 0]
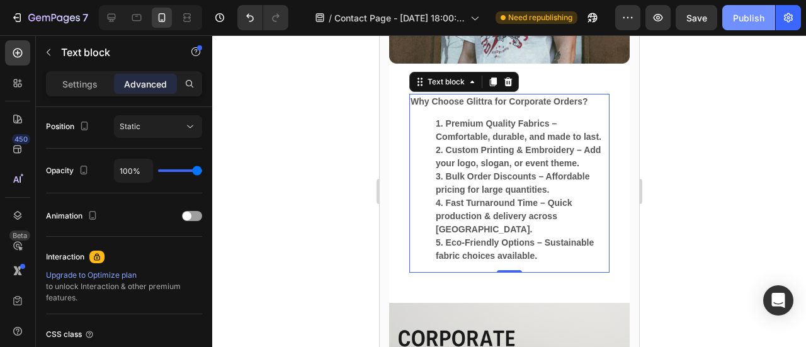
click at [767, 11] on button "Publish" at bounding box center [748, 17] width 53 height 25
click at [105, 17] on icon at bounding box center [111, 17] width 13 height 13
type input "12"
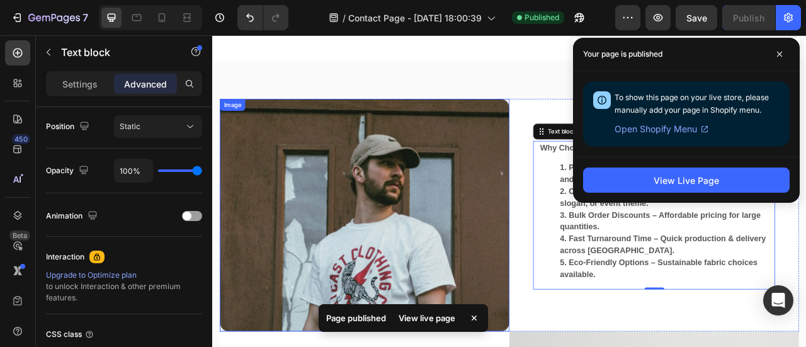
scroll to position [906, 0]
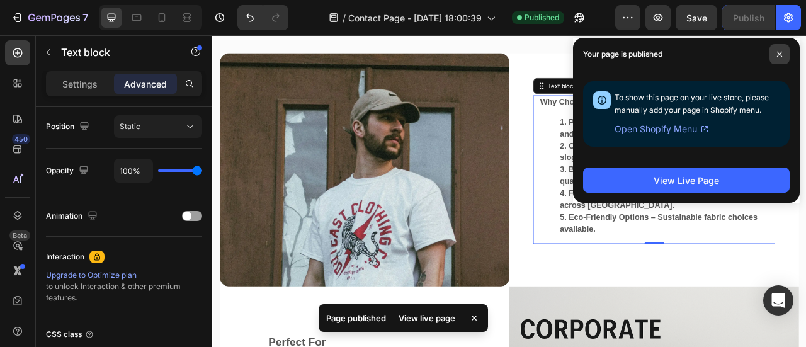
click at [777, 56] on icon at bounding box center [779, 54] width 5 height 5
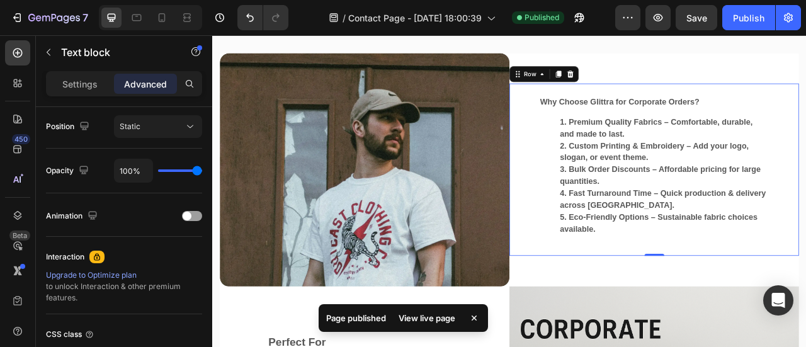
scroll to position [0, 0]
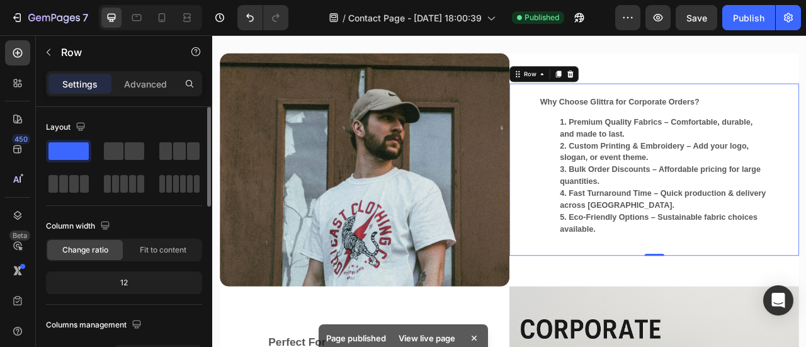
click at [805, 96] on div "Why Choose Glittra for Corporate Orders? Premium Quality Fabrics – Comfortable,…" at bounding box center [774, 205] width 368 height 219
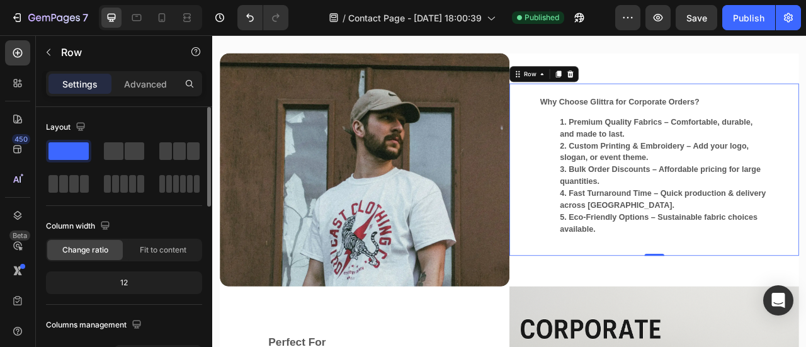
click at [805, 96] on div "Why Choose Glittra for Corporate Orders? Premium Quality Fabrics – Comfortable,…" at bounding box center [774, 205] width 368 height 219
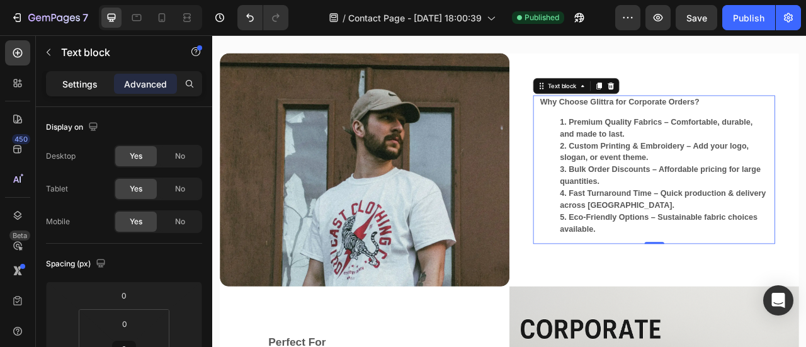
click at [83, 84] on p "Settings" at bounding box center [79, 83] width 35 height 13
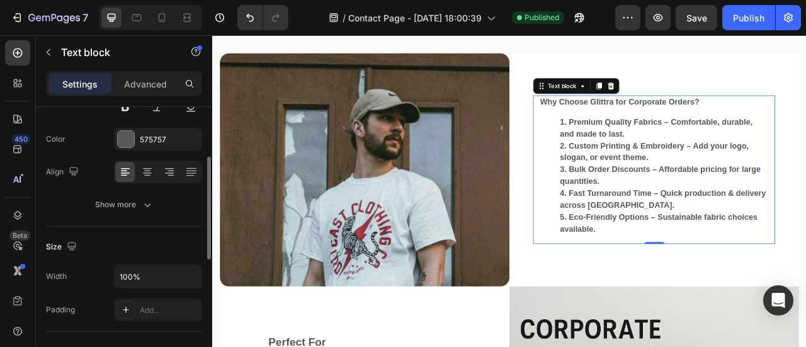
scroll to position [155, 0]
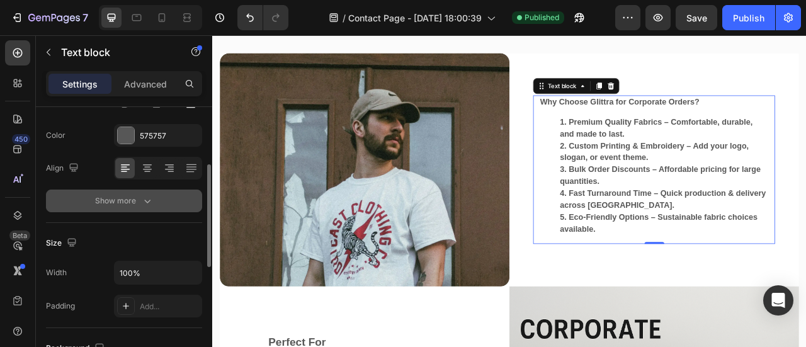
click at [117, 204] on div "Show more" at bounding box center [124, 200] width 59 height 13
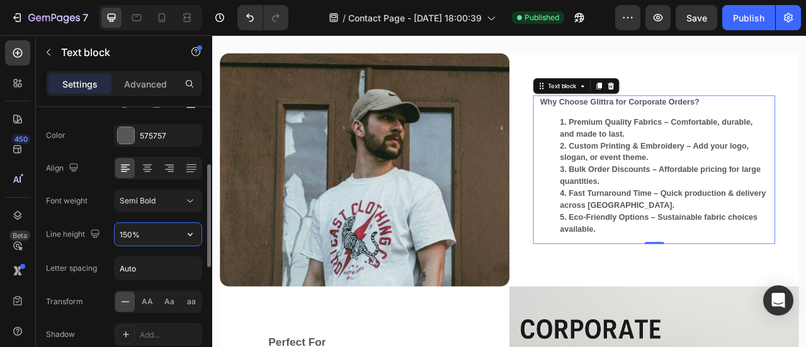
click at [130, 234] on input "150%" at bounding box center [158, 234] width 87 height 23
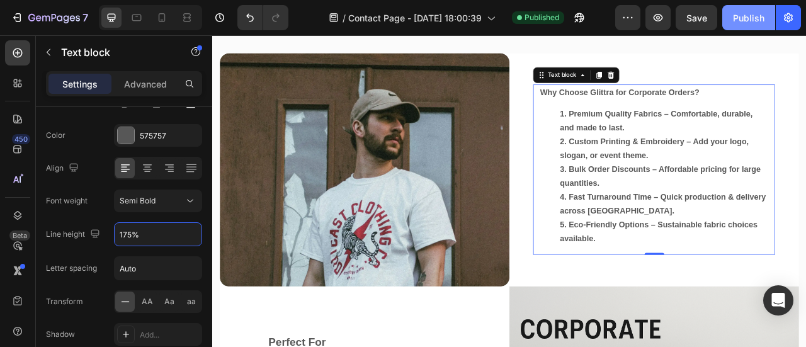
type input "175%"
click at [737, 28] on button "Publish" at bounding box center [748, 17] width 53 height 25
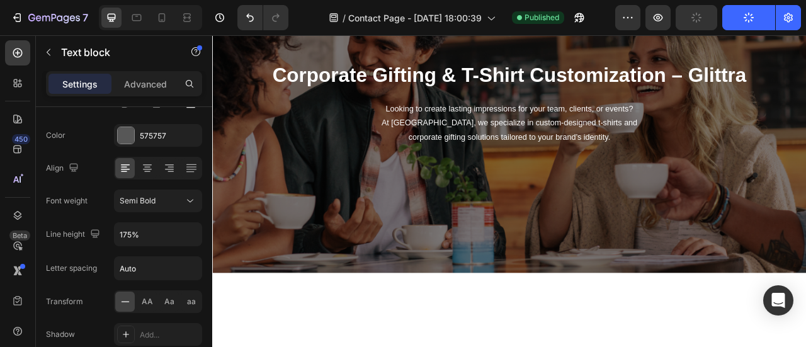
scroll to position [0, 0]
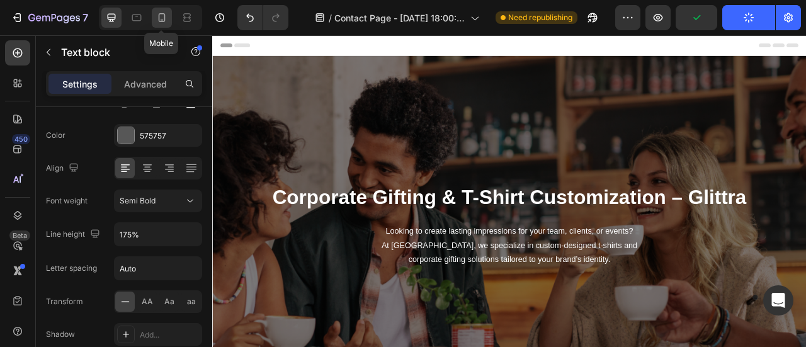
click at [156, 17] on icon at bounding box center [161, 17] width 13 height 13
type input "14"
type input "150%"
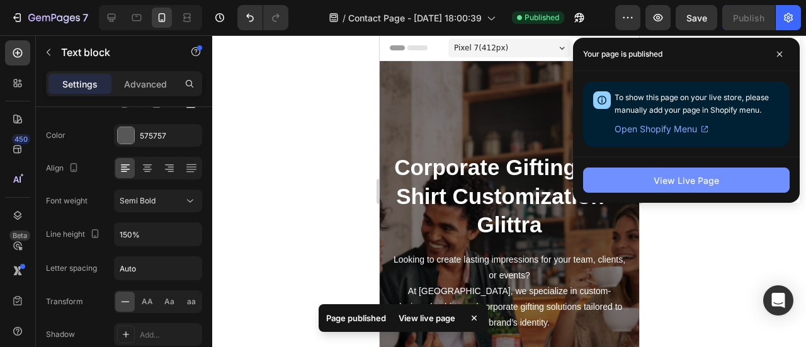
click at [641, 186] on button "View Live Page" at bounding box center [686, 179] width 206 height 25
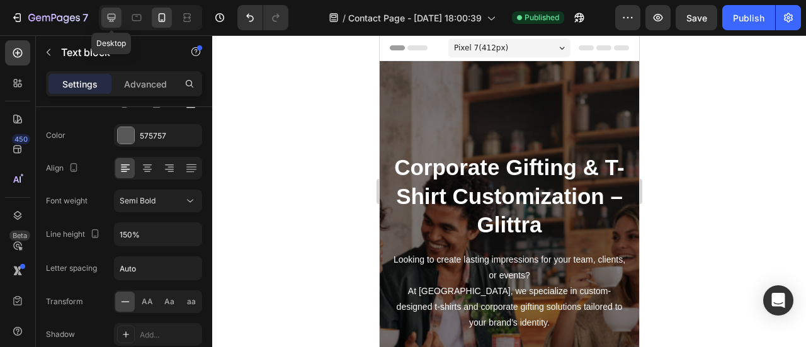
click at [108, 14] on icon at bounding box center [112, 18] width 8 height 8
type input "16"
type input "175%"
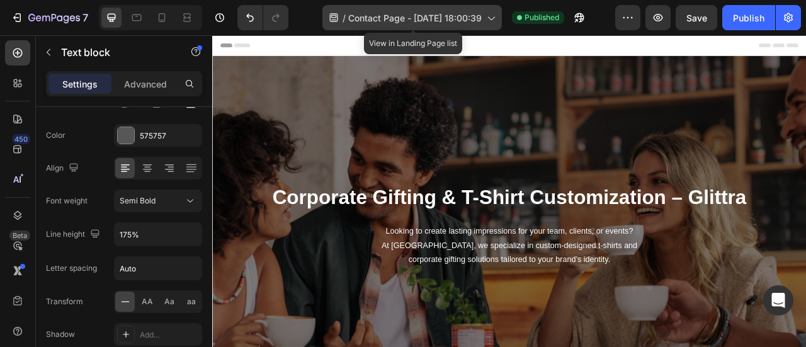
click at [487, 16] on icon at bounding box center [490, 17] width 13 height 13
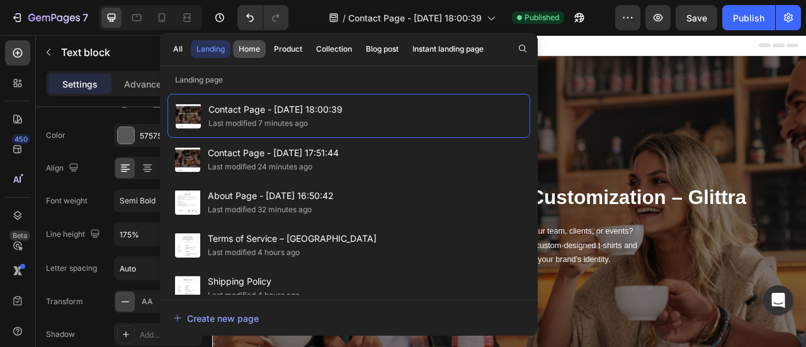
click at [254, 50] on div "Home" at bounding box center [249, 48] width 21 height 11
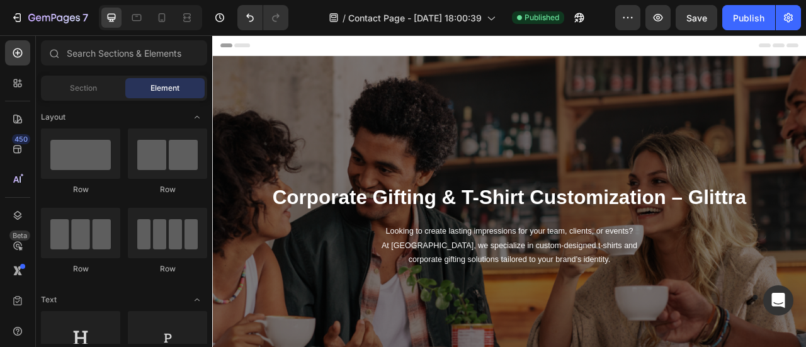
click at [653, 50] on div "Header" at bounding box center [589, 47] width 735 height 25
click at [782, 20] on icon "button" at bounding box center [788, 17] width 13 height 13
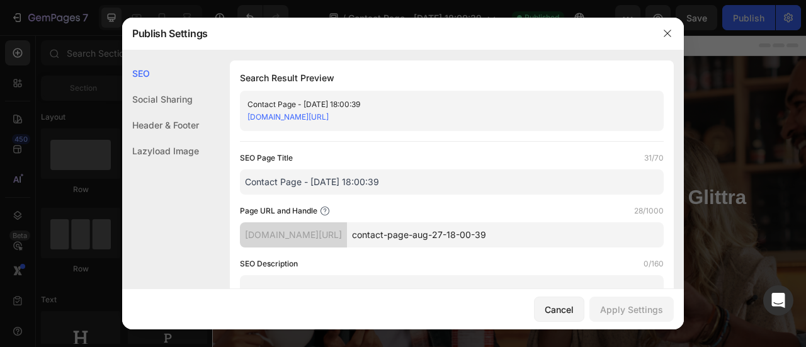
click at [698, 94] on div at bounding box center [403, 173] width 806 height 347
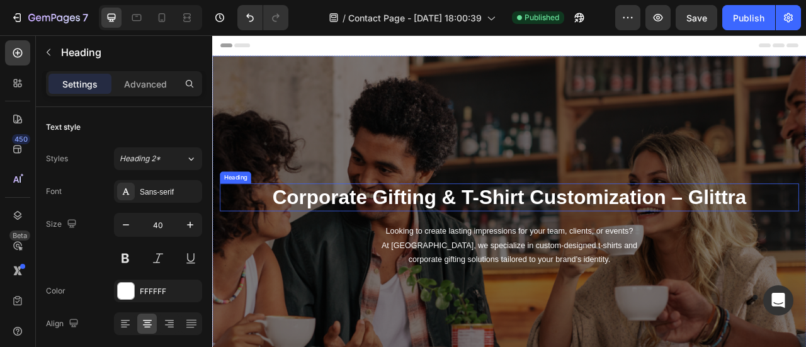
click at [709, 230] on h1 "Corporate Gifting & T-Shirt Customization – Glittra" at bounding box center [590, 240] width 736 height 35
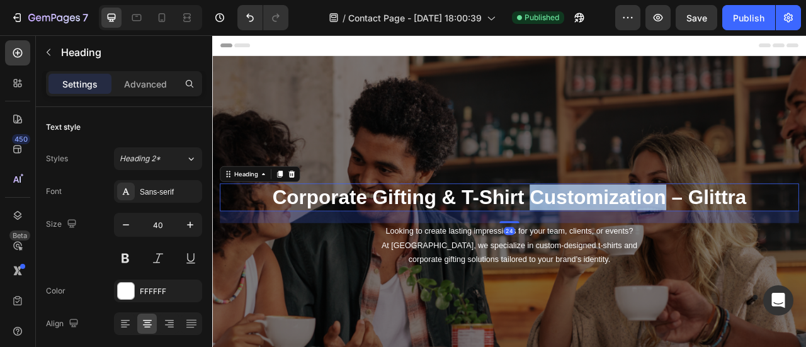
click at [709, 230] on h1 "Corporate Gifting & T-Shirt Customization – Glittra" at bounding box center [590, 240] width 736 height 35
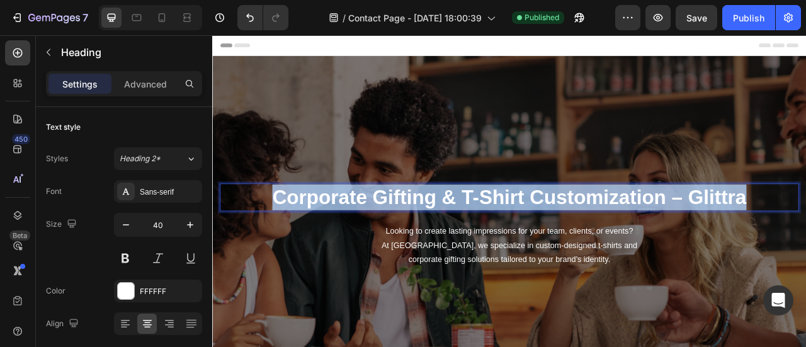
click at [709, 230] on p "Corporate Gifting & T-Shirt Customization – Glittra" at bounding box center [590, 241] width 734 height 33
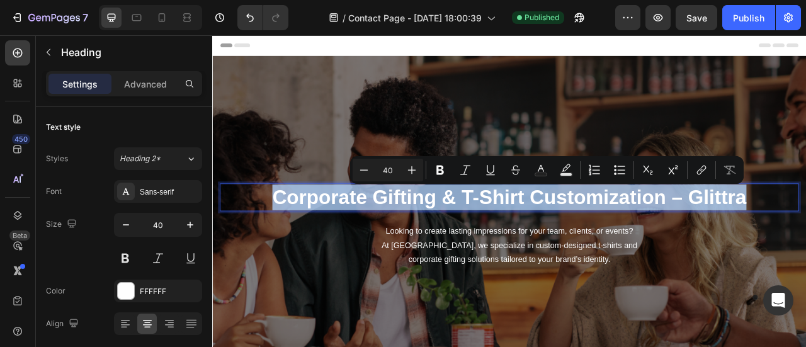
copy p "Corporate Gifting & T-Shirt Customization – Glittra"
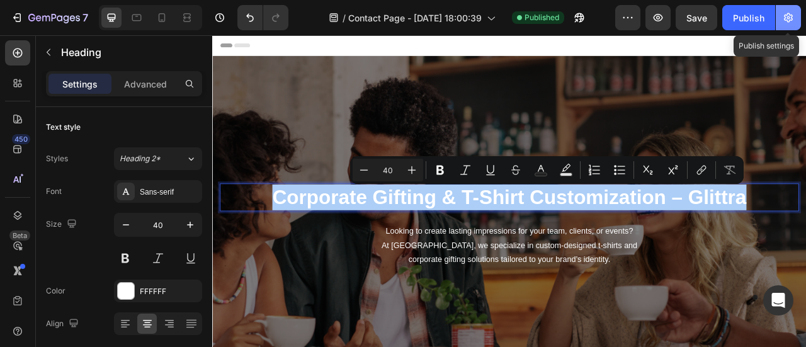
click at [791, 21] on icon "button" at bounding box center [788, 17] width 13 height 13
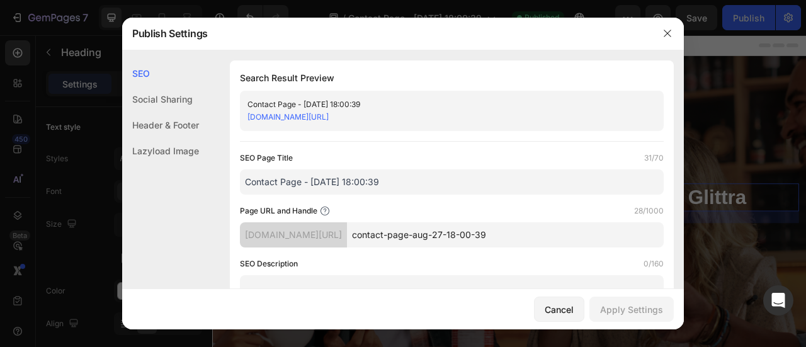
click at [354, 172] on input "Contact Page - Aug 27, 18:00:39" at bounding box center [452, 181] width 424 height 25
paste input "rporate Gifting & T-Shirt Customization – Glittra"
click at [354, 172] on input "Contact Page - Aug 27, 18:00:39" at bounding box center [452, 181] width 424 height 25
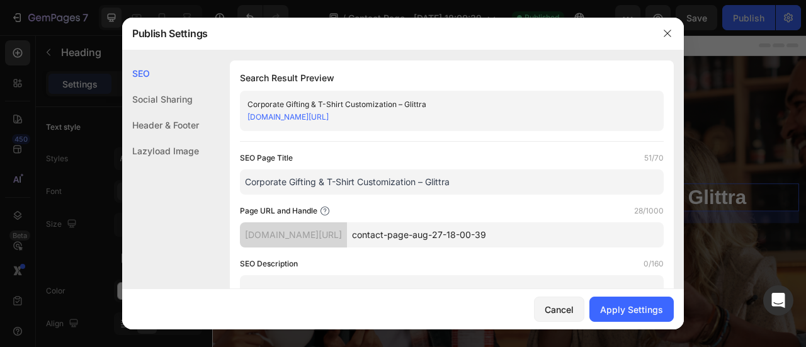
type input "Corporate Gifting & T-Shirt Customization – Glittra"
click at [436, 244] on input "contact-page-aug-27-18-00-39" at bounding box center [505, 234] width 317 height 25
paste input "Corporate Gifting & T-Shirt Customization – Glittra"
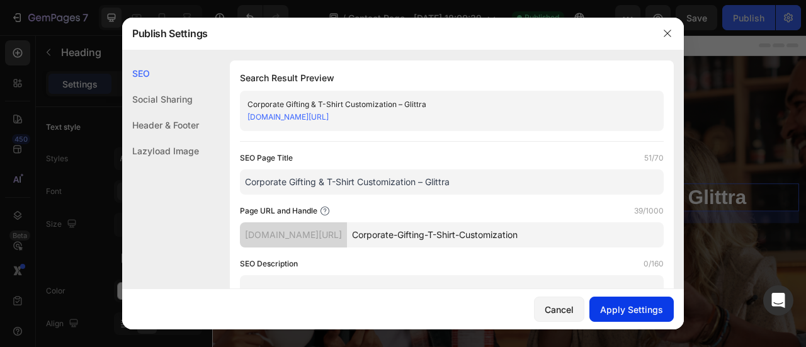
type input "Corporate-Gifting-T-Shirt-Customization"
click at [620, 305] on div "Apply Settings" at bounding box center [631, 309] width 63 height 13
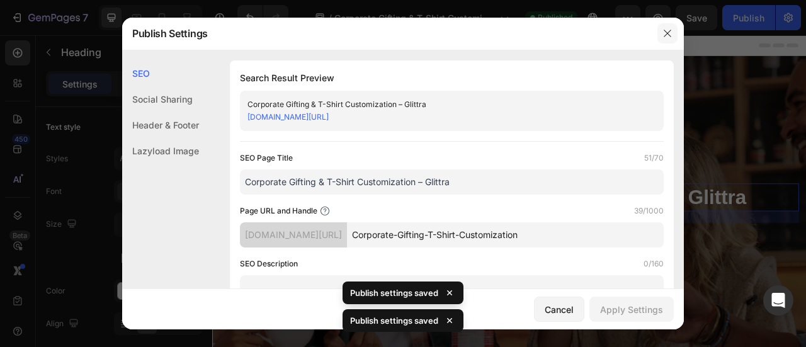
click at [671, 34] on icon "button" at bounding box center [667, 33] width 10 height 10
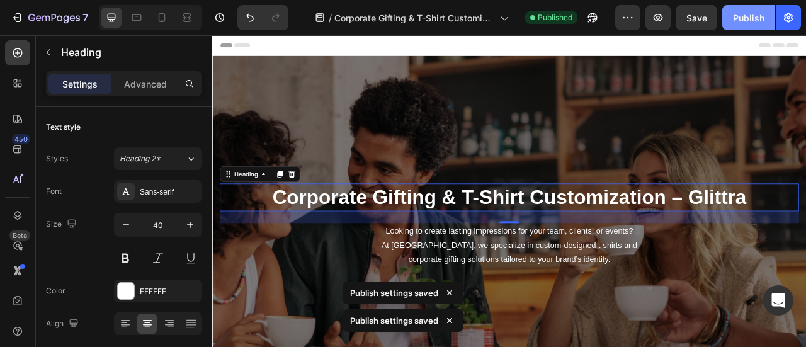
click at [726, 25] on button "Publish" at bounding box center [748, 17] width 53 height 25
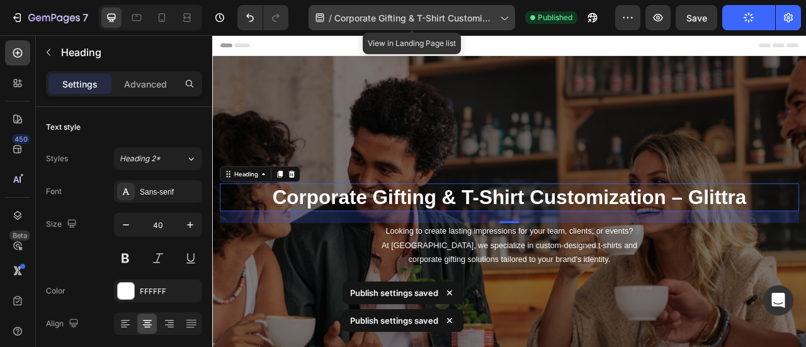
click at [465, 18] on span "Corporate Gifting & T-Shirt Customization – Glittra" at bounding box center [414, 17] width 161 height 13
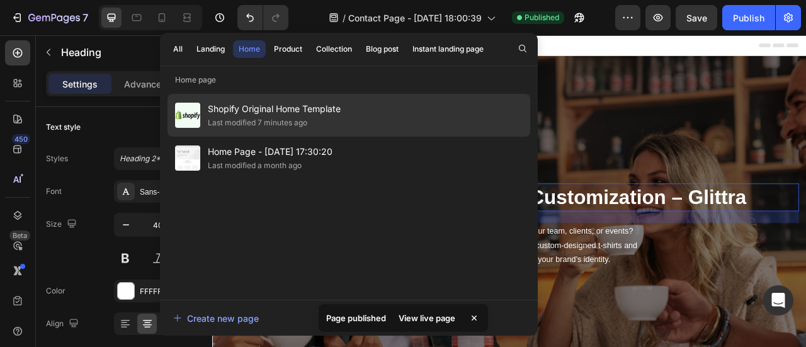
click at [310, 114] on span "Shopify Original Home Template" at bounding box center [274, 108] width 133 height 15
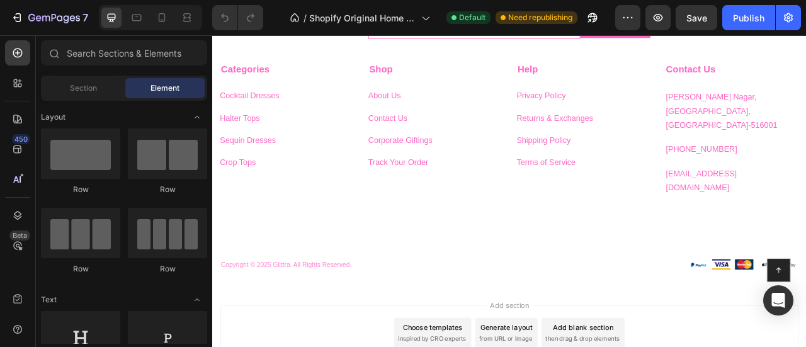
scroll to position [2762, 0]
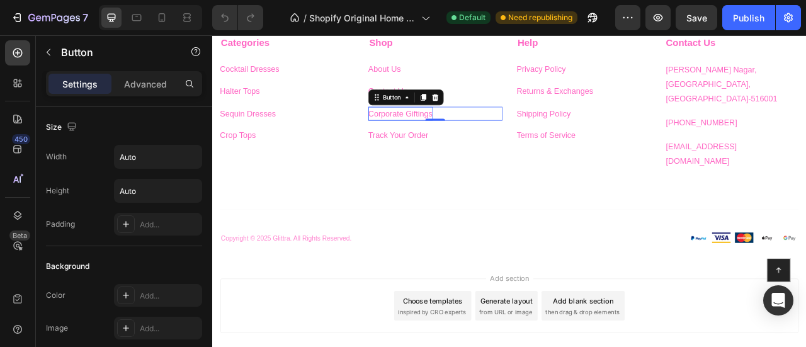
click at [437, 136] on p "Corporate Giftings" at bounding box center [451, 135] width 82 height 18
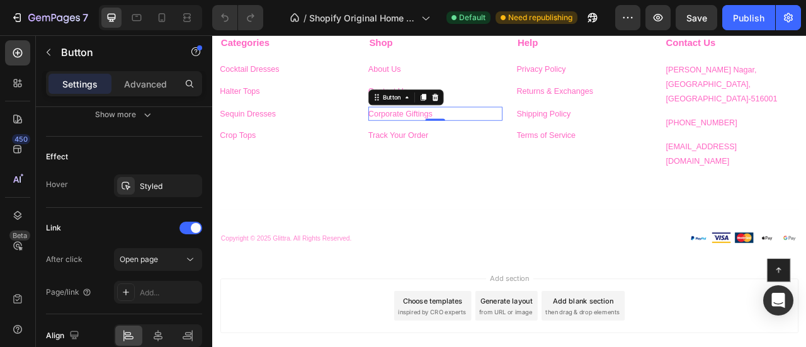
scroll to position [689, 0]
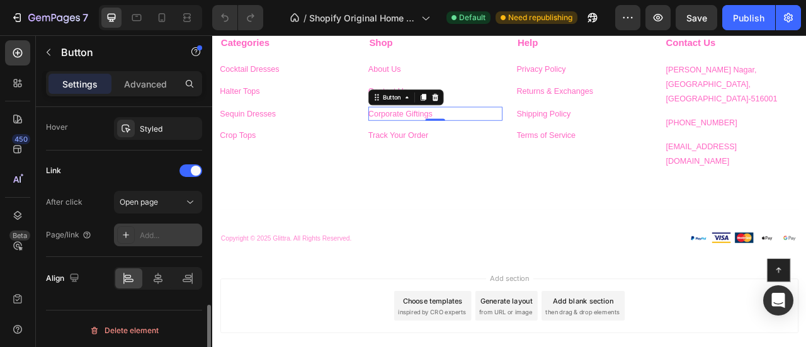
click at [134, 238] on div "Add..." at bounding box center [158, 234] width 88 height 23
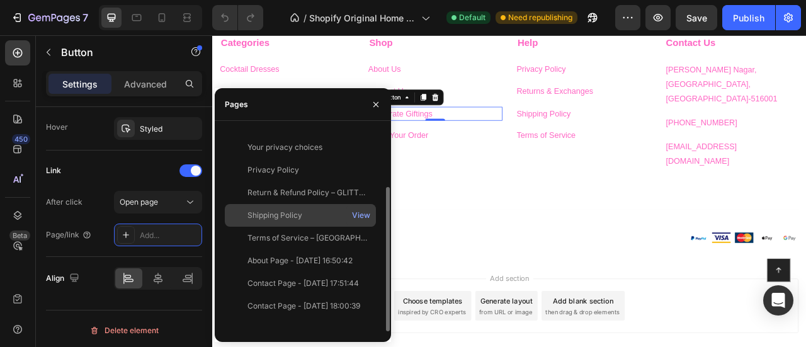
scroll to position [0, 0]
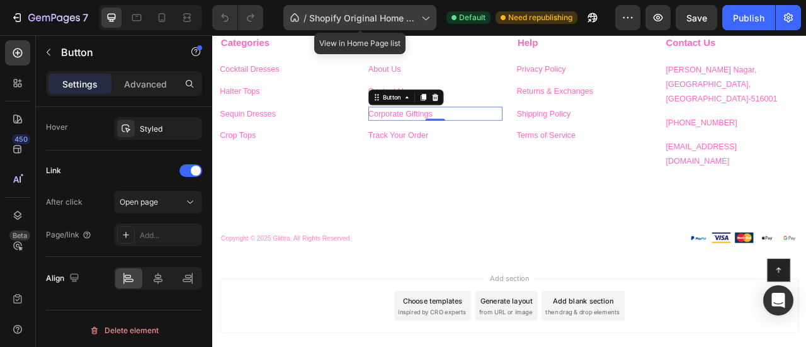
click at [376, 16] on span "Shopify Original Home Template" at bounding box center [362, 17] width 107 height 13
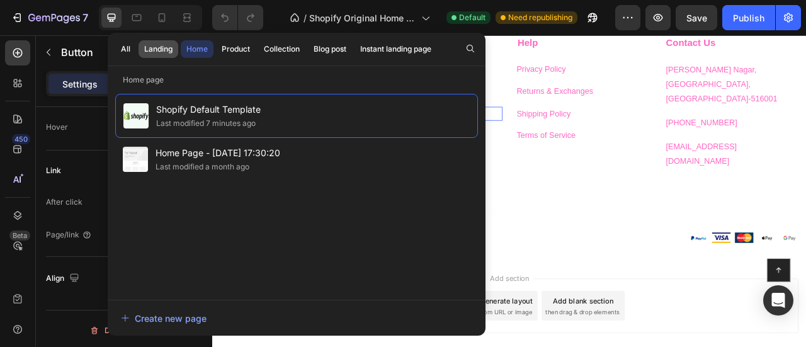
click at [163, 50] on div "Landing" at bounding box center [158, 48] width 28 height 11
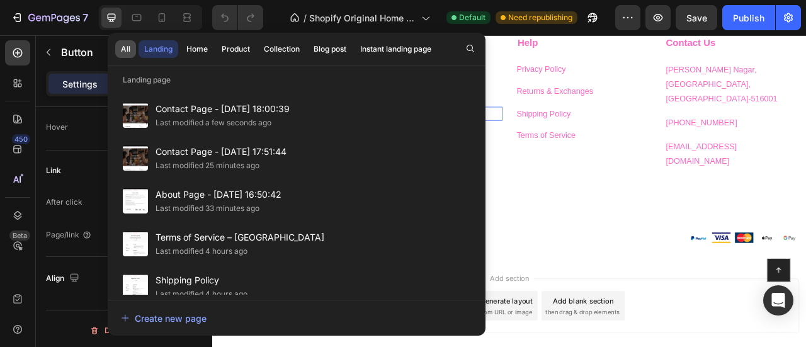
click at [123, 51] on div "All" at bounding box center [125, 48] width 9 height 11
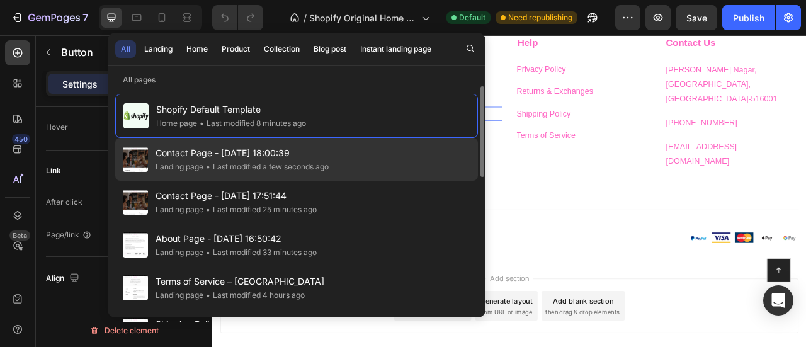
click at [185, 166] on div "Landing page" at bounding box center [179, 167] width 48 height 13
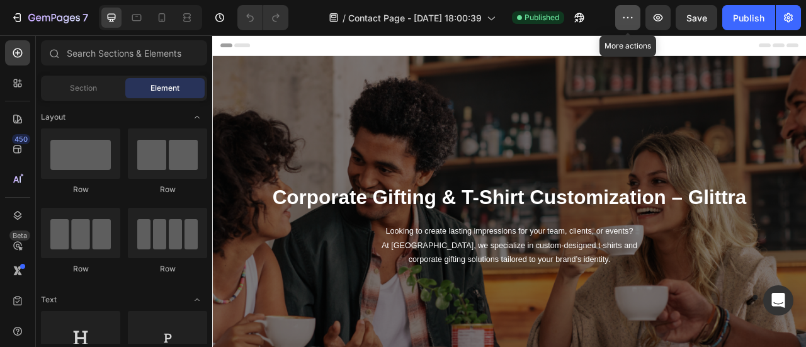
click at [626, 14] on icon "button" at bounding box center [627, 17] width 13 height 13
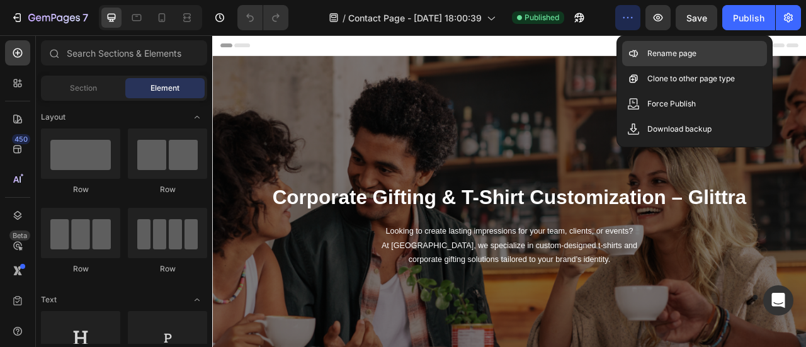
click at [642, 66] on div "Rename page" at bounding box center [694, 78] width 145 height 25
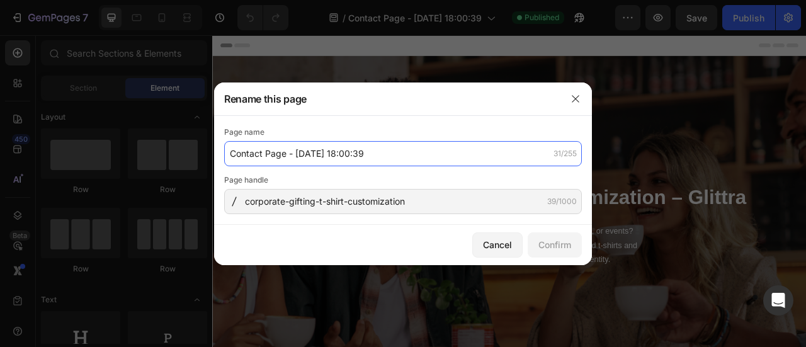
click at [409, 150] on input "Contact Page - [DATE] 18:00:39" at bounding box center [403, 153] width 358 height 25
paste input "rporate Gifting & T-Shirt Customization – Glittra"
type input "Corporate Gifting & T-Shirt Customization – Glittra"
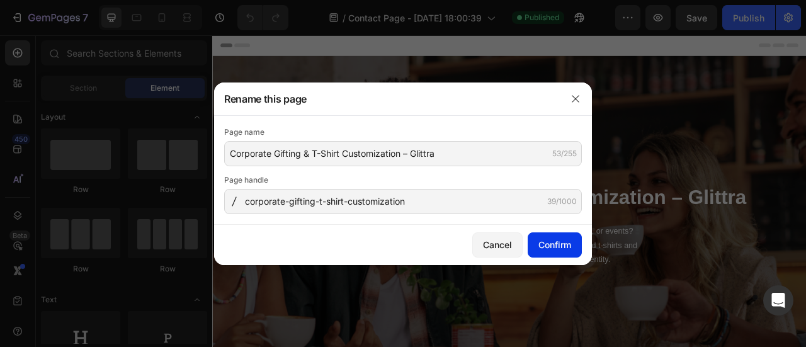
click at [555, 243] on div "Confirm" at bounding box center [554, 244] width 33 height 13
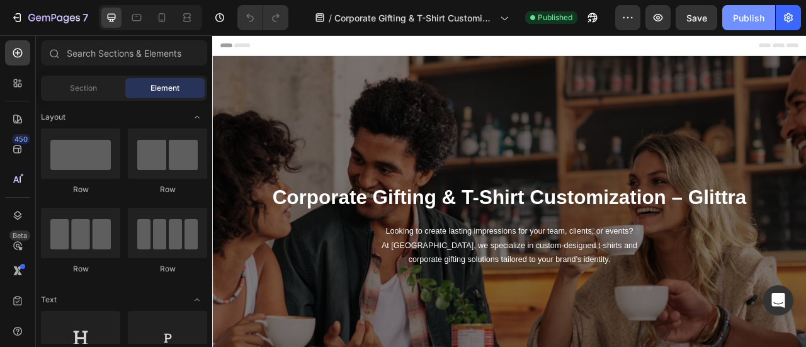
click at [758, 14] on div "Publish" at bounding box center [748, 17] width 31 height 13
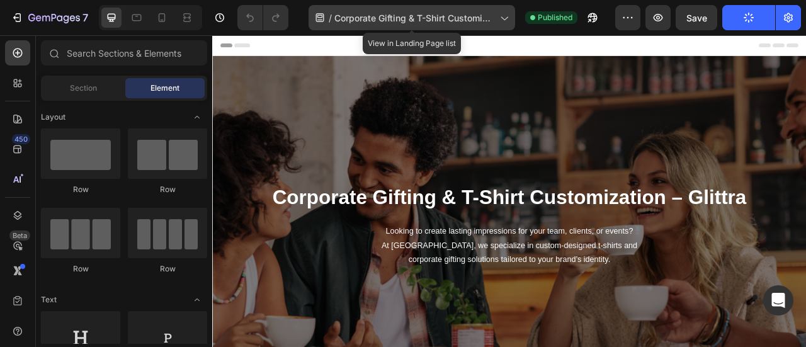
click at [462, 18] on span "Corporate Gifting & T-Shirt Customization – Glittra" at bounding box center [414, 17] width 161 height 13
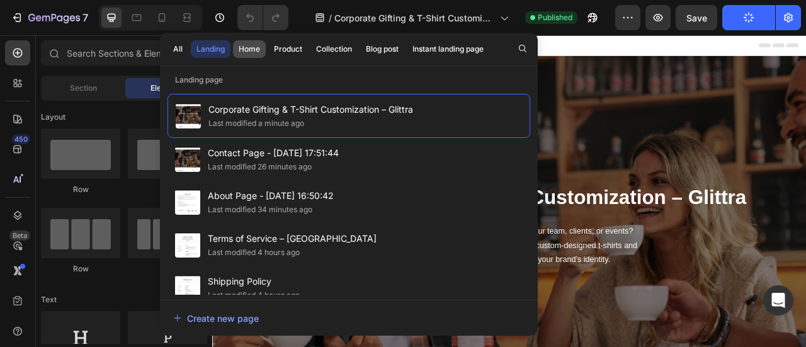
click at [255, 52] on div "Home" at bounding box center [249, 48] width 21 height 11
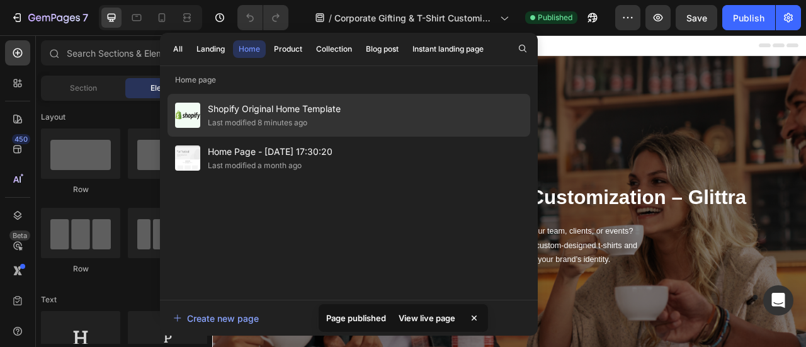
click at [264, 119] on div "Last modified 8 minutes ago" at bounding box center [257, 122] width 99 height 13
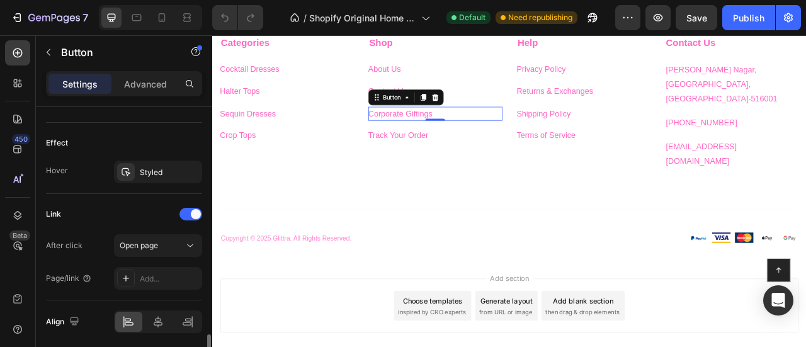
scroll to position [682, 0]
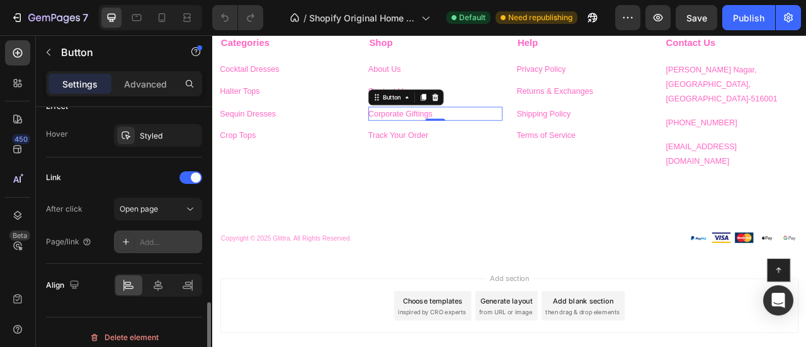
click at [147, 240] on div "Add..." at bounding box center [169, 242] width 59 height 11
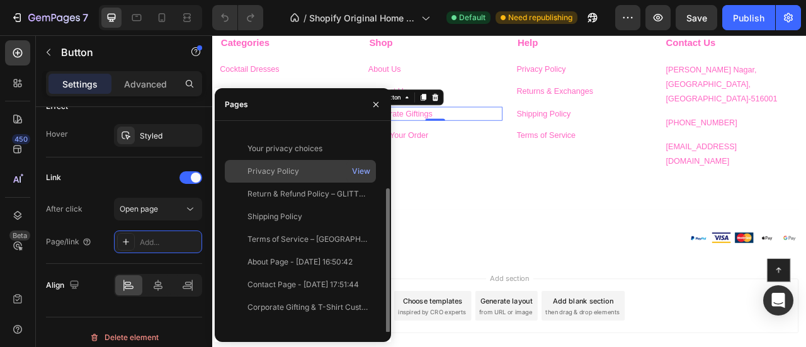
scroll to position [78, 0]
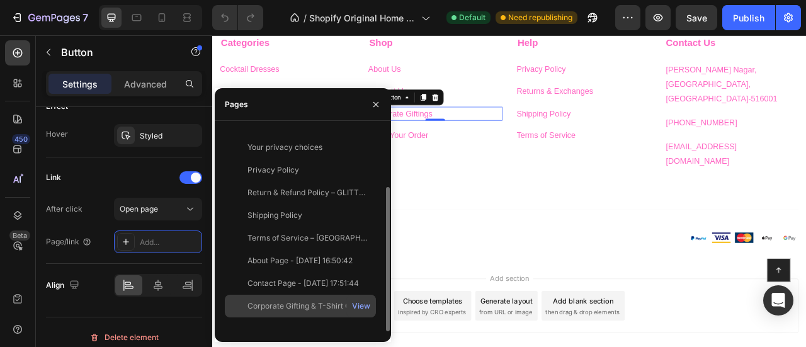
click at [251, 304] on div "Corporate Gifting & T-Shirt Customization – Glittra" at bounding box center [307, 305] width 121 height 11
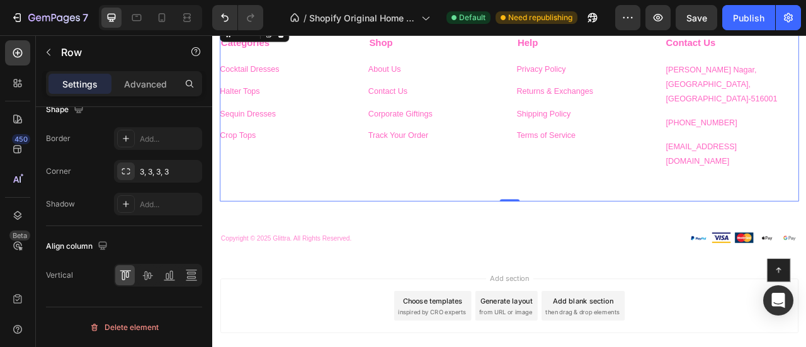
scroll to position [0, 0]
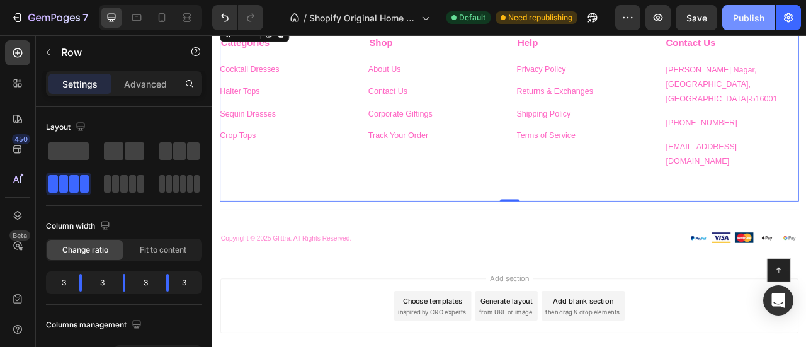
click at [731, 22] on button "Publish" at bounding box center [748, 17] width 53 height 25
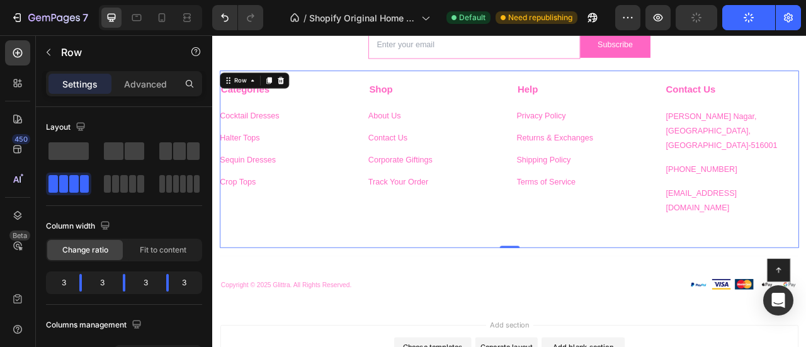
scroll to position [2699, 0]
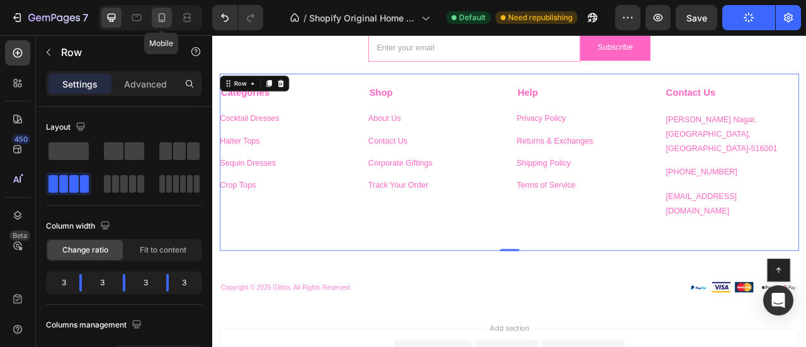
click at [162, 20] on icon at bounding box center [161, 17] width 13 height 13
type input "100%"
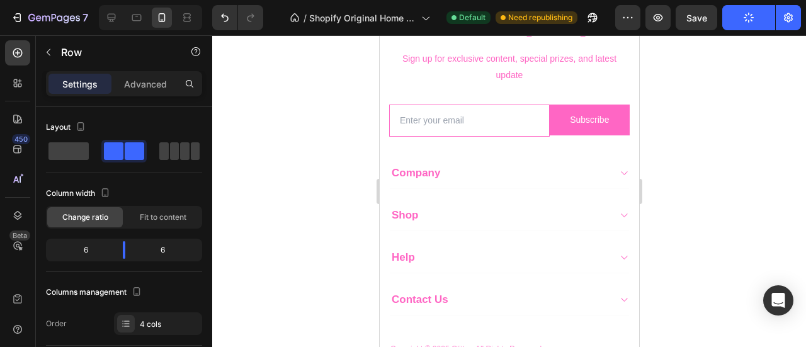
scroll to position [2479, 0]
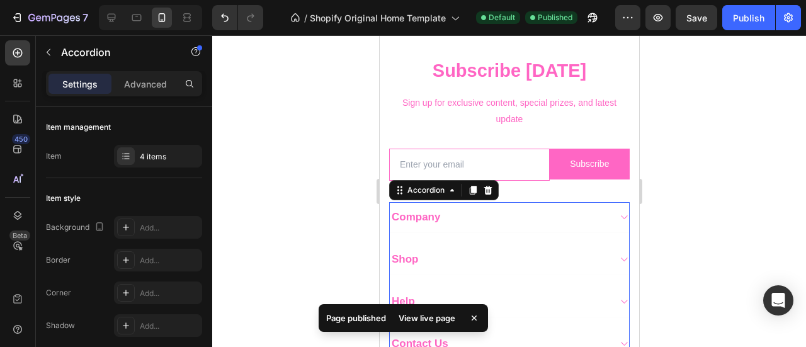
click at [618, 256] on icon at bounding box center [622, 259] width 9 height 10
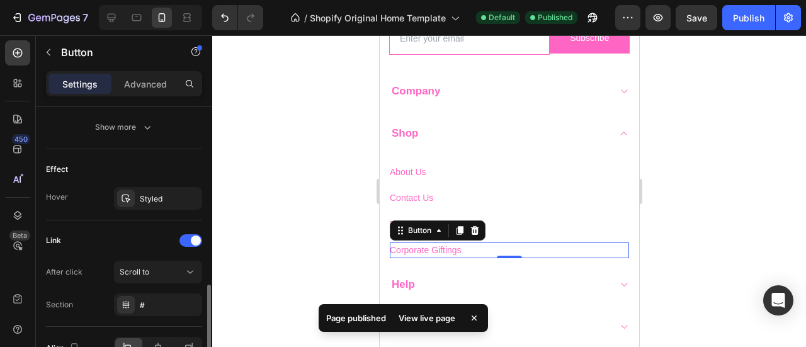
scroll to position [689, 0]
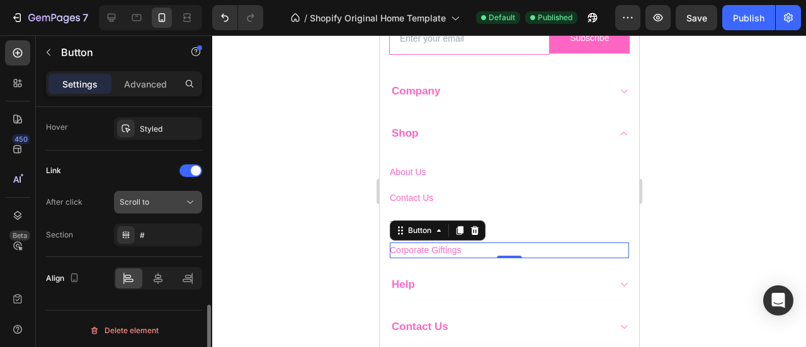
click at [161, 202] on div "Scroll to" at bounding box center [152, 201] width 64 height 11
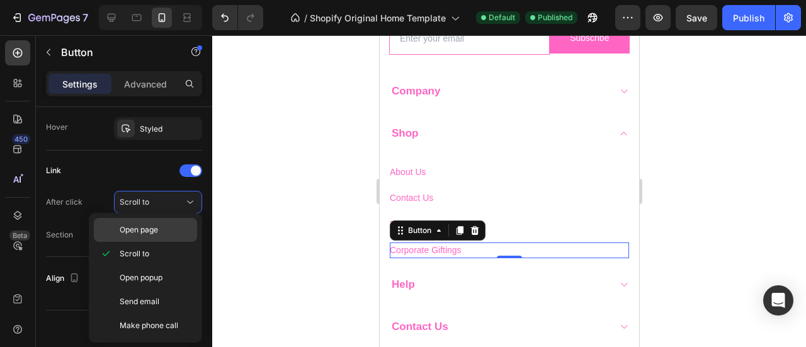
click at [145, 230] on span "Open page" at bounding box center [139, 229] width 38 height 11
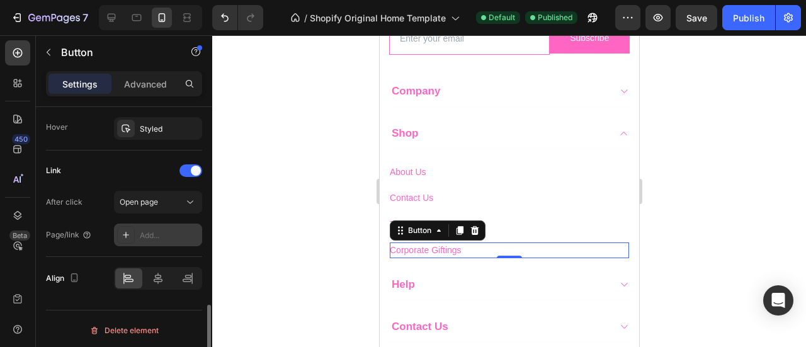
click at [170, 231] on div "Add..." at bounding box center [169, 235] width 59 height 11
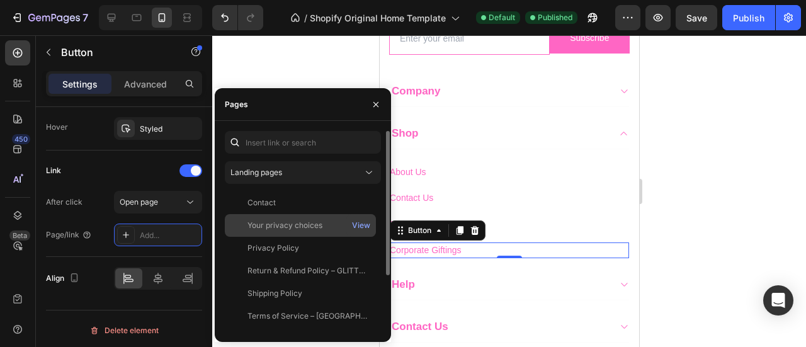
scroll to position [78, 0]
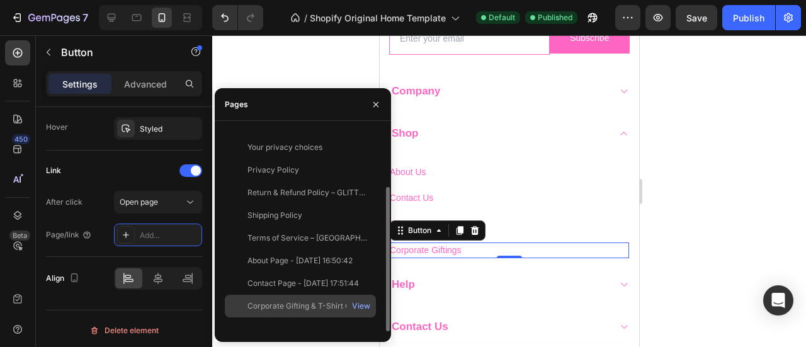
click at [263, 305] on div "Corporate Gifting & T-Shirt Customization – Glittra" at bounding box center [307, 305] width 121 height 11
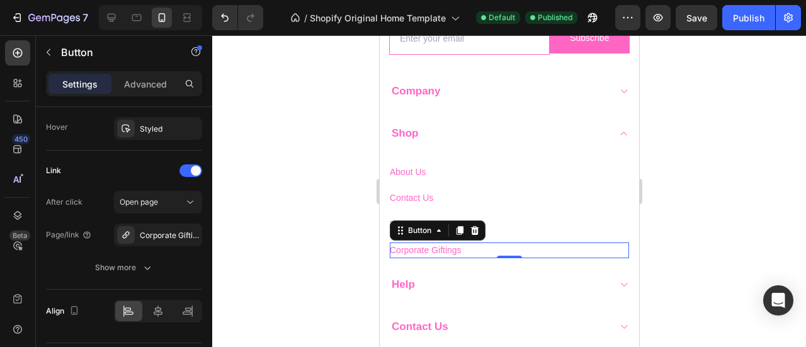
click at [680, 203] on div at bounding box center [509, 191] width 594 height 312
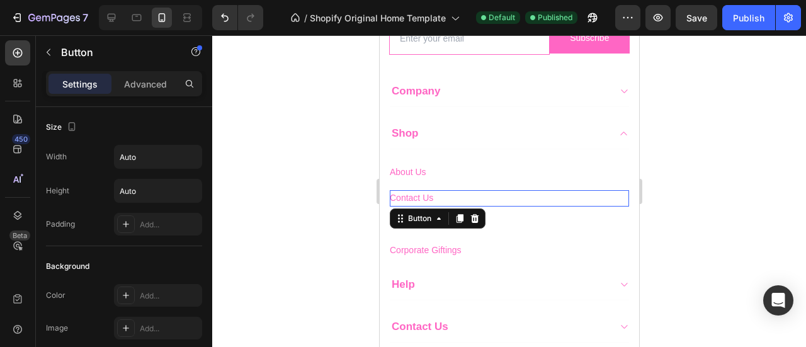
scroll to position [689, 0]
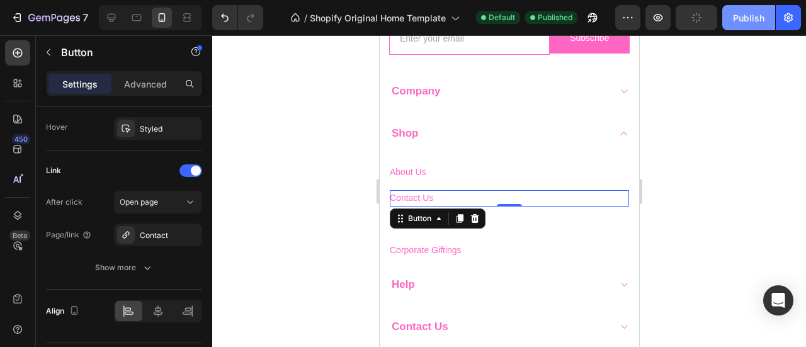
click at [744, 22] on div "Publish" at bounding box center [748, 17] width 31 height 13
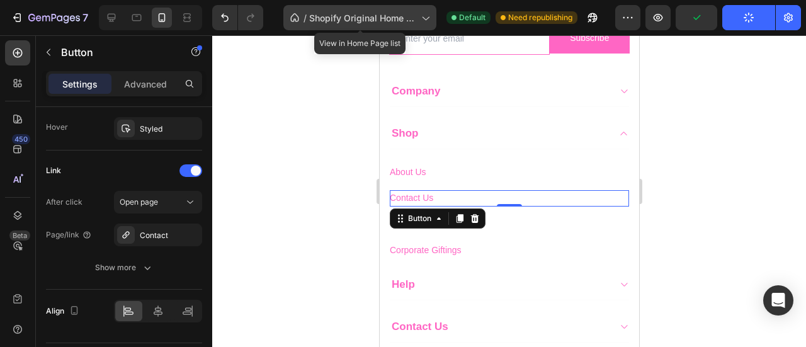
click at [356, 16] on span "Shopify Original Home Template" at bounding box center [362, 17] width 107 height 13
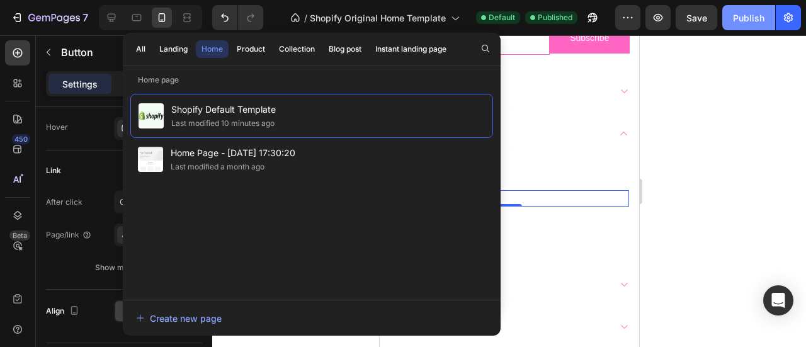
click at [738, 18] on div "Publish" at bounding box center [748, 17] width 31 height 13
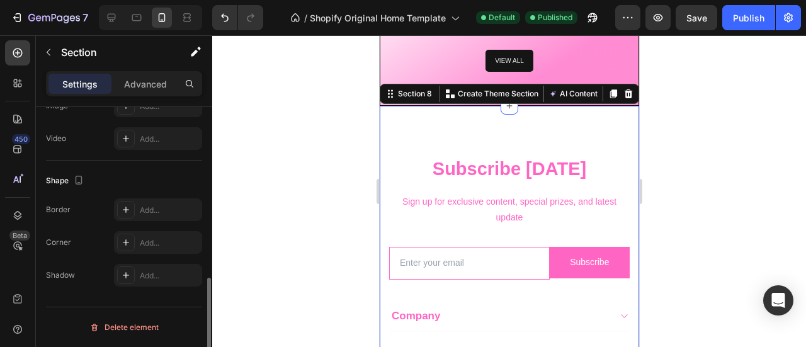
scroll to position [0, 0]
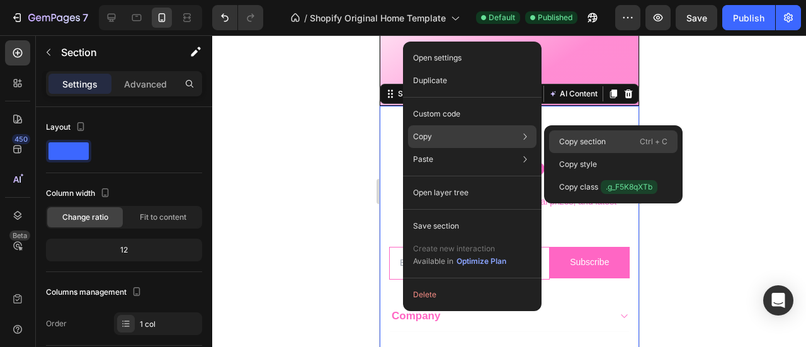
click at [561, 139] on p "Copy section" at bounding box center [582, 141] width 47 height 11
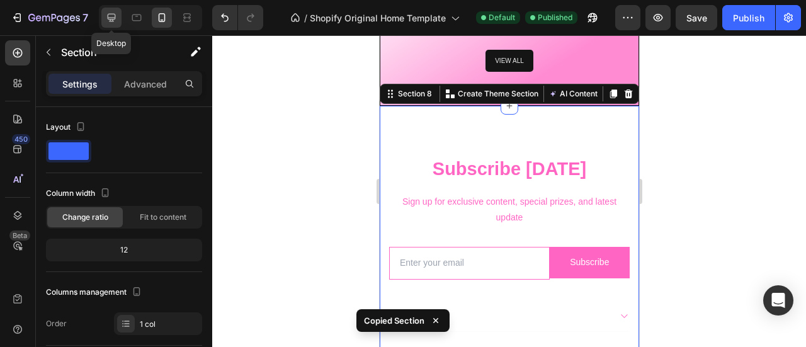
click at [112, 17] on icon at bounding box center [111, 17] width 13 height 13
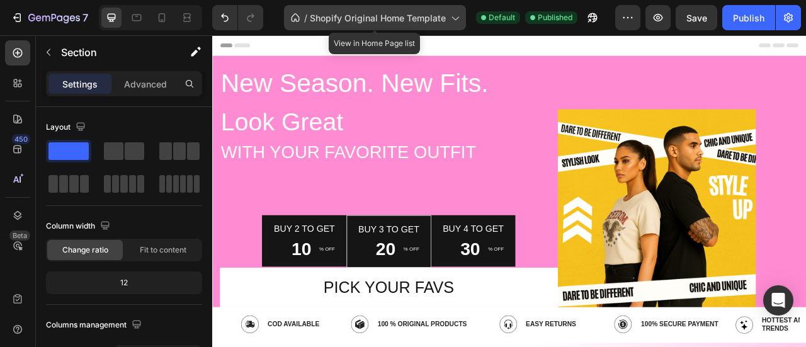
click at [358, 20] on span "Shopify Original Home Template" at bounding box center [378, 17] width 136 height 13
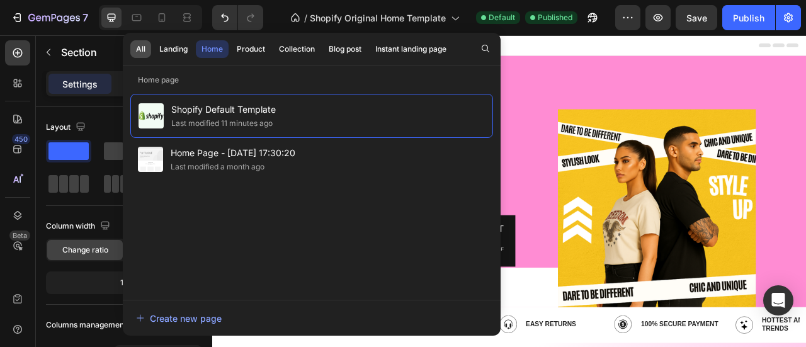
click at [138, 45] on div "All" at bounding box center [140, 48] width 9 height 11
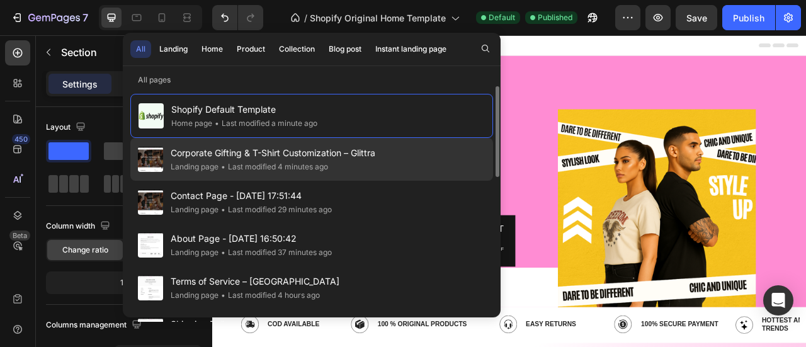
click at [242, 145] on span "Corporate Gifting & T-Shirt Customization – Glittra" at bounding box center [273, 152] width 205 height 15
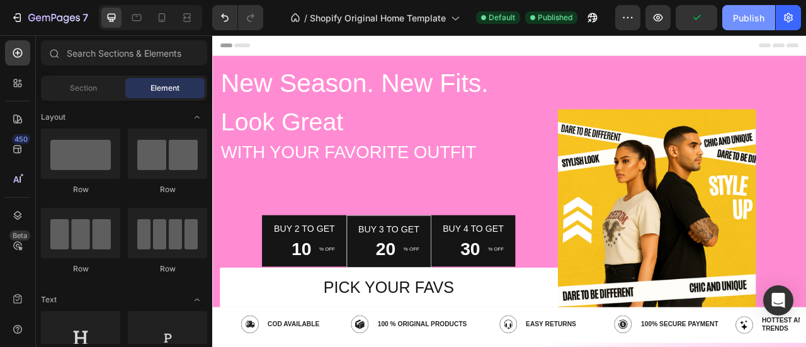
click at [747, 21] on div "Publish" at bounding box center [748, 17] width 31 height 13
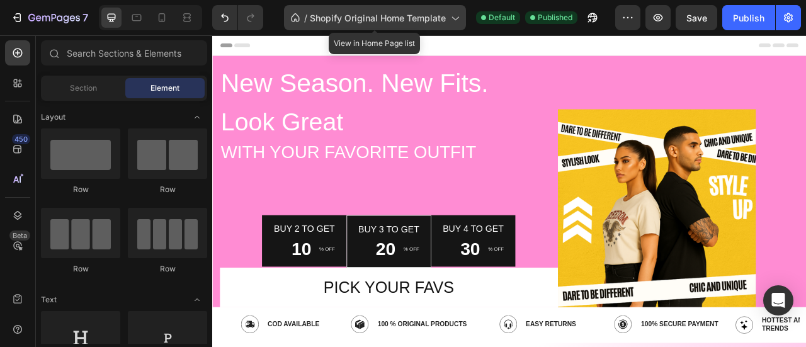
click at [398, 21] on span "Shopify Original Home Template" at bounding box center [378, 17] width 136 height 13
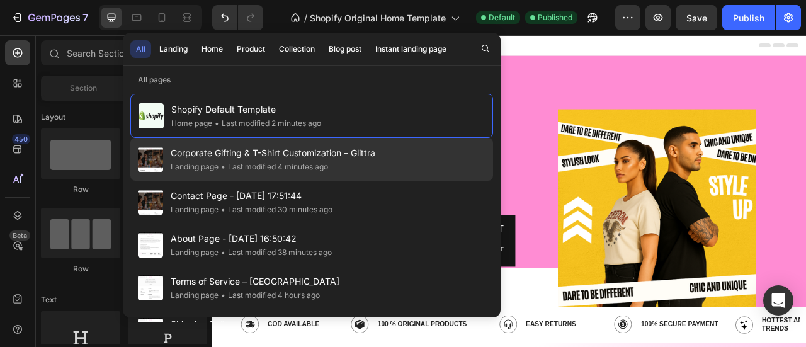
click at [188, 181] on div "Corporate Gifting & T-Shirt Customization – Glittra Landing page • Last modifie…" at bounding box center [311, 202] width 363 height 43
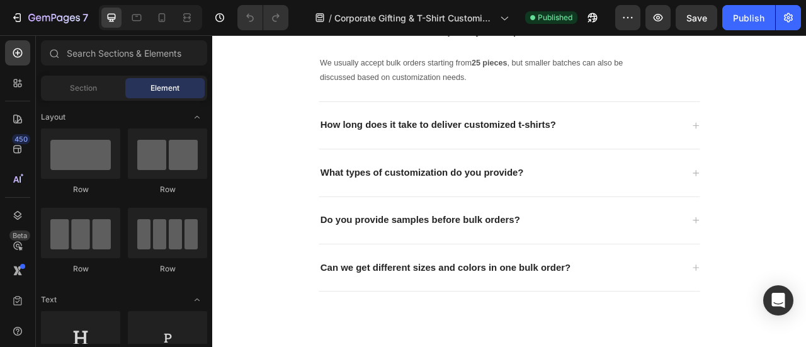
scroll to position [1822, 0]
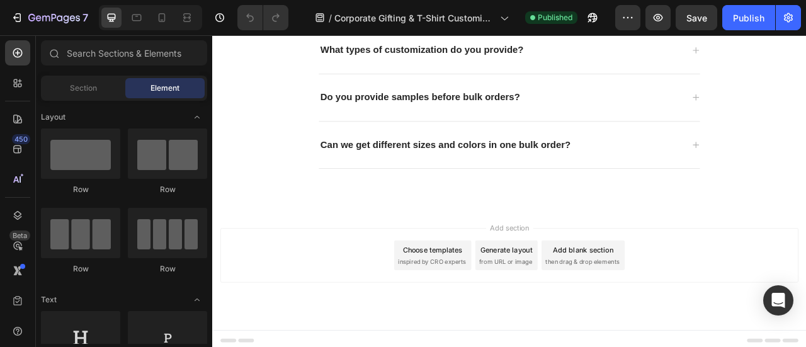
click at [644, 319] on span "then drag & drop elements" at bounding box center [683, 322] width 94 height 11
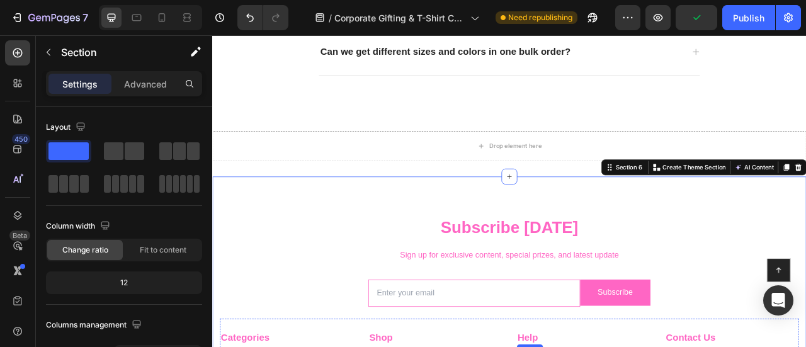
scroll to position [1938, 0]
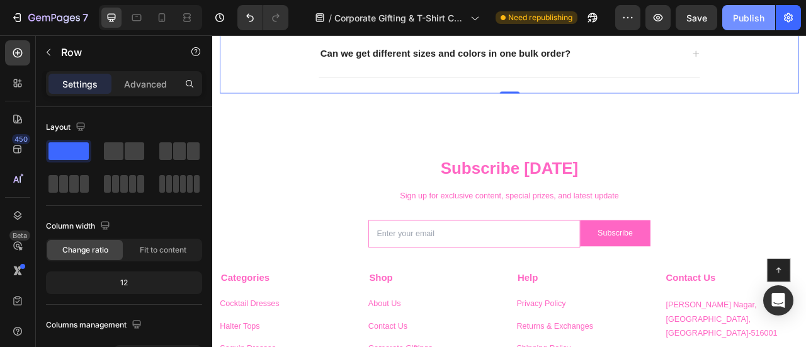
click at [742, 17] on div "Publish" at bounding box center [748, 17] width 31 height 13
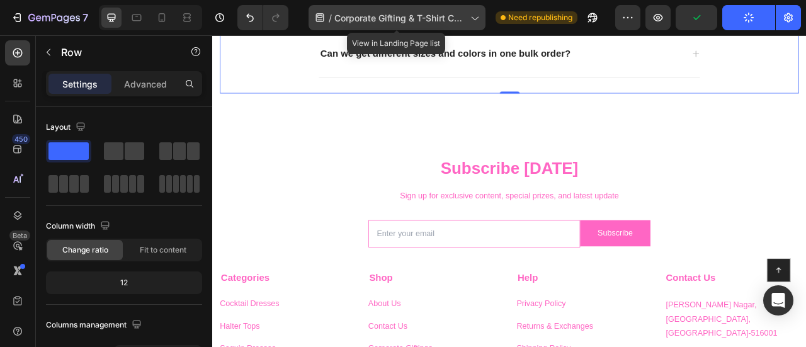
click at [434, 14] on span "Corporate Gifting & T-Shirt Customization – Glittra" at bounding box center [399, 17] width 131 height 13
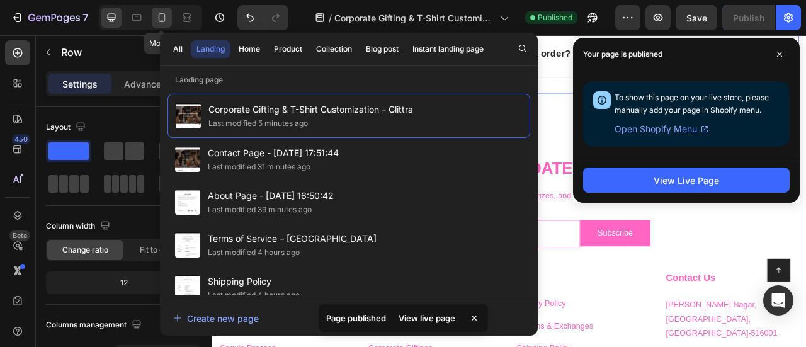
click at [160, 18] on icon at bounding box center [161, 17] width 13 height 13
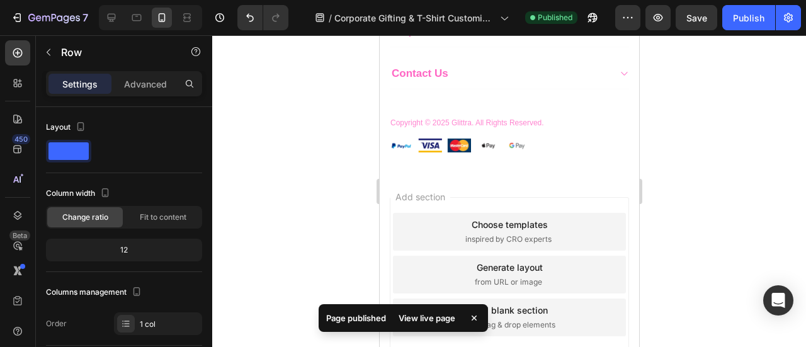
scroll to position [2239, 0]
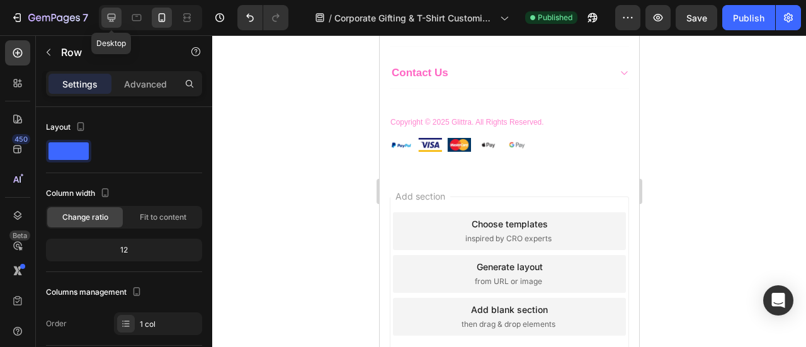
click at [110, 22] on icon at bounding box center [111, 17] width 13 height 13
type input "1200"
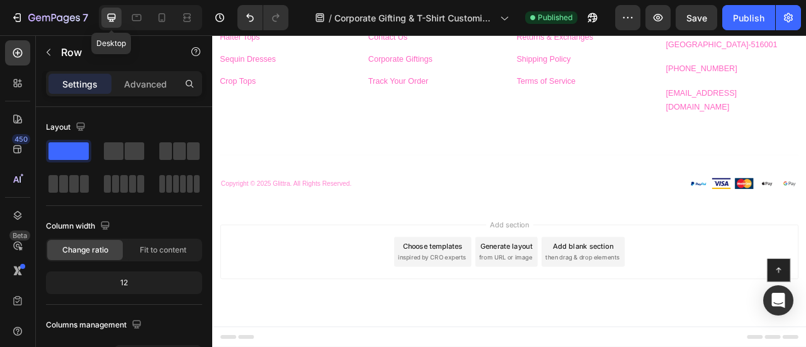
scroll to position [2190, 0]
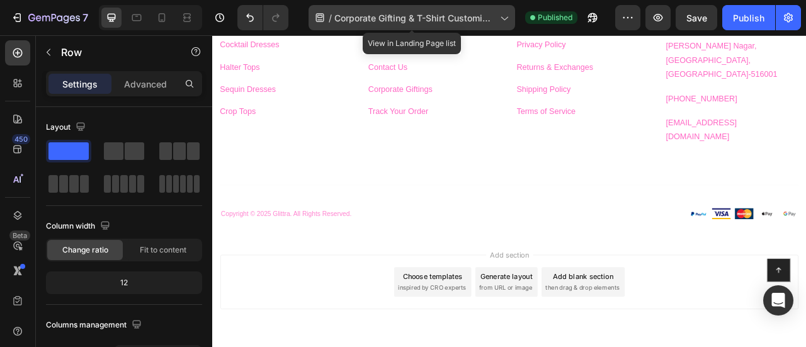
click at [386, 16] on span "Corporate Gifting & T-Shirt Customization – Glittra" at bounding box center [414, 17] width 161 height 13
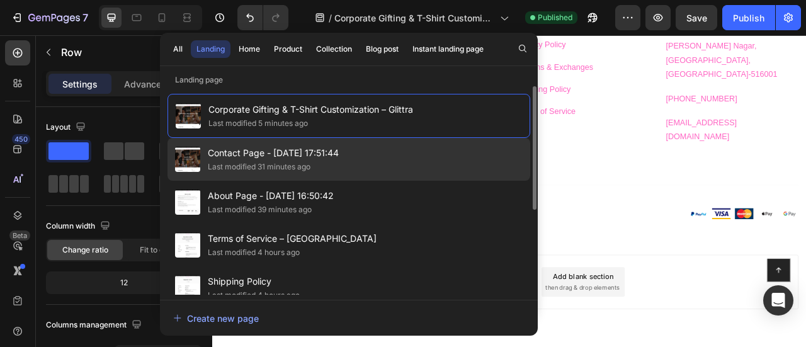
click at [251, 162] on div "Last modified 31 minutes ago" at bounding box center [259, 167] width 103 height 13
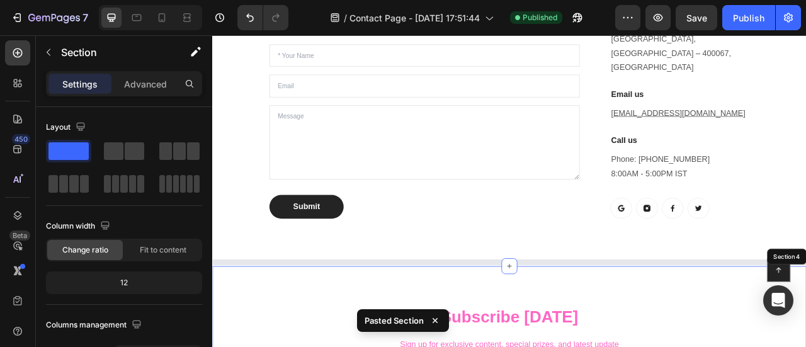
scroll to position [843, 0]
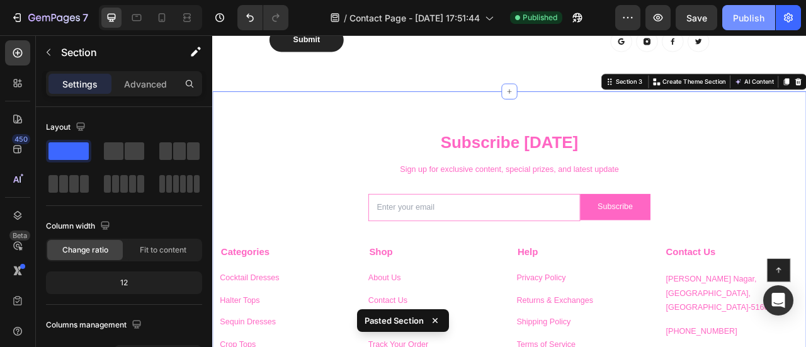
click at [743, 22] on div "Publish" at bounding box center [748, 17] width 31 height 13
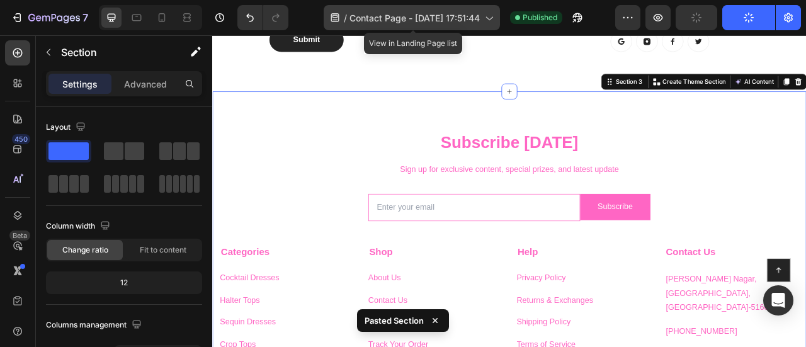
click at [356, 13] on span "Contact Page - [DATE] 17:51:44" at bounding box center [414, 17] width 130 height 13
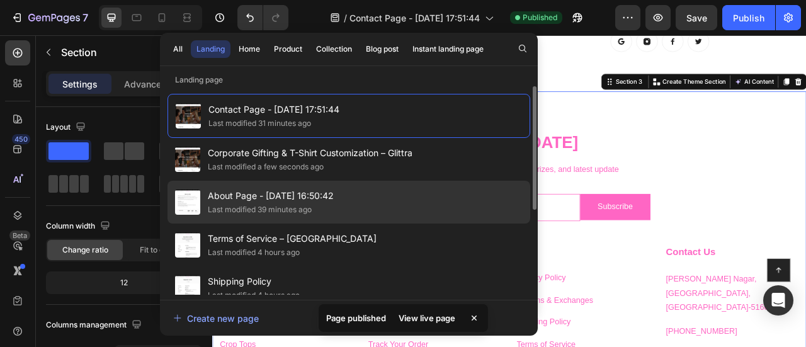
click at [228, 193] on span "About Page - [DATE] 16:50:42" at bounding box center [271, 195] width 126 height 15
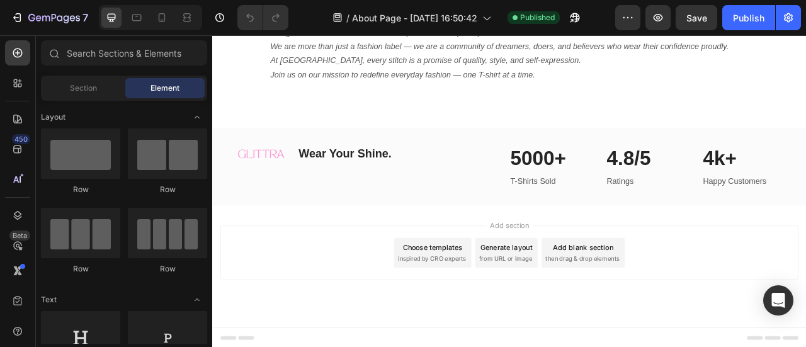
click at [634, 339] on div "Add section Choose templates inspired by CRO experts Generate layout from URL o…" at bounding box center [589, 311] width 735 height 69
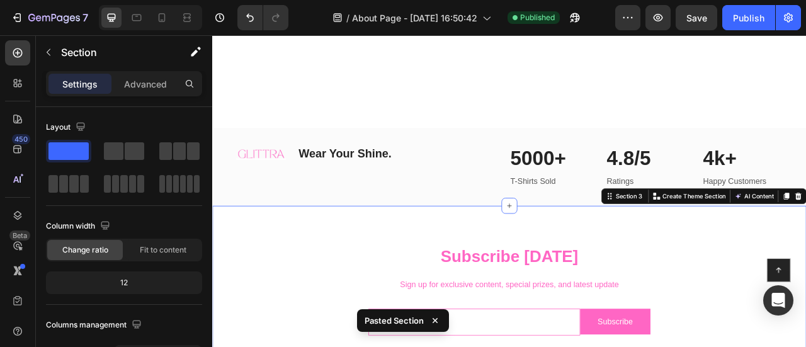
scroll to position [502, 0]
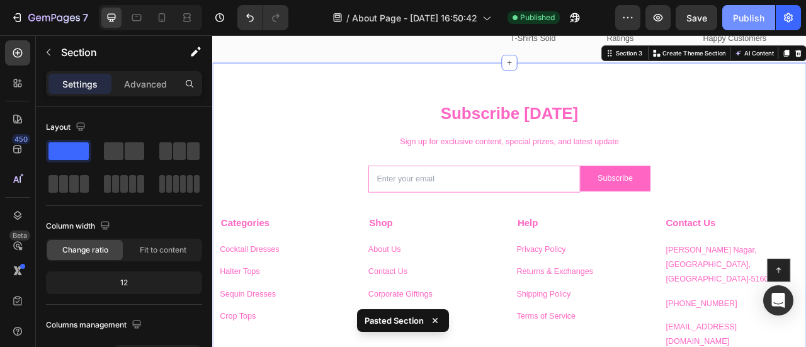
click at [738, 25] on button "Publish" at bounding box center [748, 17] width 53 height 25
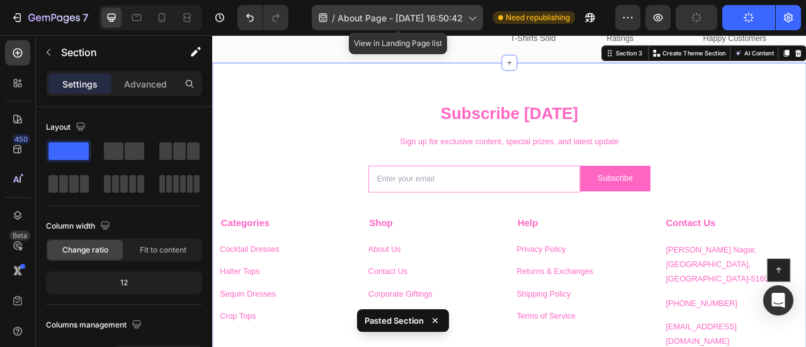
click at [410, 17] on span "About Page - [DATE] 16:50:42" at bounding box center [399, 17] width 125 height 13
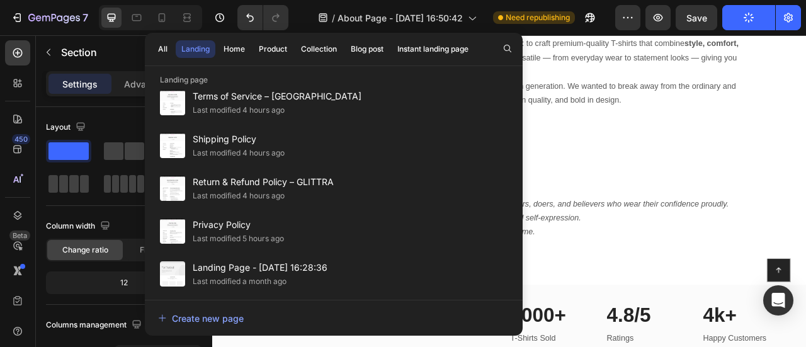
scroll to position [0, 0]
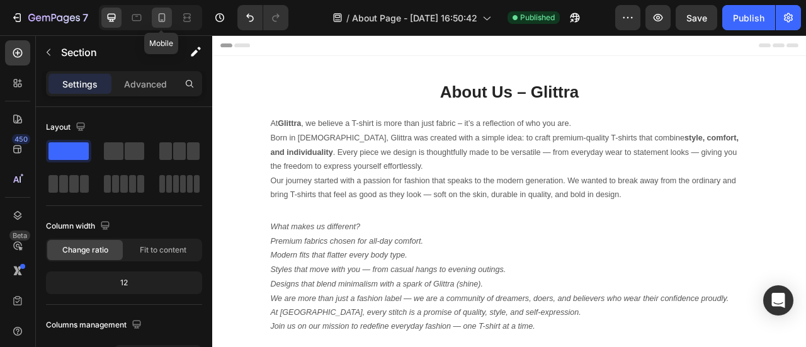
click at [164, 17] on icon at bounding box center [162, 17] width 7 height 9
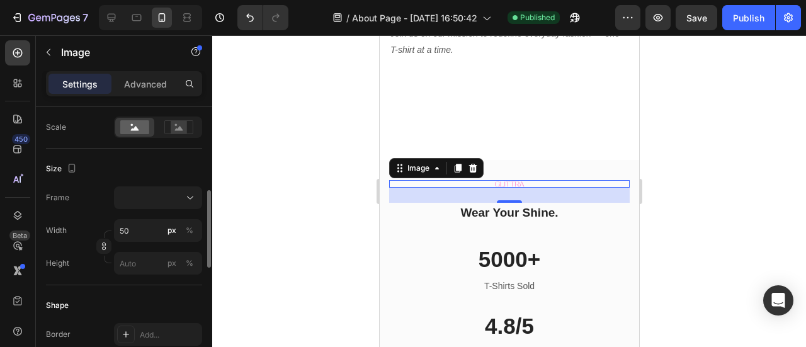
scroll to position [296, 0]
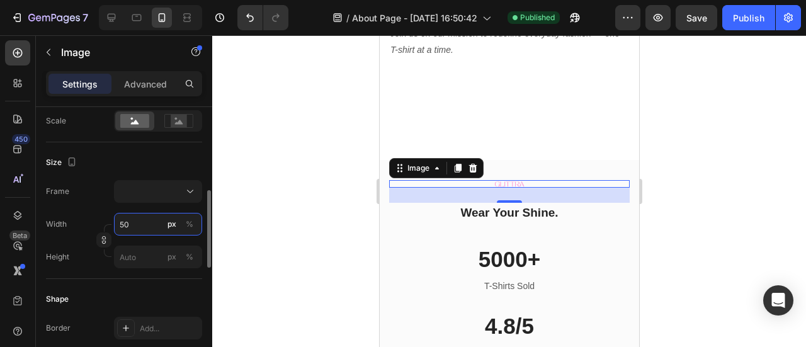
click at [121, 218] on input "50" at bounding box center [158, 224] width 88 height 23
type input "2"
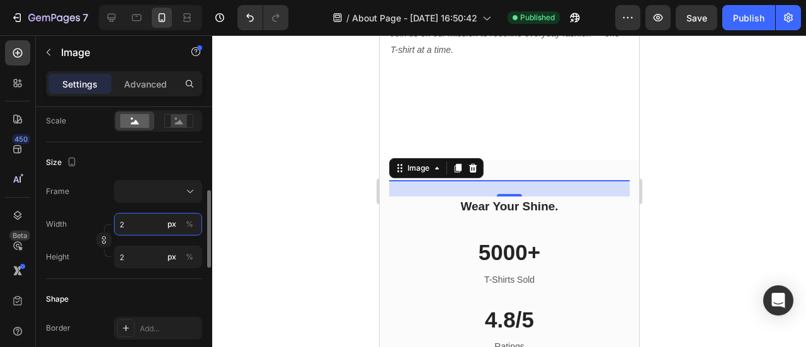
type input "25"
type input "250"
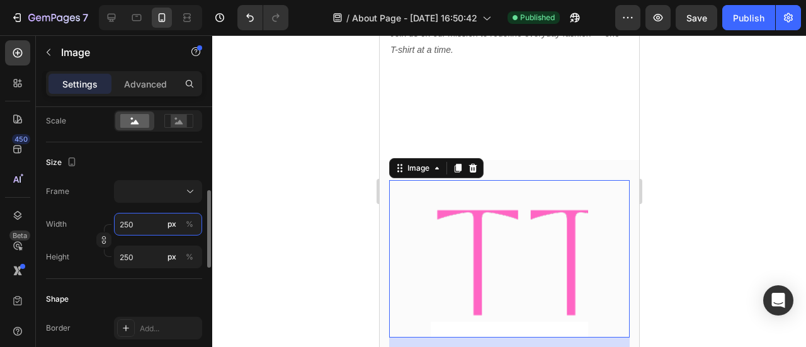
click at [121, 218] on input "250" at bounding box center [158, 224] width 88 height 23
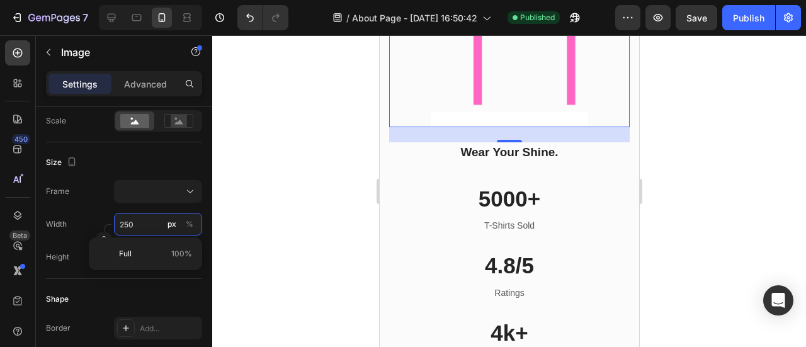
scroll to position [740, 0]
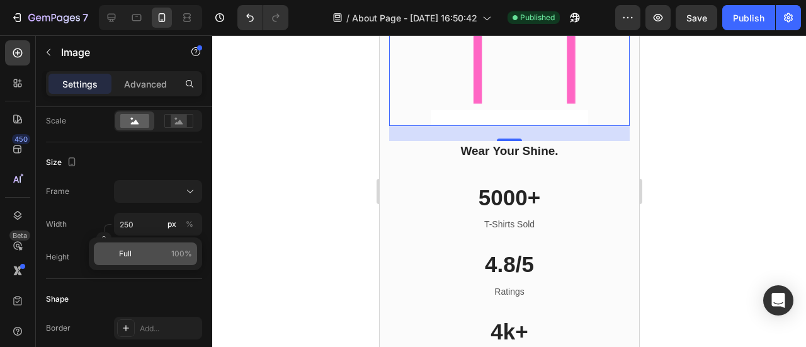
click at [169, 253] on p "Full 100%" at bounding box center [155, 253] width 73 height 11
type input "100"
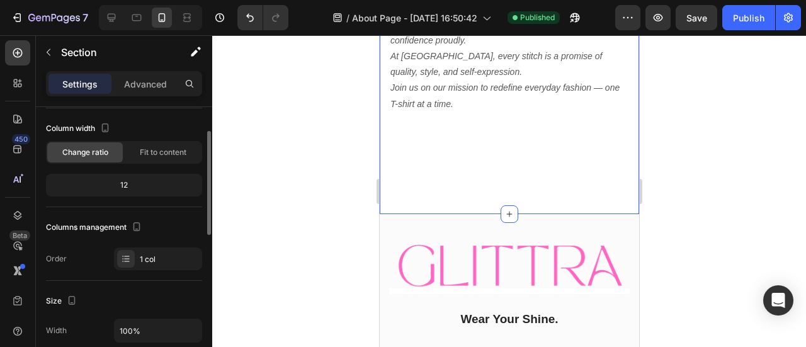
scroll to position [75, 0]
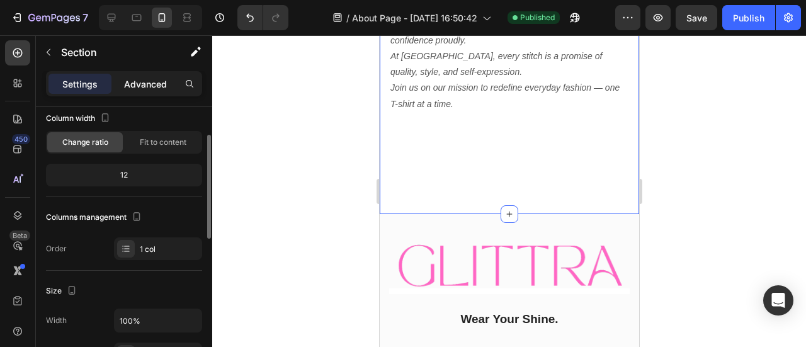
click at [144, 87] on p "Advanced" at bounding box center [145, 83] width 43 height 13
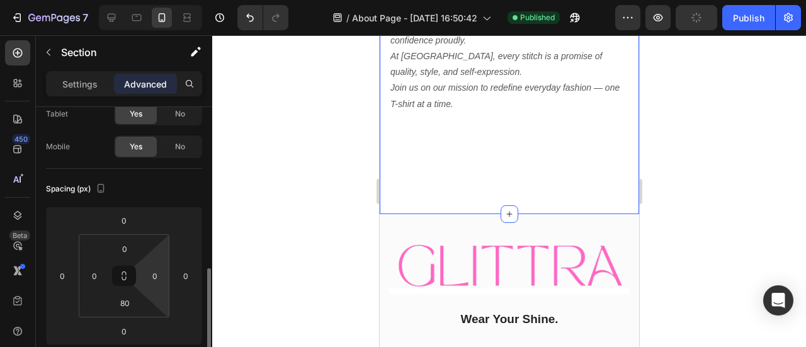
scroll to position [179, 0]
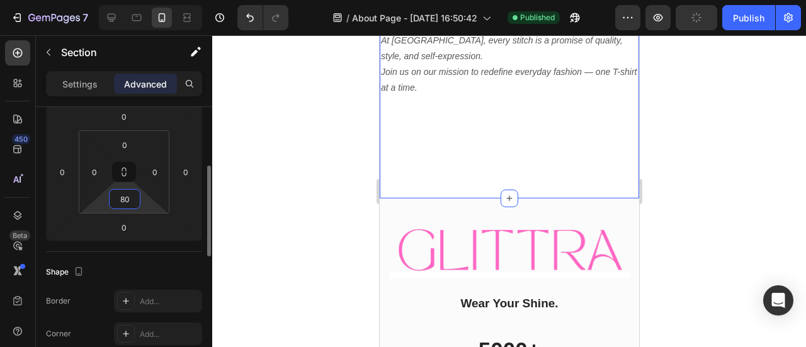
click at [124, 201] on input "80" at bounding box center [124, 198] width 25 height 19
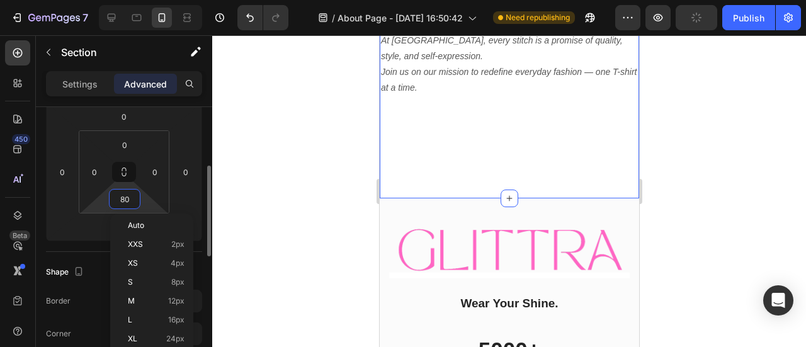
type input "0"
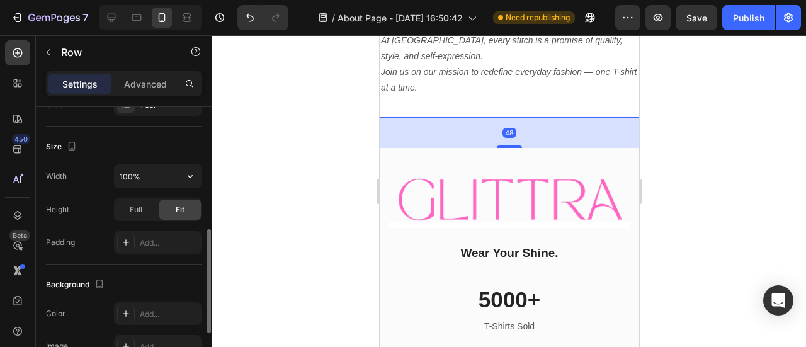
scroll to position [269, 0]
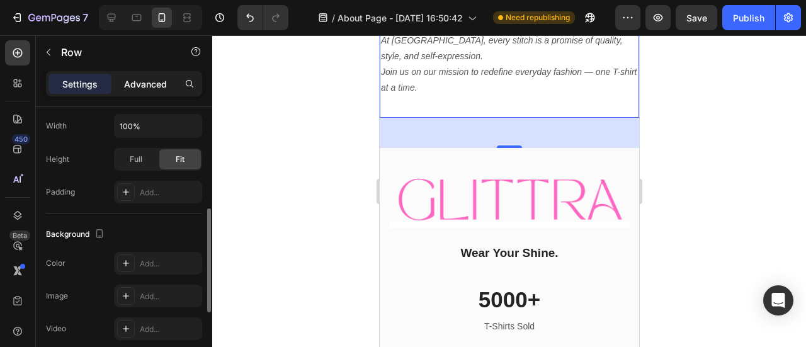
click at [150, 89] on p "Advanced" at bounding box center [145, 83] width 43 height 13
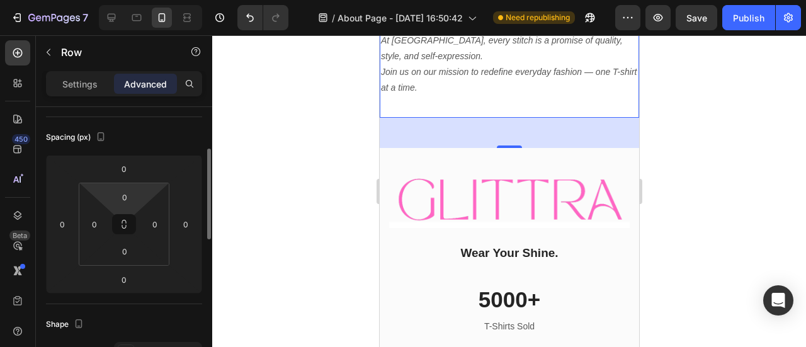
scroll to position [127, 0]
click at [430, 134] on div "48" at bounding box center [508, 133] width 259 height 30
click at [443, 129] on div "48" at bounding box center [508, 133] width 259 height 30
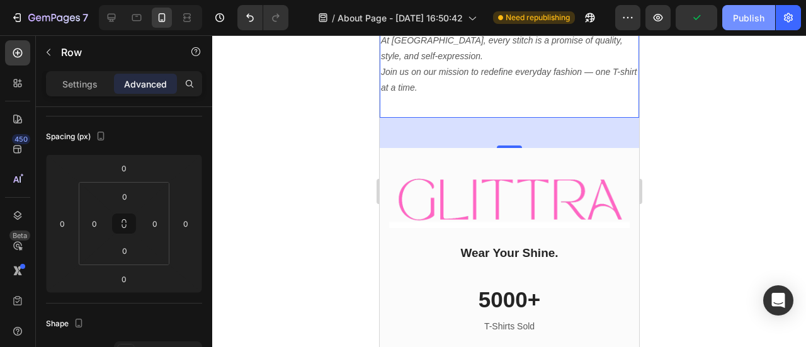
click at [734, 23] on div "Publish" at bounding box center [748, 17] width 31 height 13
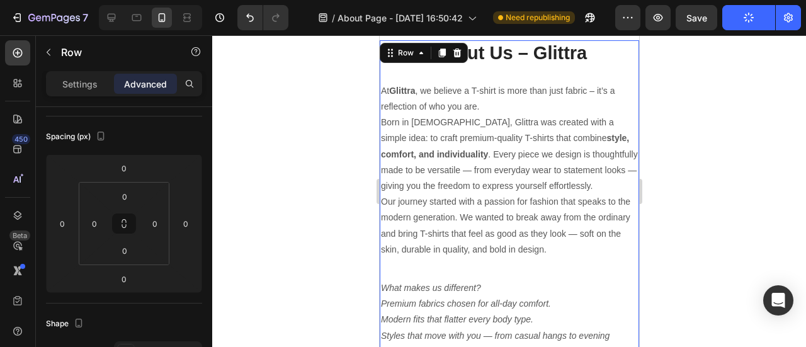
scroll to position [0, 0]
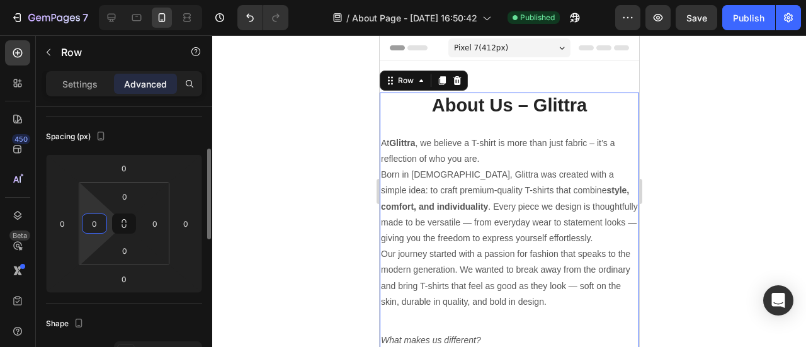
click at [96, 220] on input "0" at bounding box center [94, 223] width 19 height 19
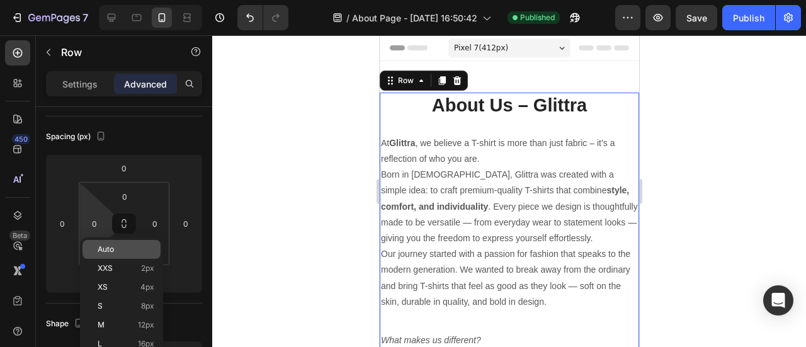
click at [103, 242] on div "Auto" at bounding box center [121, 249] width 78 height 19
type input "Auto"
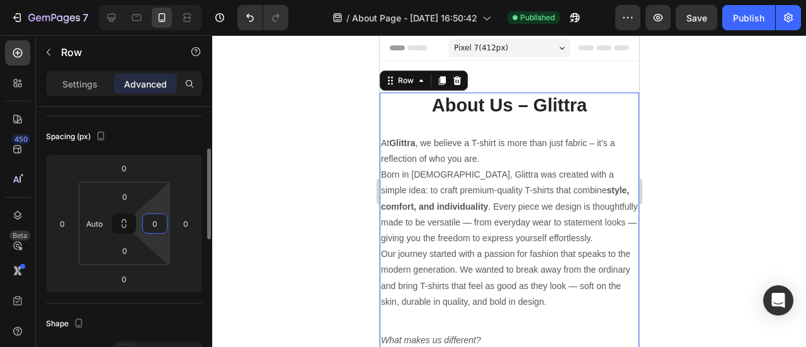
click at [156, 223] on input "0" at bounding box center [154, 223] width 19 height 19
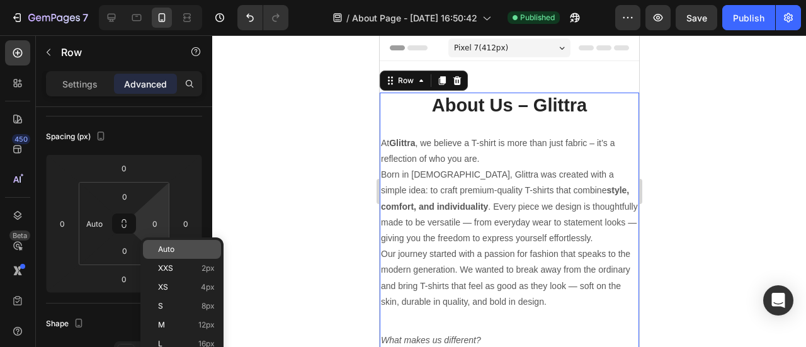
click at [166, 252] on span "Auto" at bounding box center [166, 249] width 16 height 9
type input "Auto"
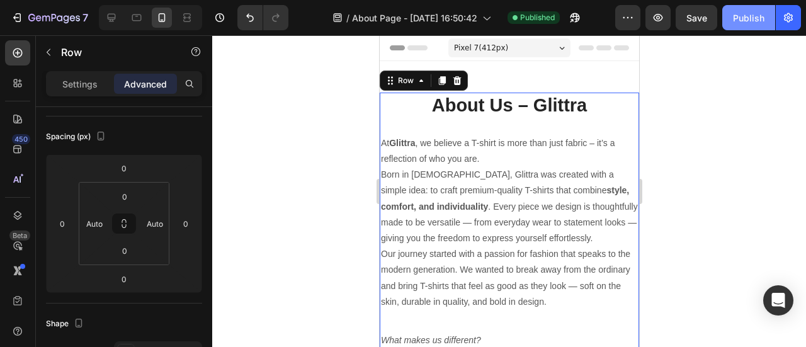
click at [750, 14] on div "Publish" at bounding box center [748, 17] width 31 height 13
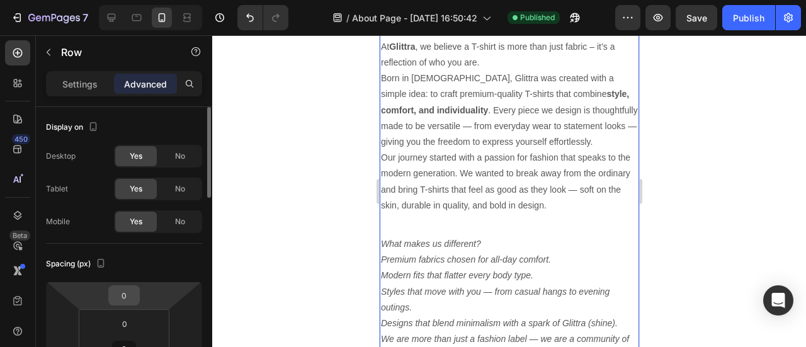
scroll to position [68, 0]
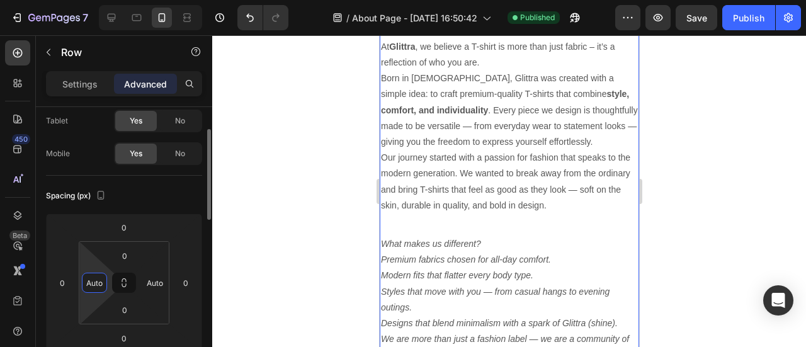
click at [93, 286] on input "Auto" at bounding box center [94, 282] width 19 height 19
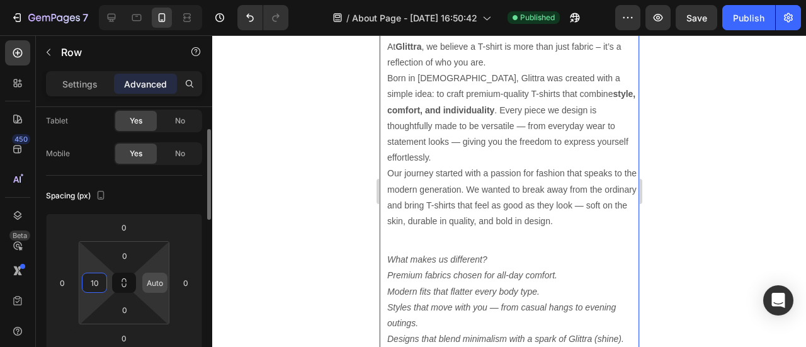
type input "10"
click at [147, 284] on input "Auto" at bounding box center [154, 282] width 19 height 19
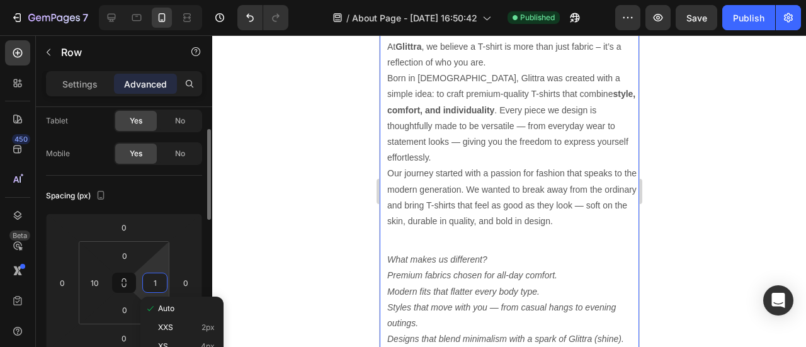
type input "10"
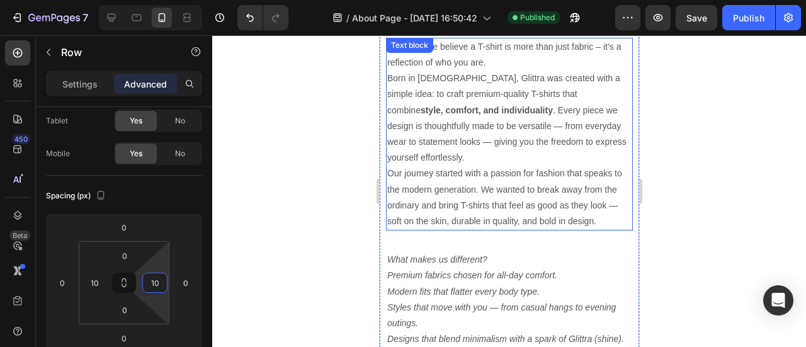
scroll to position [0, 0]
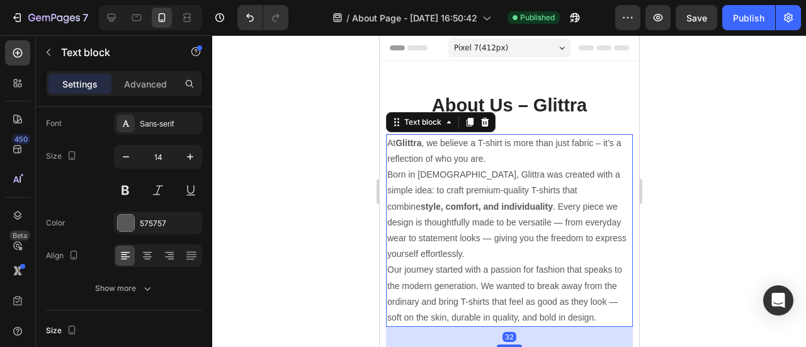
click at [531, 161] on p "At Glittra , we believe a T-shirt is more than just fabric – it’s a reflection …" at bounding box center [508, 150] width 244 height 31
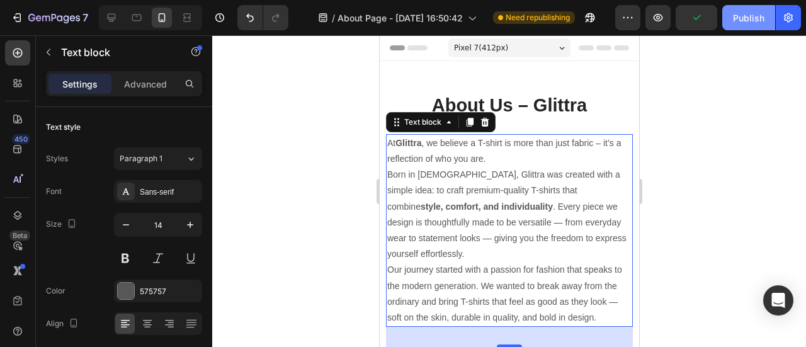
click at [732, 26] on button "Publish" at bounding box center [748, 17] width 53 height 25
click at [108, 21] on icon at bounding box center [112, 18] width 8 height 8
type input "16"
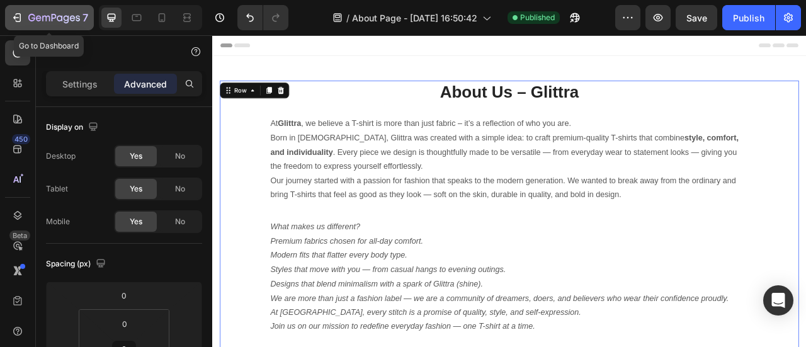
click at [11, 18] on icon "button" at bounding box center [17, 17] width 13 height 13
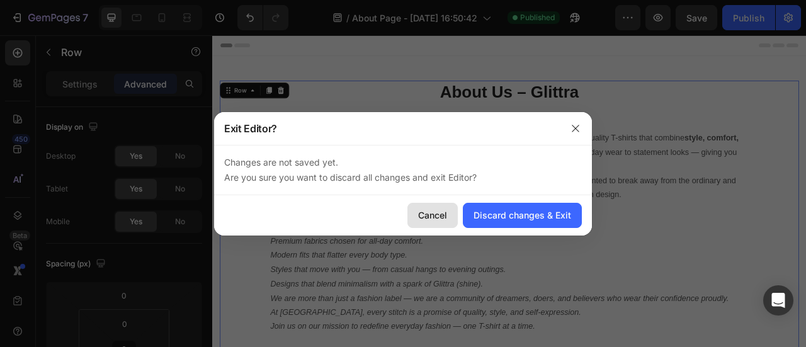
click at [431, 208] on button "Cancel" at bounding box center [432, 215] width 50 height 25
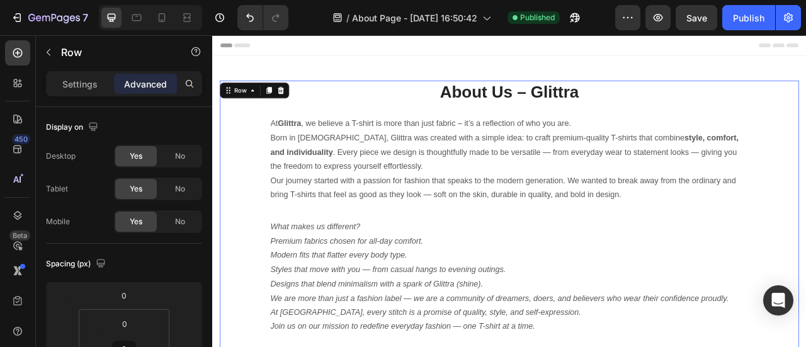
click at [731, 32] on div "7 Version history / About Page - Aug 27, 16:50:42 Published Preview Save Publish" at bounding box center [403, 18] width 806 height 36
click at [733, 21] on div "Publish" at bounding box center [748, 17] width 31 height 13
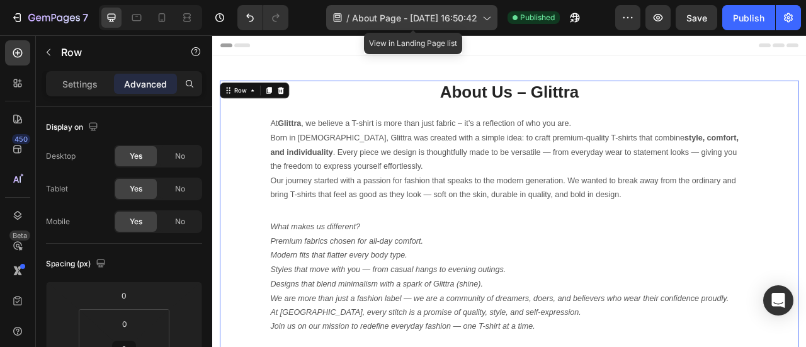
click at [391, 17] on span "About Page - Aug 27, 16:50:42" at bounding box center [414, 17] width 125 height 13
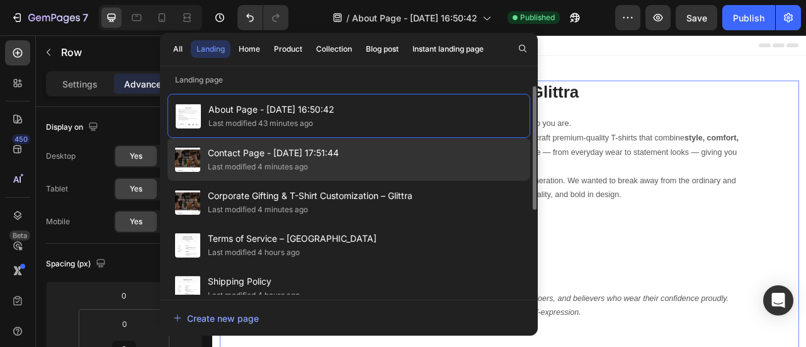
click at [232, 149] on span "Contact Page - Aug 27, 17:51:44" at bounding box center [273, 152] width 131 height 15
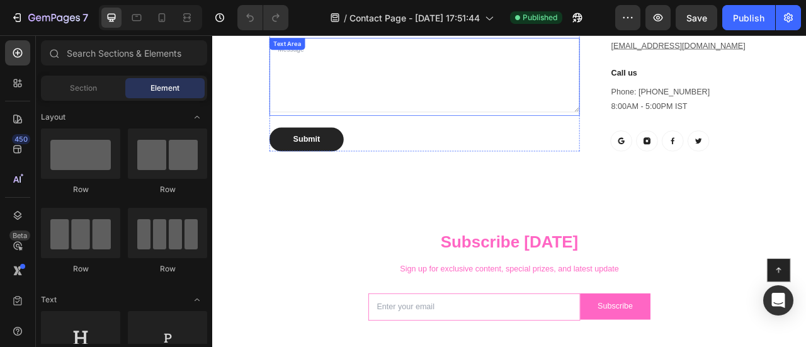
scroll to position [709, 0]
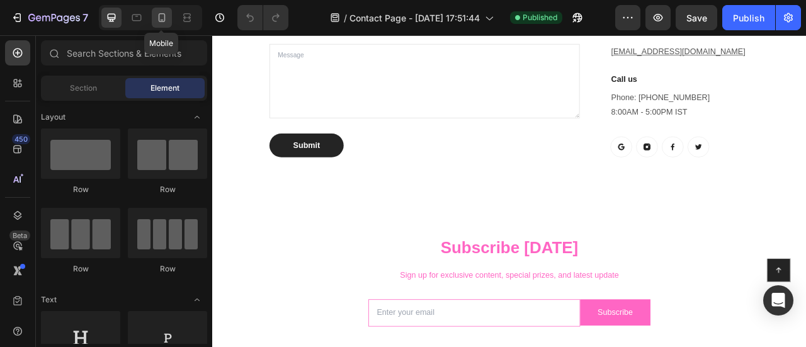
click at [154, 20] on div at bounding box center [162, 18] width 20 height 20
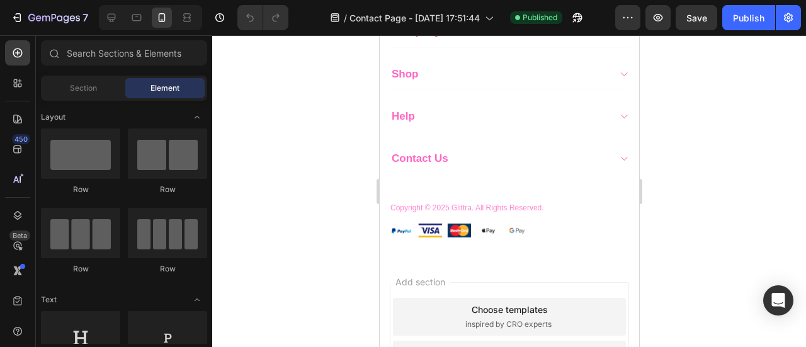
scroll to position [1413, 0]
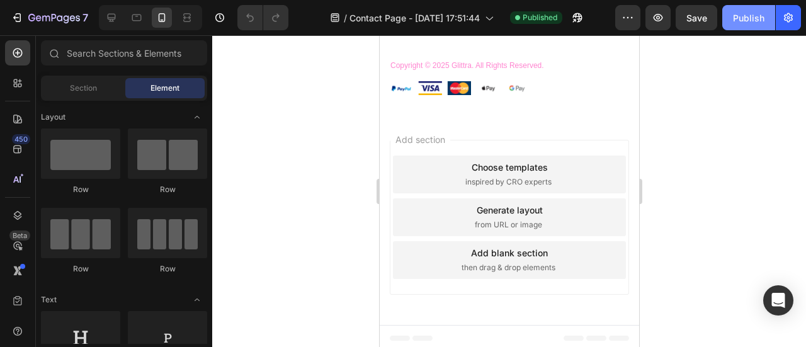
click at [735, 23] on div "Publish" at bounding box center [748, 17] width 31 height 13
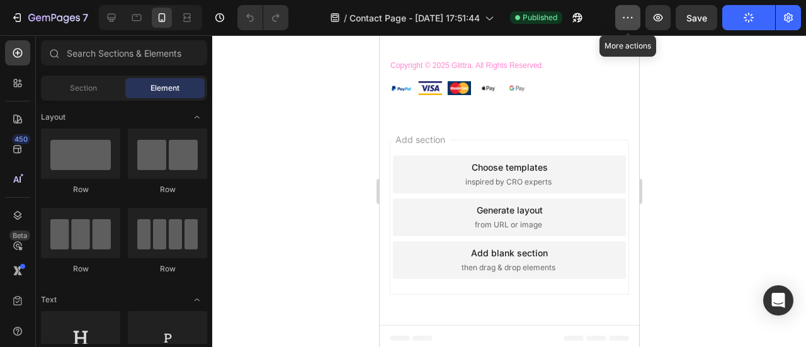
click at [630, 22] on icon "button" at bounding box center [627, 17] width 13 height 13
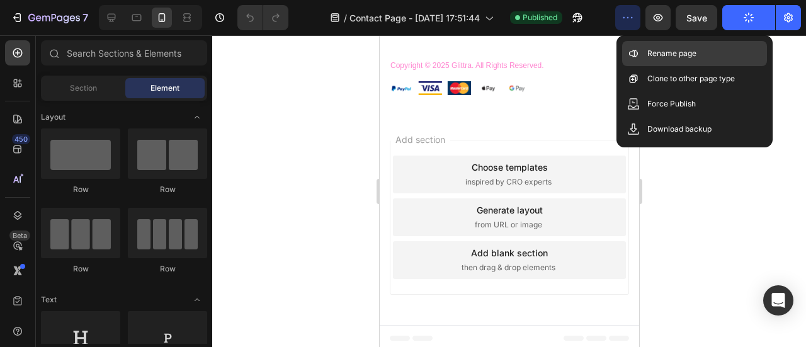
click at [638, 56] on icon at bounding box center [633, 53] width 13 height 13
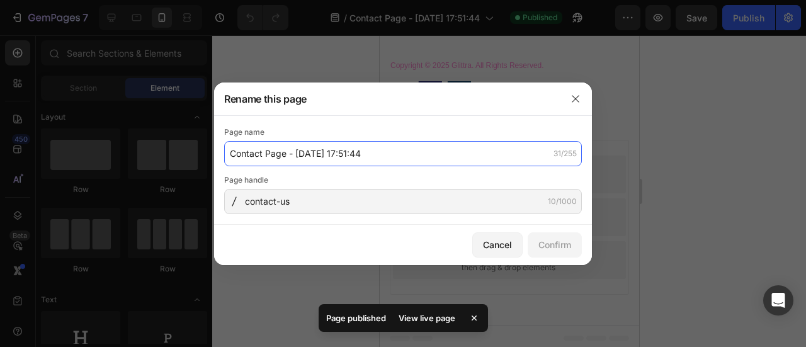
click at [397, 150] on input "Contact Page - [DATE] 17:51:44" at bounding box center [403, 153] width 358 height 25
drag, startPoint x: 374, startPoint y: 154, endPoint x: 266, endPoint y: 155, distance: 108.3
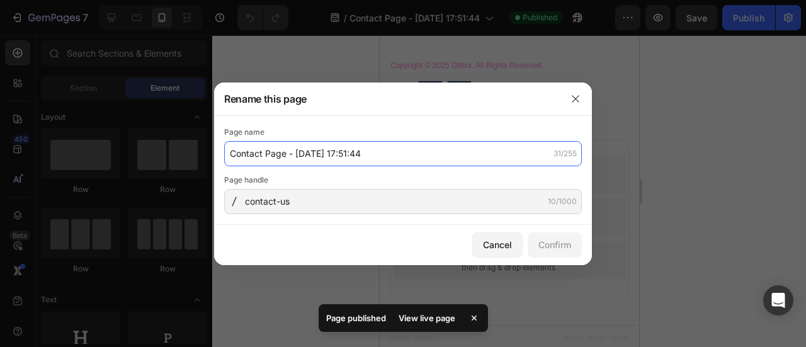
click at [266, 155] on input "Contact Page - [DATE] 17:51:44" at bounding box center [403, 153] width 358 height 25
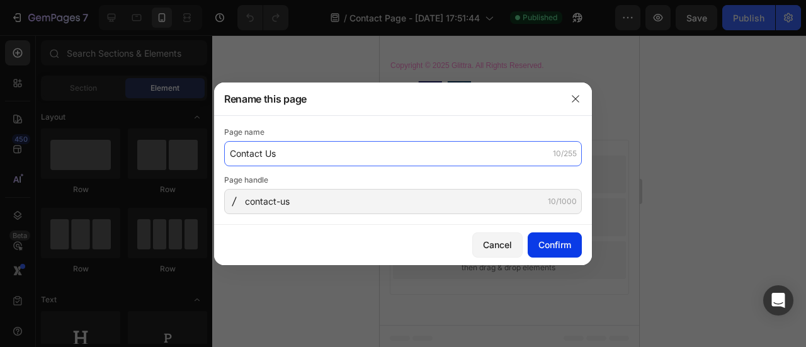
type input "Contact Us"
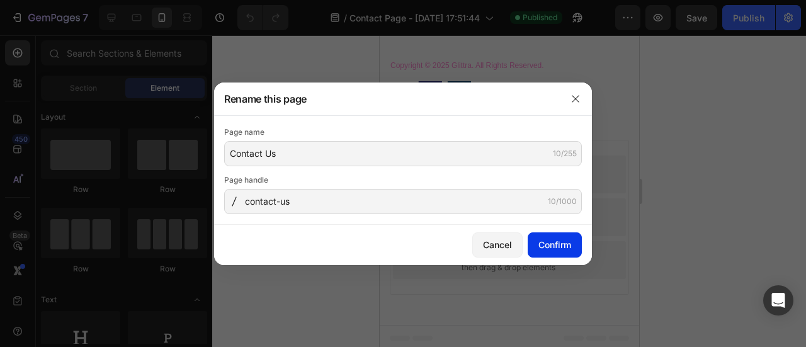
click at [538, 244] on div "Confirm" at bounding box center [554, 244] width 33 height 13
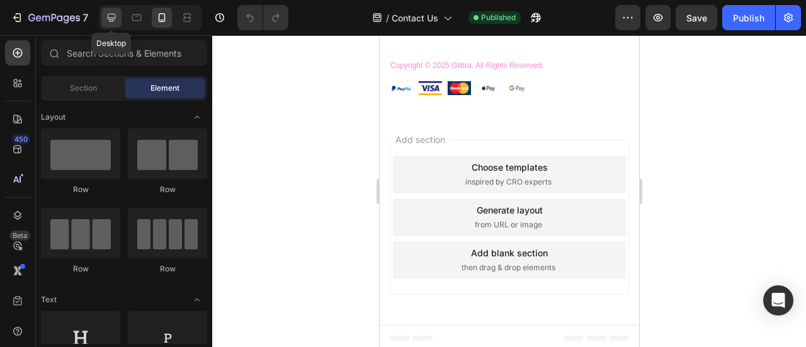
click at [114, 14] on icon at bounding box center [112, 18] width 8 height 8
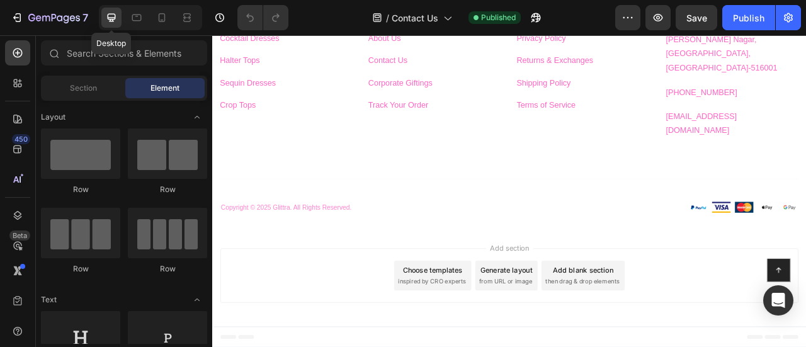
scroll to position [1253, 0]
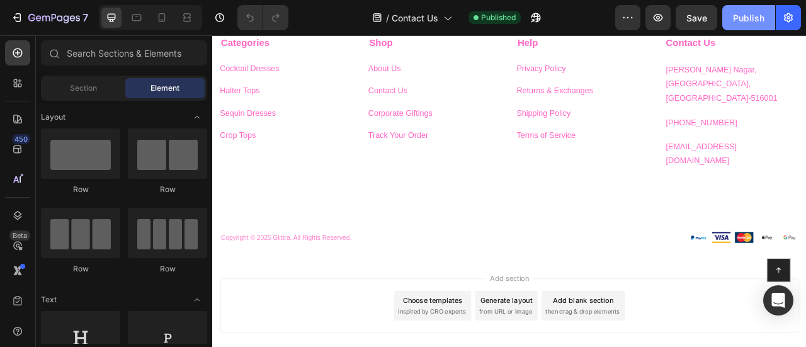
click at [741, 20] on div "Publish" at bounding box center [748, 17] width 31 height 13
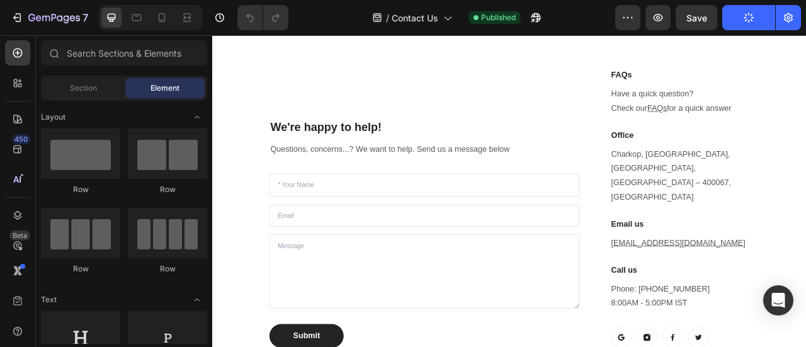
scroll to position [0, 0]
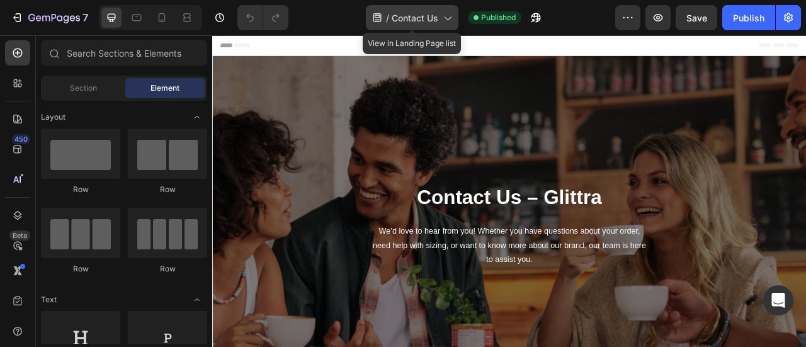
click at [417, 16] on span "Contact Us" at bounding box center [414, 17] width 47 height 13
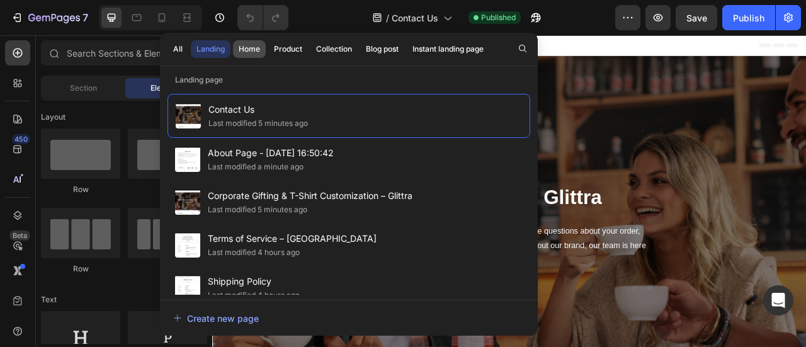
click at [248, 50] on div "Home" at bounding box center [249, 48] width 21 height 11
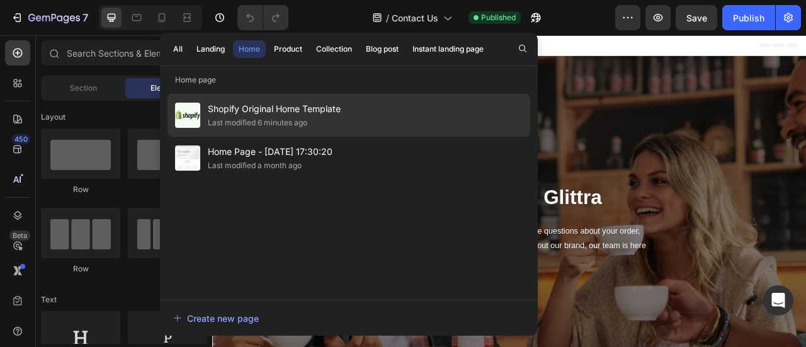
click at [242, 103] on span "Shopify Original Home Template" at bounding box center [274, 108] width 133 height 15
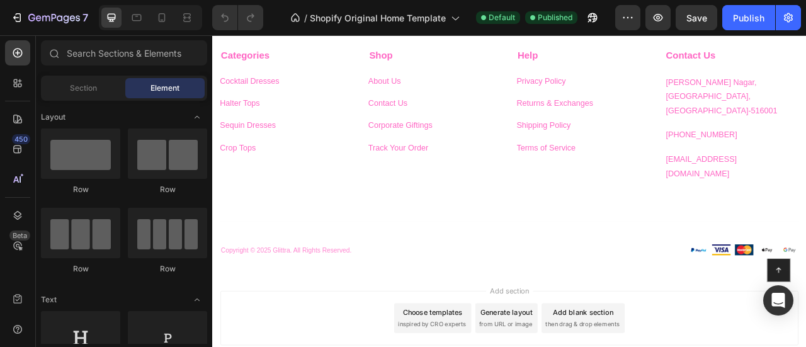
scroll to position [1920, 0]
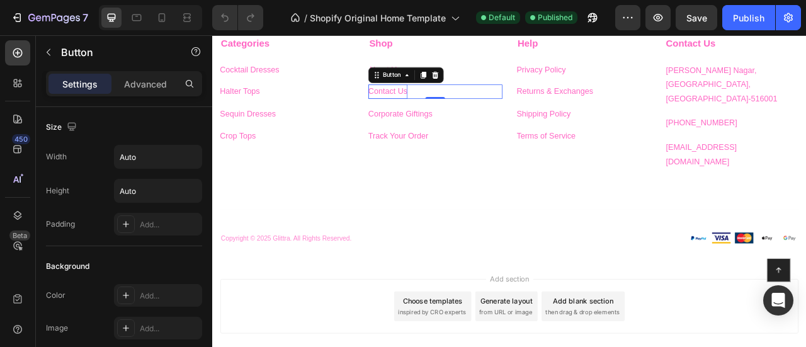
click at [428, 100] on p "Contact Us" at bounding box center [435, 107] width 50 height 18
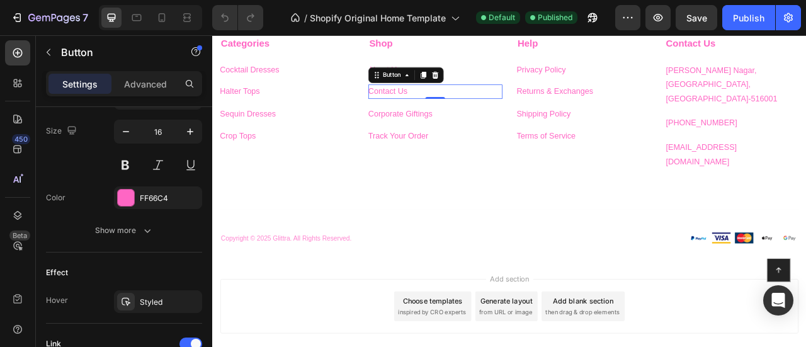
scroll to position [722, 0]
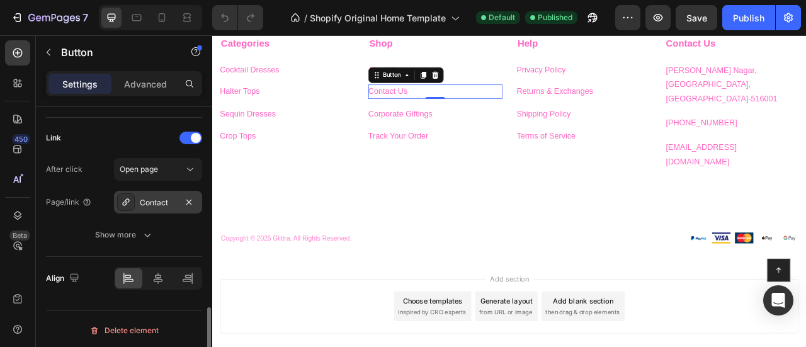
click at [154, 200] on div "Contact" at bounding box center [158, 202] width 37 height 11
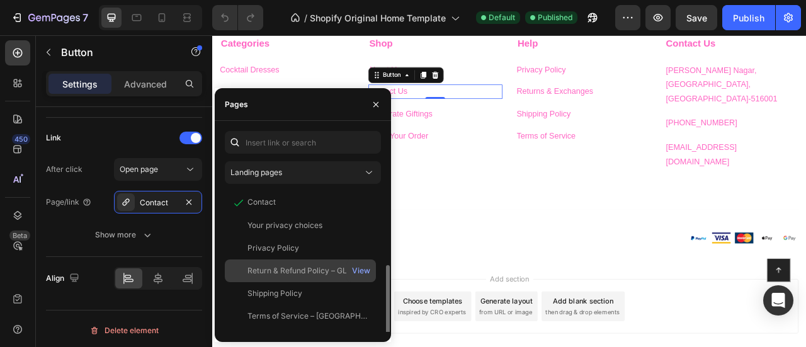
scroll to position [78, 0]
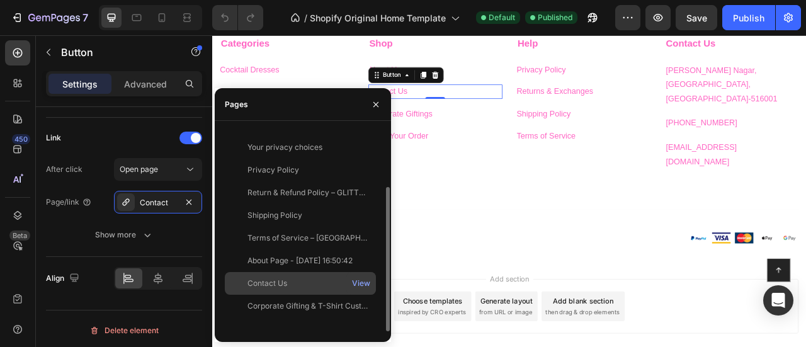
click at [287, 288] on div "Contact Us" at bounding box center [267, 283] width 40 height 11
click at [287, 288] on div "Contact Us" at bounding box center [267, 283] width 40 height 13
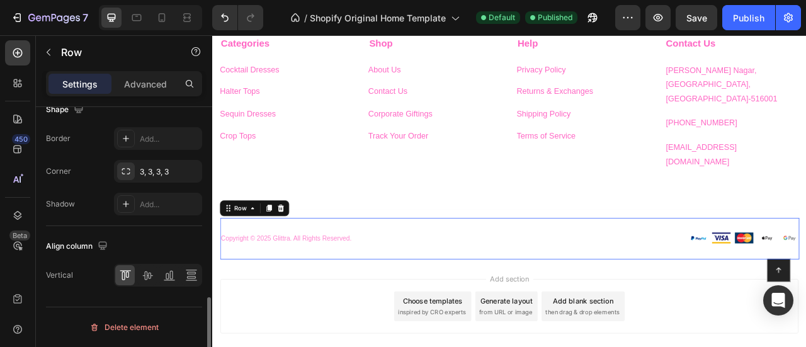
scroll to position [0, 0]
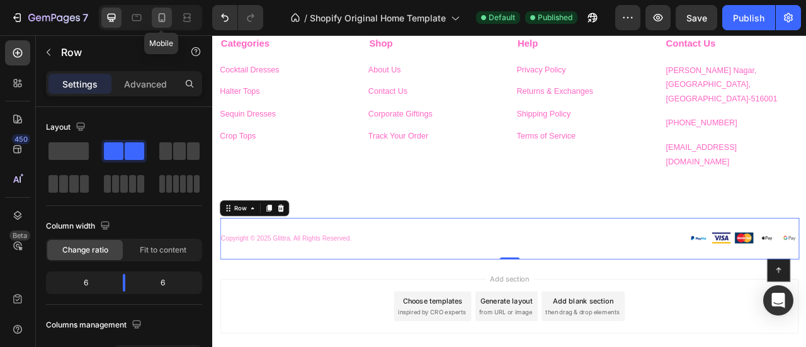
click at [160, 25] on div at bounding box center [162, 18] width 20 height 20
type input "0"
type input "100%"
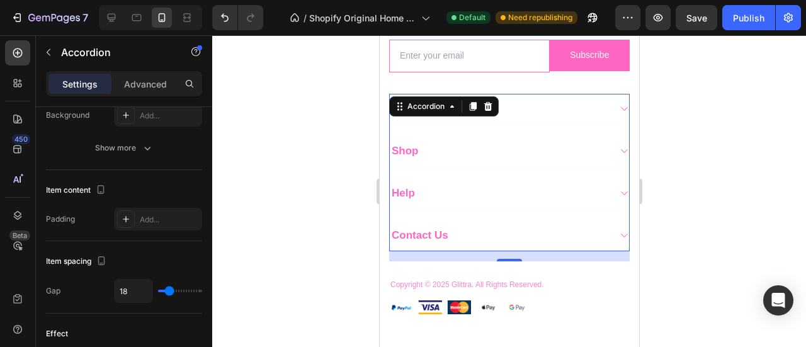
scroll to position [1679, 0]
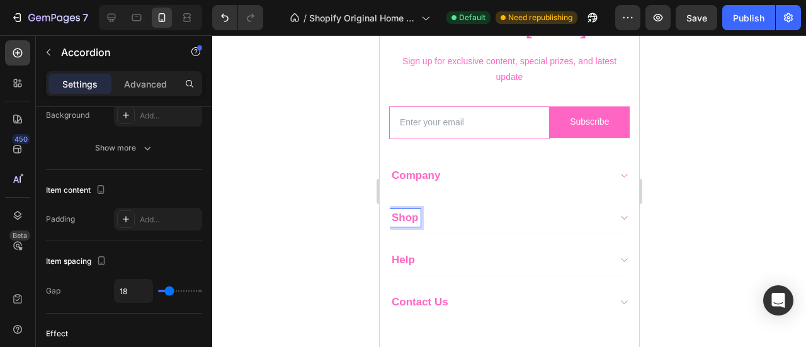
click at [618, 213] on icon at bounding box center [622, 218] width 9 height 10
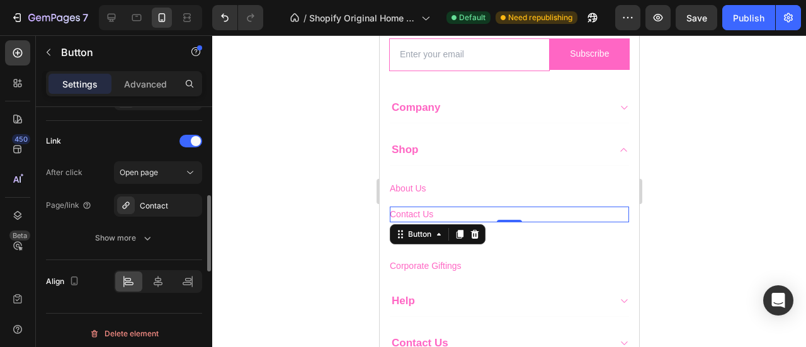
scroll to position [722, 0]
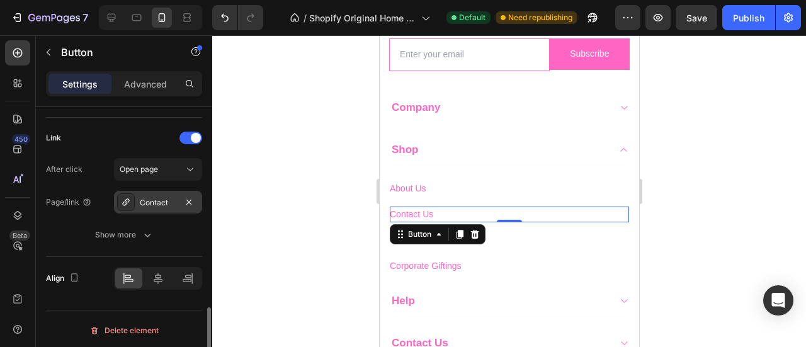
click at [164, 199] on div "Contact" at bounding box center [158, 202] width 37 height 11
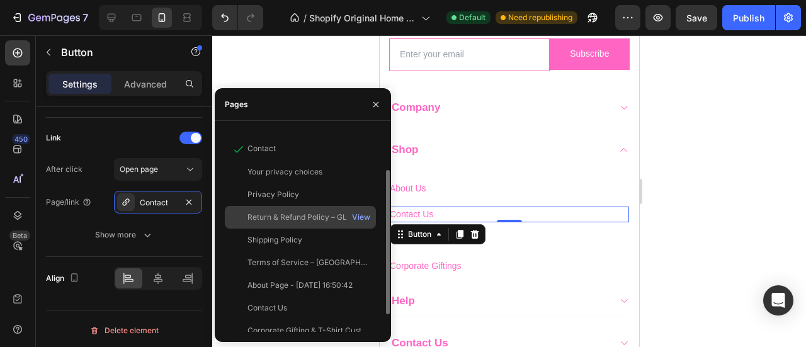
scroll to position [54, 0]
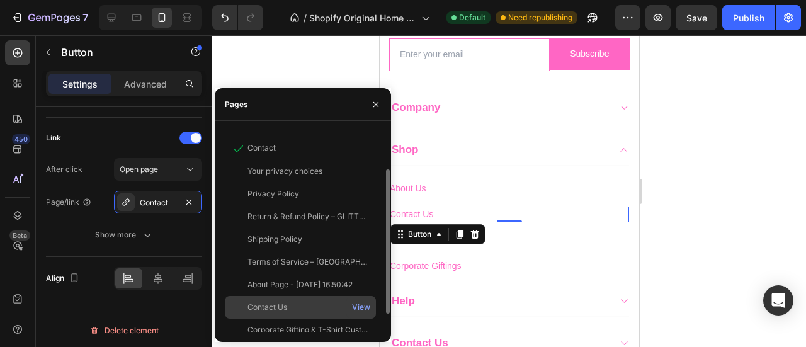
click at [266, 305] on div "Contact Us" at bounding box center [267, 306] width 40 height 11
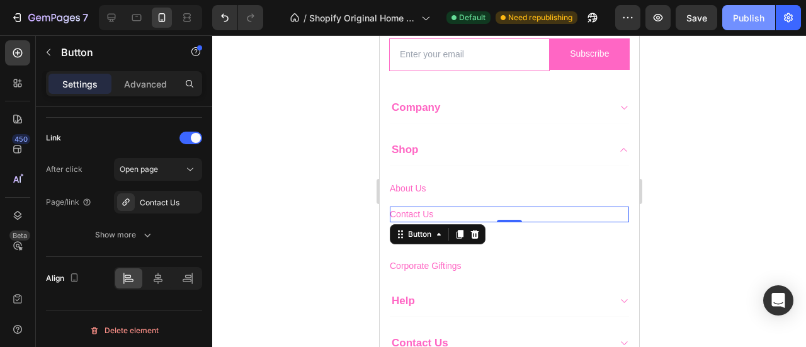
click at [740, 21] on div "Publish" at bounding box center [748, 17] width 31 height 13
click at [109, 20] on icon at bounding box center [111, 17] width 13 height 13
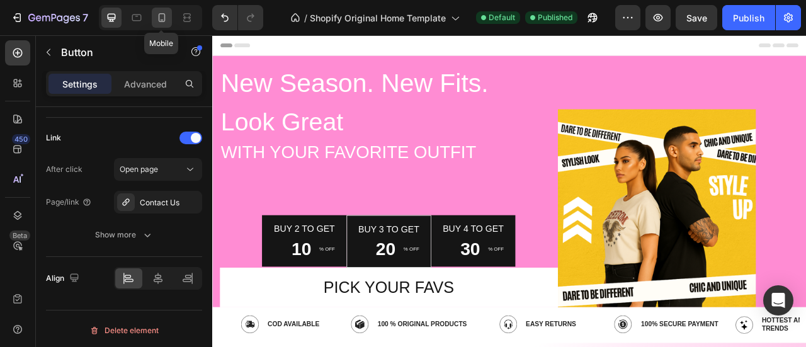
click at [157, 21] on icon at bounding box center [161, 17] width 13 height 13
type input "14"
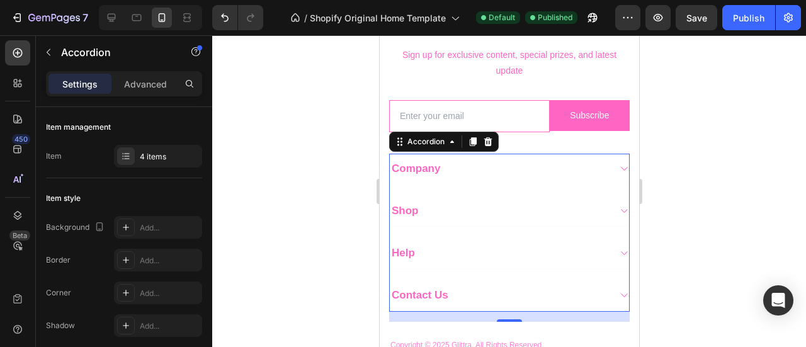
click at [462, 211] on div "Shop" at bounding box center [498, 211] width 219 height 18
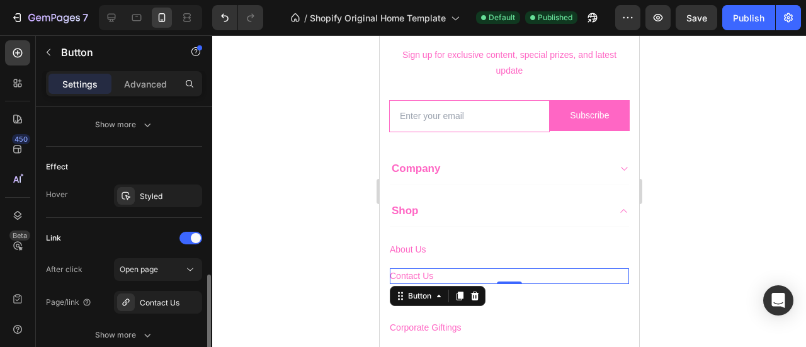
scroll to position [646, 0]
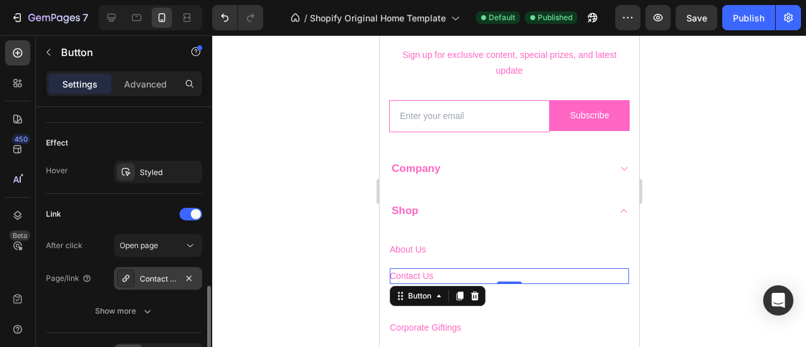
click at [159, 273] on div "Contact Us" at bounding box center [158, 278] width 37 height 11
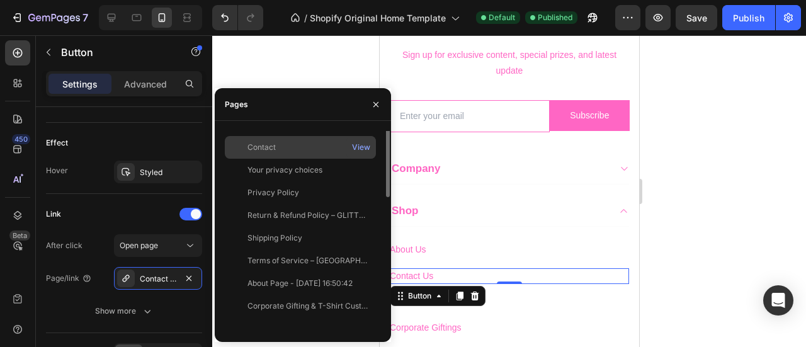
scroll to position [0, 0]
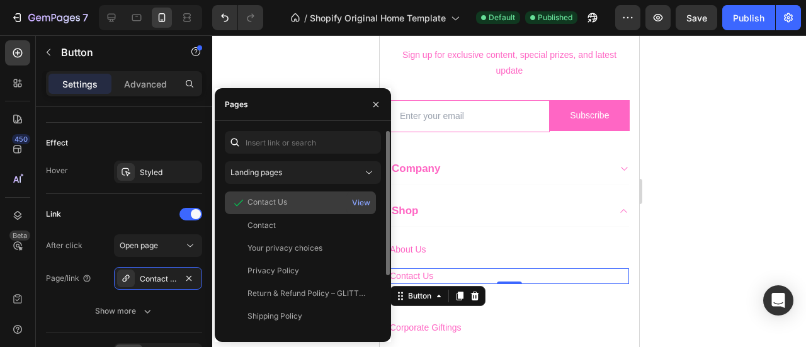
click at [253, 203] on div "Contact Us" at bounding box center [267, 201] width 40 height 11
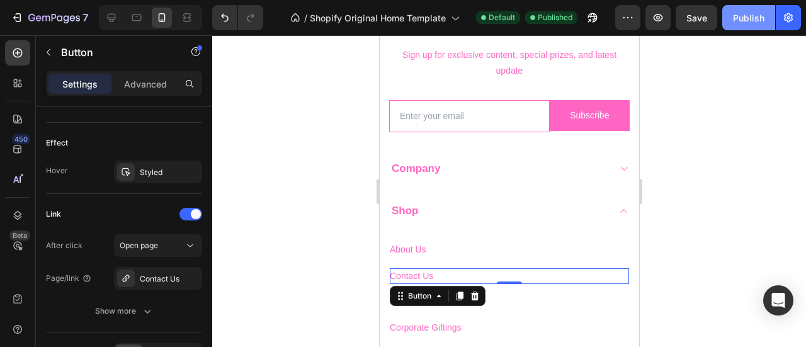
click at [732, 13] on button "Publish" at bounding box center [748, 17] width 53 height 25
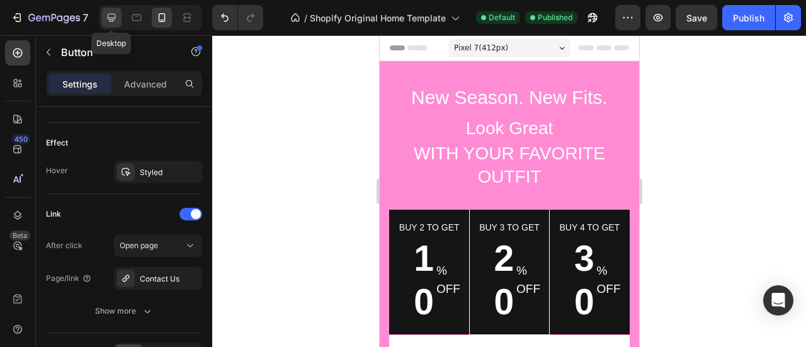
click at [103, 23] on div at bounding box center [111, 18] width 20 height 20
type input "16"
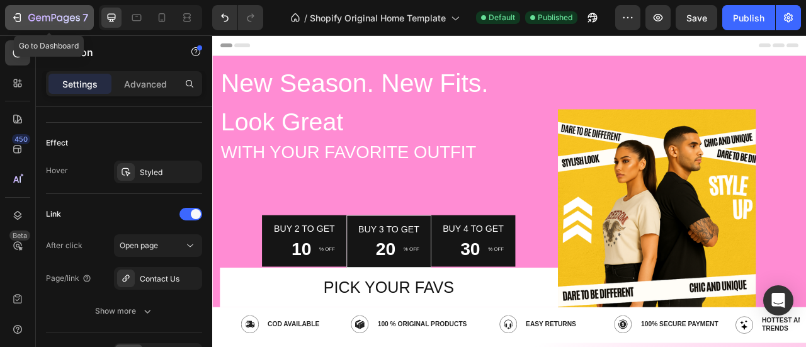
click at [11, 20] on icon "button" at bounding box center [17, 17] width 13 height 13
